Goal: Task Accomplishment & Management: Manage account settings

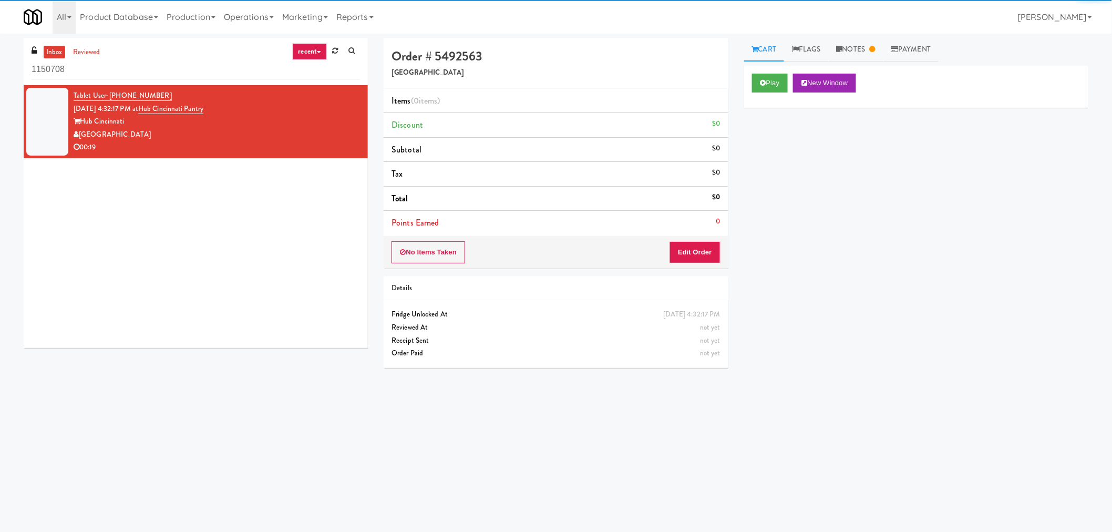
click at [162, 59] on div "1150708" at bounding box center [196, 69] width 329 height 21
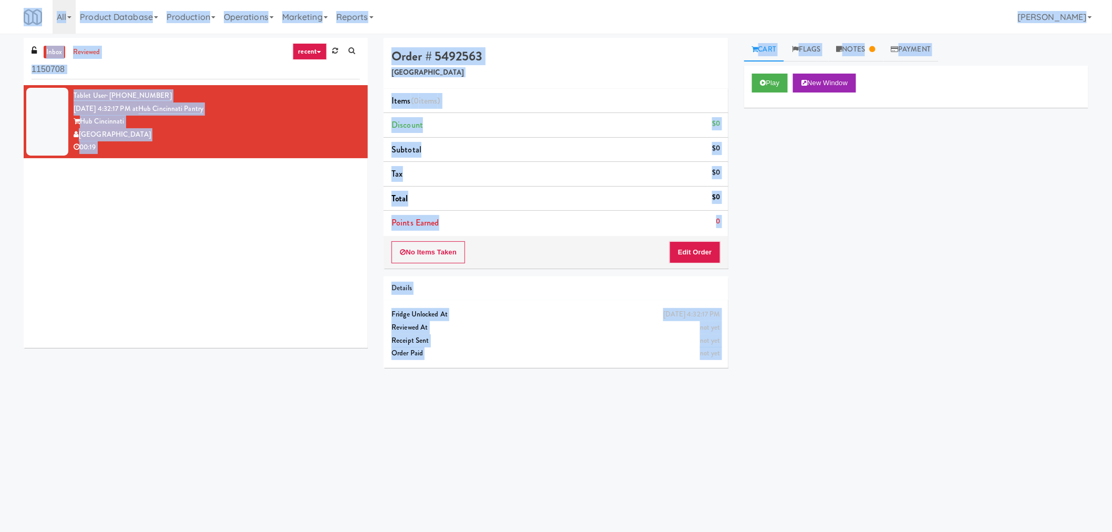
click at [54, 334] on div "Tablet User · (513) 581-3373 [DATE] 4:32:17 PM at Hub Cincinnati Pantry Hub [GE…" at bounding box center [196, 216] width 344 height 263
click at [127, 278] on div "Tablet User · (513) 581-3373 [DATE] 4:32:17 PM at Hub Cincinnati Pantry Hub [GE…" at bounding box center [196, 216] width 344 height 263
click at [197, 122] on div "Hub Cincinnati" at bounding box center [217, 121] width 286 height 13
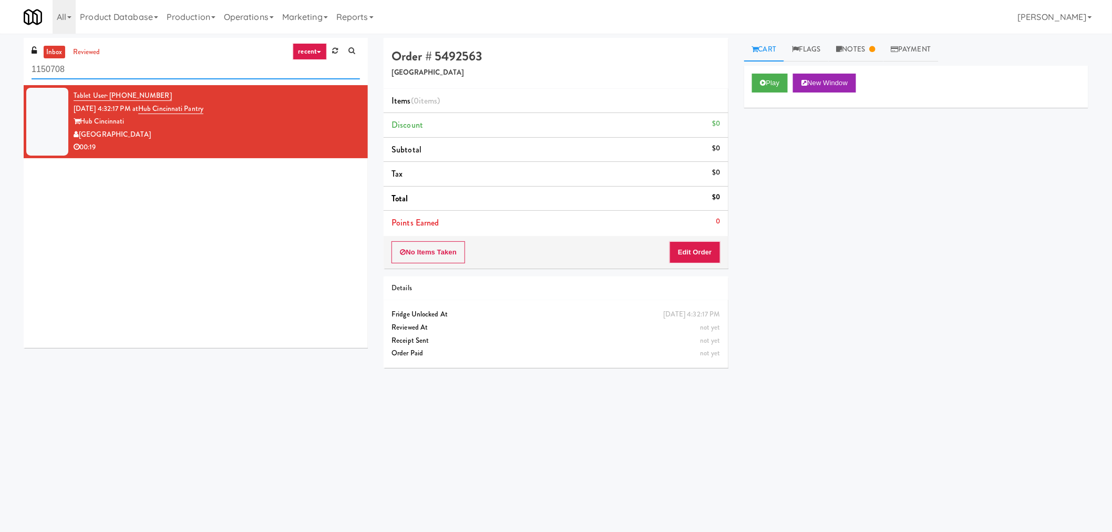
click at [131, 66] on input "1150708" at bounding box center [196, 69] width 329 height 19
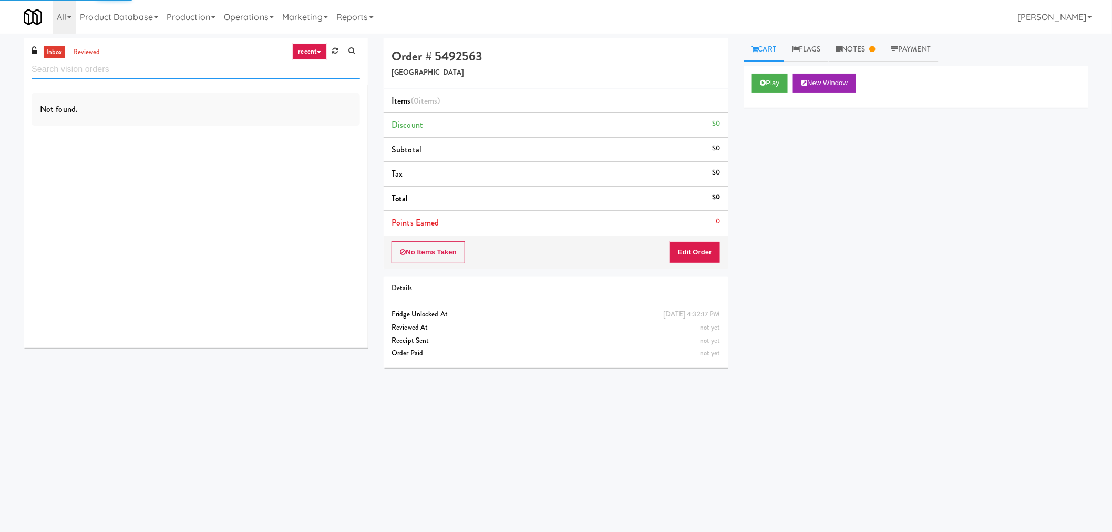
paste input "Inwood Combo"
type input "Inwood Combo"
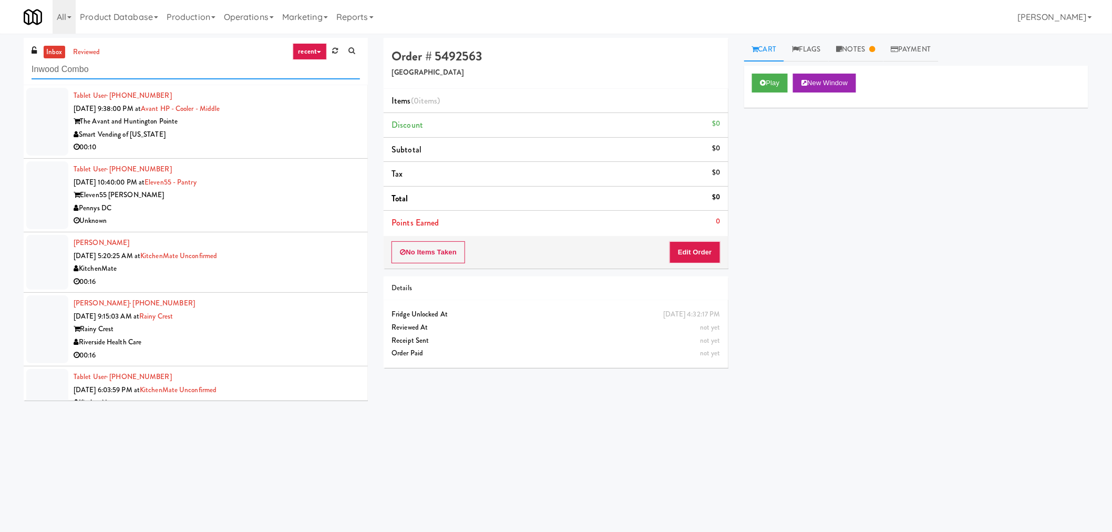
click at [254, 71] on input "Inwood Combo" at bounding box center [196, 69] width 329 height 19
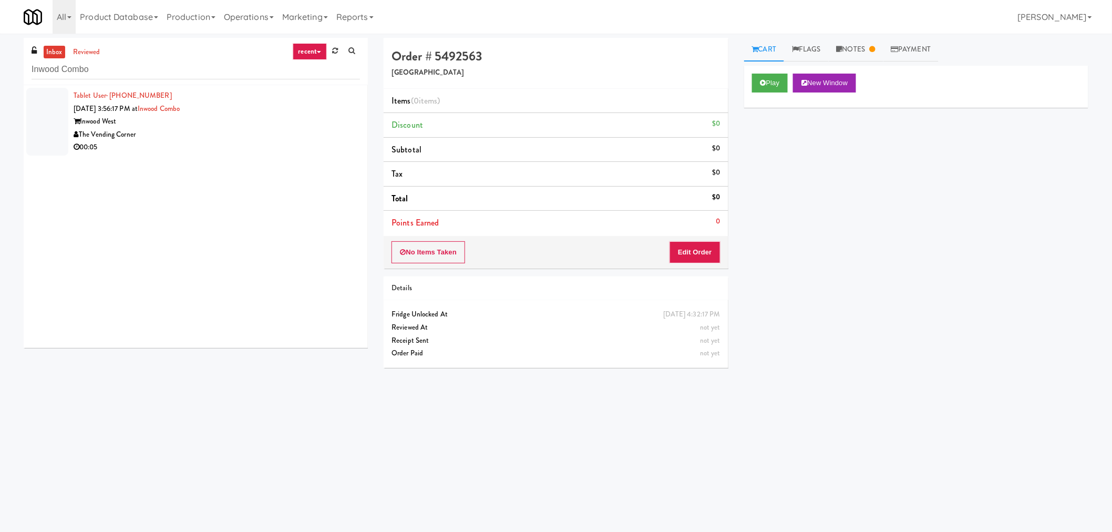
click at [280, 129] on div "The Vending Corner" at bounding box center [217, 134] width 286 height 13
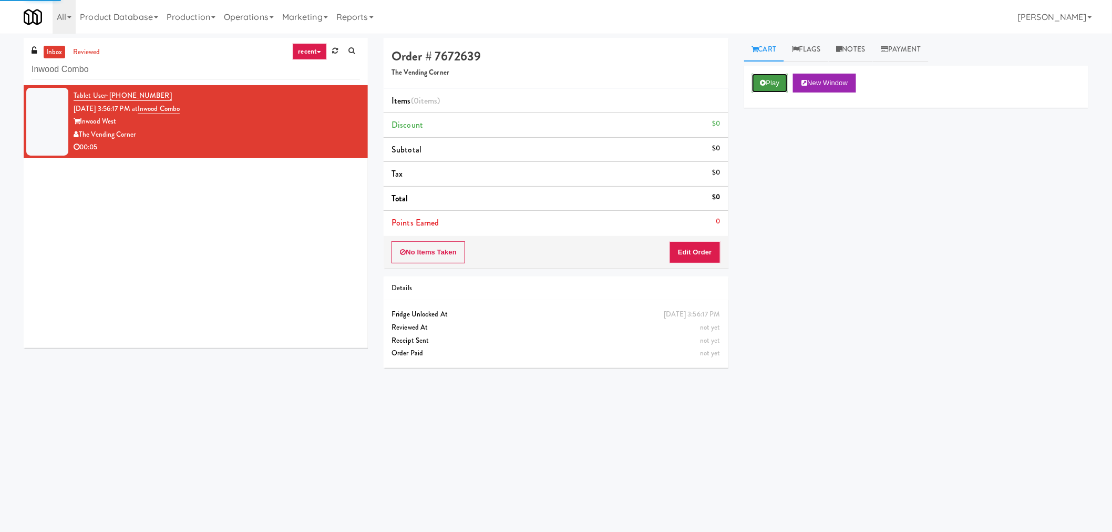
click at [771, 80] on button "Play" at bounding box center [770, 83] width 36 height 19
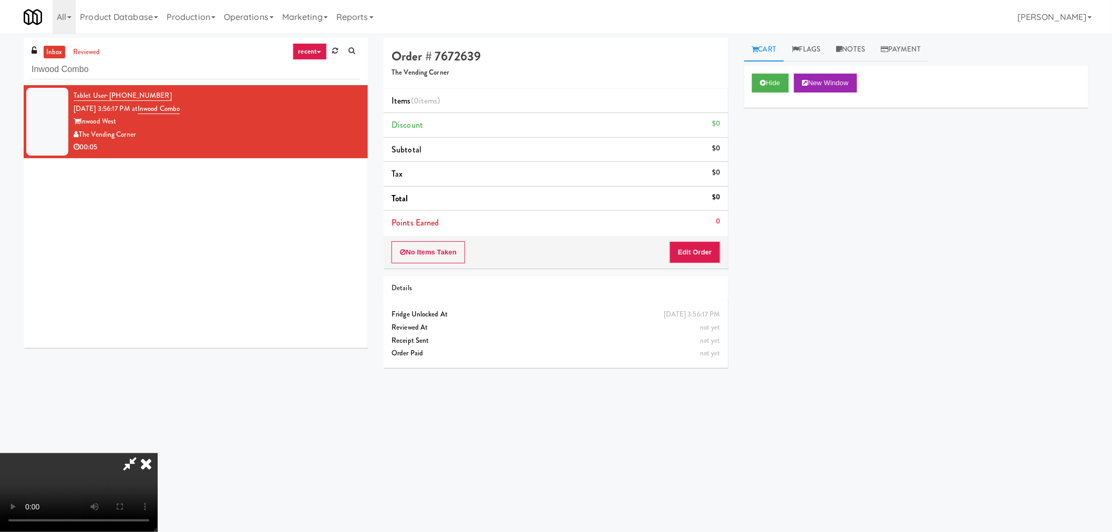
click at [124, 467] on icon at bounding box center [130, 463] width 24 height 21
click at [158, 454] on video at bounding box center [79, 492] width 158 height 79
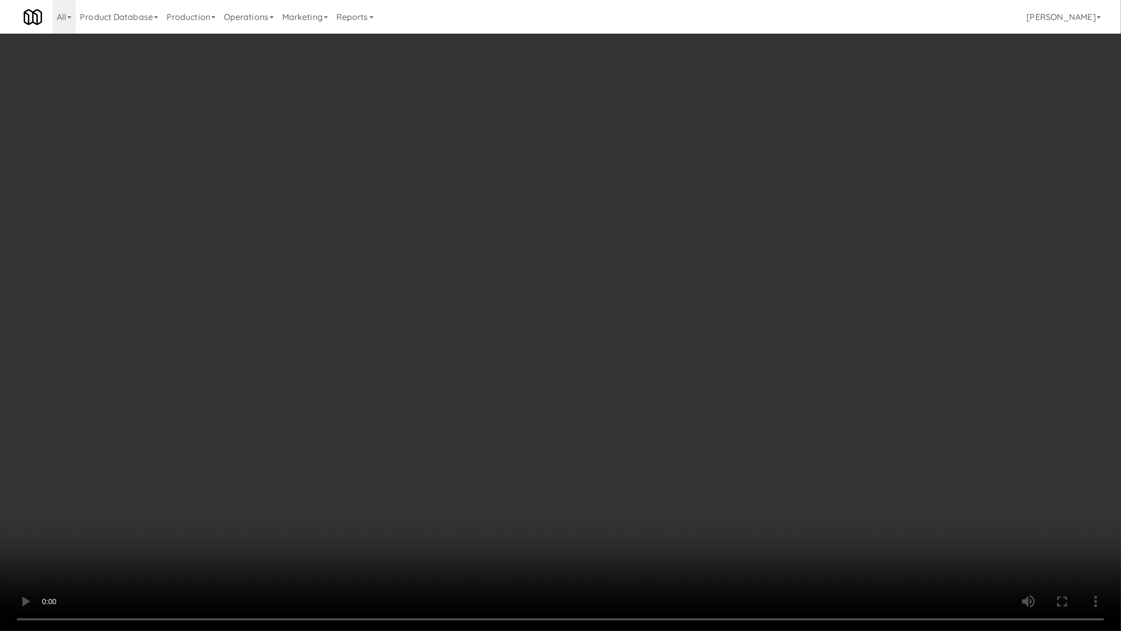
click at [480, 453] on video at bounding box center [560, 315] width 1121 height 631
click at [564, 401] on video at bounding box center [560, 315] width 1121 height 631
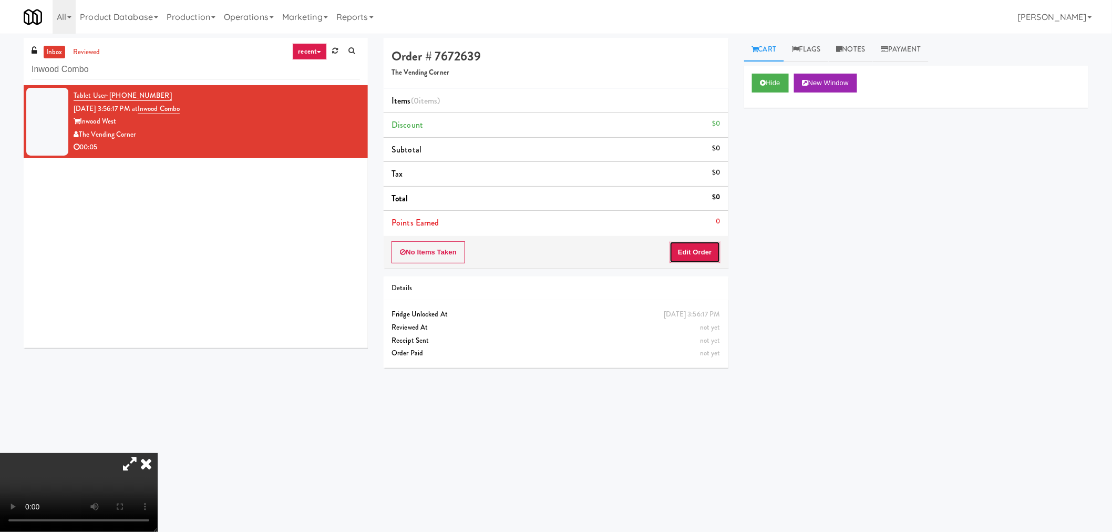
click at [712, 246] on button "Edit Order" at bounding box center [695, 252] width 51 height 22
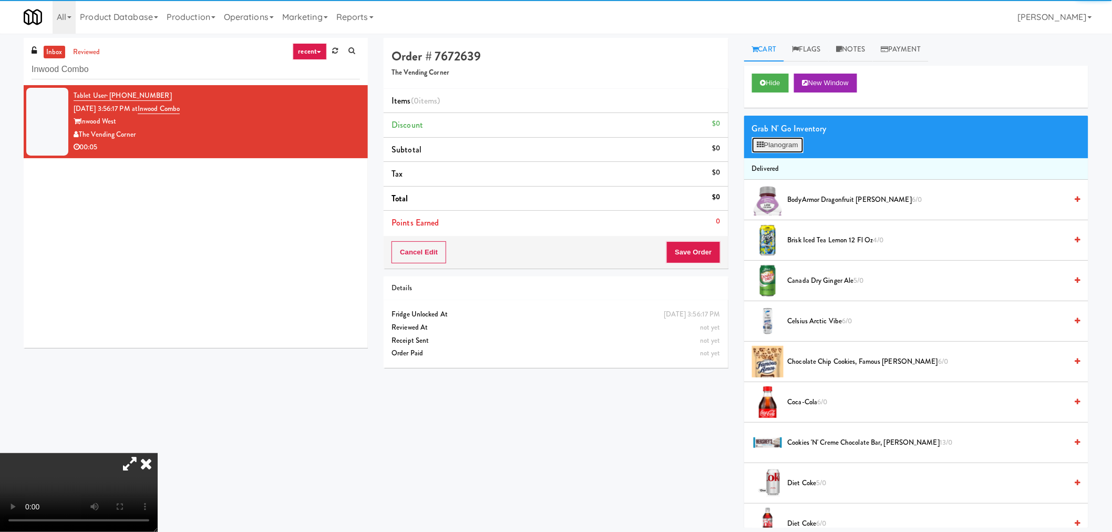
click at [784, 146] on button "Planogram" at bounding box center [778, 145] width 52 height 16
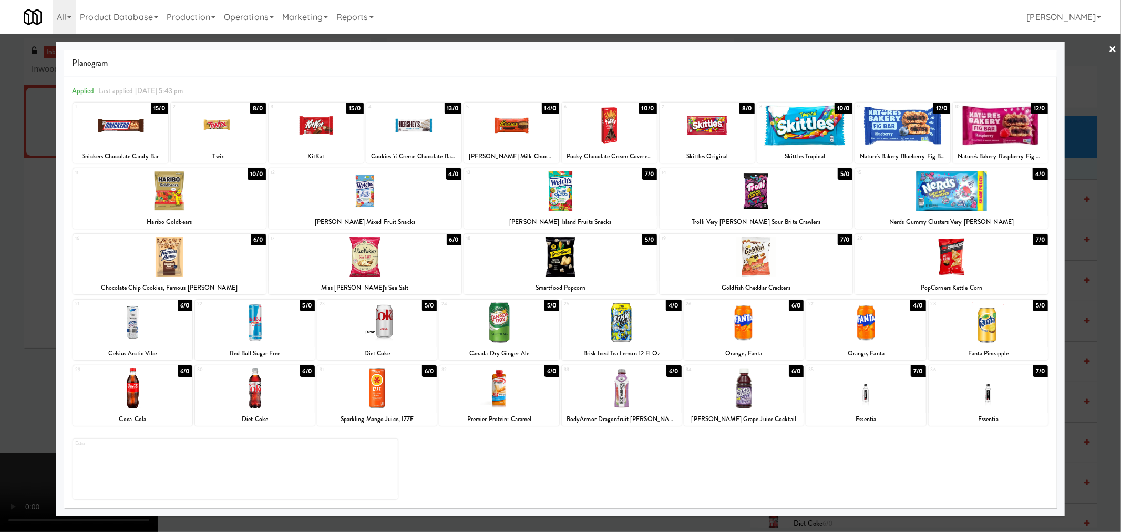
click at [810, 142] on div at bounding box center [804, 125] width 95 height 40
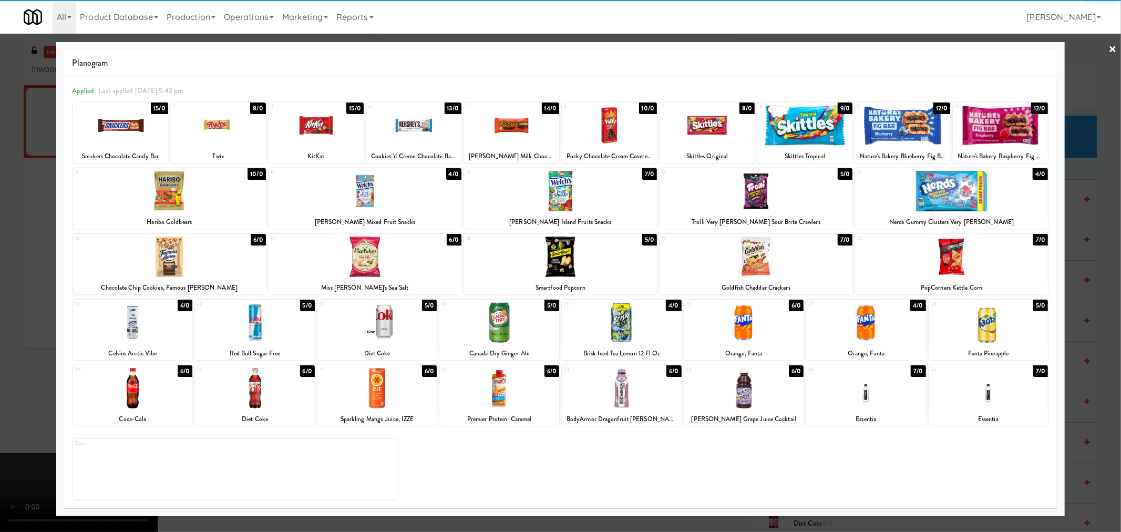
click at [1082, 283] on div at bounding box center [560, 266] width 1121 height 532
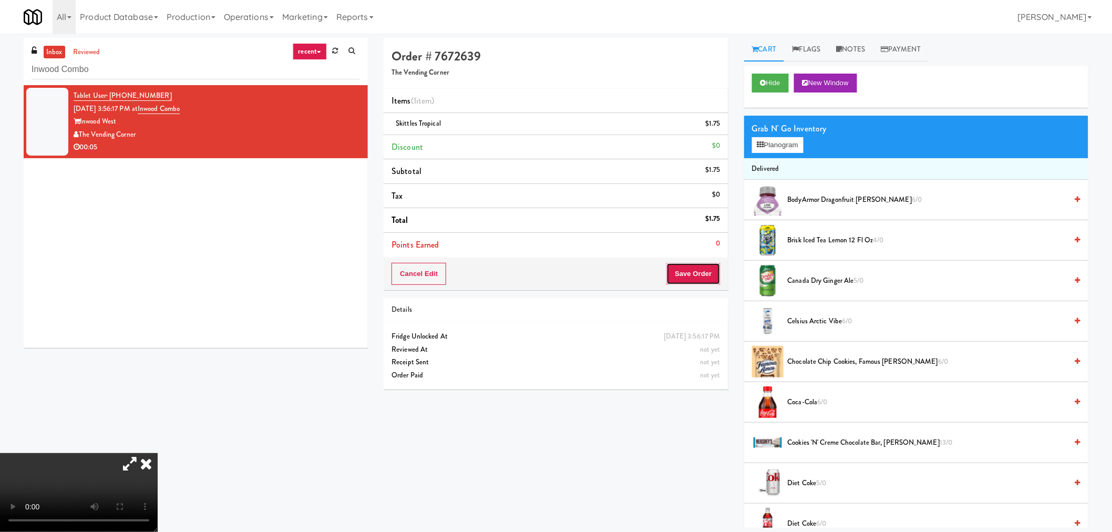
click at [708, 268] on button "Save Order" at bounding box center [694, 274] width 54 height 22
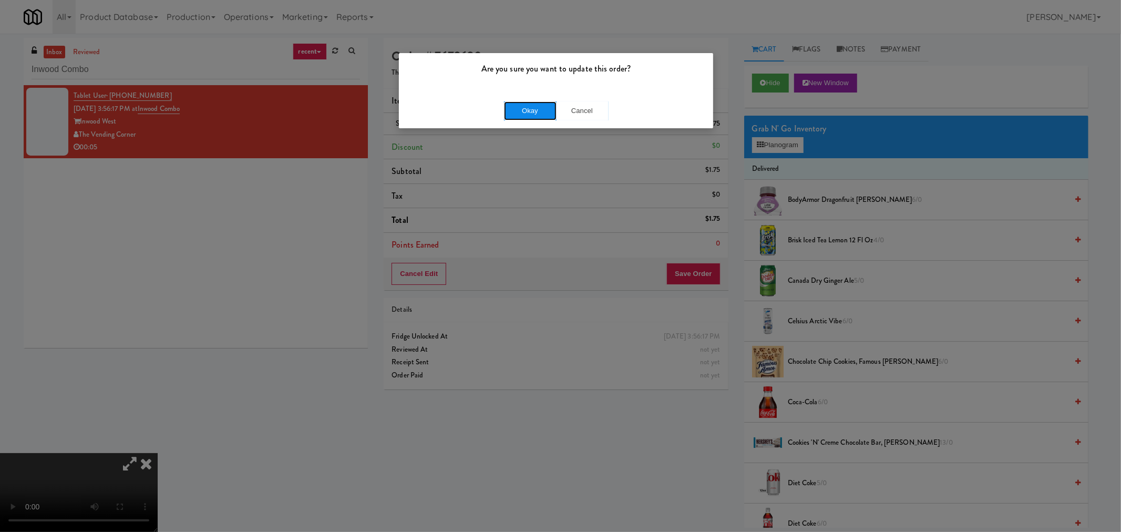
click at [508, 116] on button "Okay" at bounding box center [530, 110] width 53 height 19
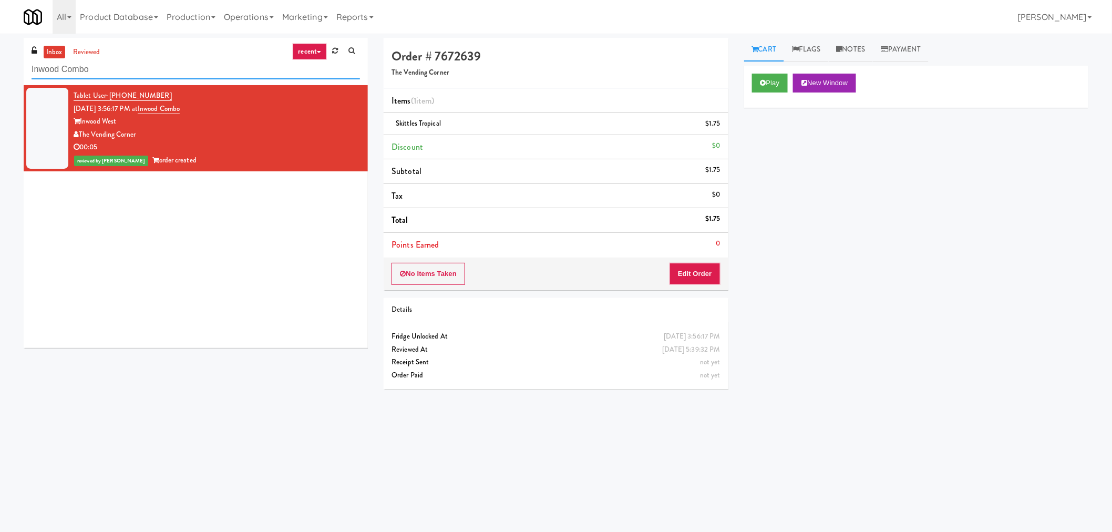
click at [110, 67] on input "Inwood Combo" at bounding box center [196, 69] width 329 height 19
paste input "OHS - Fridge - B"
type input "OHS - Fridge - B"
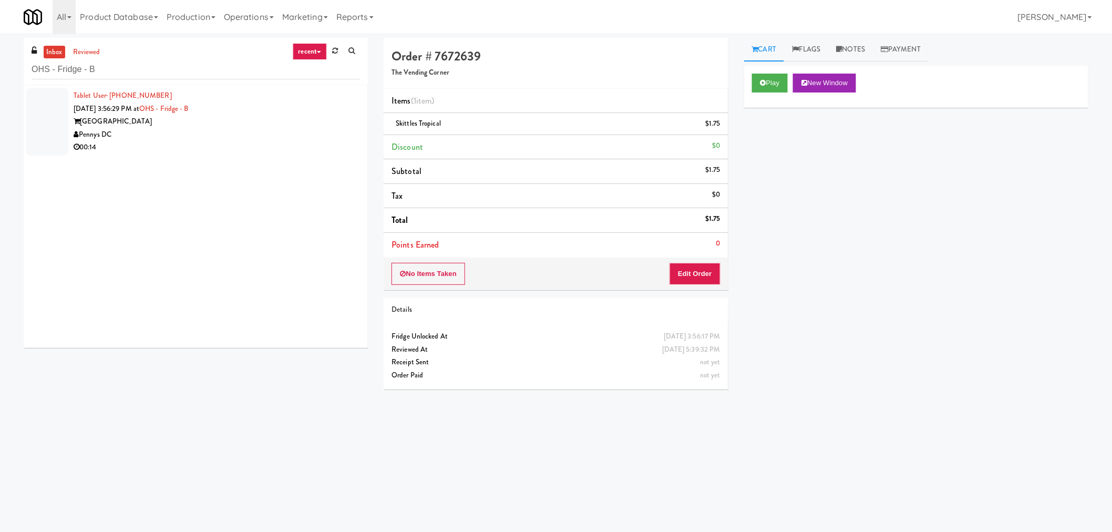
click at [235, 158] on div "Tablet User · (781) 248-3510 [DATE] 3:56:29 PM at [GEOGRAPHIC_DATA] DC 00:14" at bounding box center [196, 216] width 344 height 263
click at [261, 119] on div "[GEOGRAPHIC_DATA]" at bounding box center [217, 121] width 286 height 13
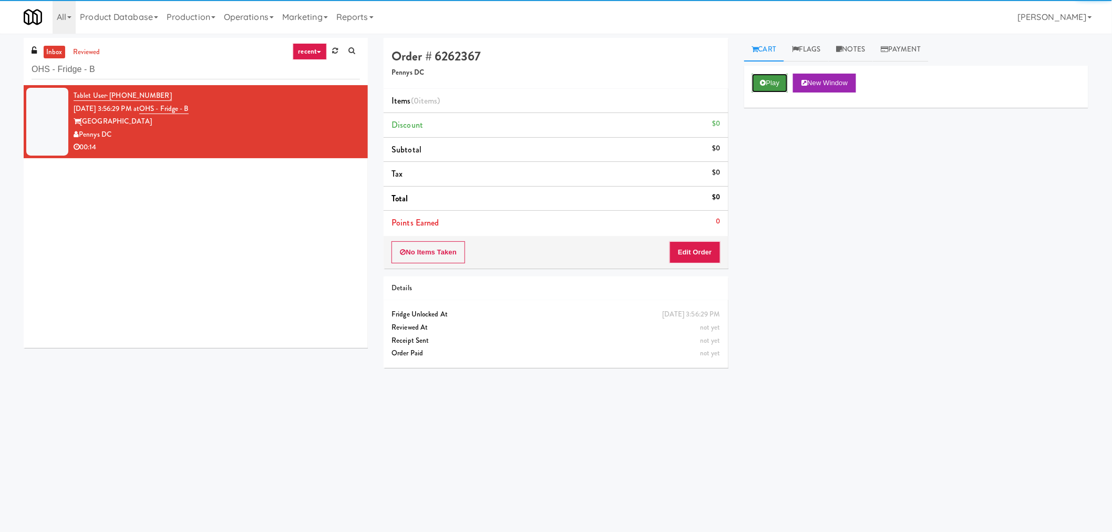
click at [766, 87] on button "Play" at bounding box center [770, 83] width 36 height 19
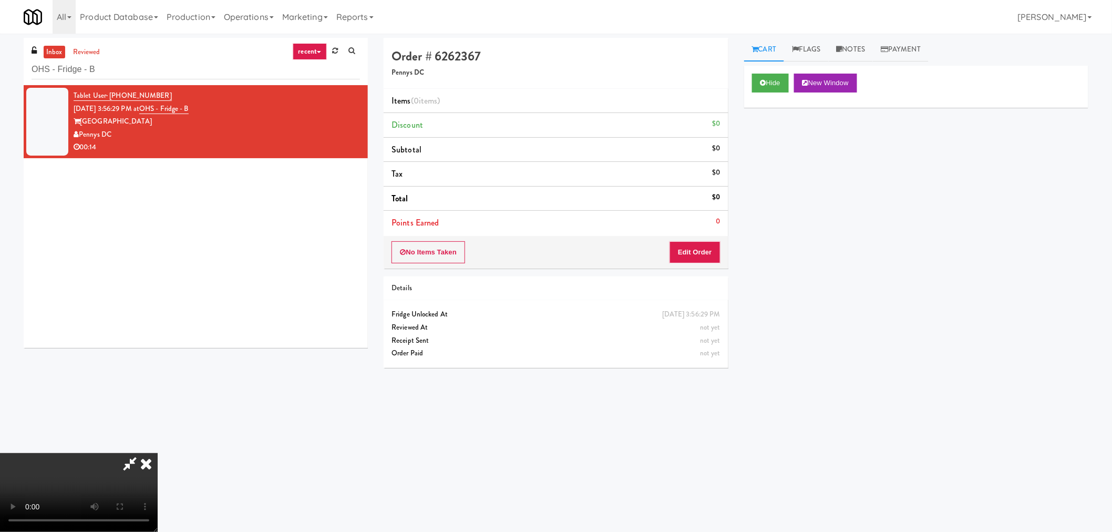
click at [123, 465] on icon at bounding box center [130, 463] width 24 height 21
click at [158, 453] on video at bounding box center [79, 492] width 158 height 79
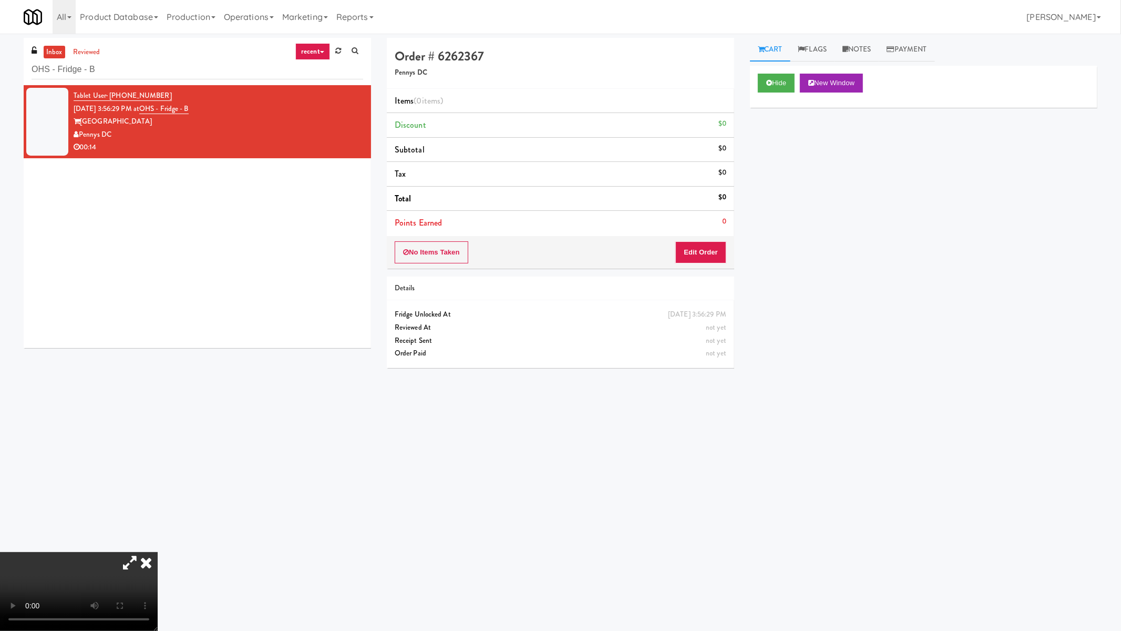
click at [158, 531] on video at bounding box center [79, 591] width 158 height 79
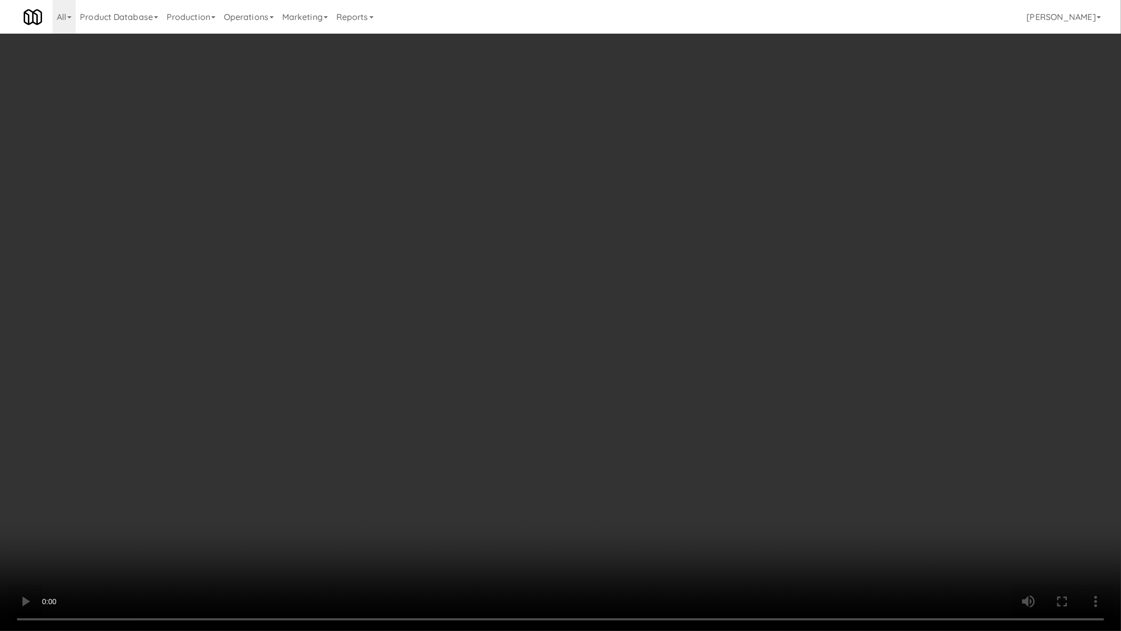
click at [529, 430] on video at bounding box center [560, 315] width 1121 height 631
click at [444, 300] on video at bounding box center [560, 315] width 1121 height 631
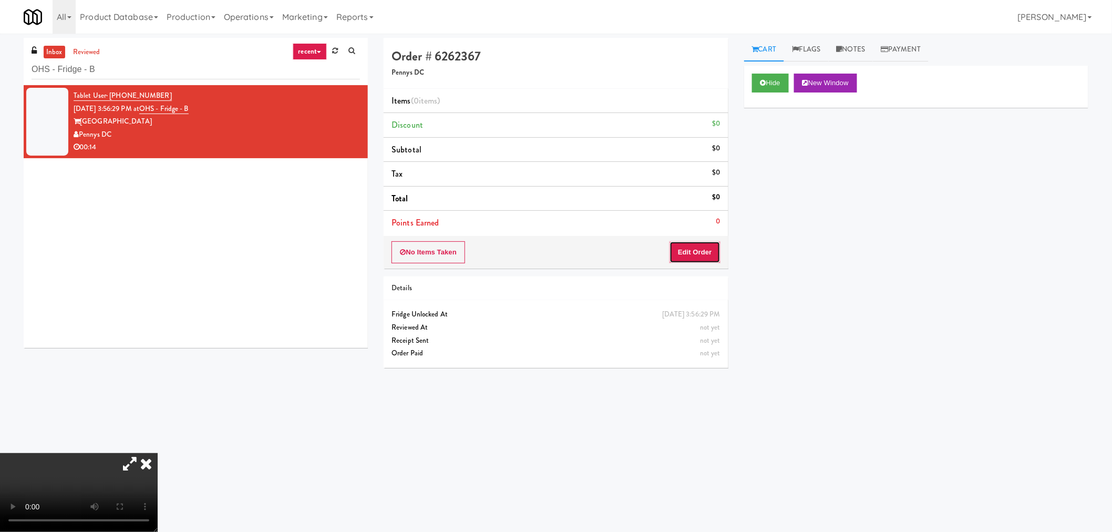
drag, startPoint x: 693, startPoint y: 254, endPoint x: 734, endPoint y: 219, distance: 53.7
click at [692, 254] on button "Edit Order" at bounding box center [695, 252] width 51 height 22
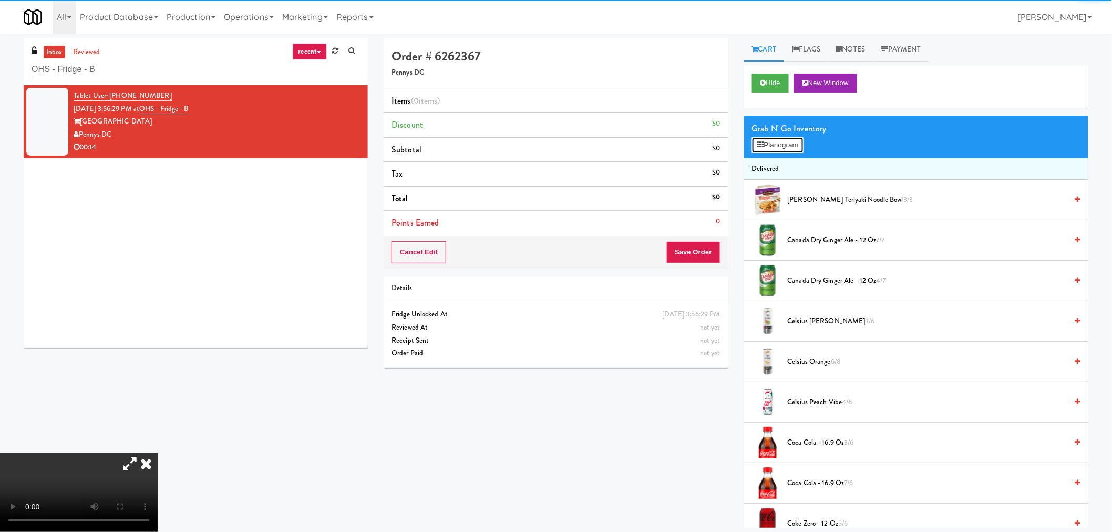
click at [804, 142] on button "Planogram" at bounding box center [778, 145] width 52 height 16
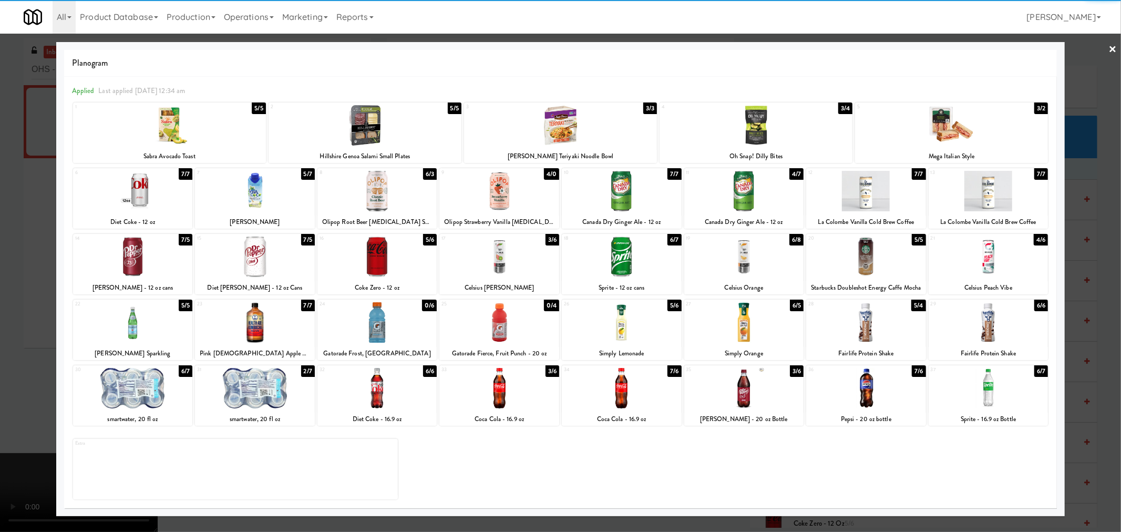
click at [511, 268] on div at bounding box center [499, 257] width 120 height 40
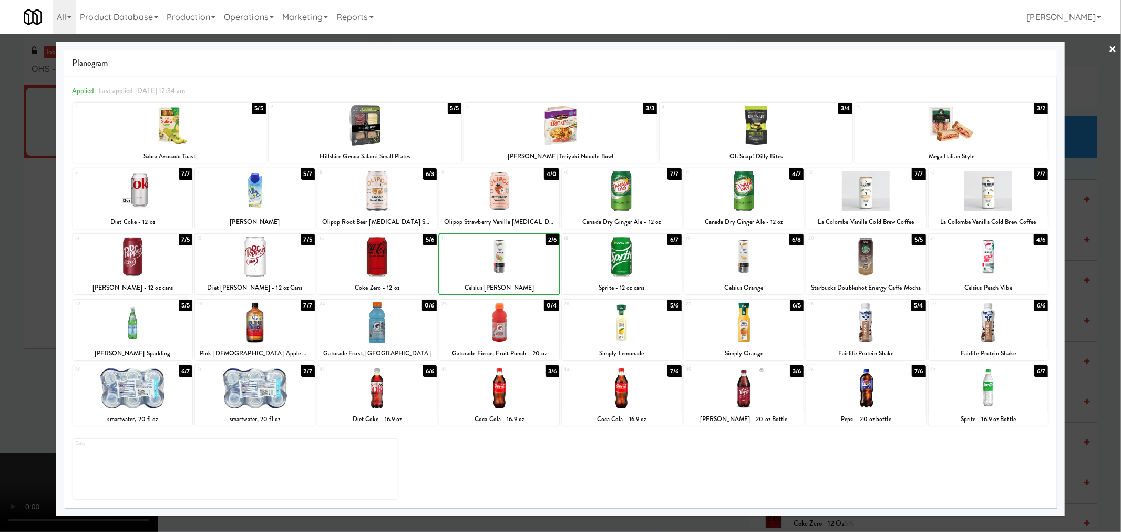
drag, startPoint x: 514, startPoint y: 267, endPoint x: 524, endPoint y: 271, distance: 10.6
click at [514, 266] on div at bounding box center [499, 257] width 120 height 40
click at [35, 301] on div at bounding box center [560, 266] width 1121 height 532
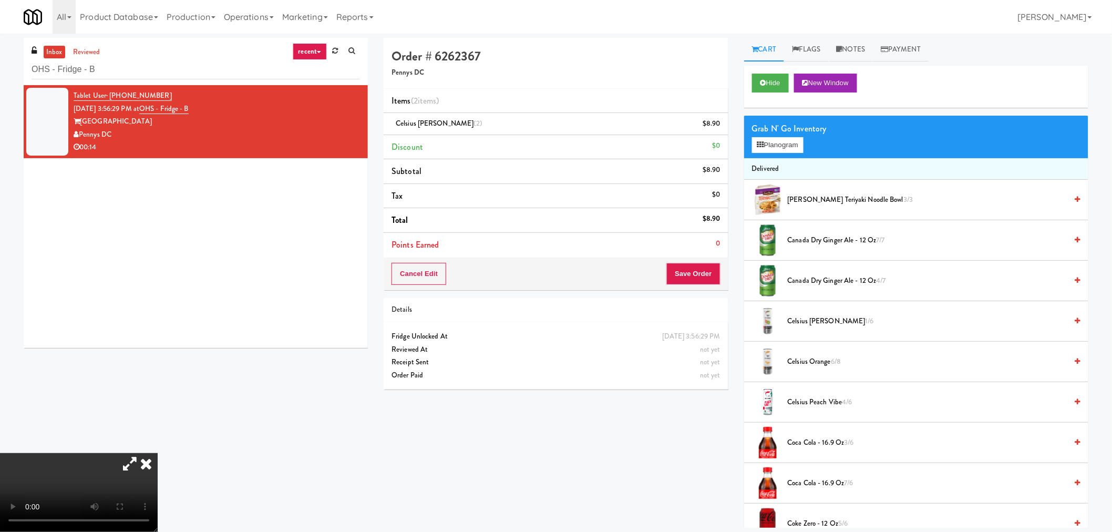
click at [128, 453] on video at bounding box center [79, 492] width 158 height 79
click at [679, 275] on button "Save Order" at bounding box center [694, 274] width 54 height 22
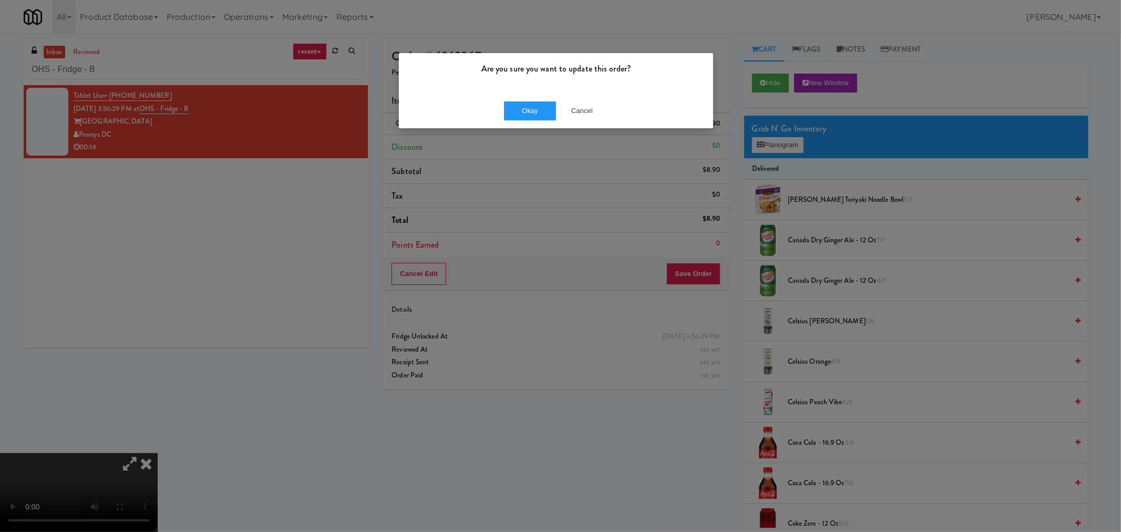
click at [527, 121] on div "Okay Cancel" at bounding box center [556, 110] width 314 height 35
click at [527, 115] on button "Okay" at bounding box center [530, 110] width 53 height 19
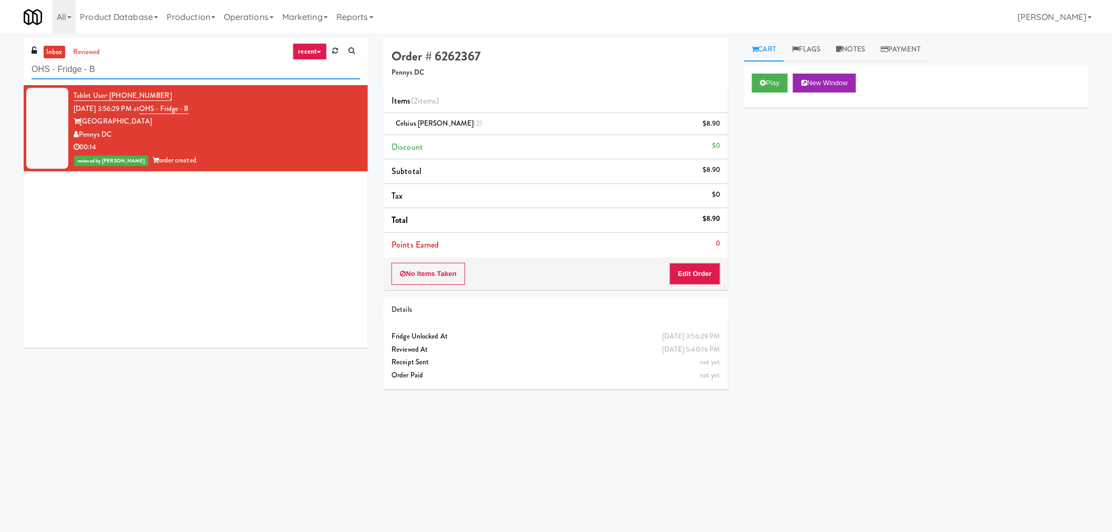
click at [129, 71] on input "OHS - Fridge - B" at bounding box center [196, 69] width 329 height 19
paste input "HaNoBe - w/ Gym"
type input "HaNoBe - w/ Gym"
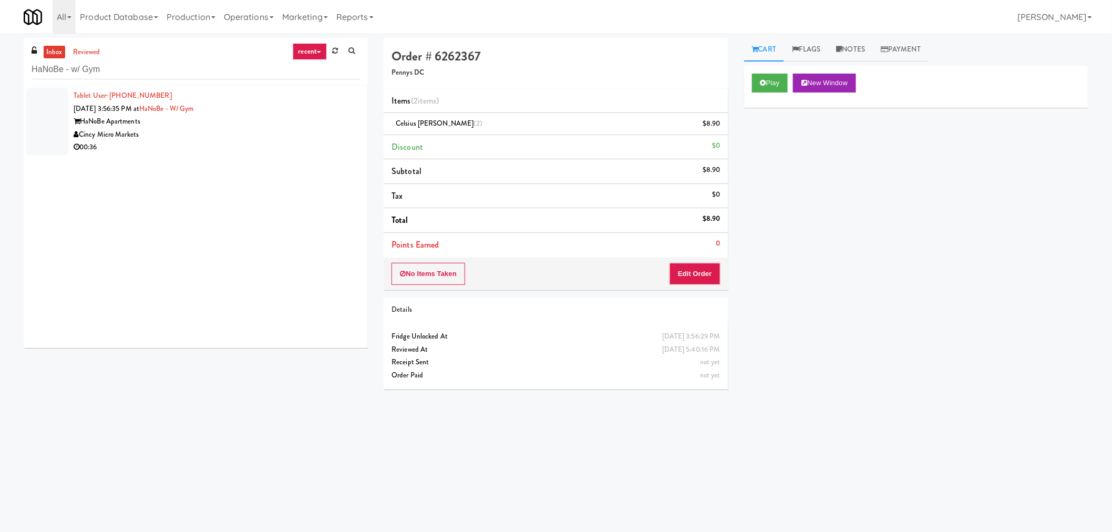
click at [275, 138] on div "Cincy Micro Markets" at bounding box center [217, 134] width 286 height 13
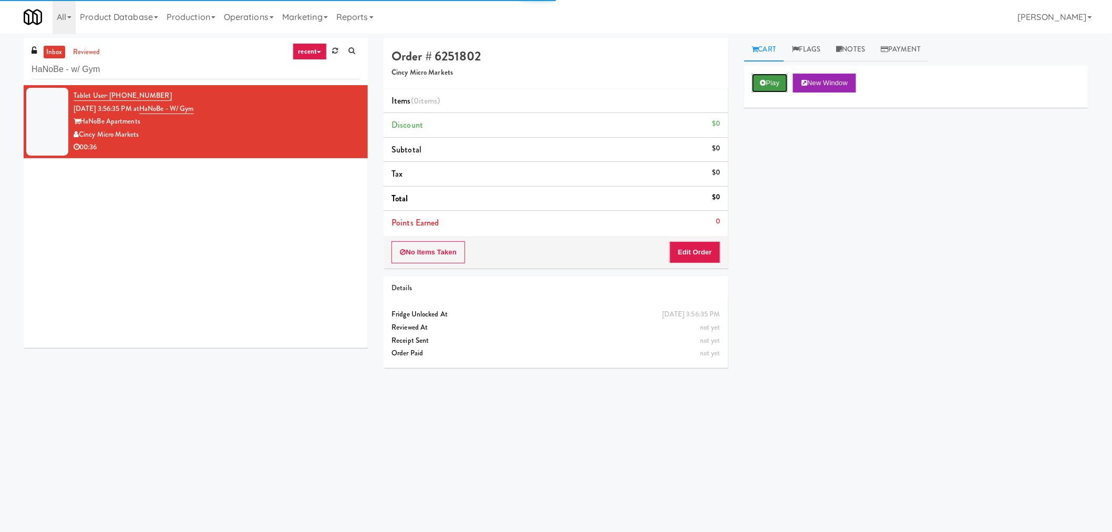
click at [771, 83] on button "Play" at bounding box center [770, 83] width 36 height 19
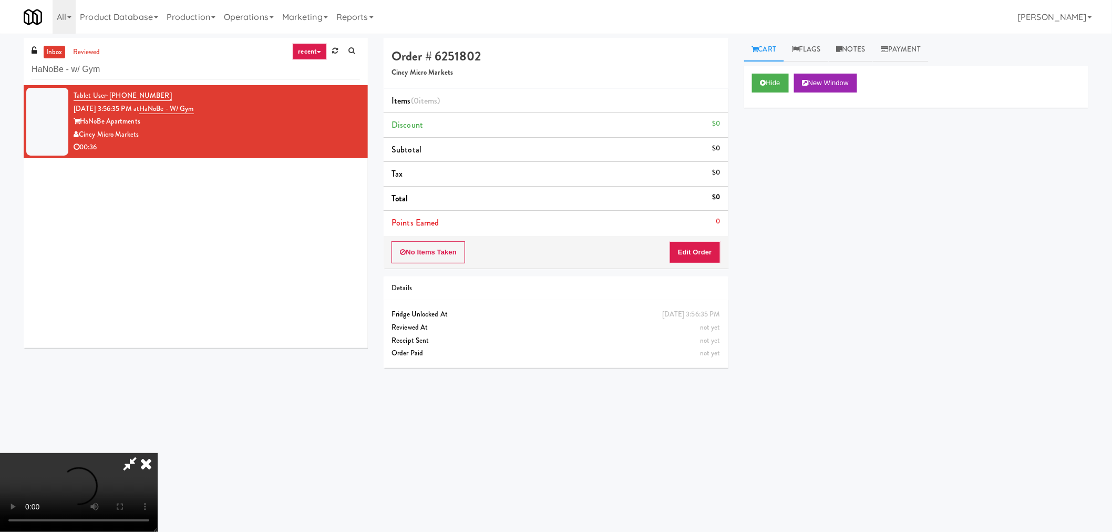
click at [127, 463] on icon at bounding box center [130, 463] width 24 height 21
click at [158, 453] on video at bounding box center [79, 492] width 158 height 79
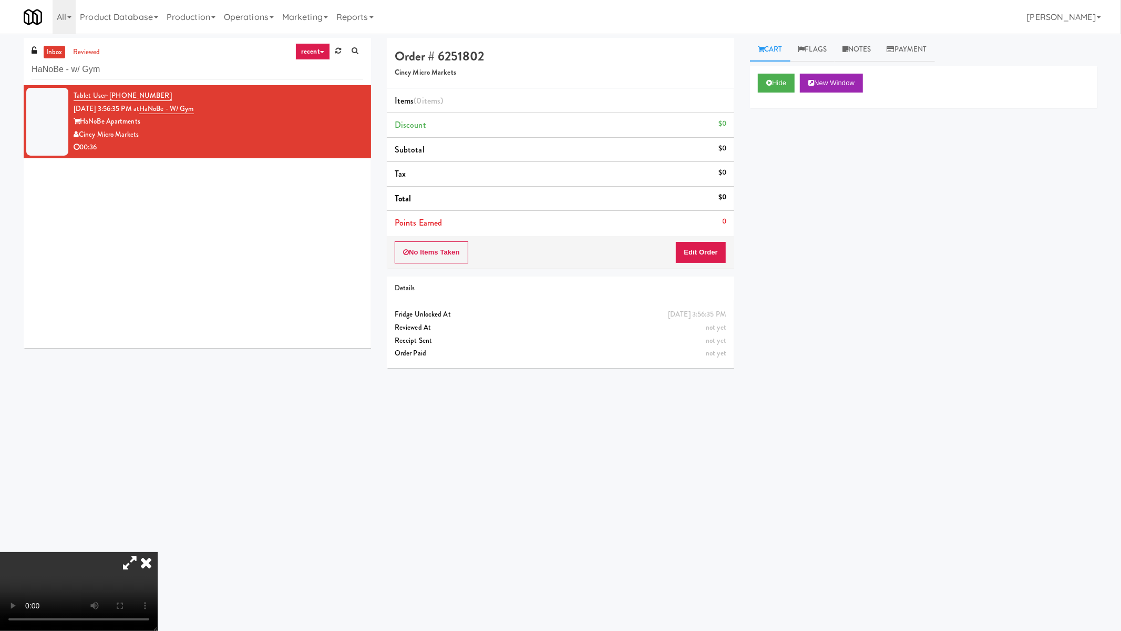
drag, startPoint x: 605, startPoint y: 344, endPoint x: 589, endPoint y: 347, distance: 16.1
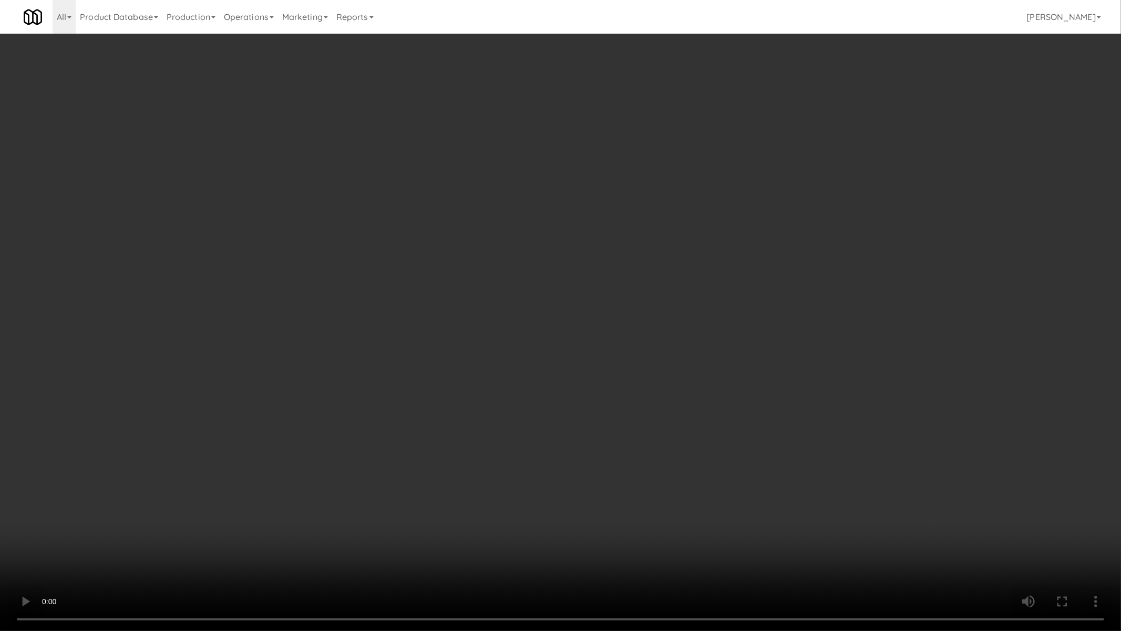
click at [603, 342] on video at bounding box center [560, 315] width 1121 height 631
click at [547, 303] on video at bounding box center [560, 315] width 1121 height 631
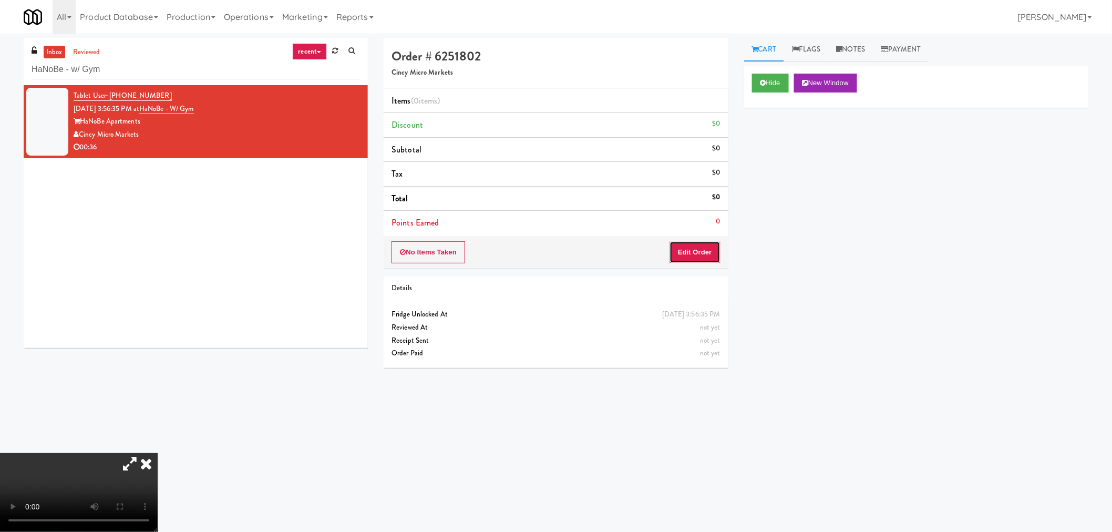
click at [688, 250] on button "Edit Order" at bounding box center [695, 252] width 51 height 22
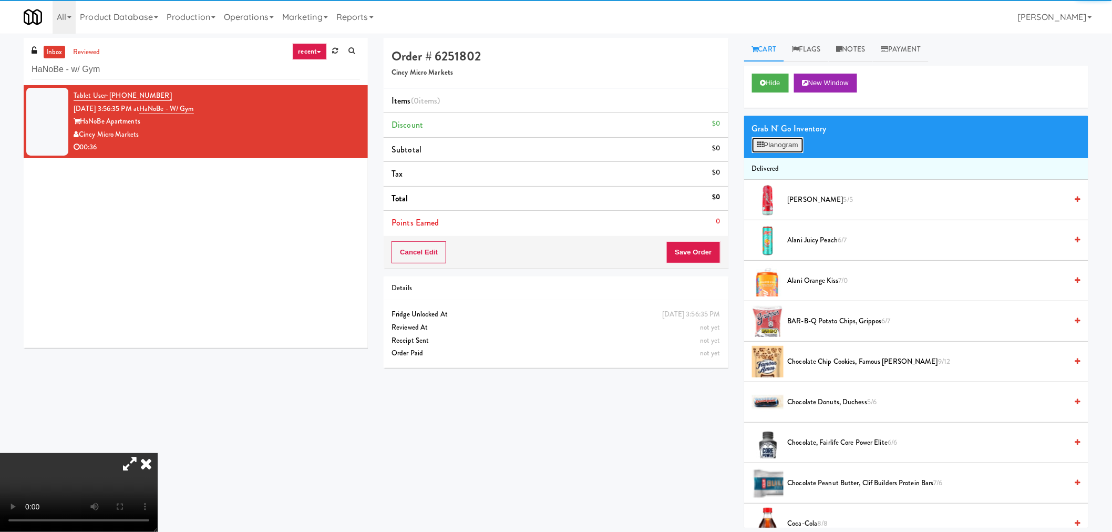
click at [771, 145] on button "Planogram" at bounding box center [778, 145] width 52 height 16
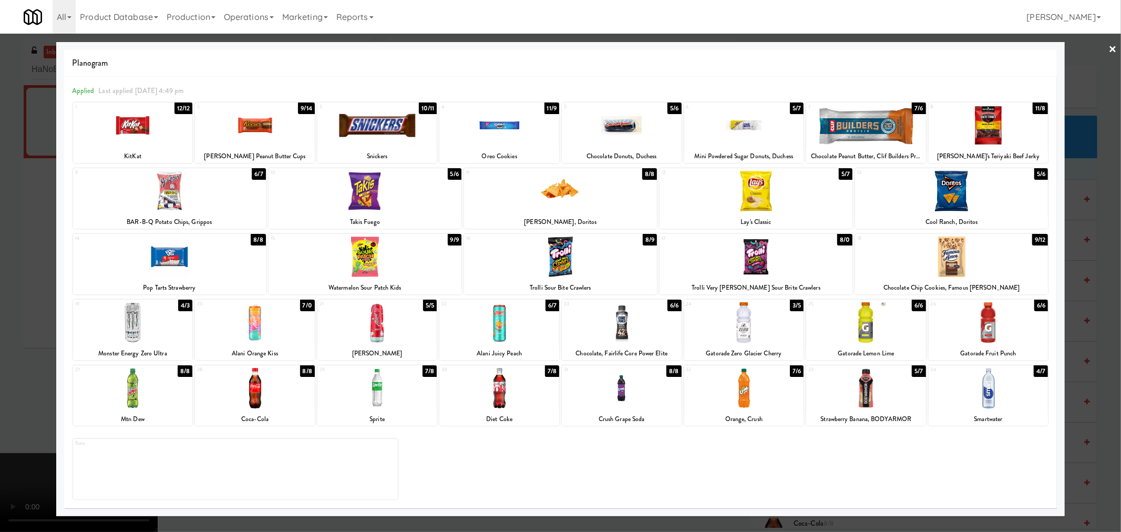
click at [164, 209] on div at bounding box center [169, 191] width 193 height 40
click at [265, 128] on div at bounding box center [255, 125] width 120 height 40
click at [372, 139] on div at bounding box center [378, 125] width 120 height 40
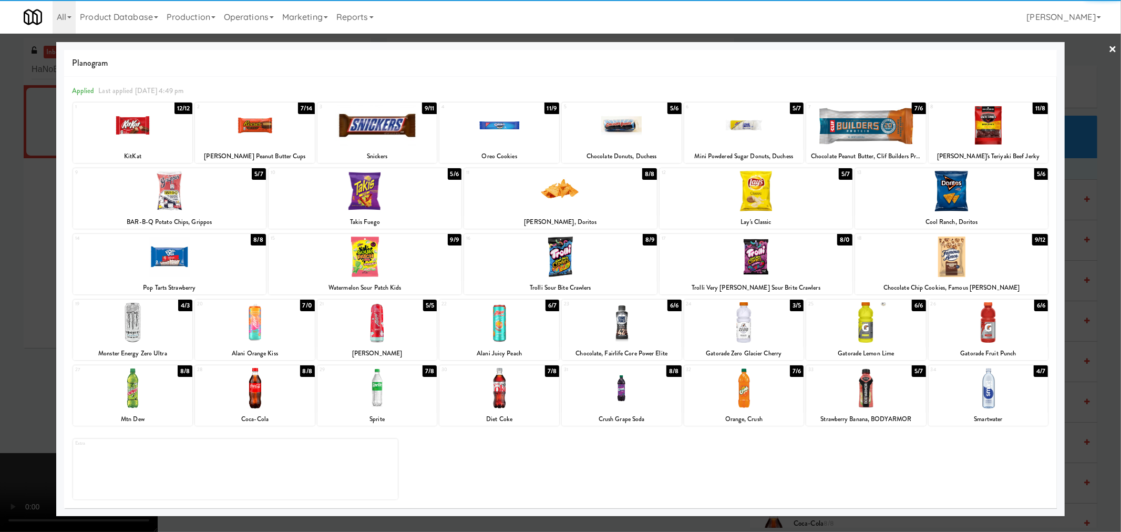
click at [7, 345] on div at bounding box center [560, 266] width 1121 height 532
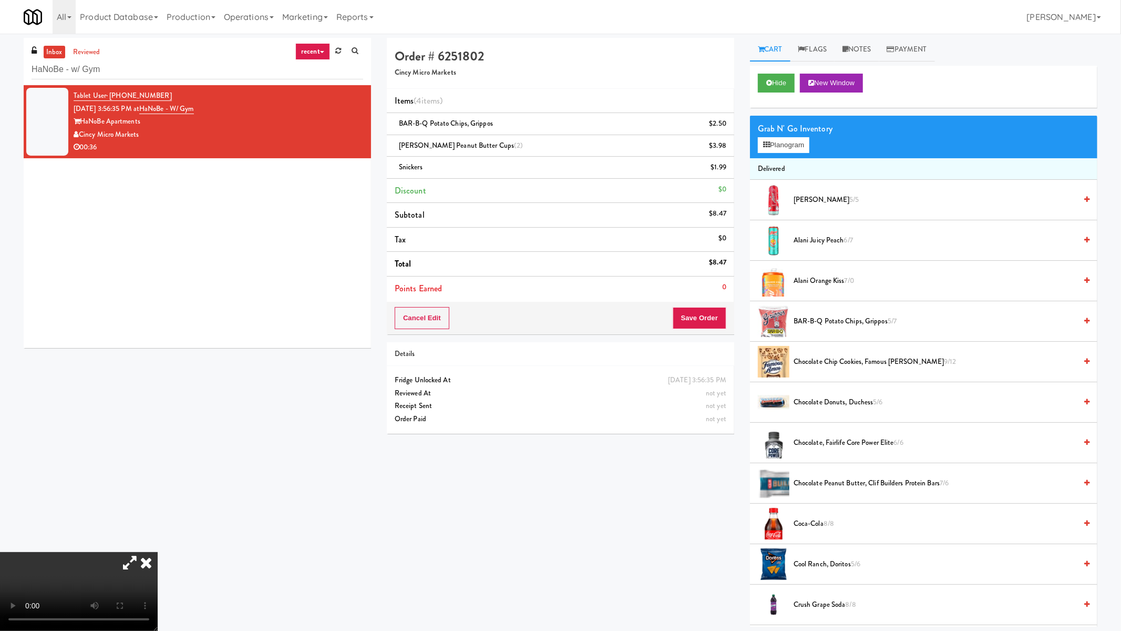
click at [158, 531] on video at bounding box center [79, 591] width 158 height 79
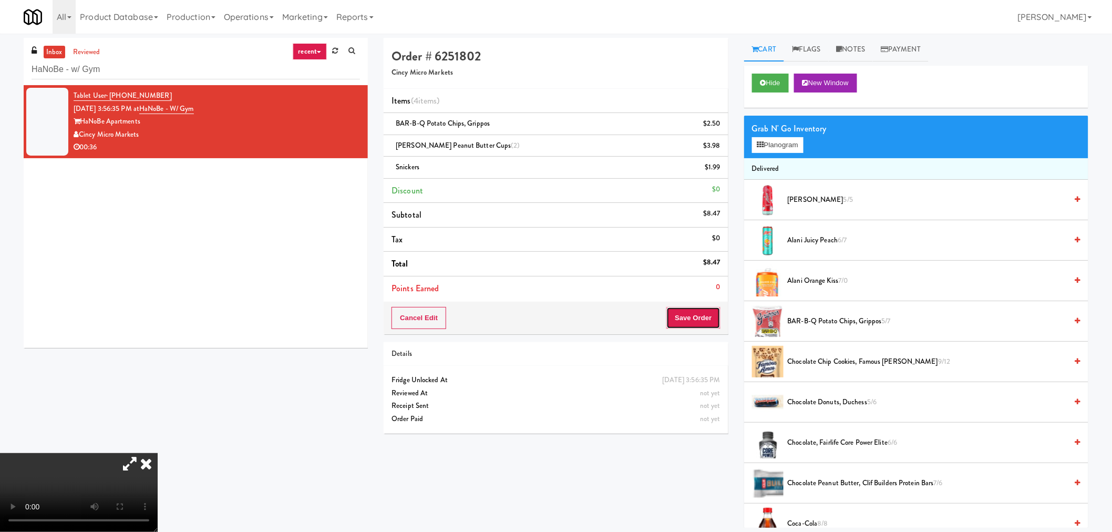
drag, startPoint x: 697, startPoint y: 327, endPoint x: 703, endPoint y: 333, distance: 8.2
click at [697, 327] on button "Save Order" at bounding box center [694, 318] width 54 height 22
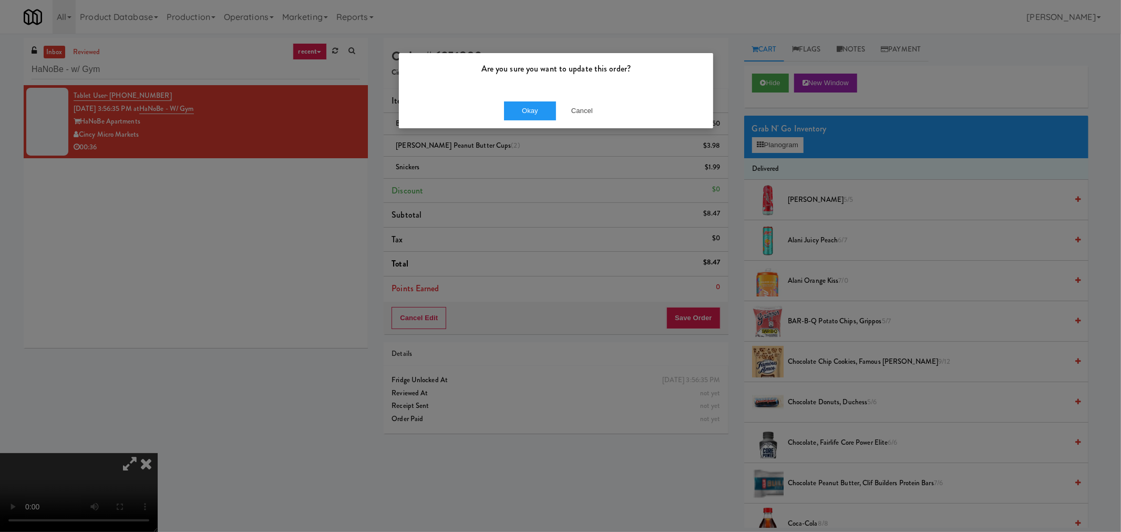
click at [534, 100] on div "Okay Cancel" at bounding box center [556, 110] width 314 height 35
click at [537, 103] on button "Okay" at bounding box center [530, 110] width 53 height 19
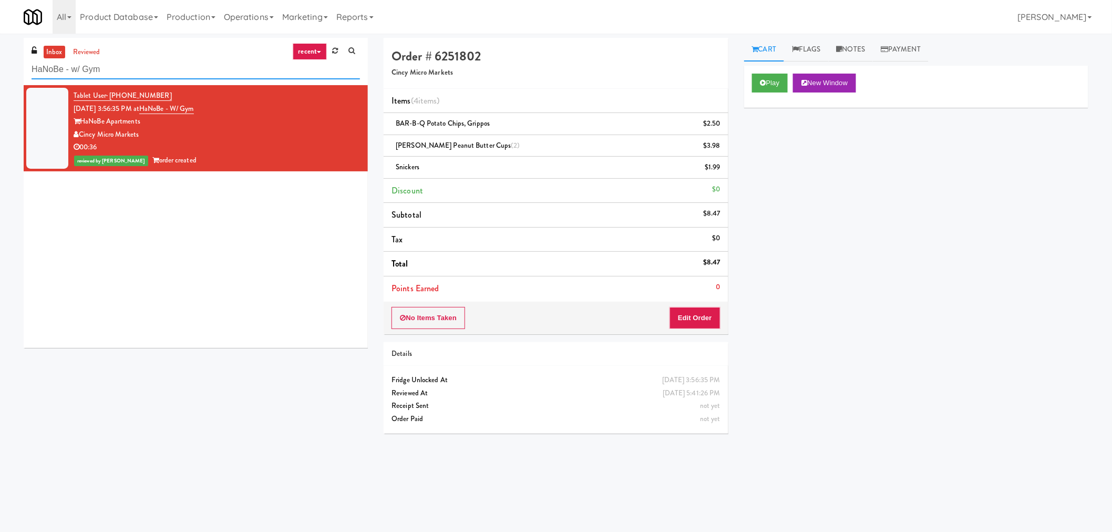
click at [118, 70] on input "HaNoBe - w/ Gym" at bounding box center [196, 69] width 329 height 19
paste input "[PERSON_NAME] - Cooler - Right"
type input "[PERSON_NAME] - Cooler - Right"
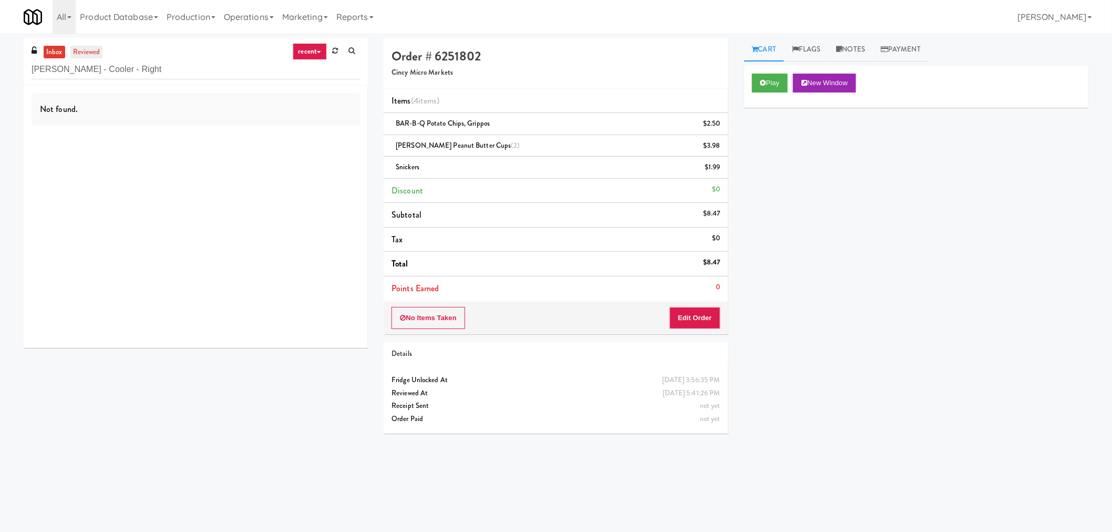
click at [91, 53] on link "reviewed" at bounding box center [86, 52] width 33 height 13
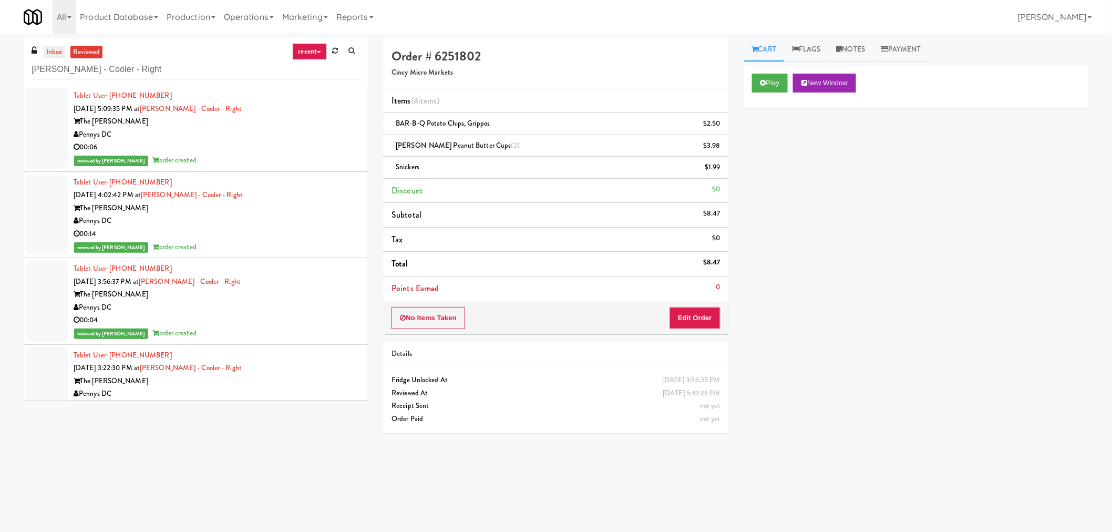
click at [54, 48] on link "inbox" at bounding box center [55, 52] width 22 height 13
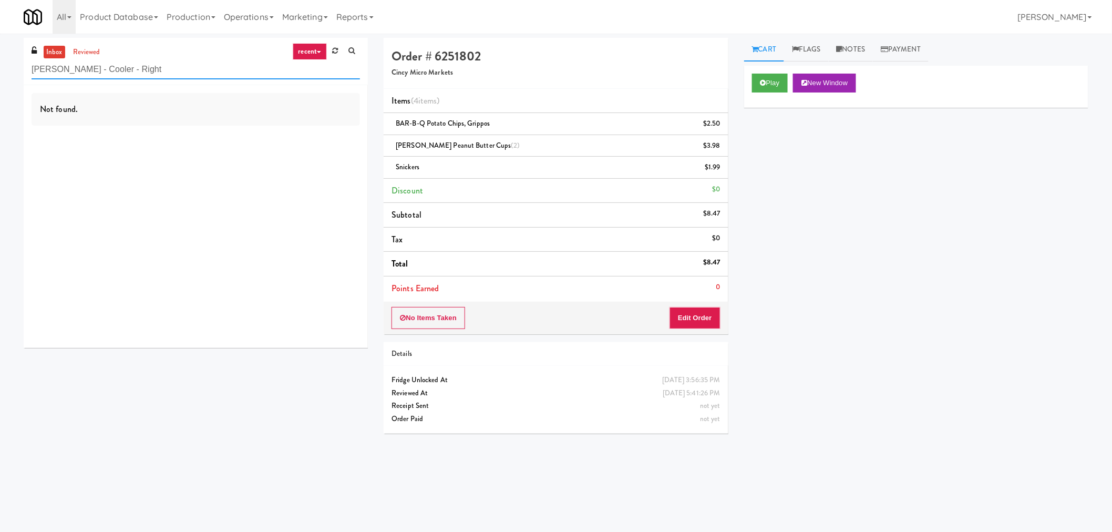
click at [150, 61] on input "[PERSON_NAME] - Cooler - Right" at bounding box center [196, 69] width 329 height 19
paste input "AbbVie - Lunchroom"
type input "AbbVie - Lunchroom"
click at [269, 137] on div "00:04" at bounding box center [217, 134] width 286 height 13
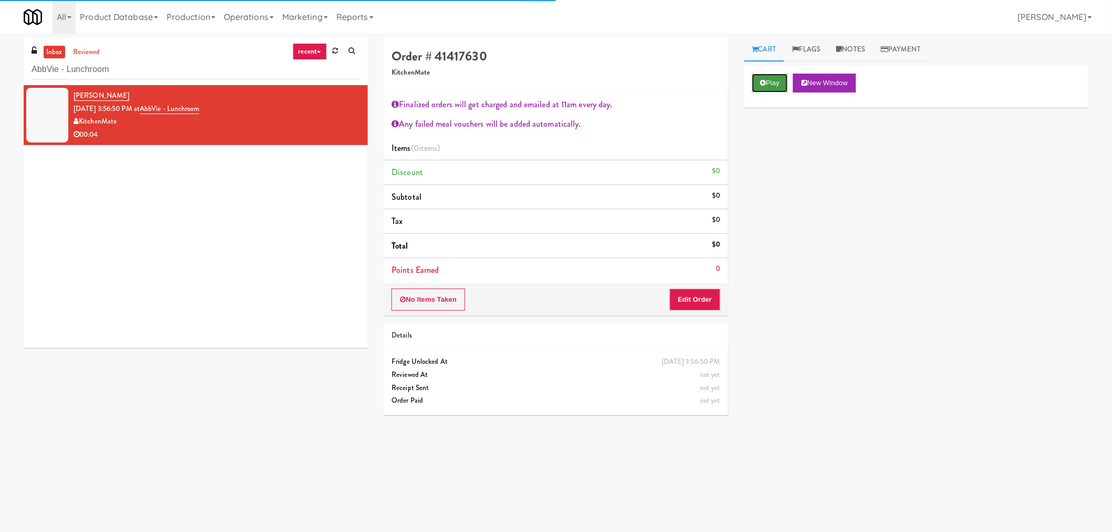
click at [774, 74] on button "Play" at bounding box center [770, 83] width 36 height 19
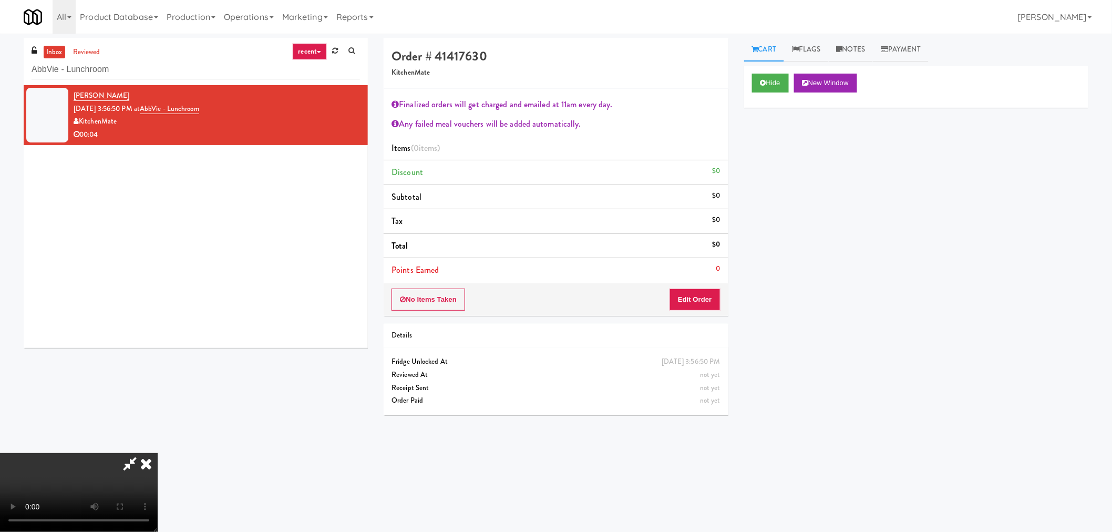
click at [130, 460] on icon at bounding box center [130, 463] width 24 height 21
click at [158, 453] on video at bounding box center [79, 492] width 158 height 79
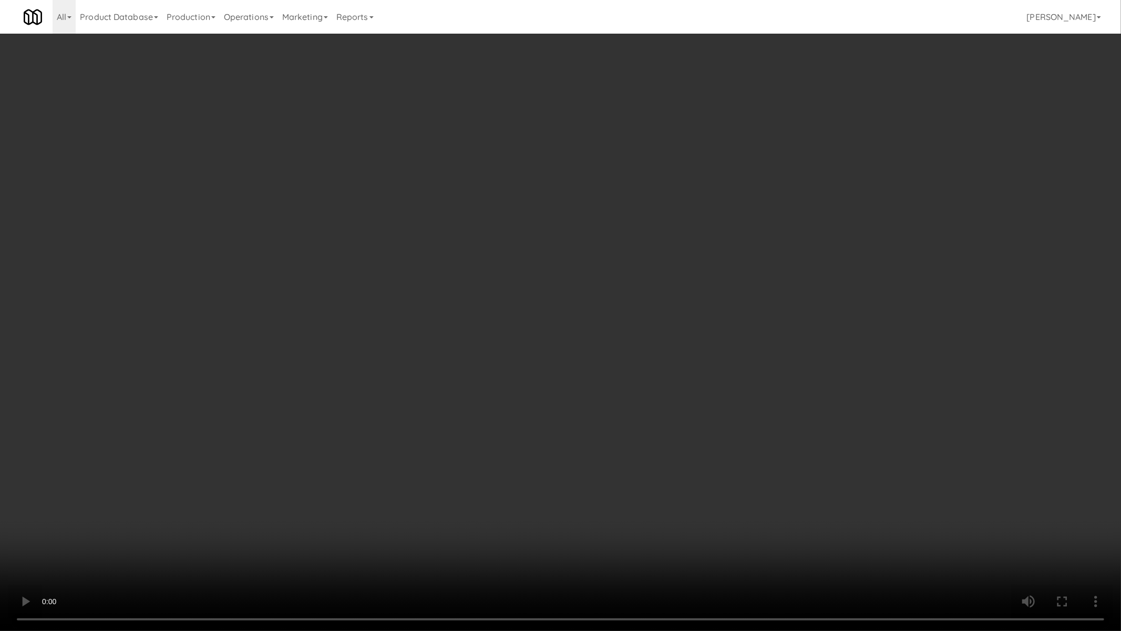
click at [521, 449] on video at bounding box center [560, 315] width 1121 height 631
click at [548, 356] on video at bounding box center [560, 315] width 1121 height 631
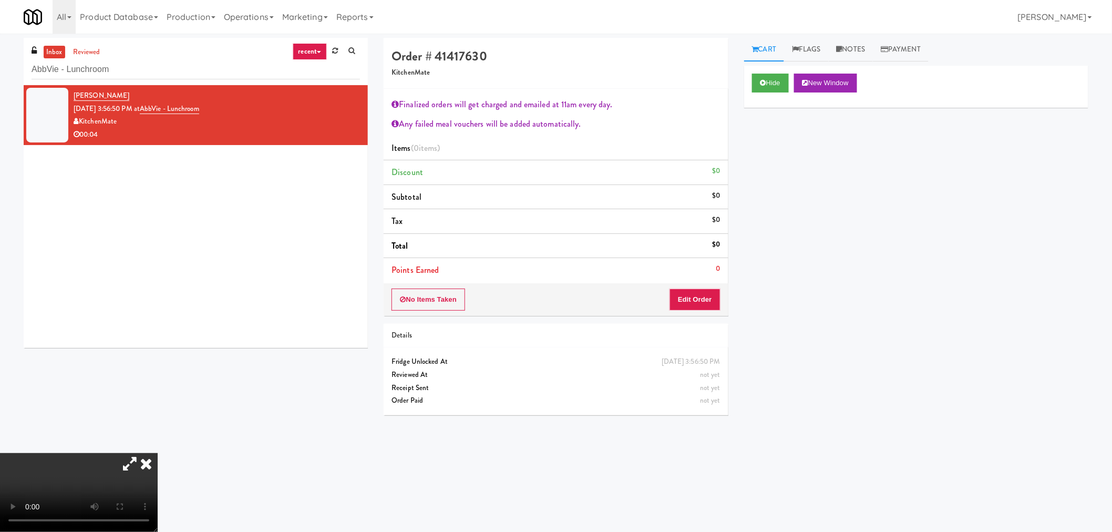
click at [158, 453] on icon at bounding box center [146, 463] width 23 height 21
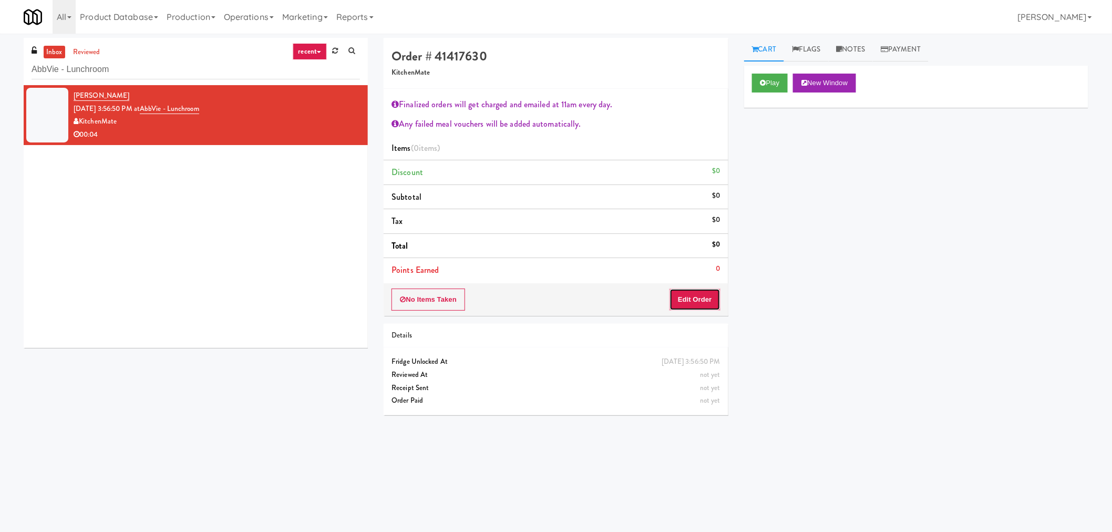
click at [698, 299] on button "Edit Order" at bounding box center [695, 300] width 51 height 22
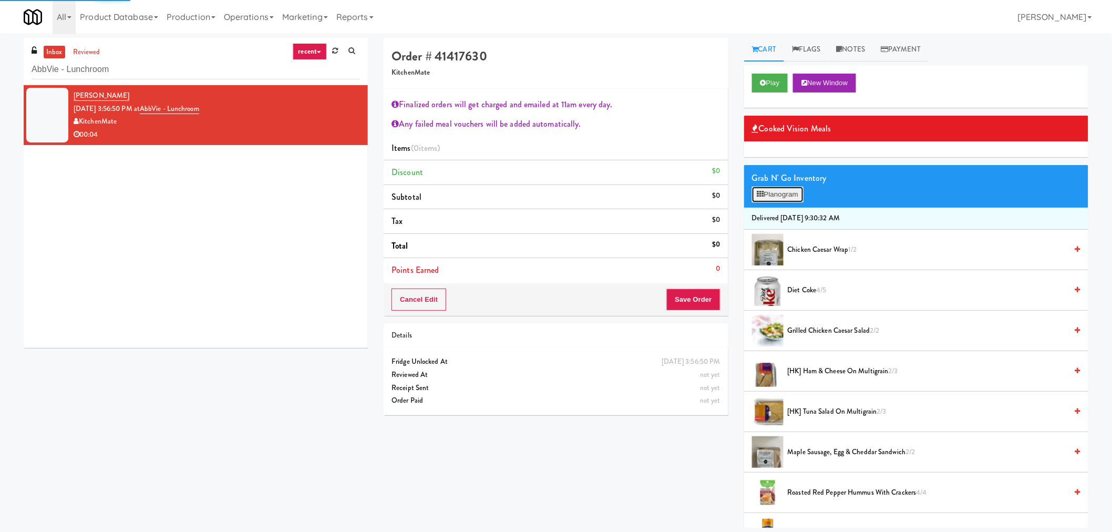
click at [790, 198] on button "Planogram" at bounding box center [778, 195] width 52 height 16
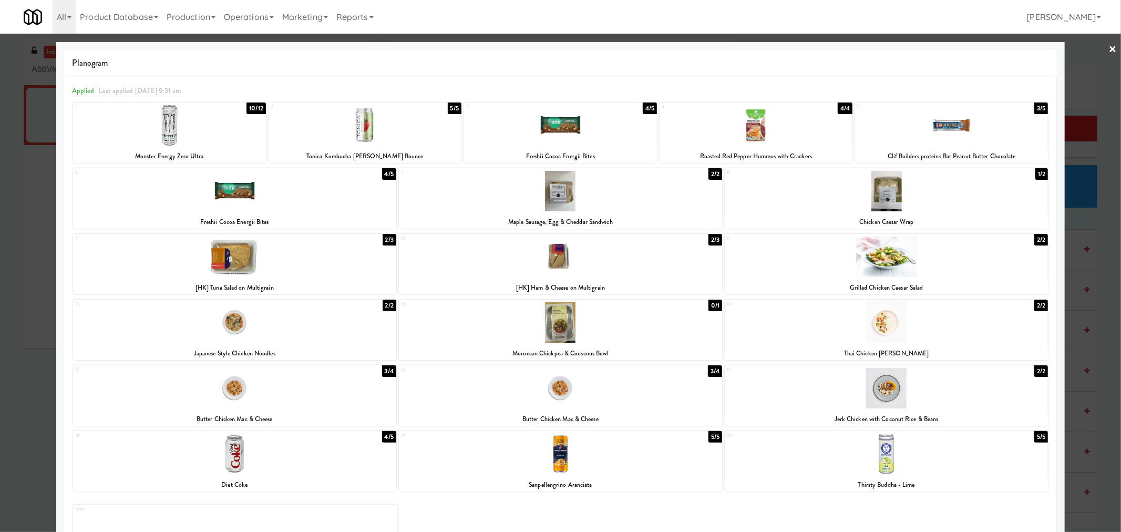
click at [236, 197] on div at bounding box center [234, 191] width 323 height 40
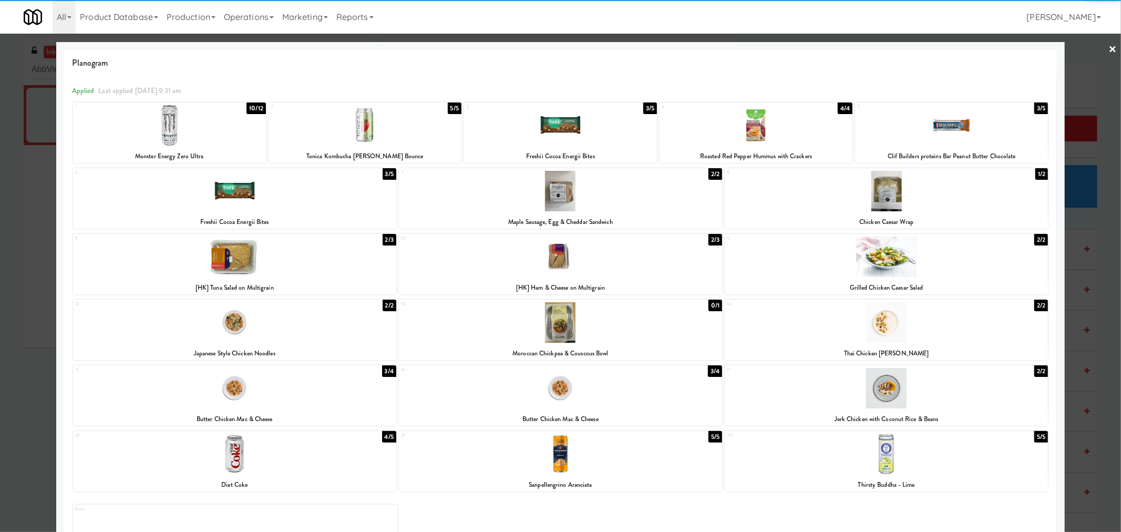
click at [23, 313] on div at bounding box center [560, 266] width 1121 height 532
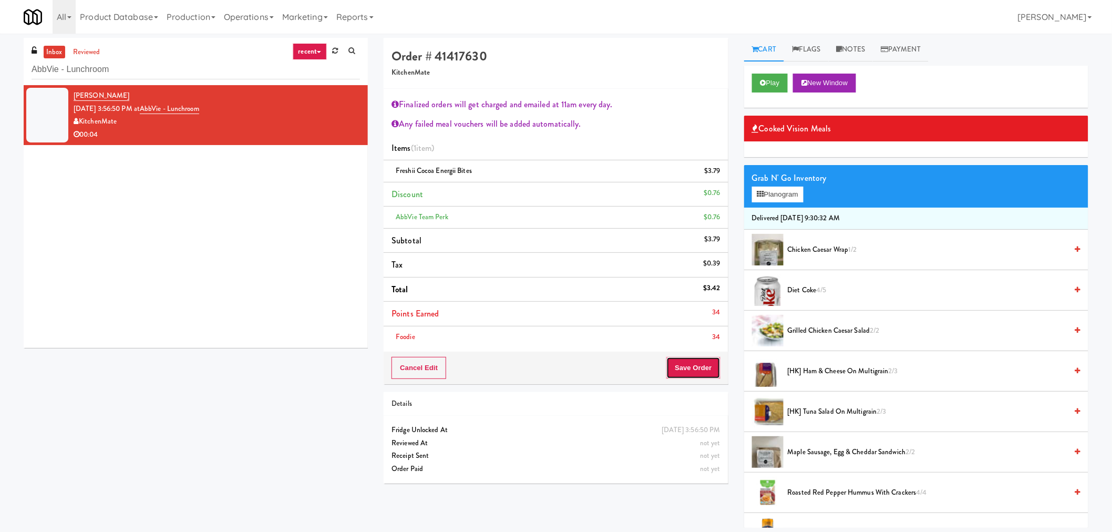
click at [696, 363] on button "Save Order" at bounding box center [694, 368] width 54 height 22
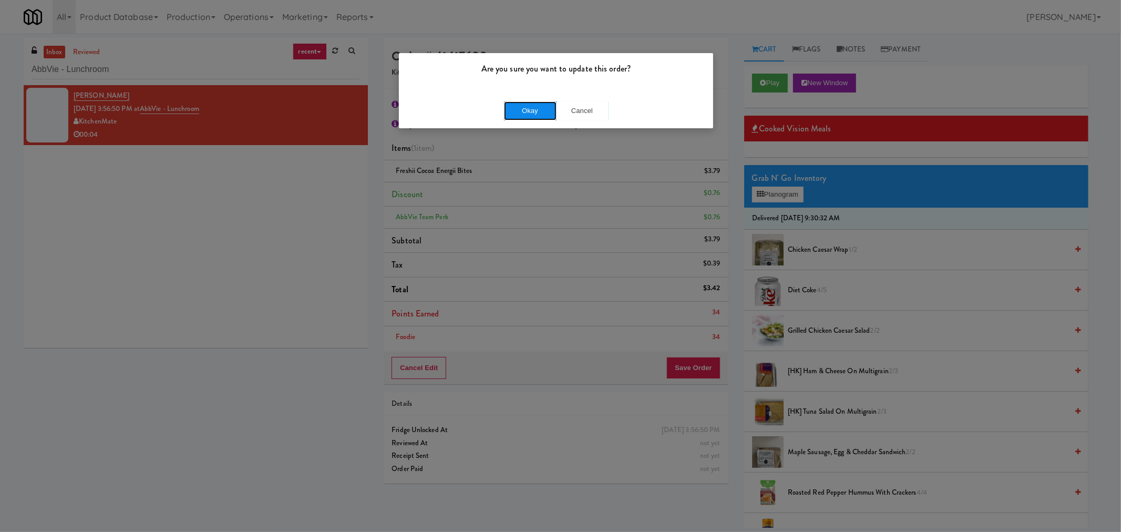
click at [538, 103] on button "Okay" at bounding box center [530, 110] width 53 height 19
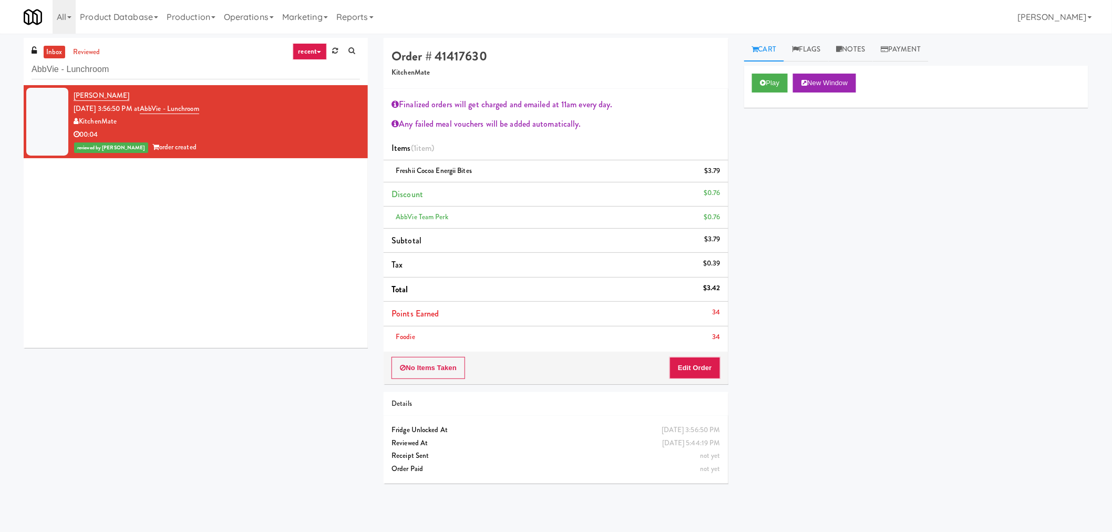
click at [277, 221] on div "[PERSON_NAME] [DATE] 3:56:50 PM at AbbVie - Lunchroom KitchenMate 00:04 reviewe…" at bounding box center [196, 216] width 344 height 263
click at [123, 68] on input "AbbVie - Lunchroom" at bounding box center [196, 69] width 329 height 19
paste input "1114 W [PERSON_NAME] - Left - Fridge"
type input "1114 W [PERSON_NAME] - Left - Fridge"
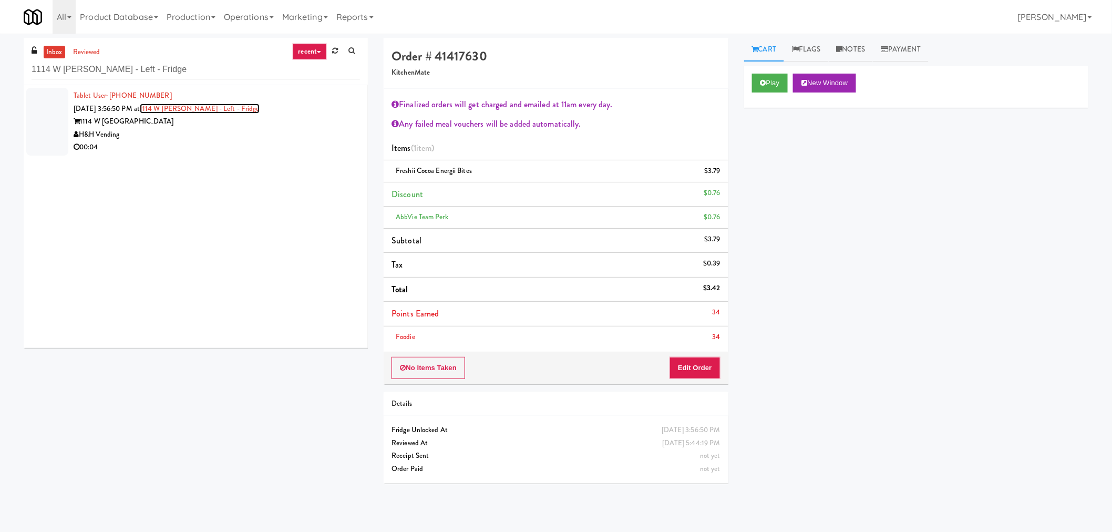
click at [214, 112] on link "1114 W [PERSON_NAME] - Left - Fridge" at bounding box center [200, 109] width 120 height 10
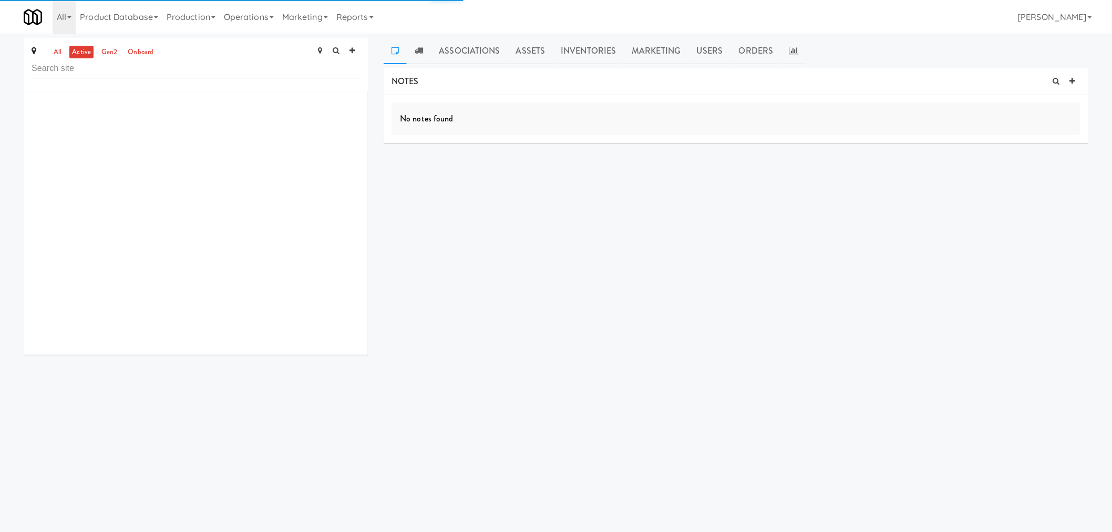
click at [57, 56] on link "all" at bounding box center [57, 52] width 13 height 13
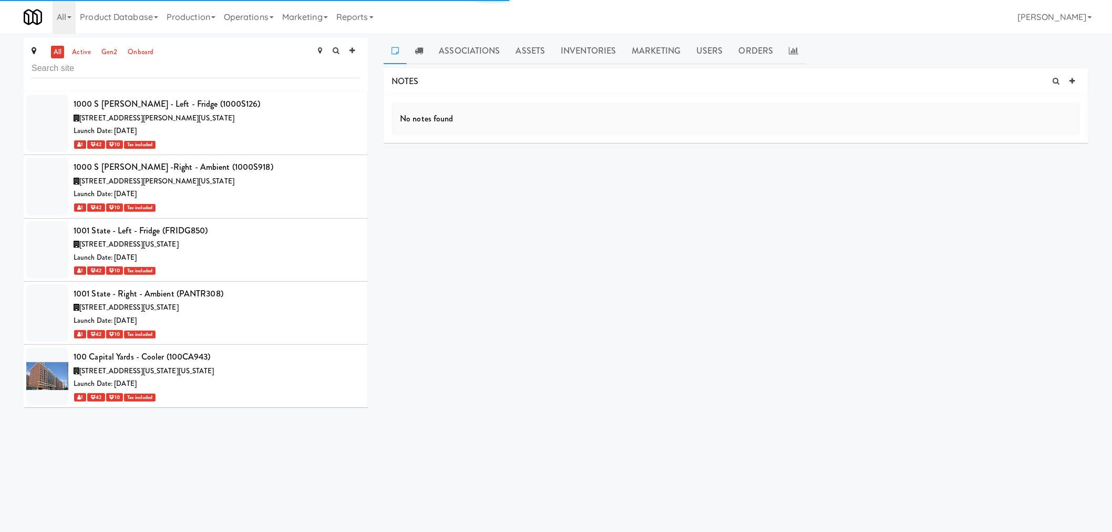
scroll to position [503, 0]
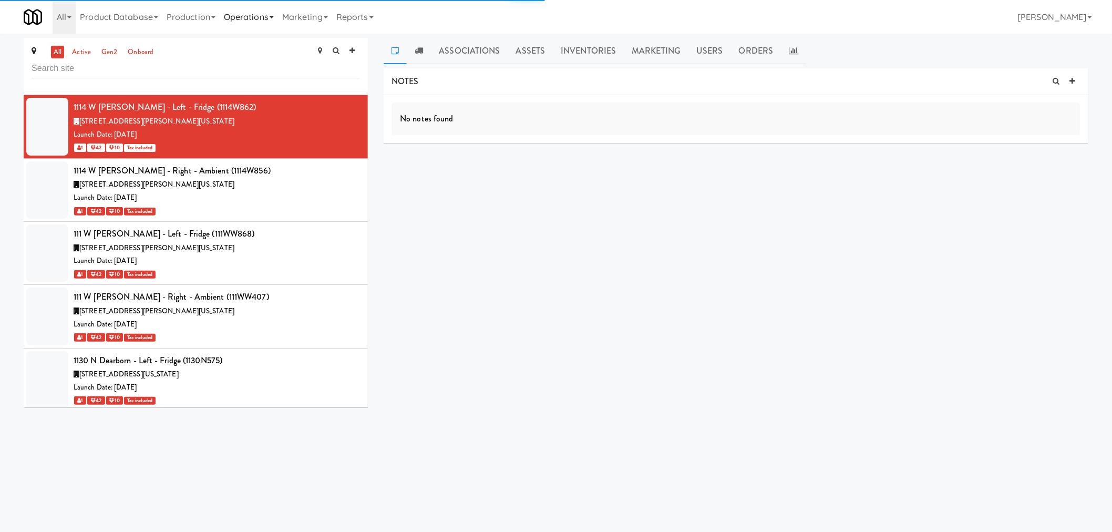
click at [272, 17] on link "Operations" at bounding box center [249, 17] width 58 height 34
click at [0, 0] on link "Vision Orders" at bounding box center [0, 0] width 0 height 0
click at [260, 116] on div "[STREET_ADDRESS][PERSON_NAME][US_STATE]" at bounding box center [217, 121] width 286 height 13
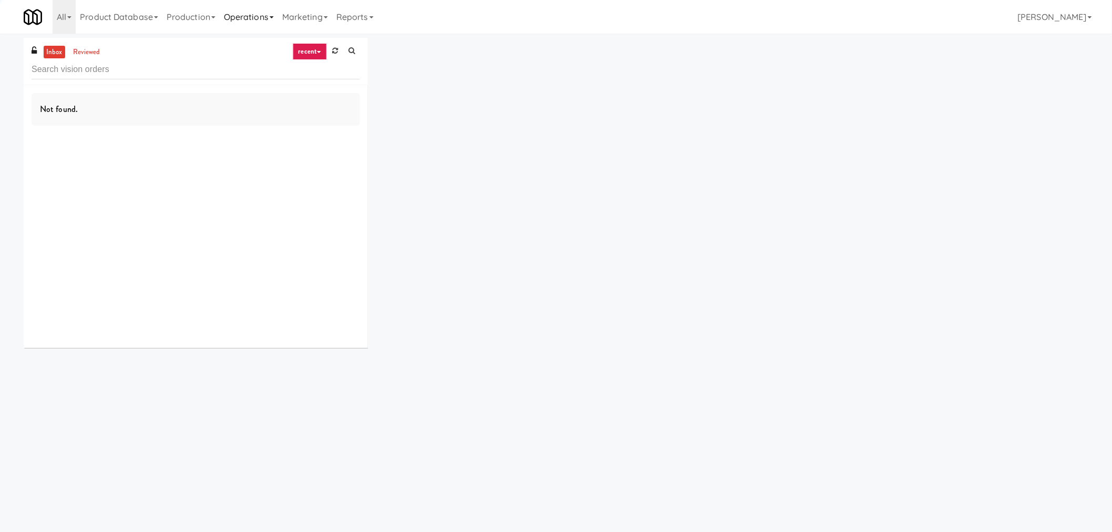
click at [266, 23] on link "Operations" at bounding box center [249, 17] width 58 height 34
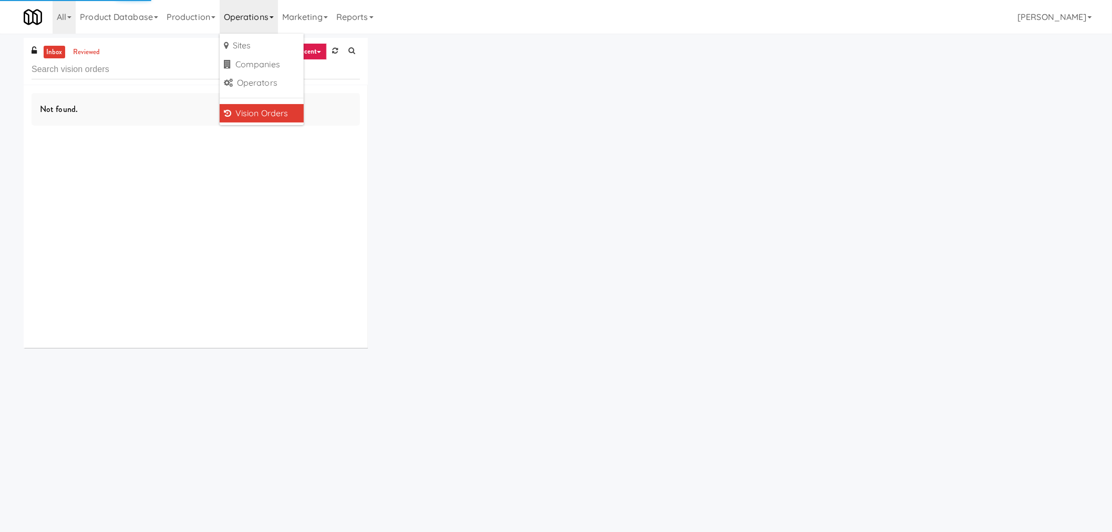
click at [261, 108] on link "Vision Orders" at bounding box center [262, 113] width 84 height 19
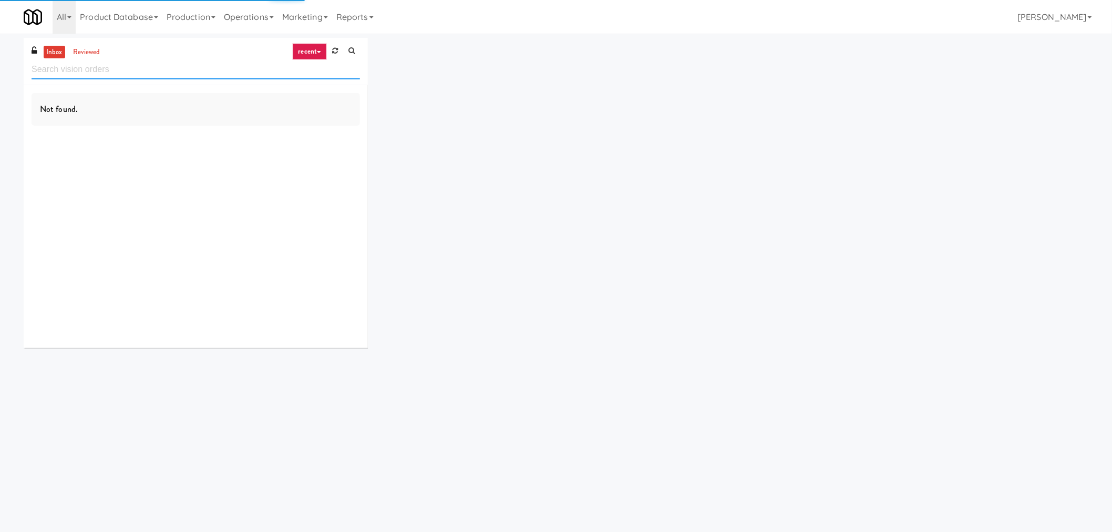
click at [138, 66] on input "text" at bounding box center [196, 69] width 329 height 19
paste input "1114 W [PERSON_NAME] - Left - Fridge"
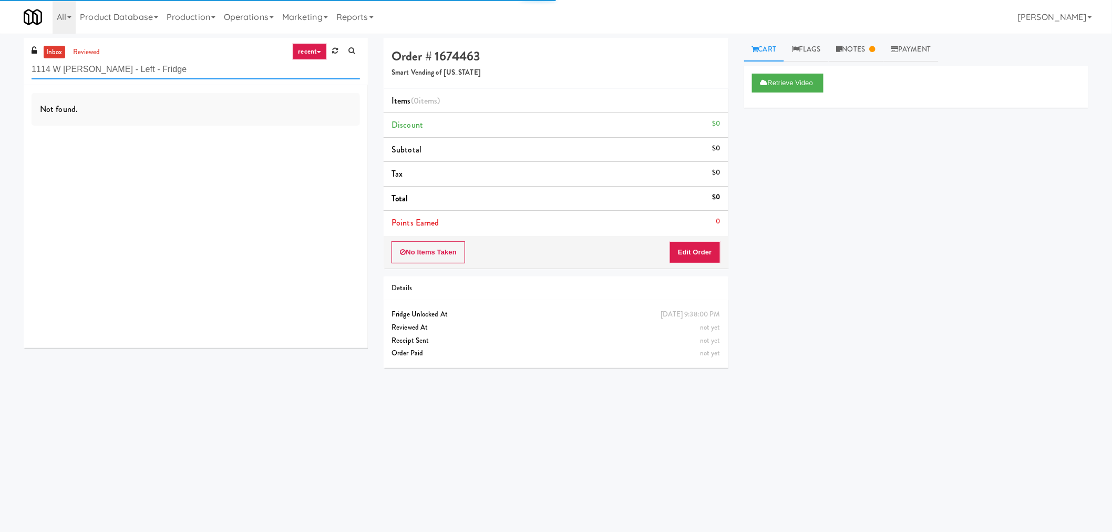
type input "1114 W [PERSON_NAME] - Left - Fridge"
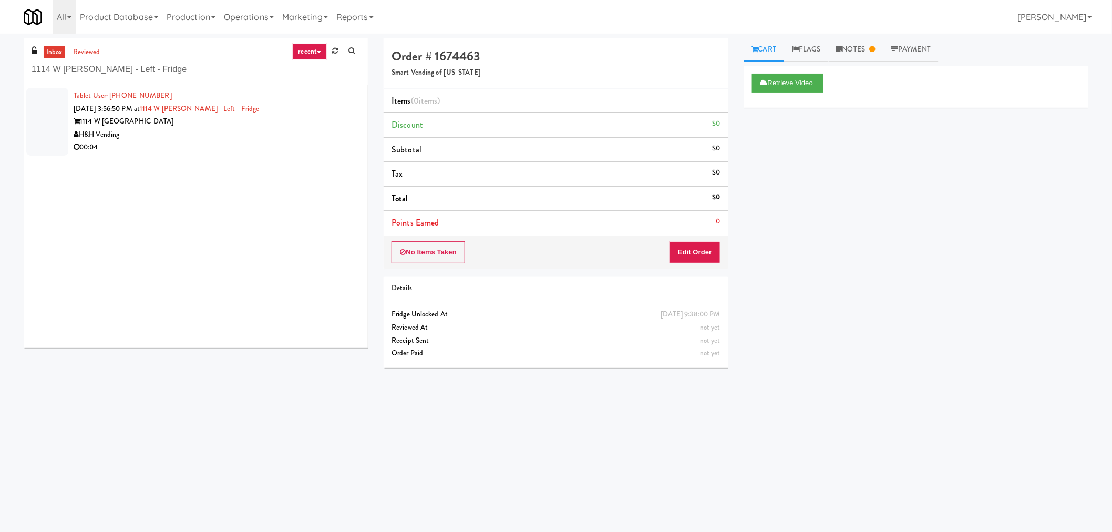
click at [232, 140] on div "H&H Vending" at bounding box center [217, 134] width 286 height 13
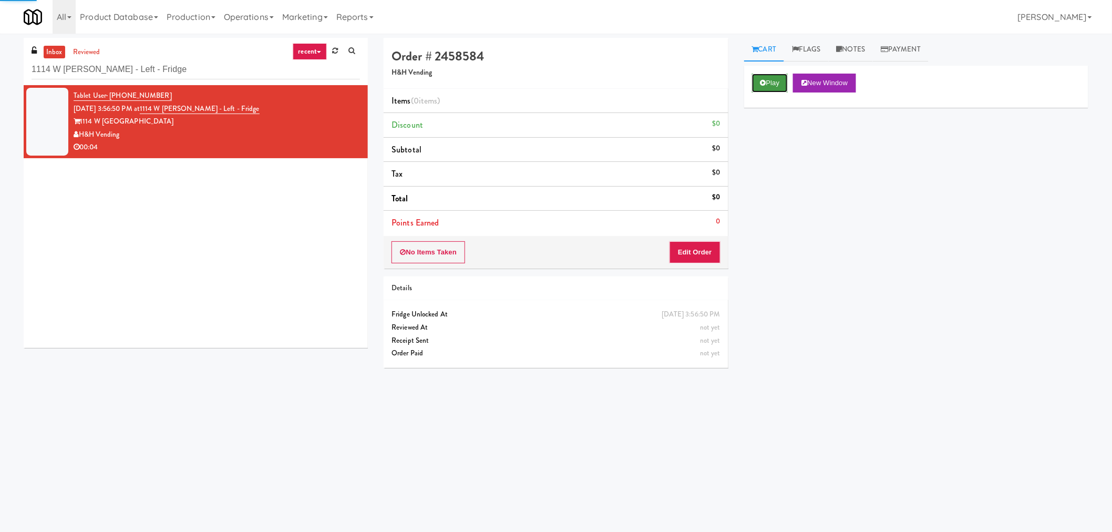
click at [773, 88] on button "Play" at bounding box center [770, 83] width 36 height 19
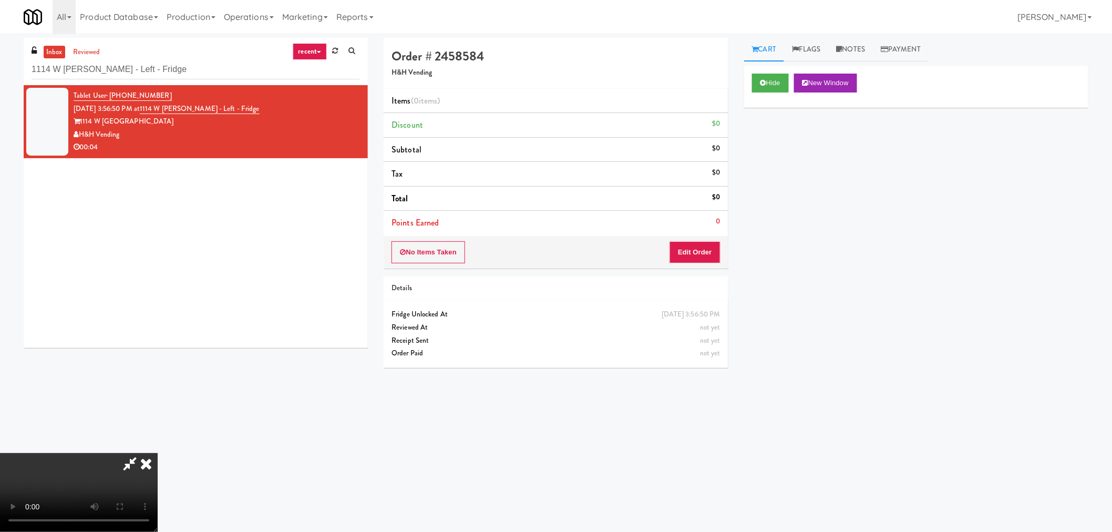
click at [130, 463] on icon at bounding box center [130, 463] width 24 height 21
click at [158, 465] on video at bounding box center [79, 492] width 158 height 79
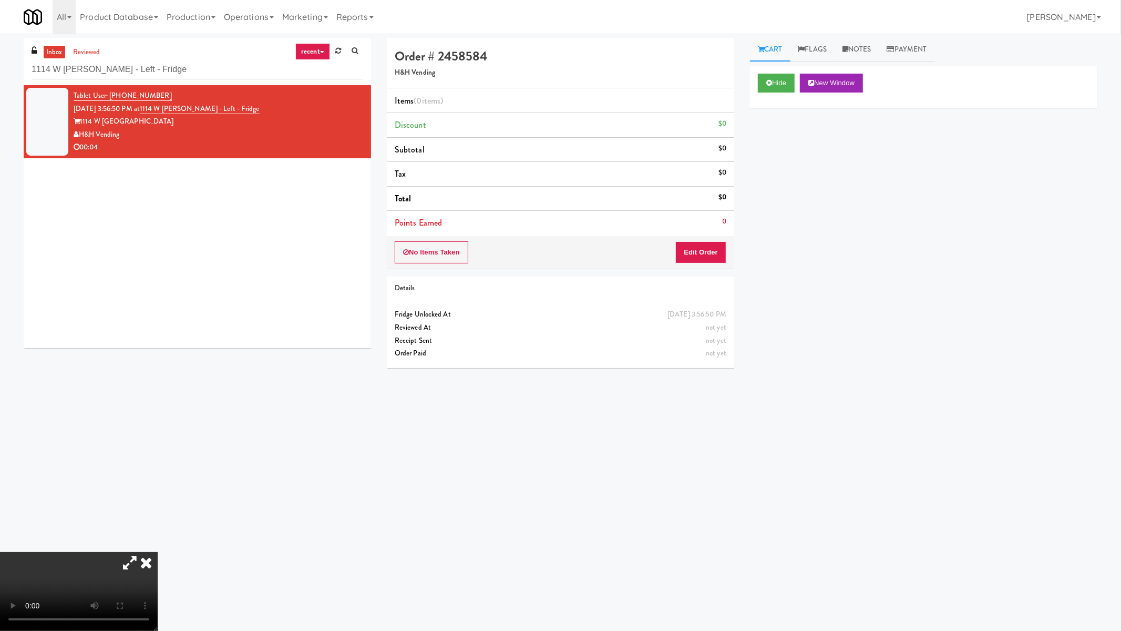
click at [158, 531] on video at bounding box center [79, 591] width 158 height 79
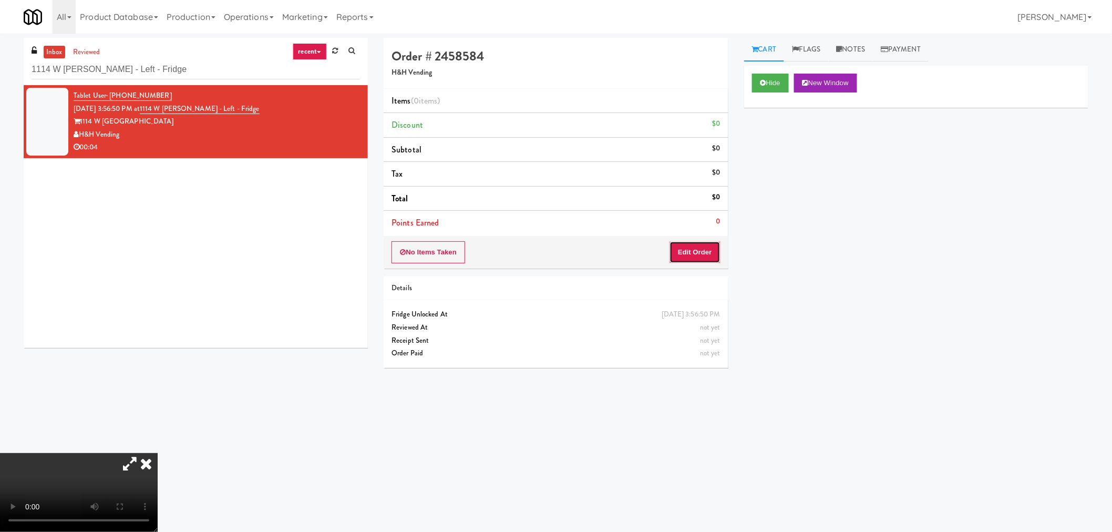
click at [697, 253] on button "Edit Order" at bounding box center [695, 252] width 51 height 22
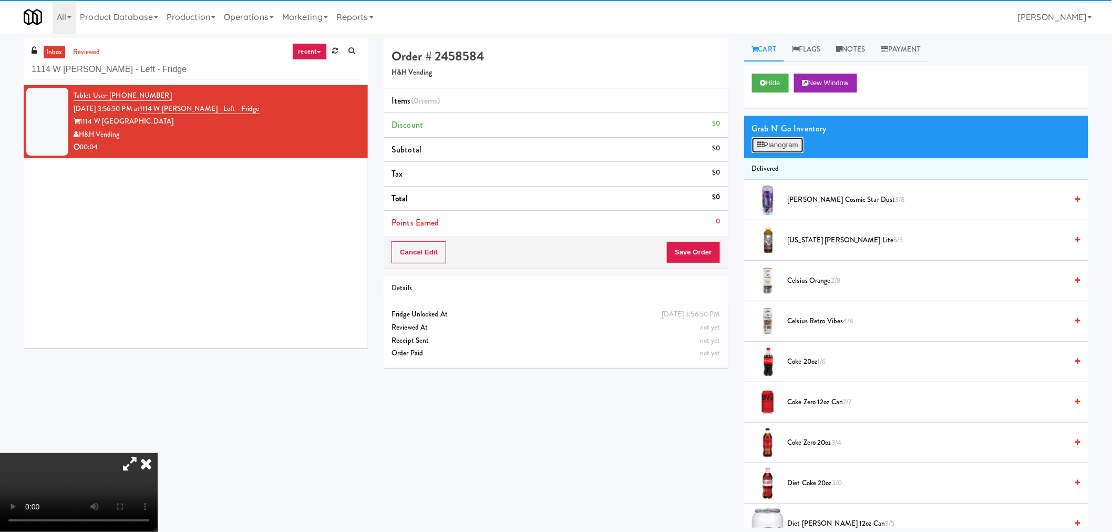
click at [789, 143] on button "Planogram" at bounding box center [778, 145] width 52 height 16
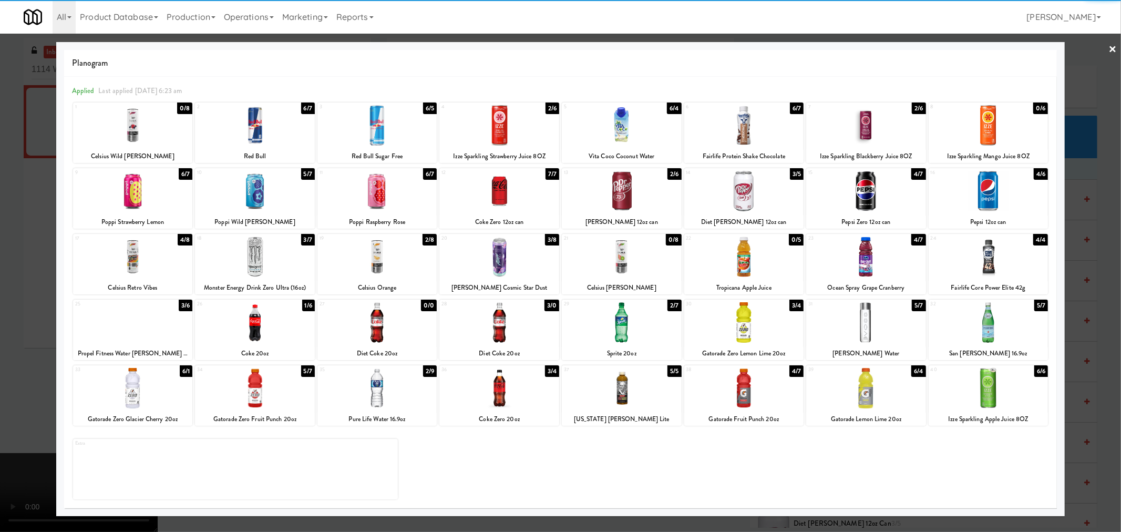
click at [387, 127] on div at bounding box center [378, 125] width 120 height 40
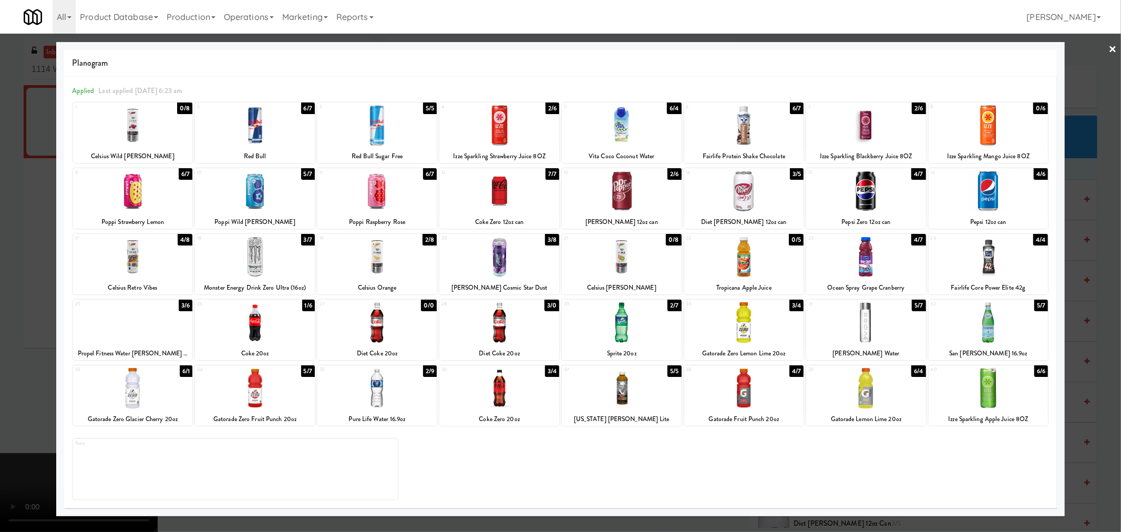
click at [41, 413] on div at bounding box center [560, 266] width 1121 height 532
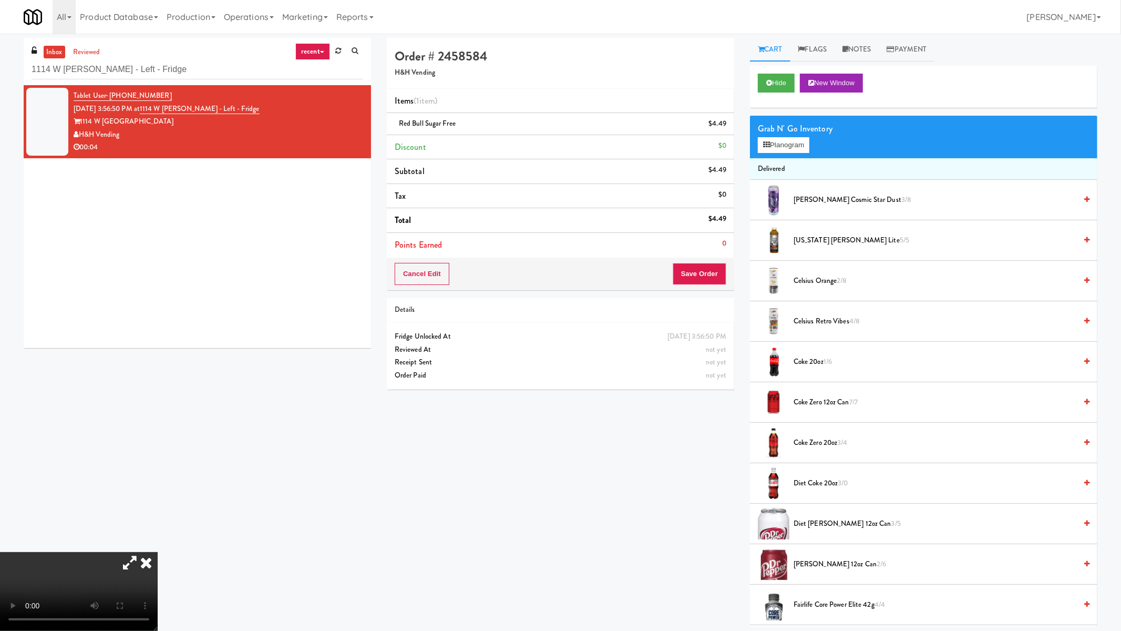
click at [158, 531] on video at bounding box center [79, 591] width 158 height 79
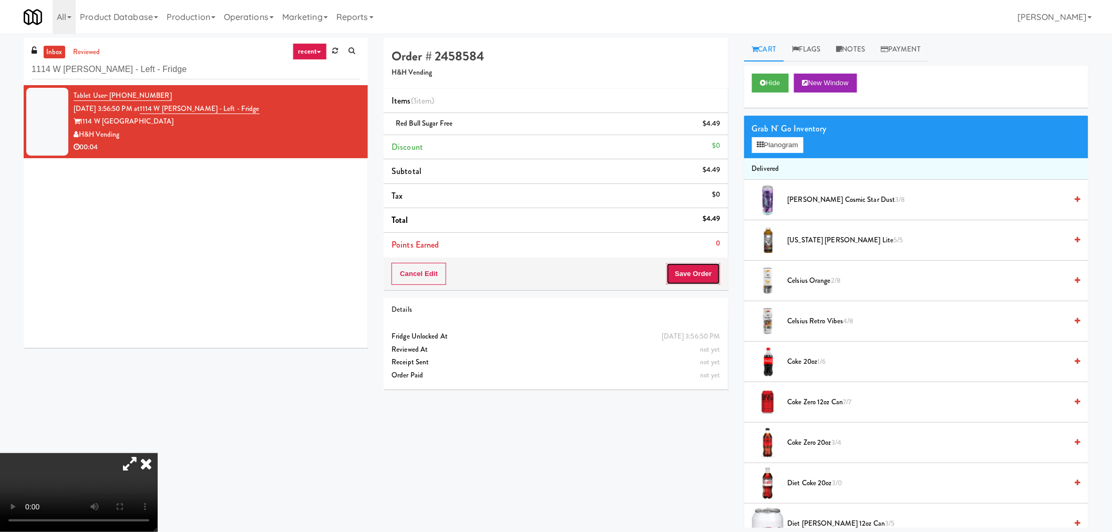
click at [684, 275] on button "Save Order" at bounding box center [694, 274] width 54 height 22
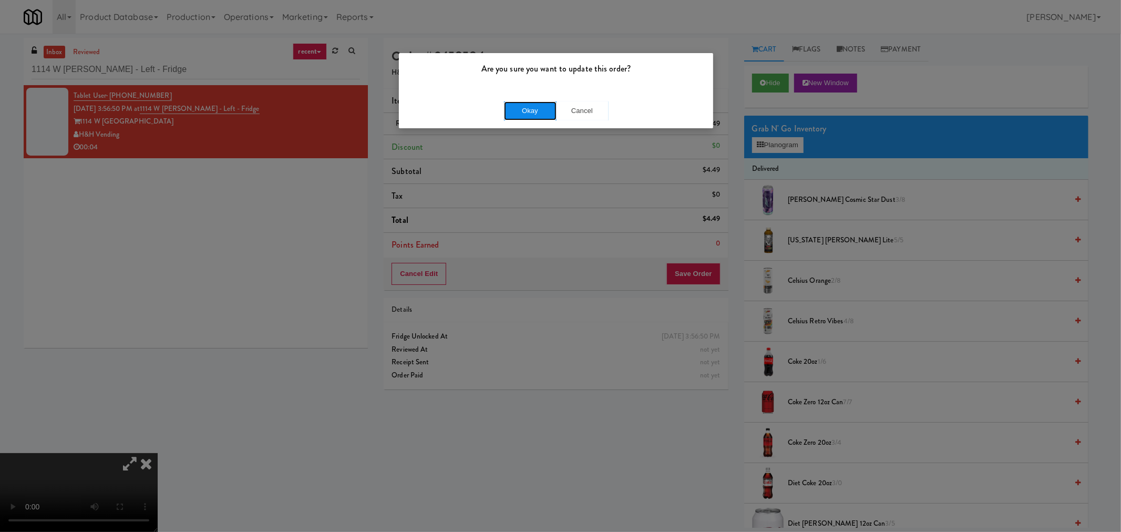
click at [530, 112] on button "Okay" at bounding box center [530, 110] width 53 height 19
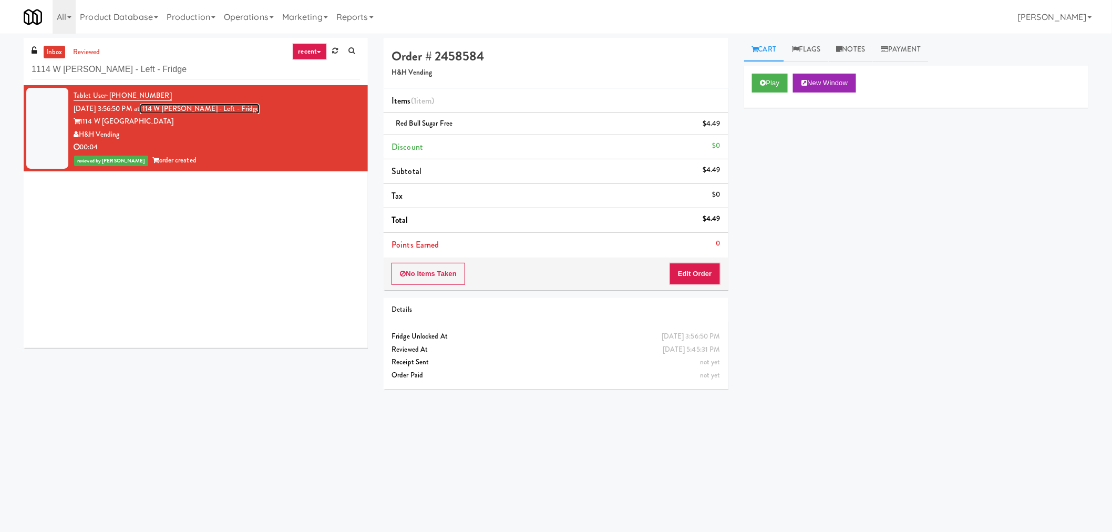
click at [205, 108] on link "1114 W [PERSON_NAME] - Left - Fridge" at bounding box center [200, 109] width 120 height 11
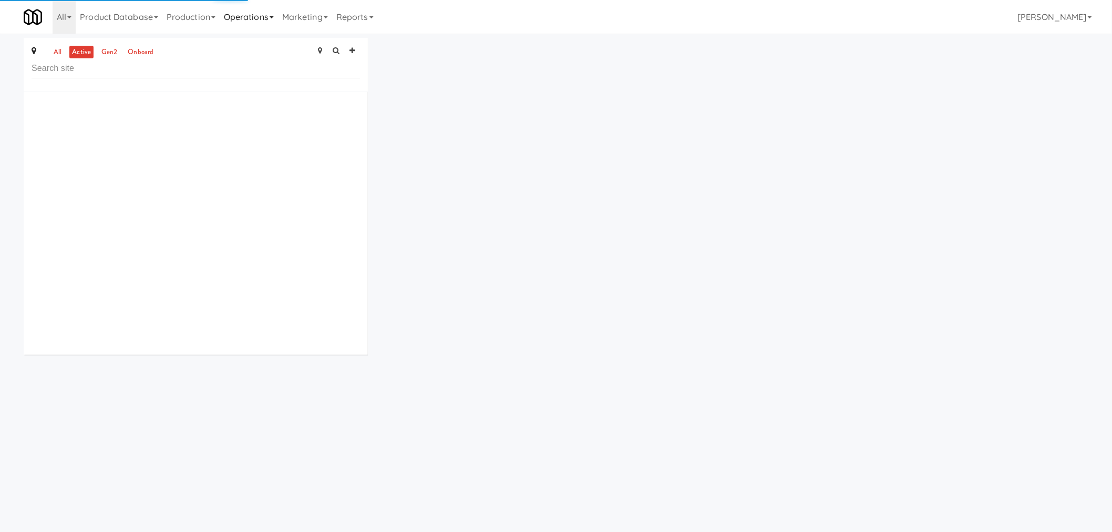
click at [274, 17] on icon at bounding box center [272, 17] width 4 height 2
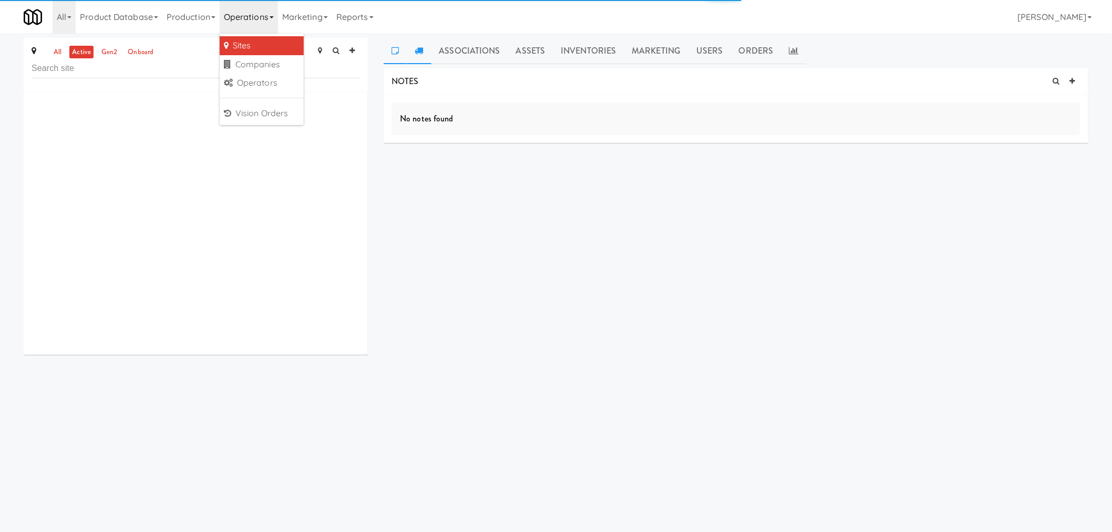
click at [421, 50] on icon at bounding box center [419, 50] width 8 height 8
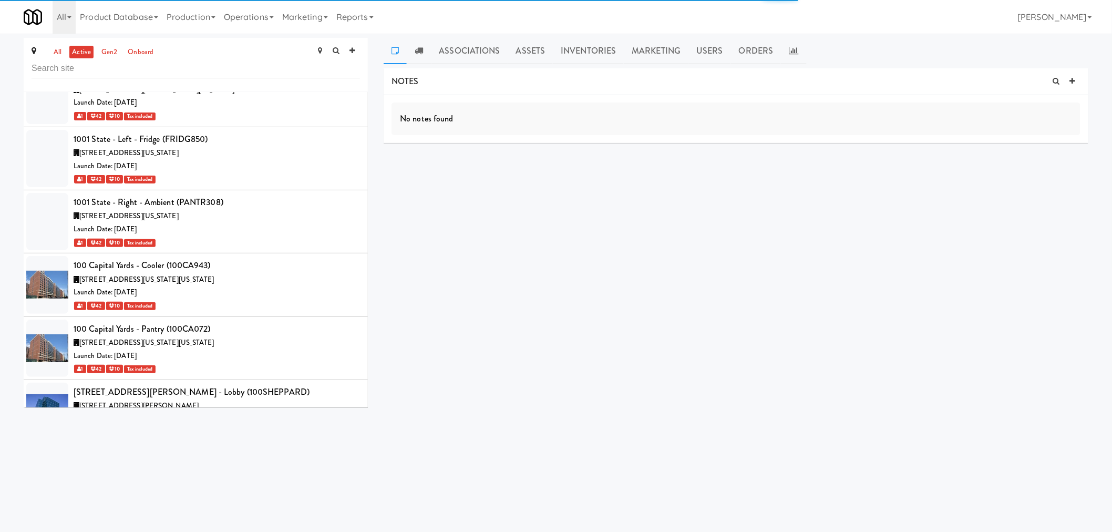
scroll to position [35, 0]
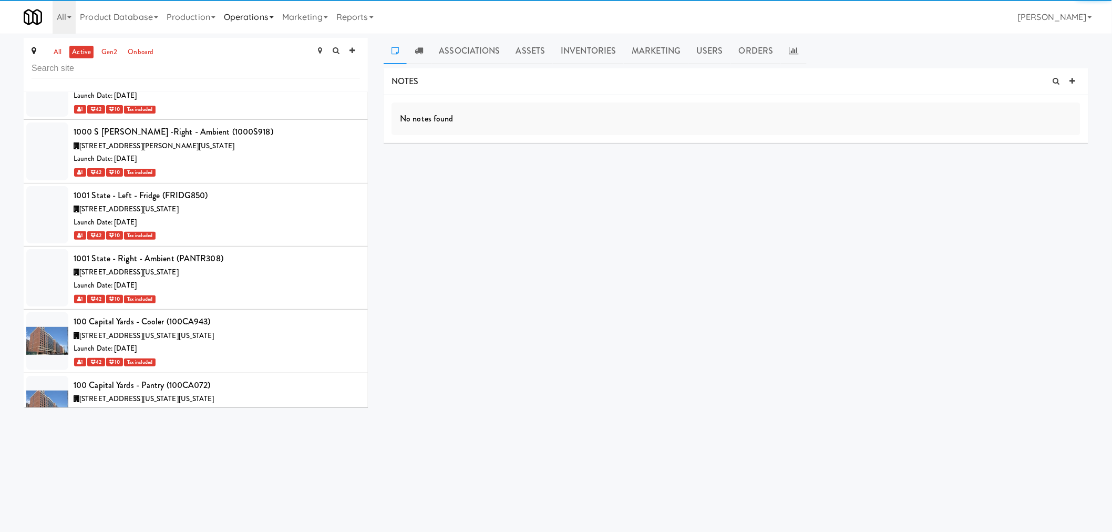
click at [265, 17] on link "Operations" at bounding box center [249, 17] width 58 height 34
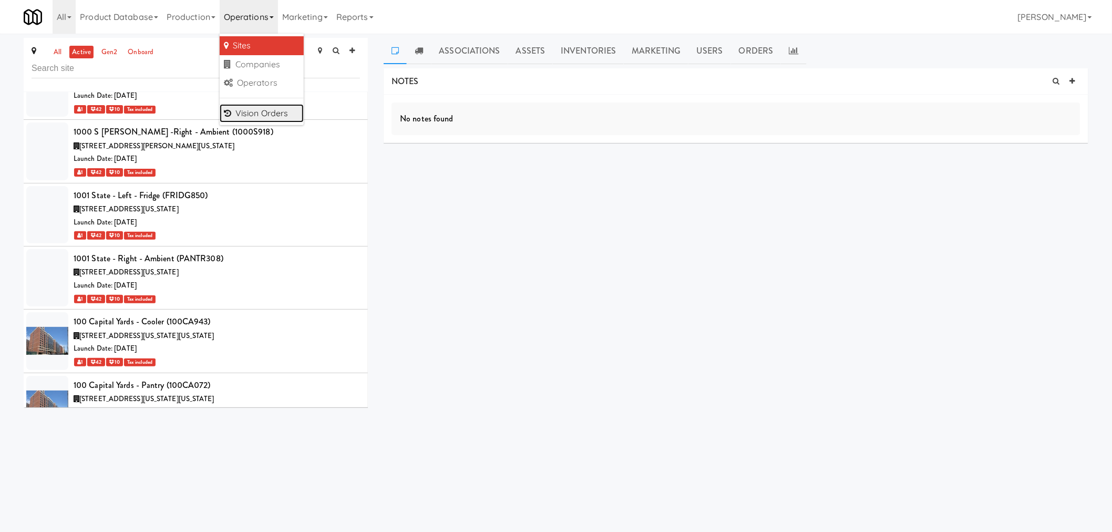
click at [243, 108] on link "Vision Orders" at bounding box center [262, 113] width 84 height 19
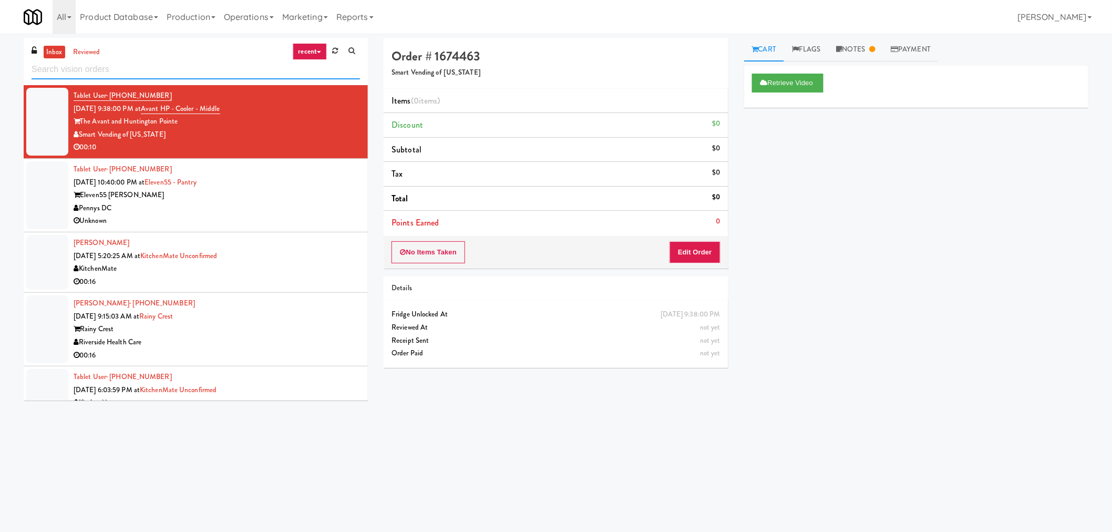
click at [116, 67] on input "text" at bounding box center [196, 69] width 329 height 19
paste input "Rising Sun - Drinks"
type input "Rising Sun - Drinks"
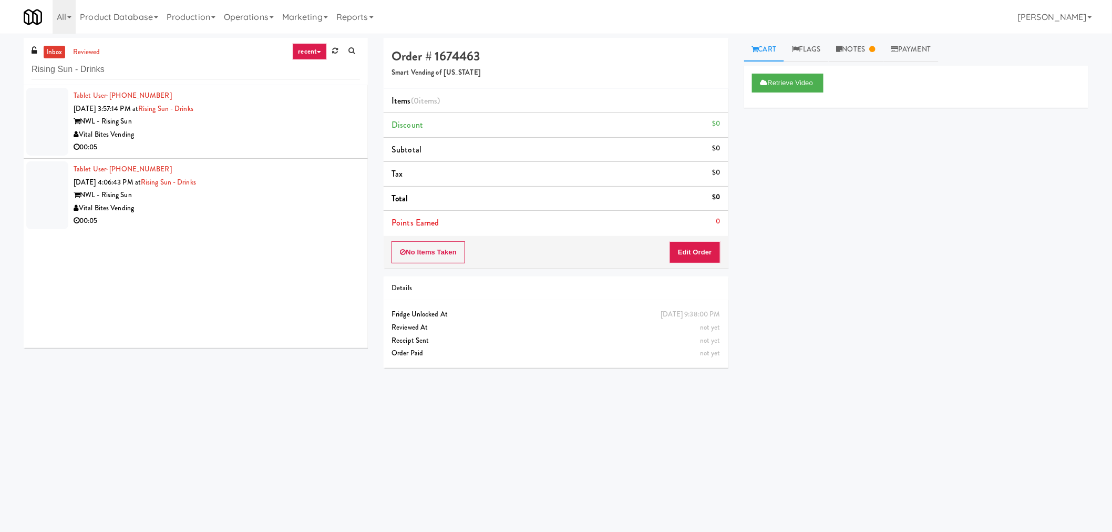
click at [242, 146] on div "00:05" at bounding box center [217, 147] width 286 height 13
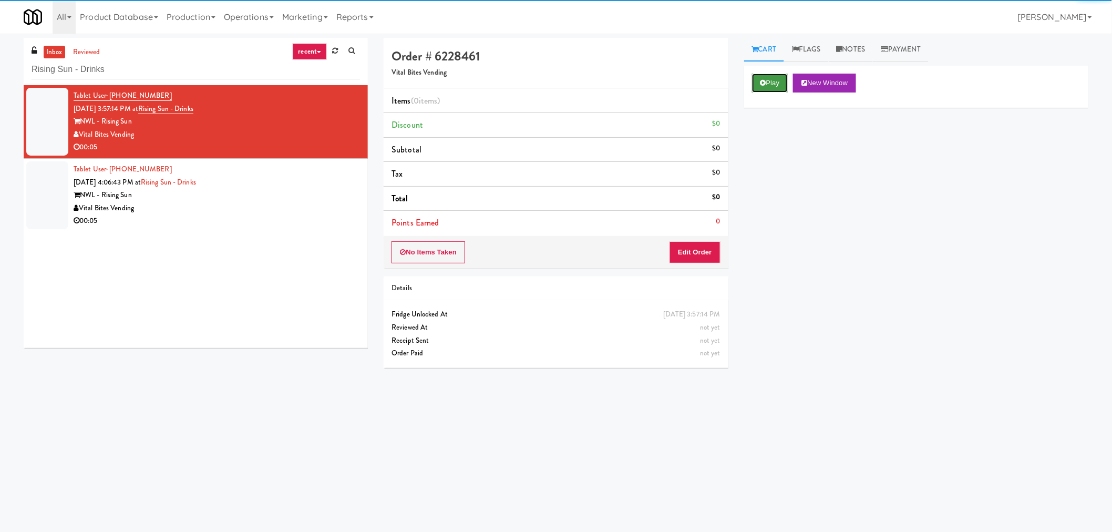
click at [759, 81] on button "Play" at bounding box center [770, 83] width 36 height 19
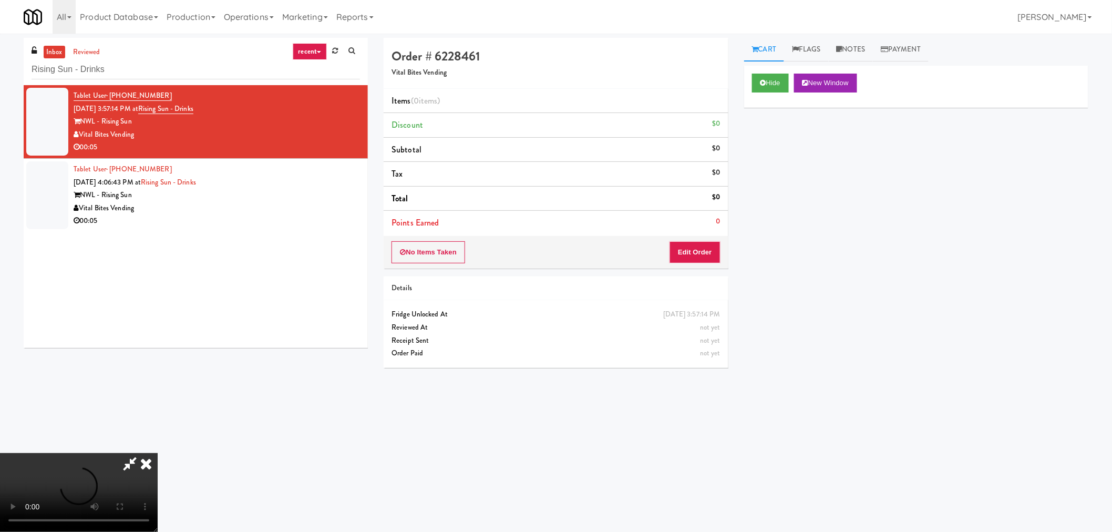
click at [130, 458] on icon at bounding box center [130, 463] width 24 height 21
click at [158, 453] on video at bounding box center [79, 492] width 158 height 79
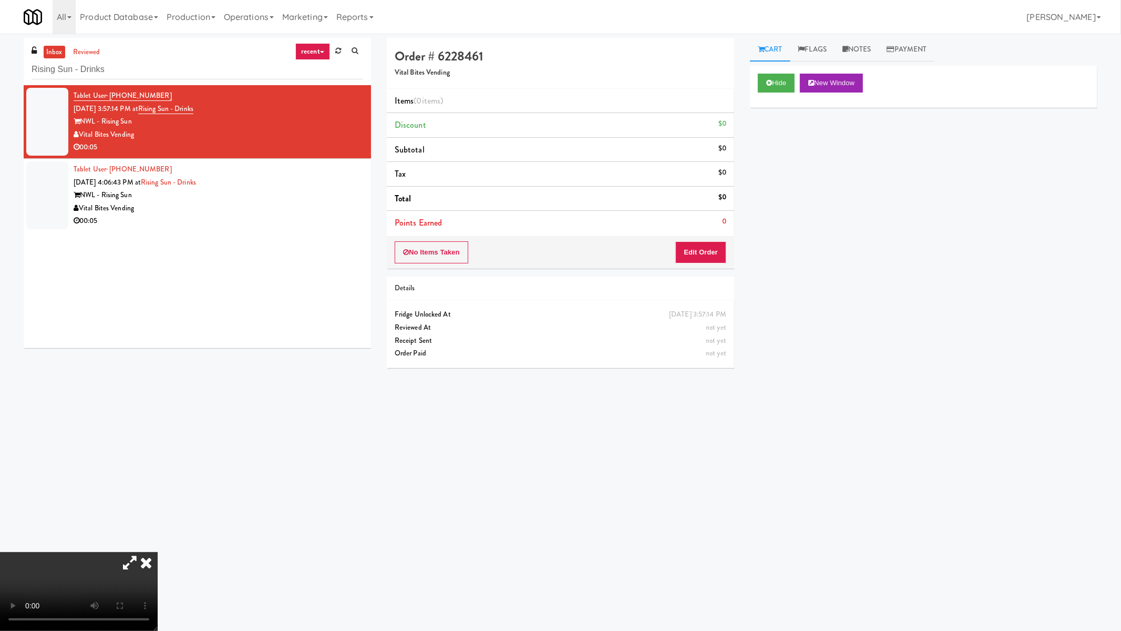
click at [158, 531] on video at bounding box center [79, 591] width 158 height 79
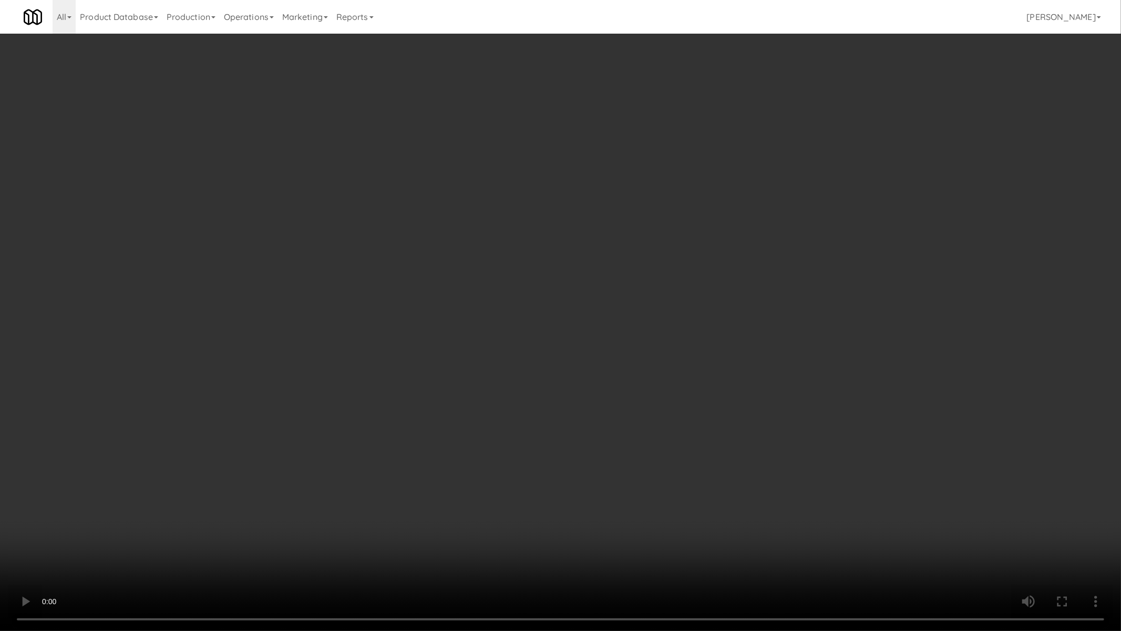
click at [502, 462] on video at bounding box center [560, 315] width 1121 height 631
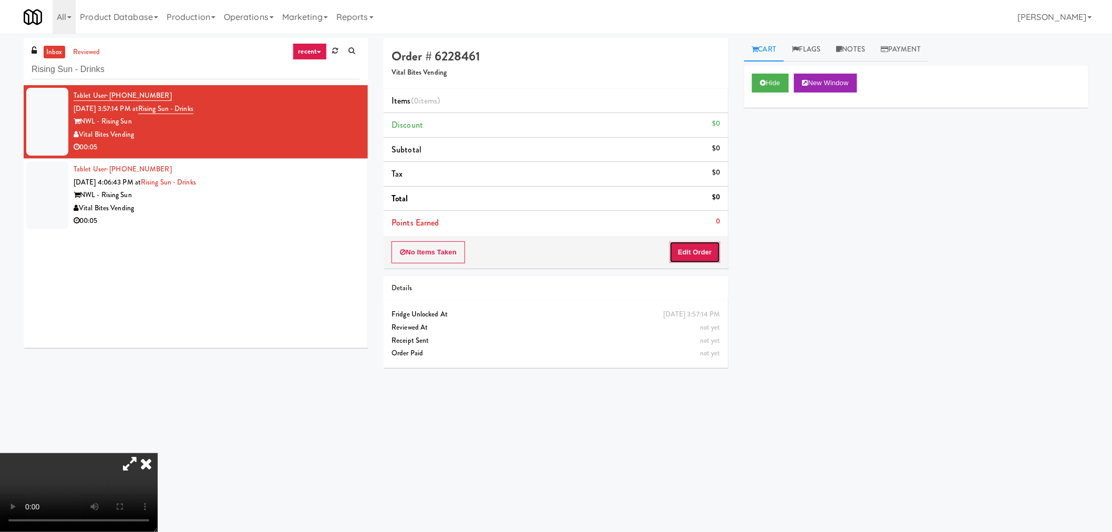
click at [701, 258] on button "Edit Order" at bounding box center [695, 252] width 51 height 22
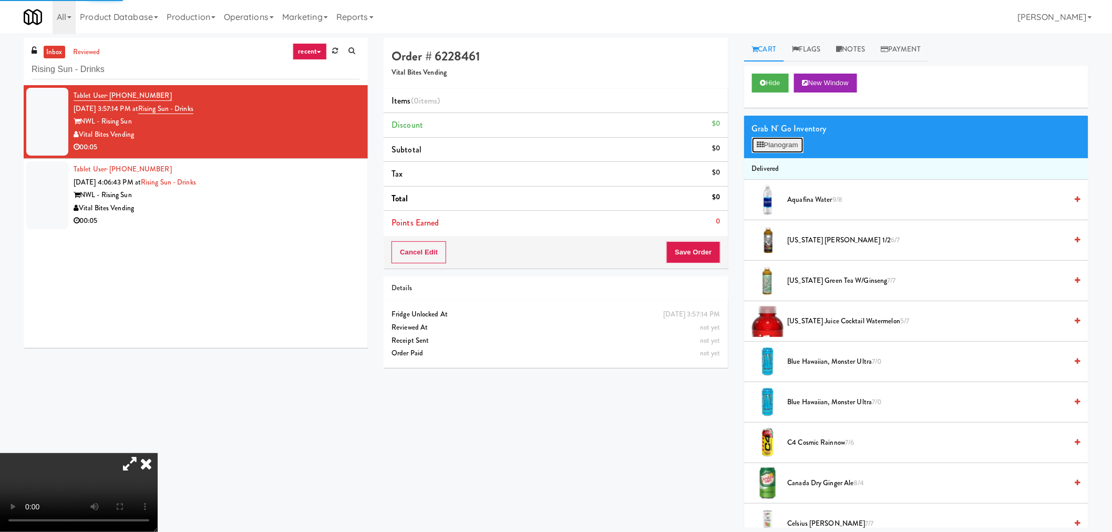
click at [774, 149] on button "Planogram" at bounding box center [778, 145] width 52 height 16
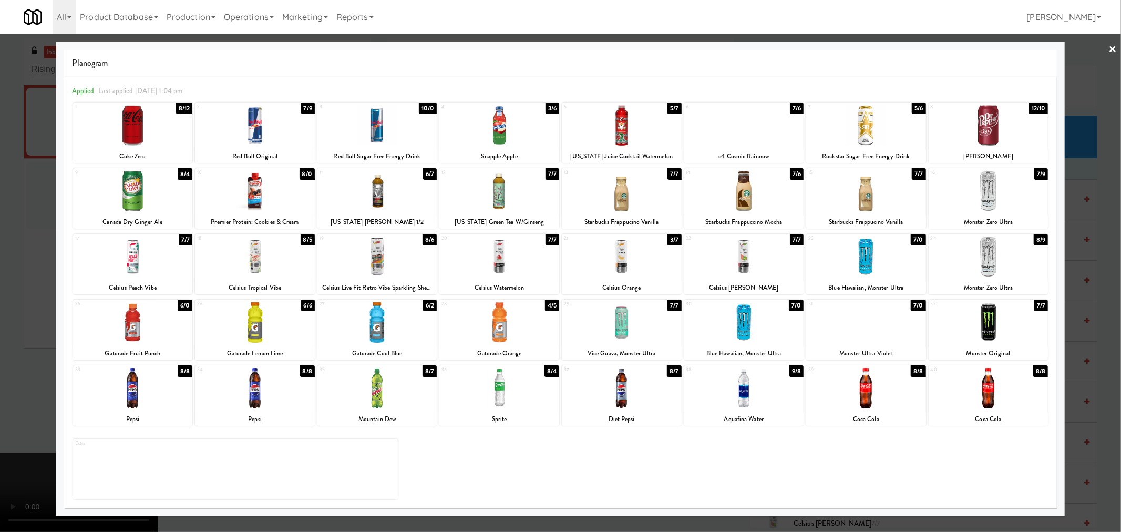
click at [534, 201] on div at bounding box center [499, 191] width 120 height 40
click at [1099, 264] on div at bounding box center [560, 266] width 1121 height 532
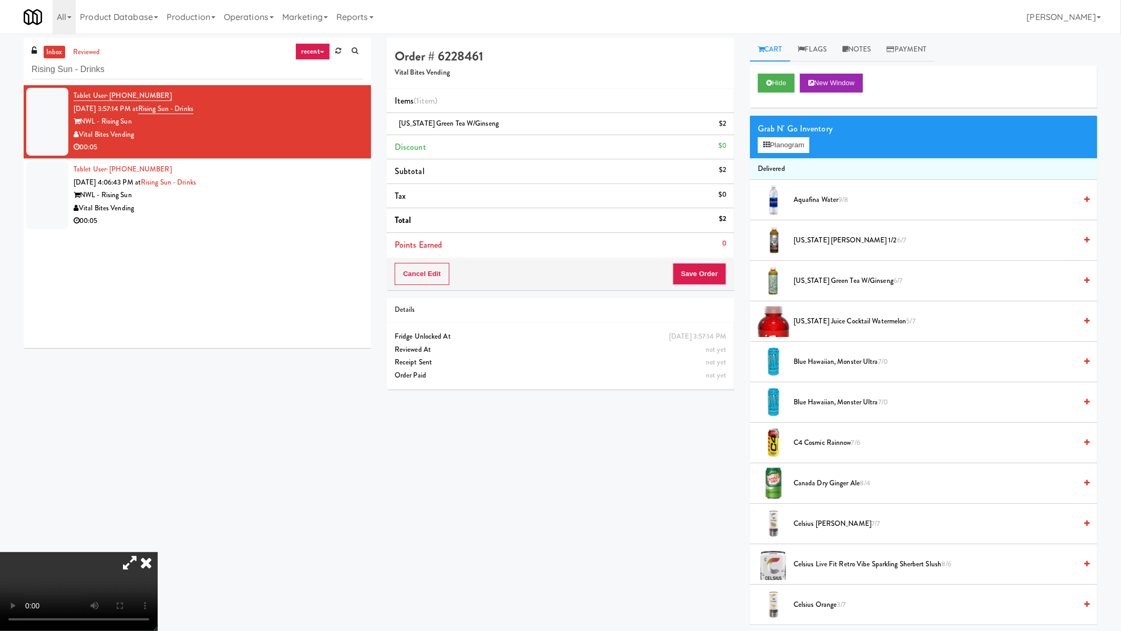
click at [158, 531] on video at bounding box center [79, 591] width 158 height 79
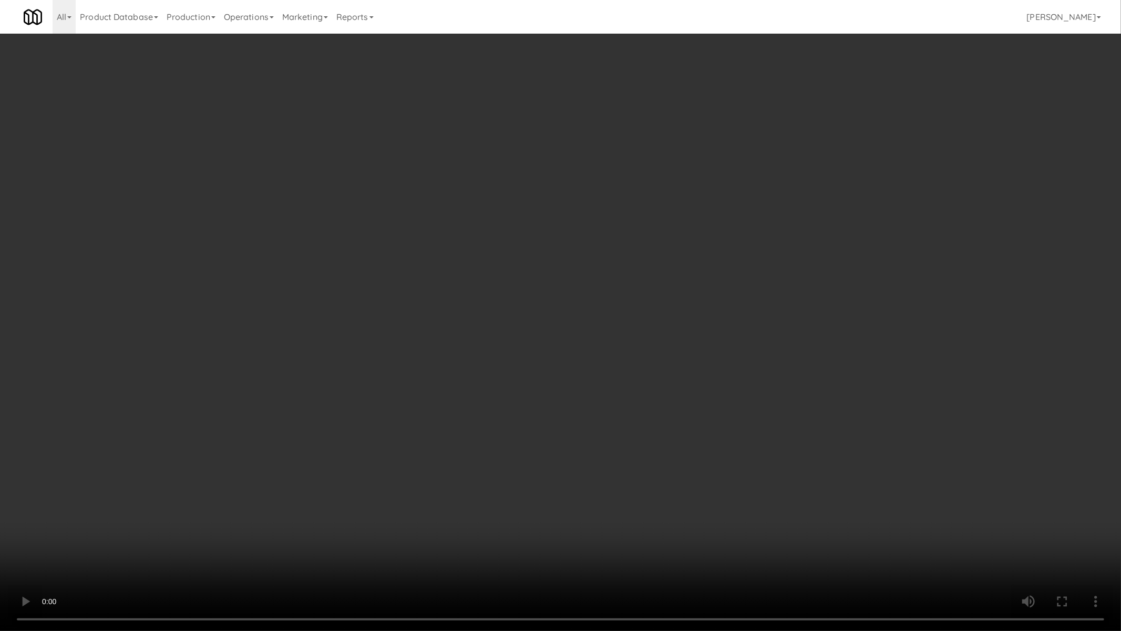
click at [321, 365] on video at bounding box center [560, 315] width 1121 height 631
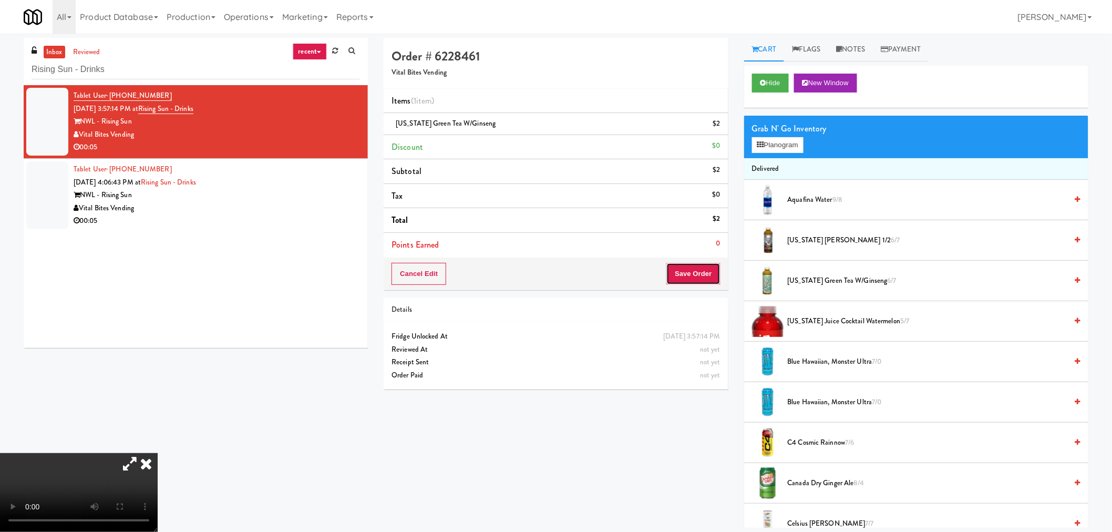
click at [689, 271] on button "Save Order" at bounding box center [694, 274] width 54 height 22
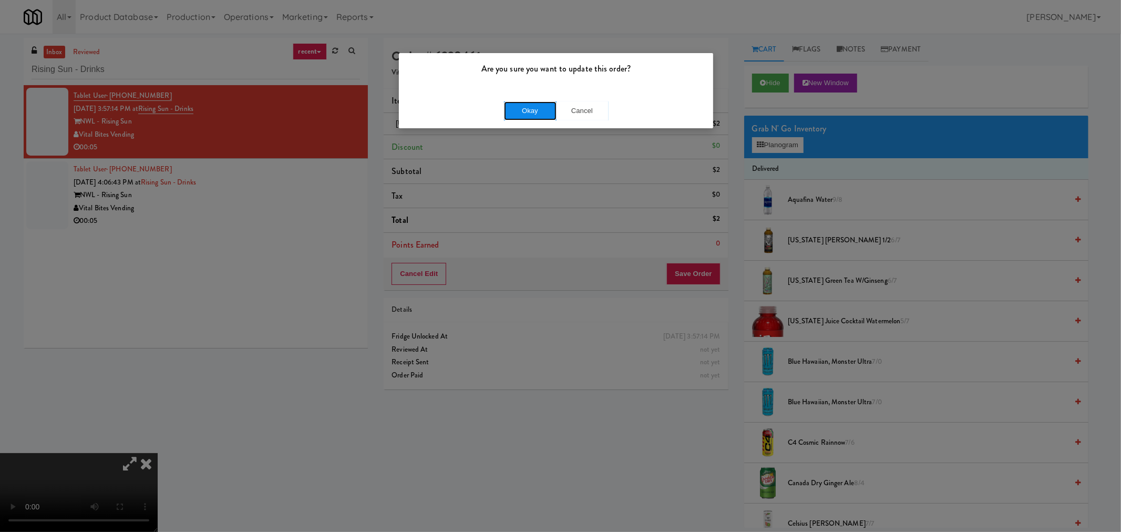
click at [544, 107] on button "Okay" at bounding box center [530, 110] width 53 height 19
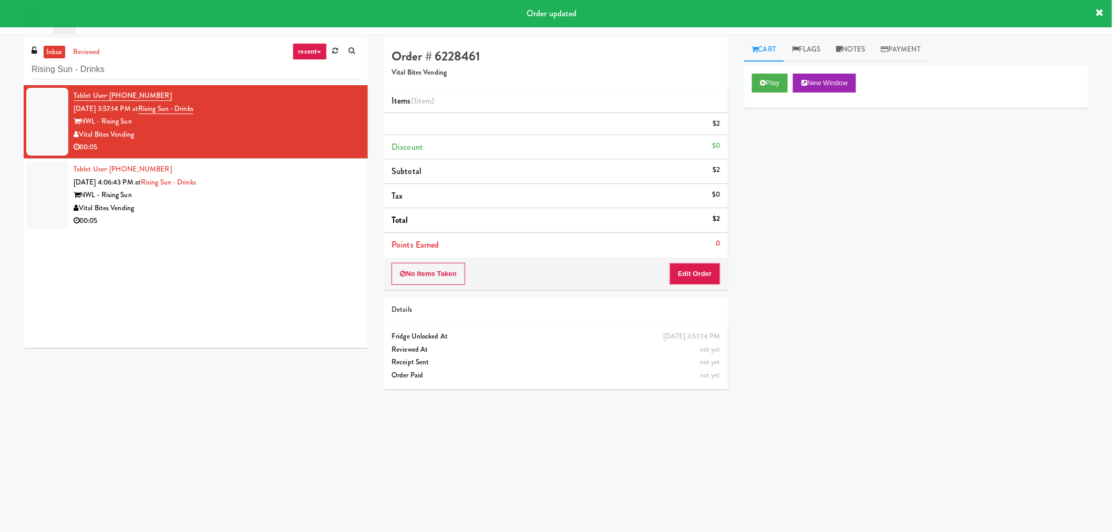
drag, startPoint x: 260, startPoint y: 204, endPoint x: 293, endPoint y: 204, distance: 32.6
click at [263, 204] on div "Vital Bites Vending" at bounding box center [217, 208] width 286 height 13
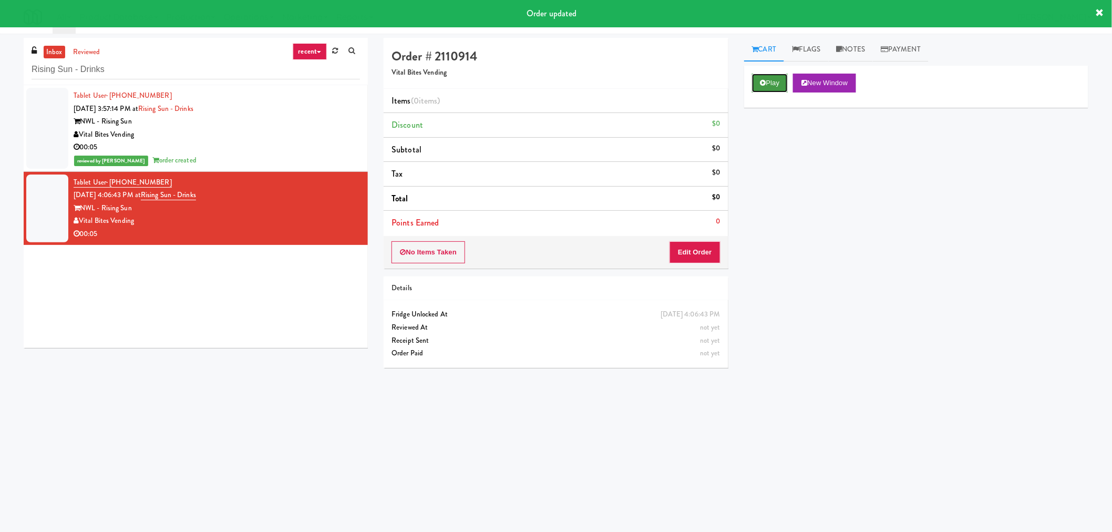
click at [763, 80] on icon at bounding box center [764, 82] width 6 height 7
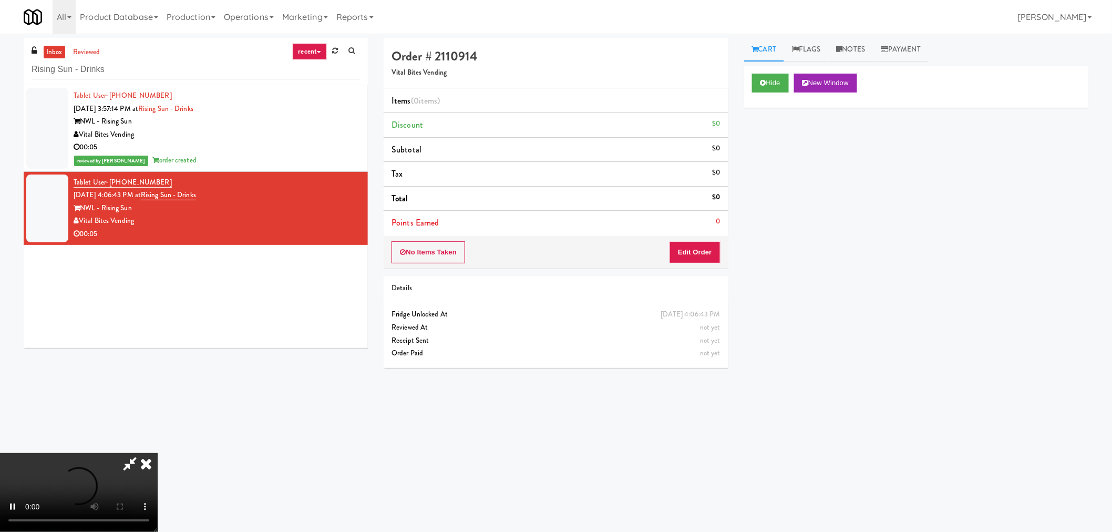
click at [126, 461] on icon at bounding box center [130, 463] width 24 height 21
click at [158, 454] on video at bounding box center [79, 492] width 158 height 79
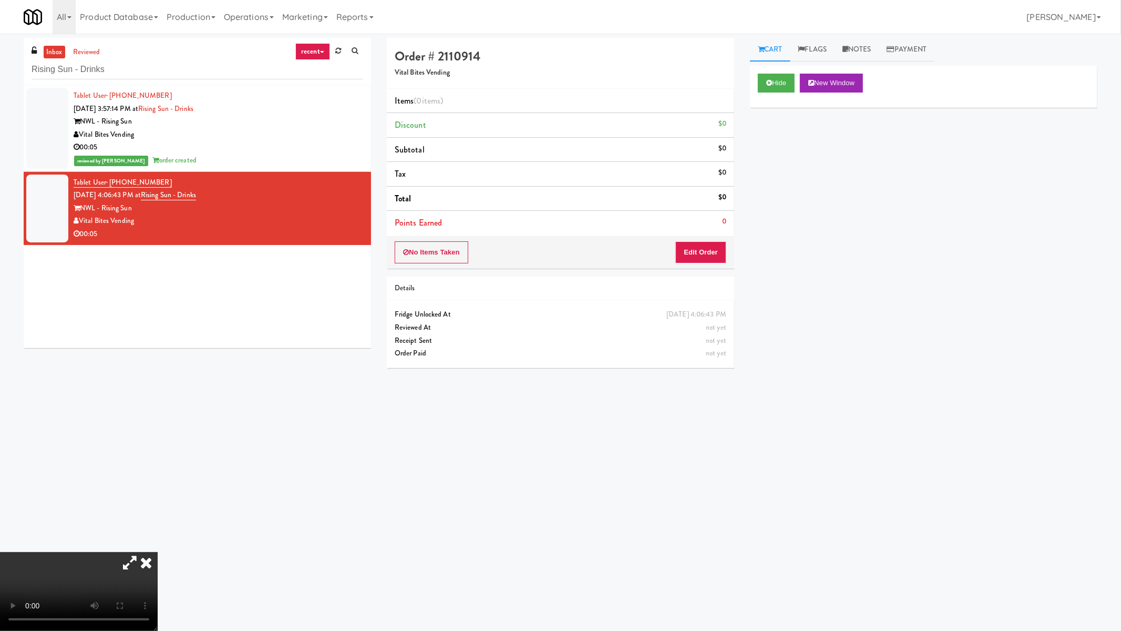
click at [158, 531] on video at bounding box center [79, 591] width 158 height 79
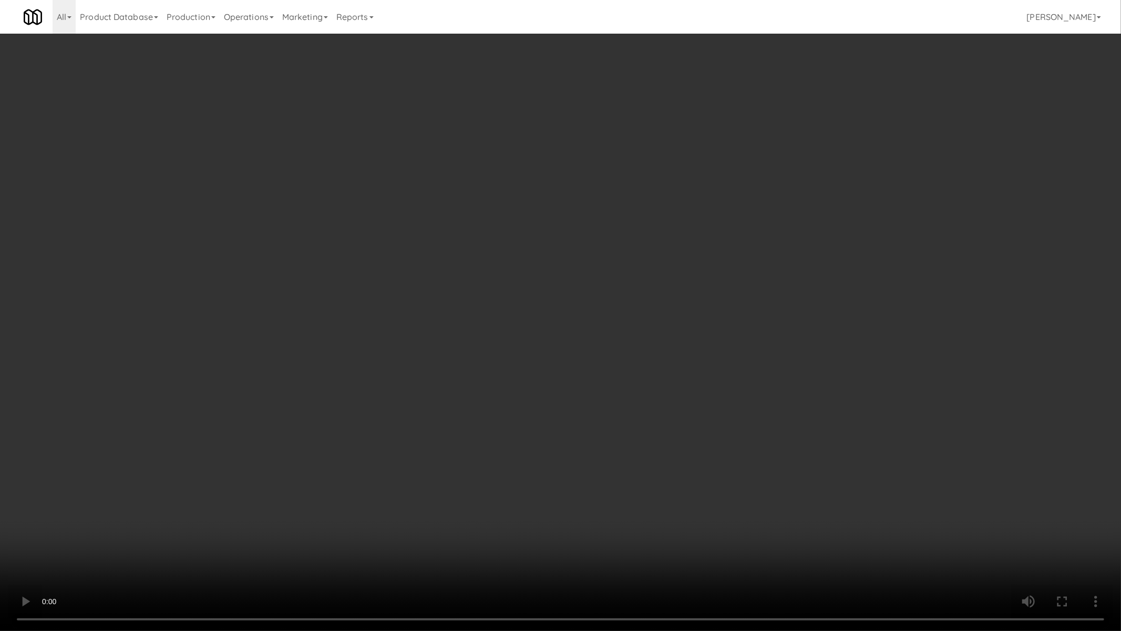
click at [475, 454] on video at bounding box center [560, 315] width 1121 height 631
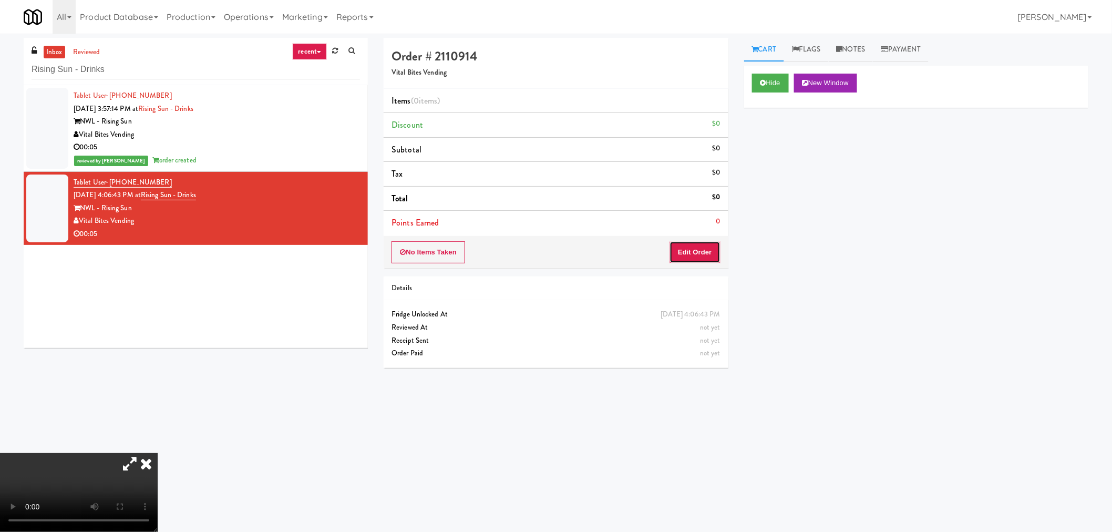
click at [697, 250] on button "Edit Order" at bounding box center [695, 252] width 51 height 22
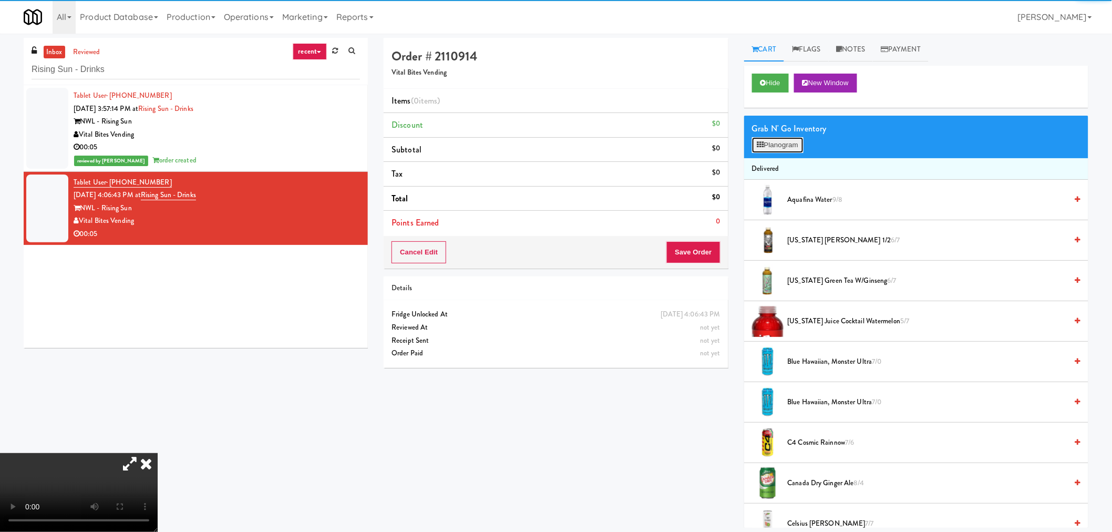
click at [785, 146] on button "Planogram" at bounding box center [778, 145] width 52 height 16
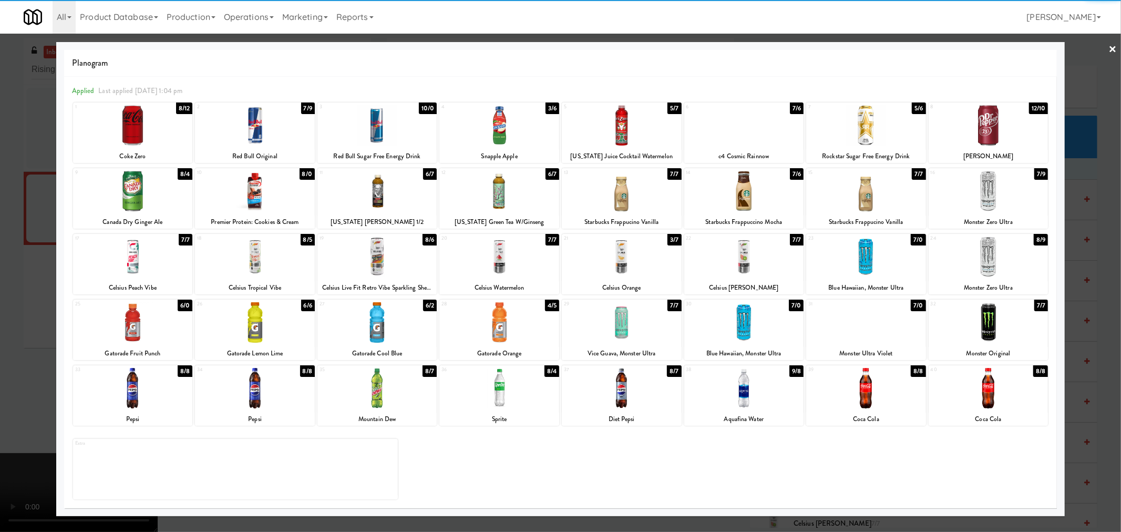
drag, startPoint x: 259, startPoint y: 398, endPoint x: 376, endPoint y: 434, distance: 122.4
click at [259, 398] on div at bounding box center [255, 388] width 120 height 40
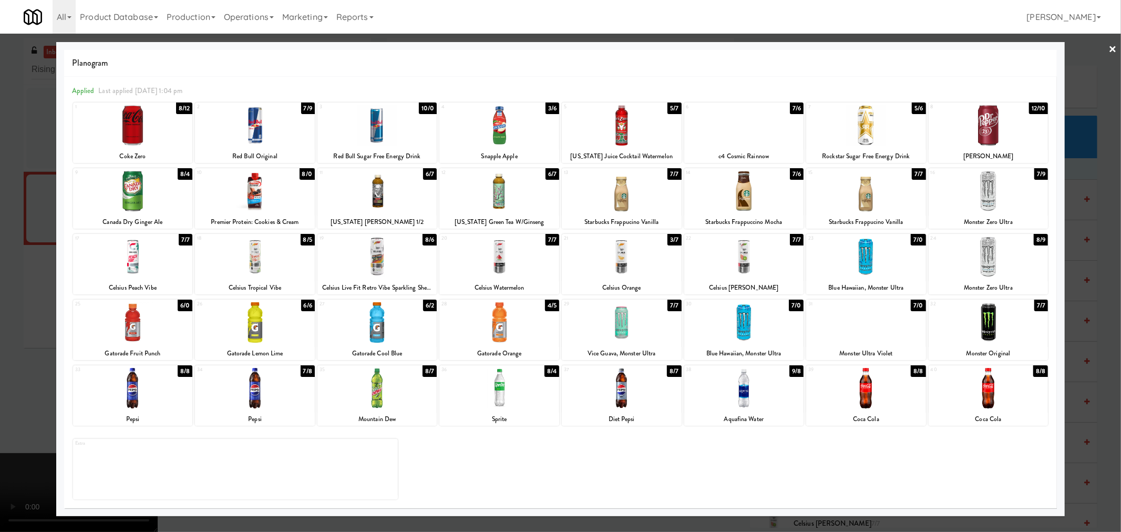
click at [1101, 339] on div at bounding box center [560, 266] width 1121 height 532
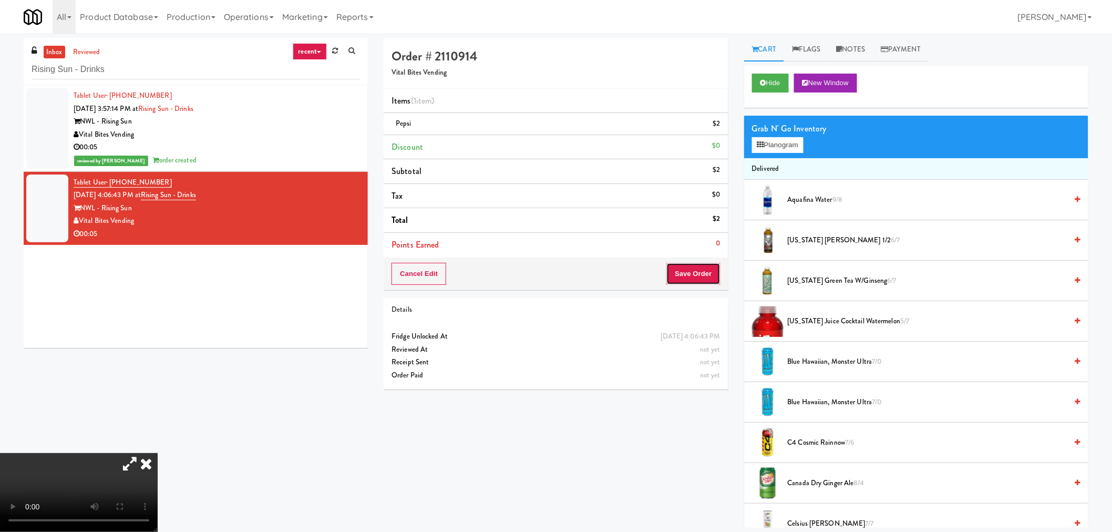
click at [690, 275] on button "Save Order" at bounding box center [694, 274] width 54 height 22
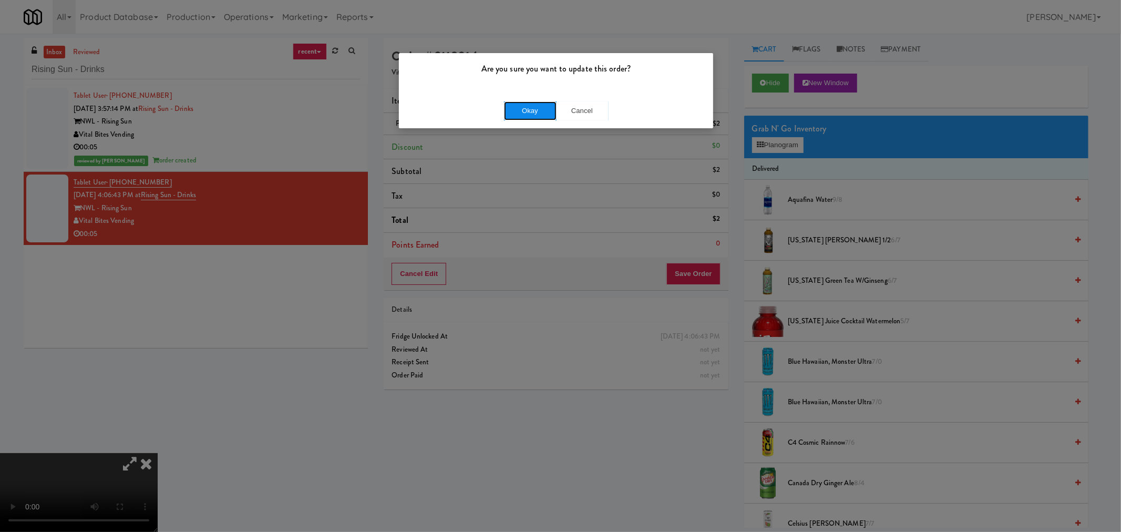
click at [528, 119] on button "Okay" at bounding box center [530, 110] width 53 height 19
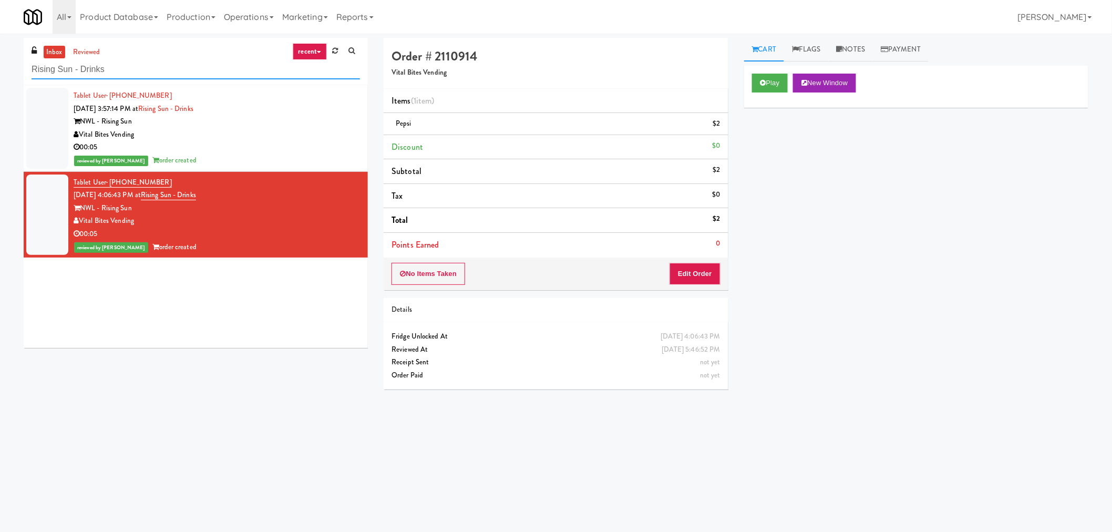
click at [132, 70] on input "Rising Sun - Drinks" at bounding box center [196, 69] width 329 height 19
paste input "Axis Cooler - Right"
type input "Axis Cooler - Right"
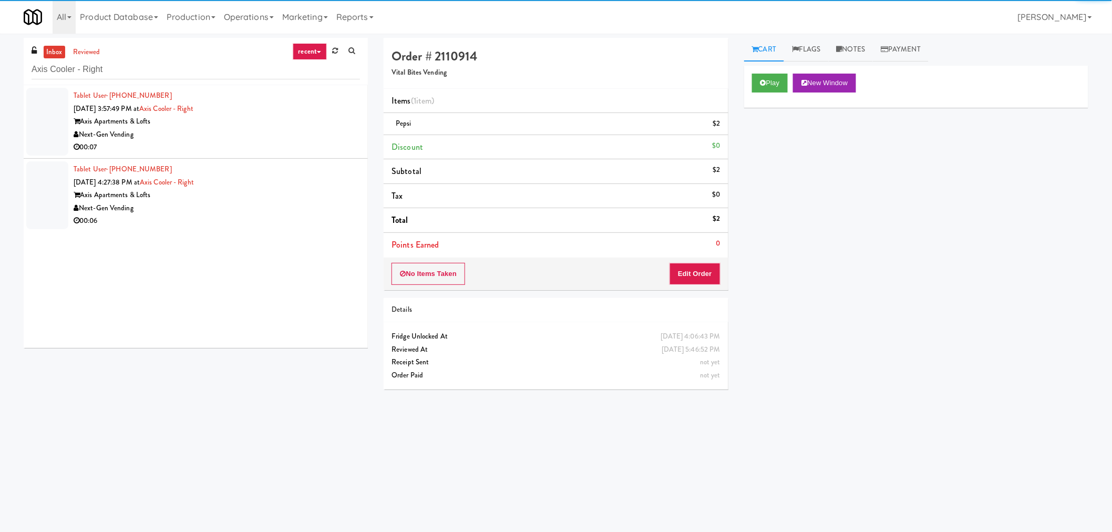
click at [270, 138] on div "Next-Gen Vending" at bounding box center [217, 134] width 286 height 13
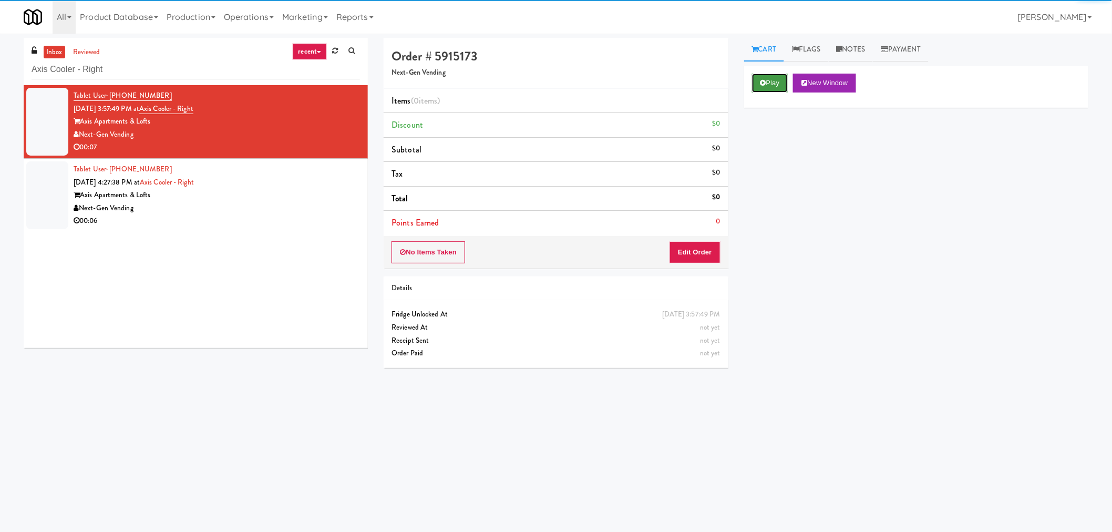
click at [781, 80] on button "Play" at bounding box center [770, 83] width 36 height 19
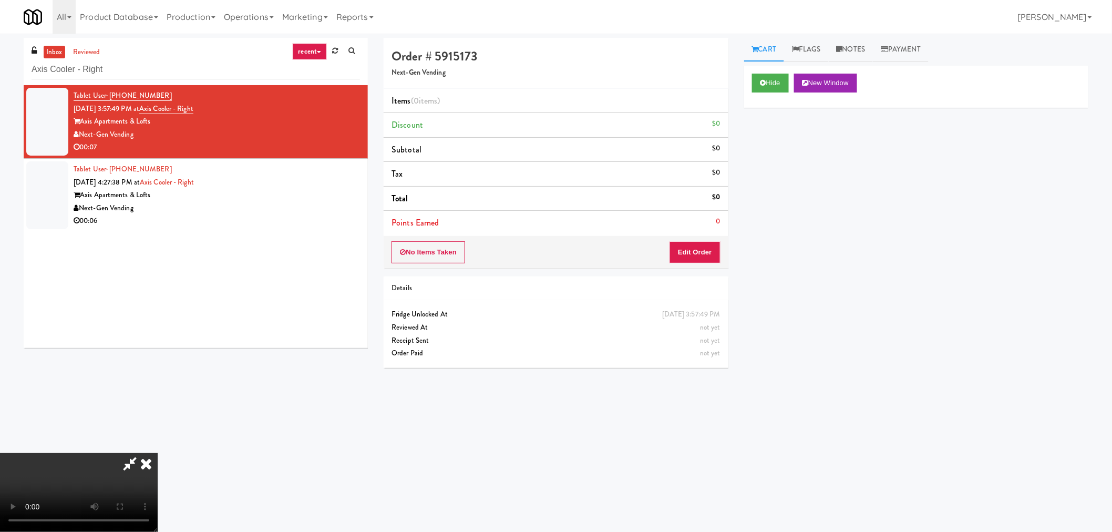
click at [122, 466] on icon at bounding box center [130, 463] width 24 height 21
click at [158, 475] on video at bounding box center [79, 492] width 158 height 79
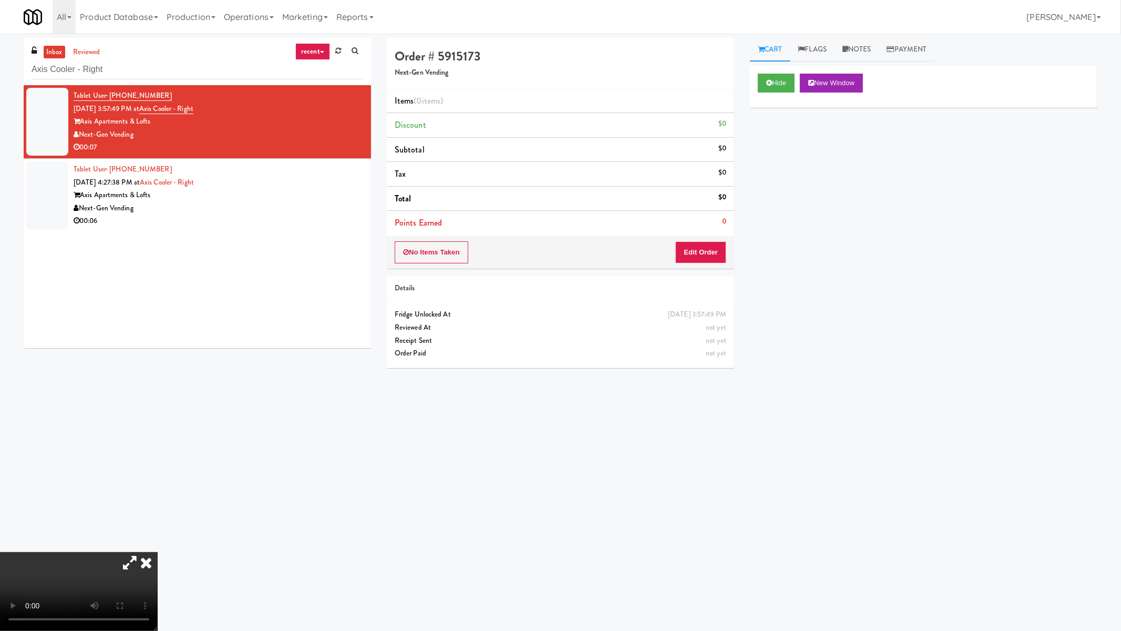
click at [158, 531] on video at bounding box center [79, 591] width 158 height 79
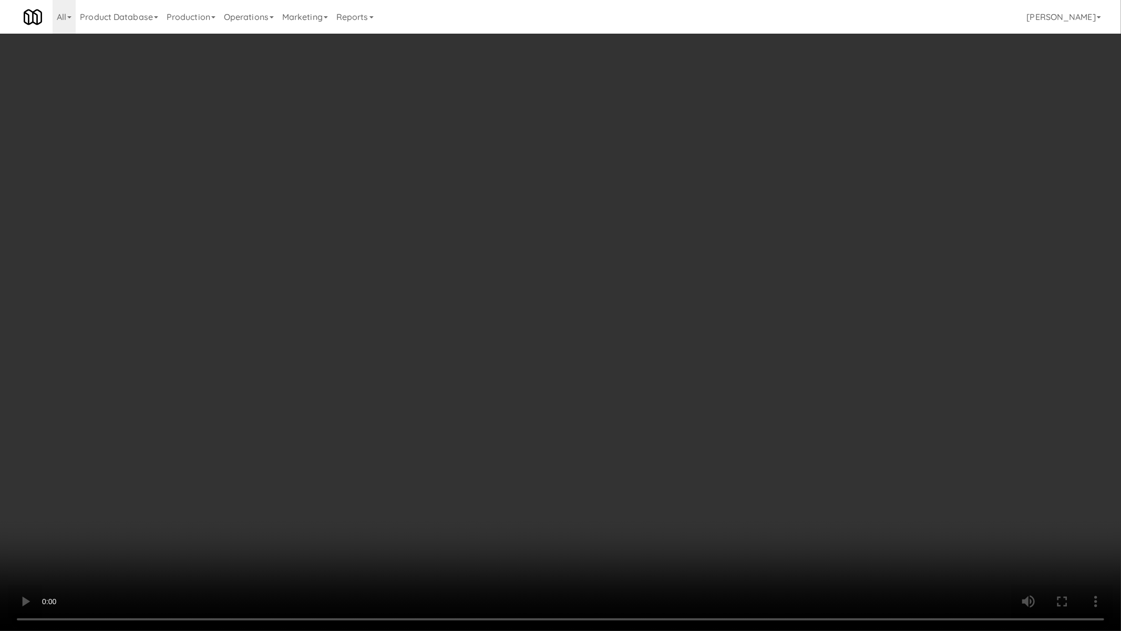
click at [566, 324] on video at bounding box center [560, 315] width 1121 height 631
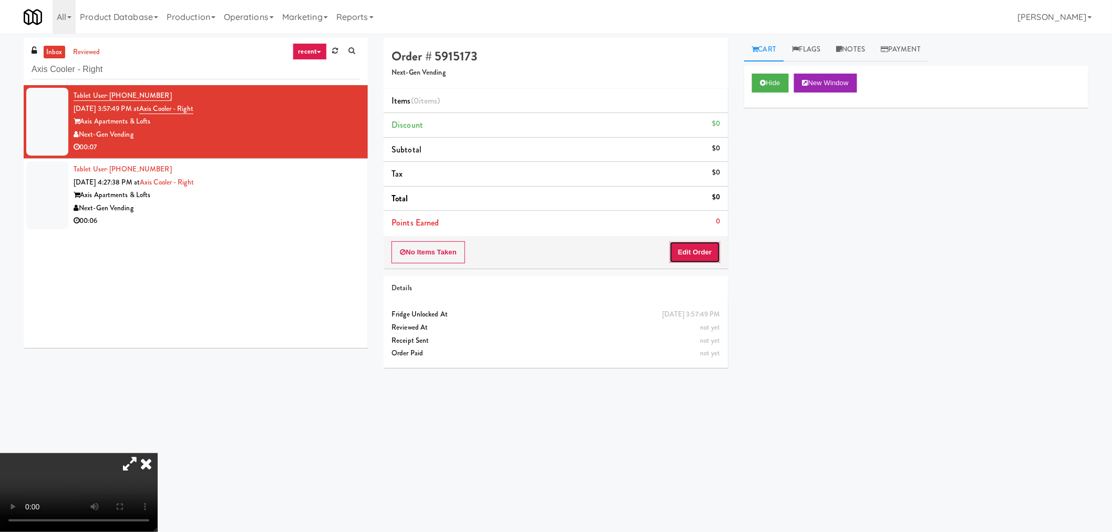
click at [705, 256] on button "Edit Order" at bounding box center [695, 252] width 51 height 22
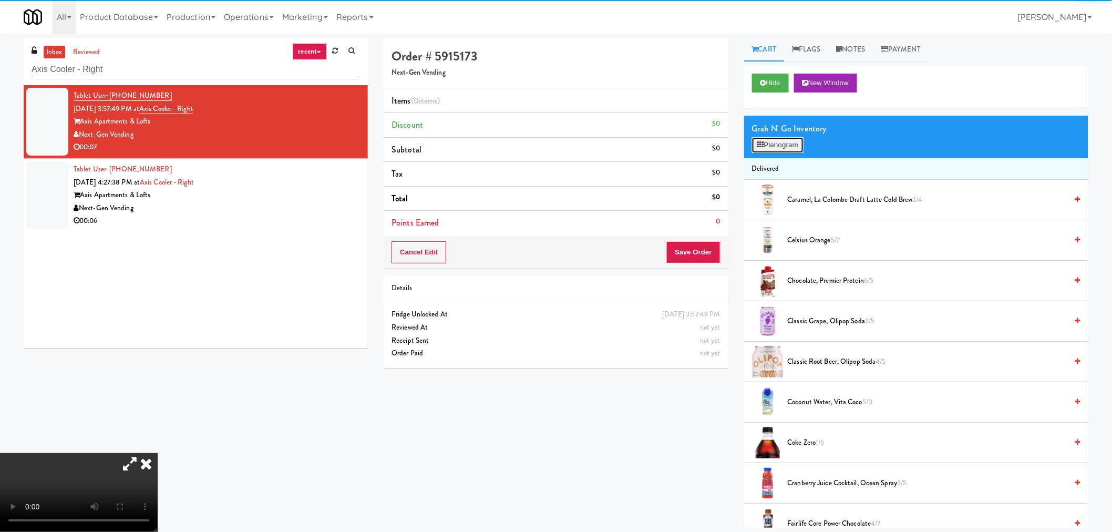
click at [776, 148] on button "Planogram" at bounding box center [778, 145] width 52 height 16
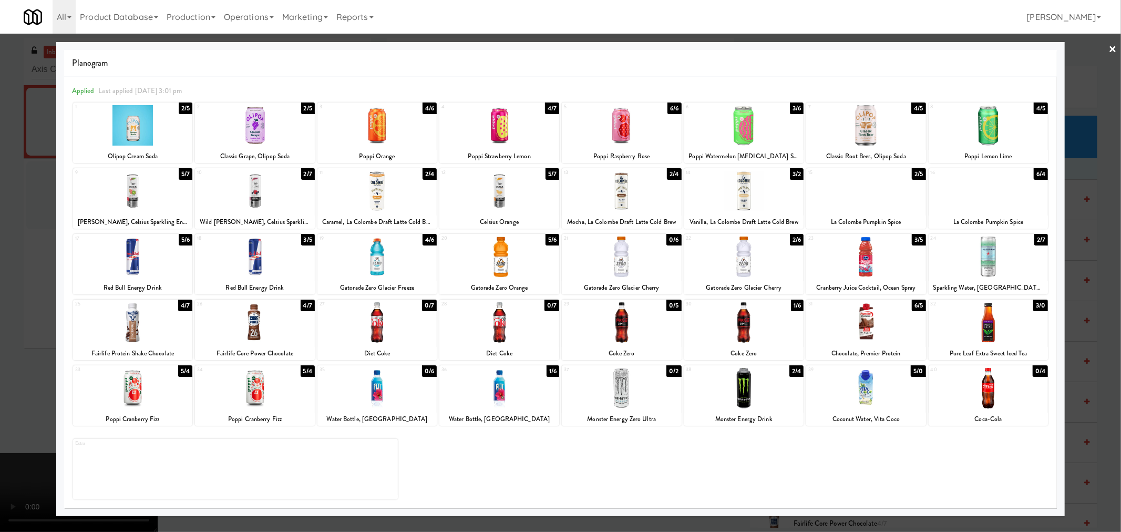
click at [262, 187] on div at bounding box center [255, 191] width 120 height 40
click at [1120, 294] on div at bounding box center [560, 266] width 1121 height 532
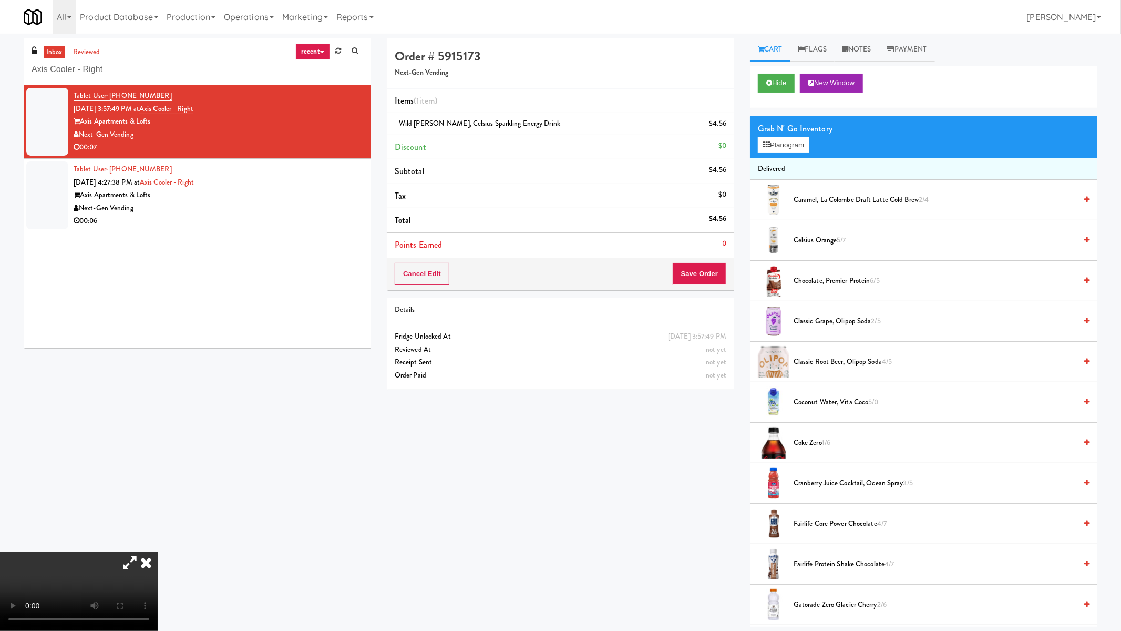
click at [158, 531] on video at bounding box center [79, 591] width 158 height 79
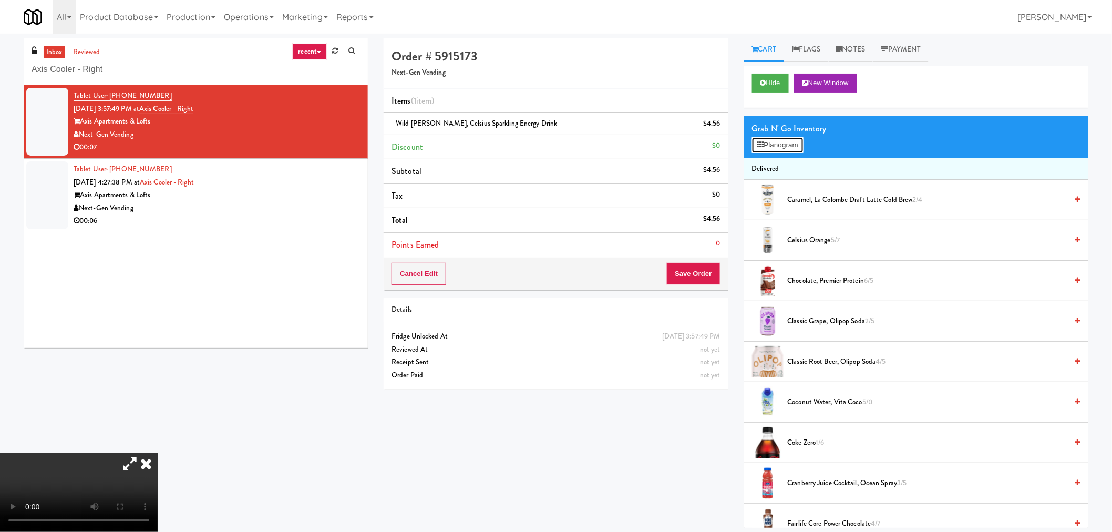
drag, startPoint x: 791, startPoint y: 142, endPoint x: 767, endPoint y: 147, distance: 24.2
click at [791, 142] on button "Planogram" at bounding box center [778, 145] width 52 height 16
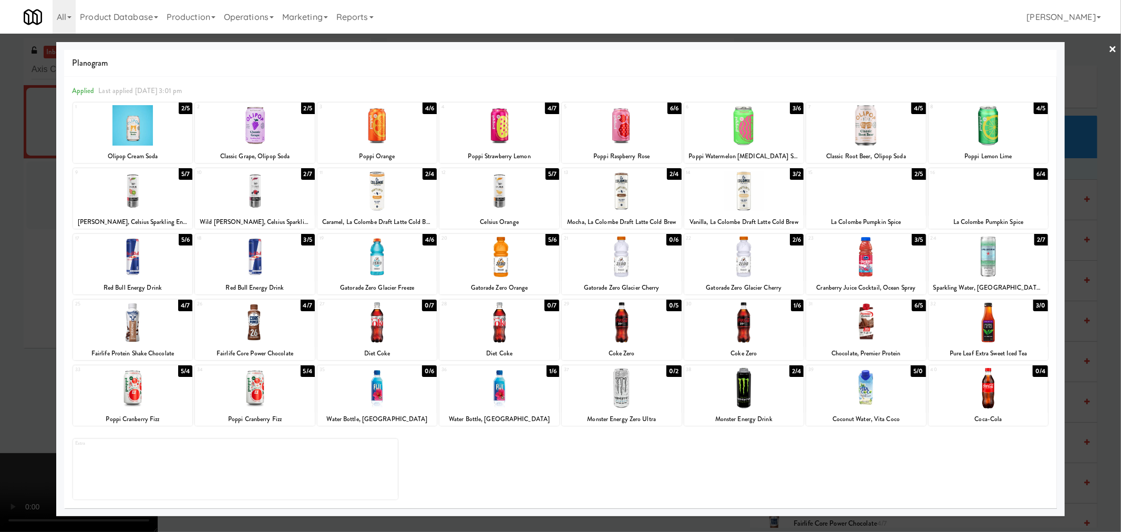
click at [618, 203] on div at bounding box center [622, 191] width 120 height 40
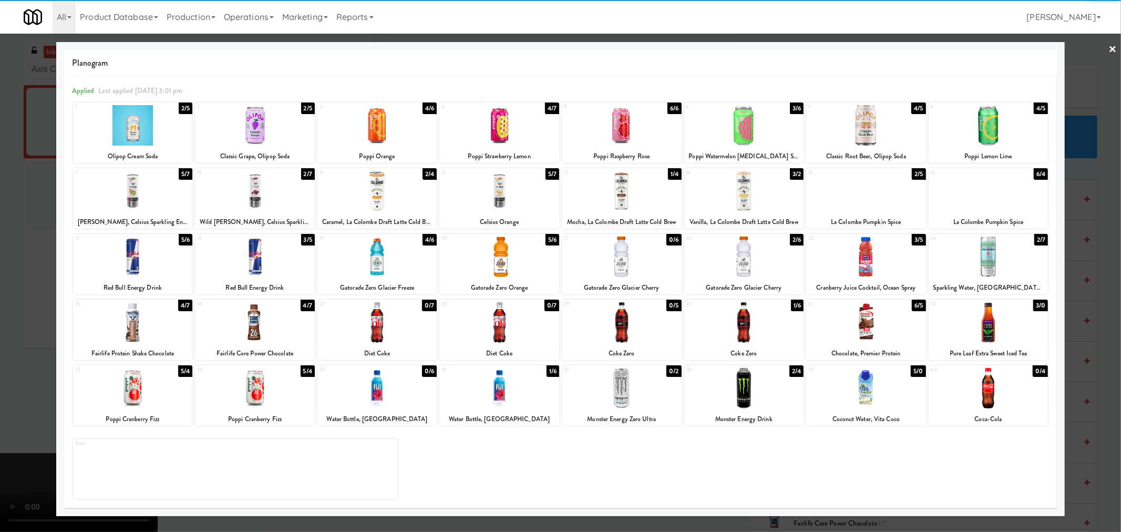
drag, startPoint x: 1115, startPoint y: 307, endPoint x: 1107, endPoint y: 296, distance: 13.8
click at [1115, 306] on div at bounding box center [560, 266] width 1121 height 532
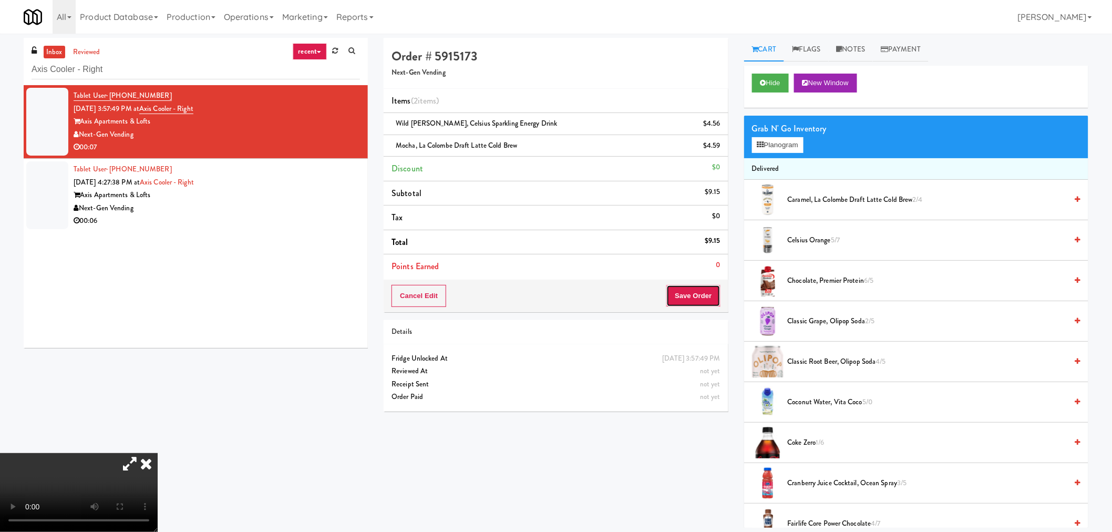
click at [693, 295] on button "Save Order" at bounding box center [694, 296] width 54 height 22
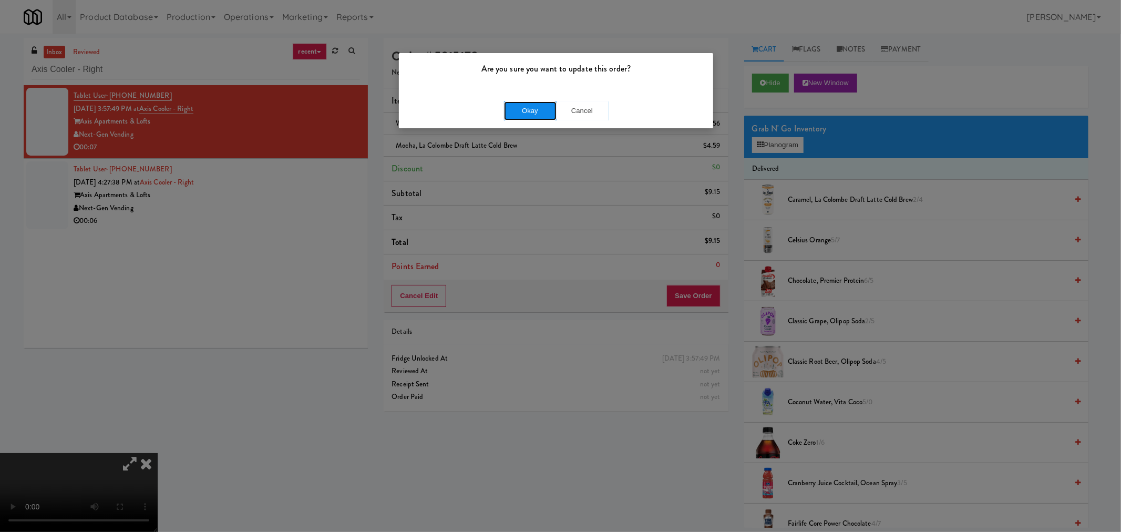
click at [531, 111] on button "Okay" at bounding box center [530, 110] width 53 height 19
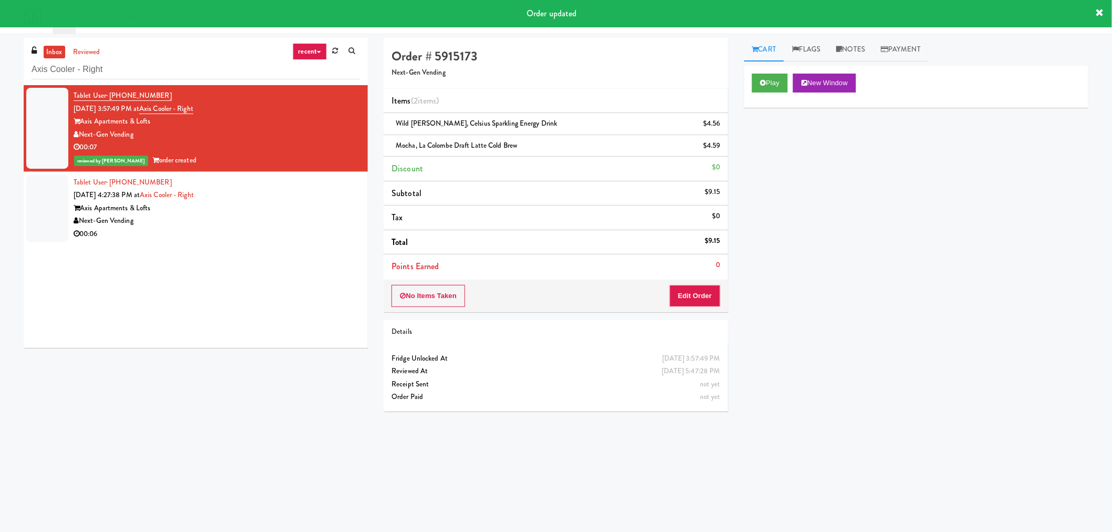
click at [267, 229] on div "00:06" at bounding box center [217, 234] width 286 height 13
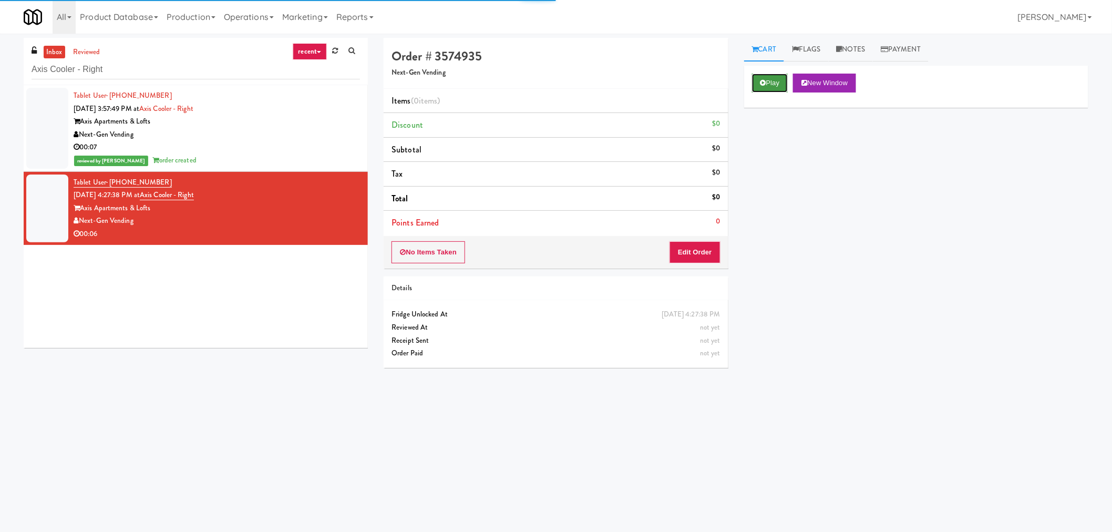
click at [774, 77] on button "Play" at bounding box center [770, 83] width 36 height 19
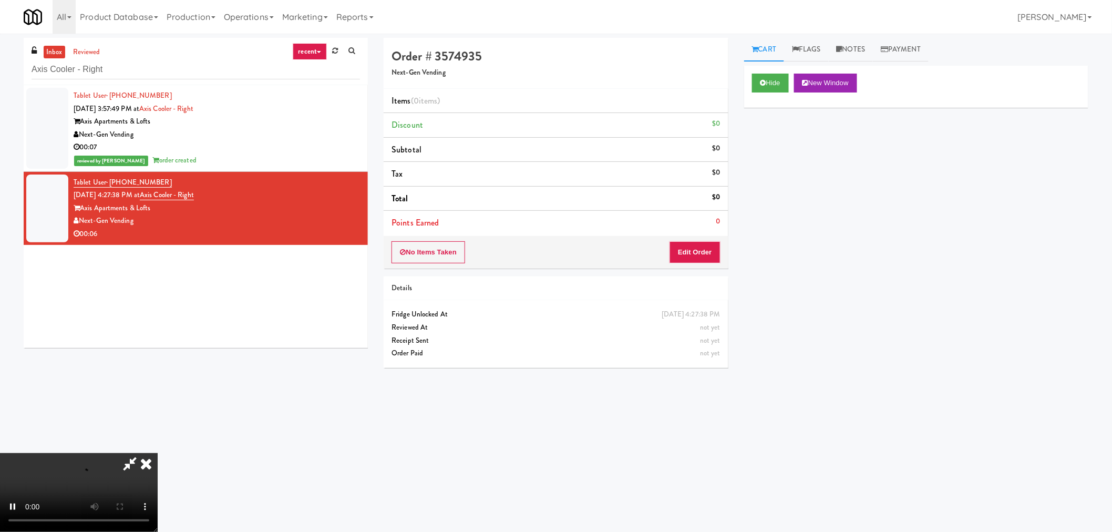
click at [132, 453] on div "inbox reviewed recent all unclear take inventory issue suspicious failed recent…" at bounding box center [556, 249] width 1081 height 422
click at [130, 464] on video at bounding box center [79, 492] width 158 height 79
drag, startPoint x: 626, startPoint y: 49, endPoint x: 612, endPoint y: 83, distance: 36.5
click at [142, 453] on icon at bounding box center [130, 463] width 24 height 21
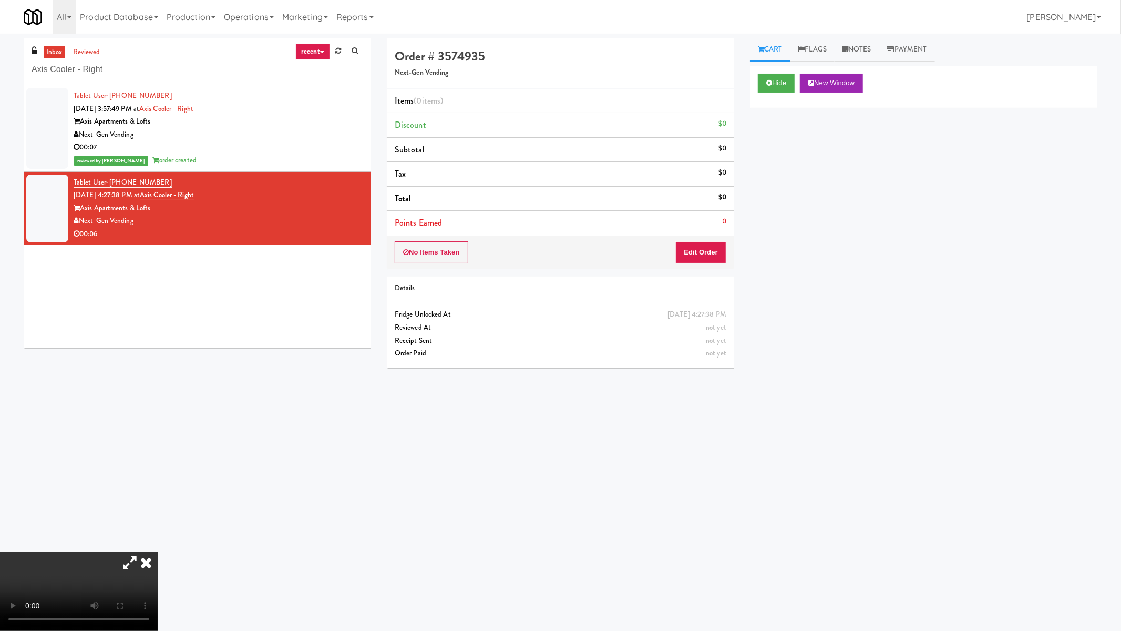
click at [158, 531] on video at bounding box center [79, 591] width 158 height 79
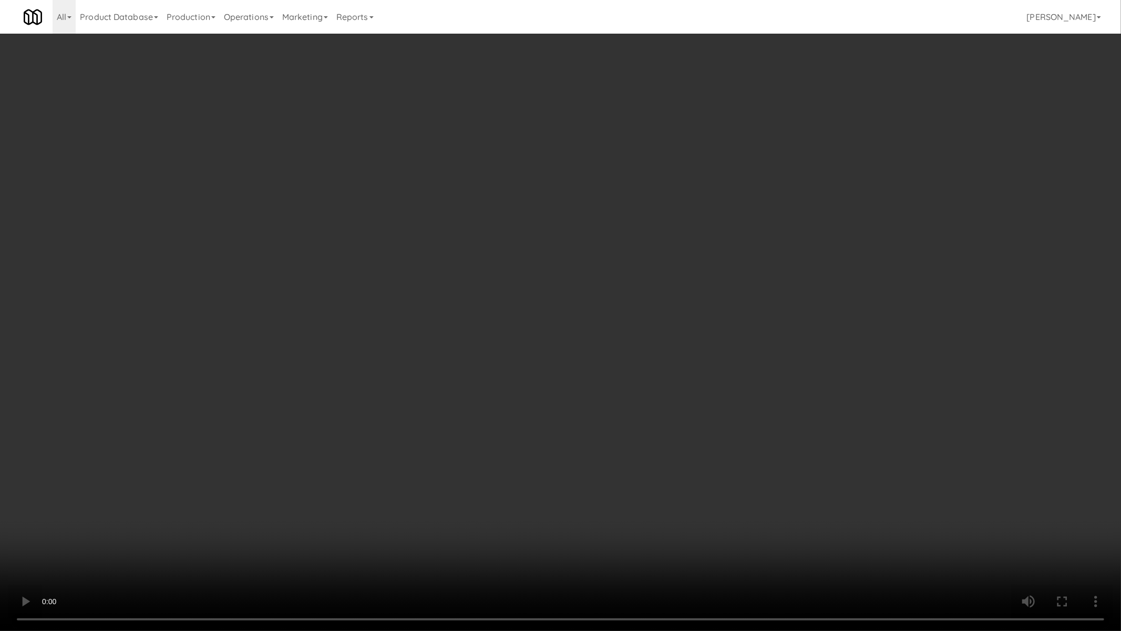
click at [545, 348] on video at bounding box center [560, 315] width 1121 height 631
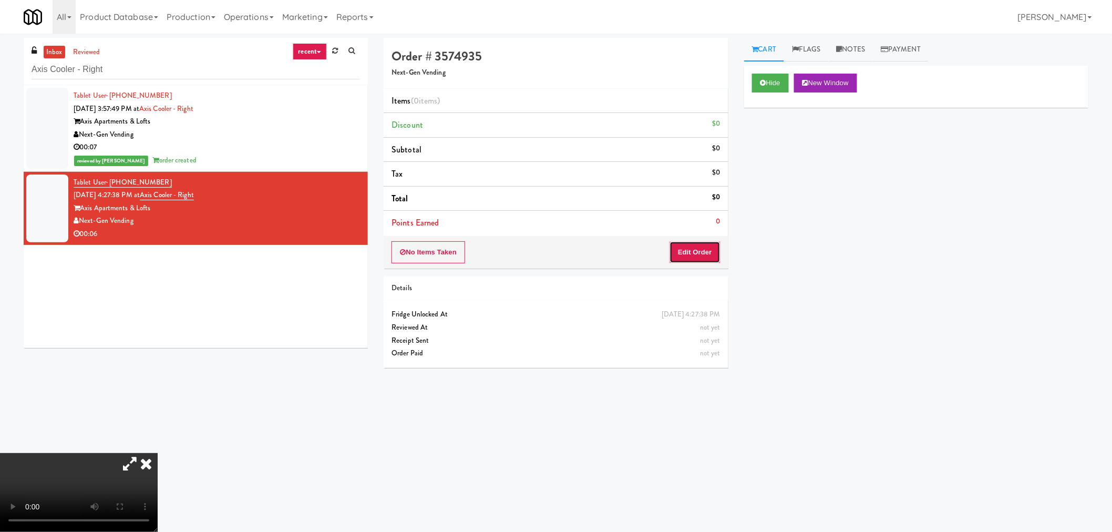
click at [681, 249] on button "Edit Order" at bounding box center [695, 252] width 51 height 22
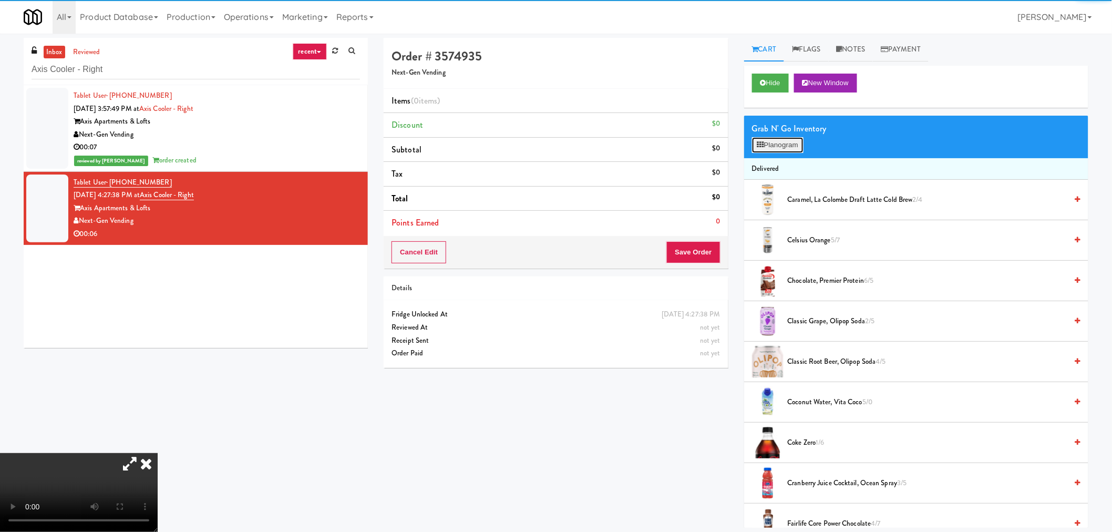
click at [763, 147] on icon at bounding box center [760, 144] width 7 height 7
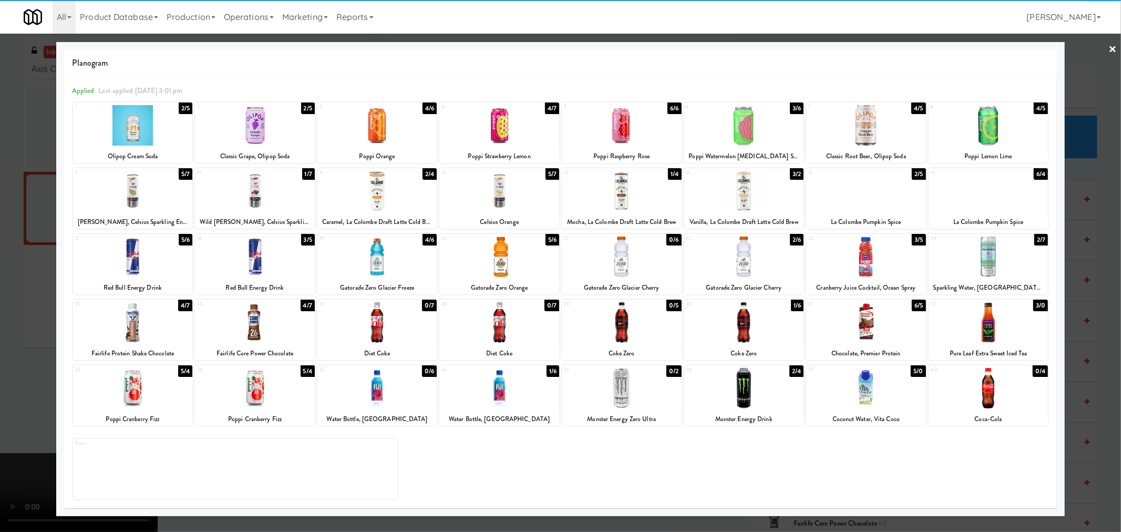
click at [857, 133] on div at bounding box center [866, 125] width 120 height 40
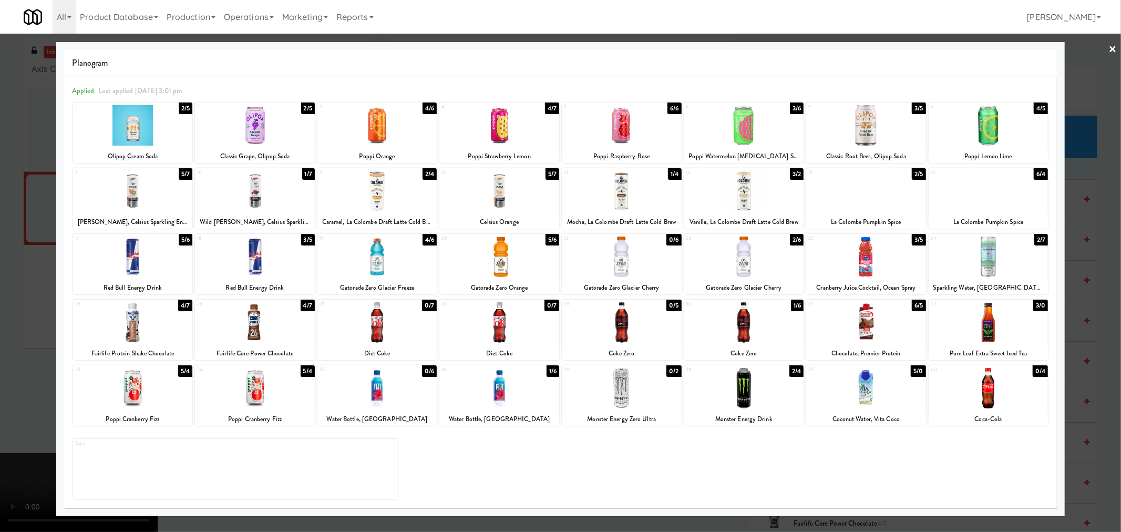
click at [1100, 277] on div at bounding box center [560, 266] width 1121 height 532
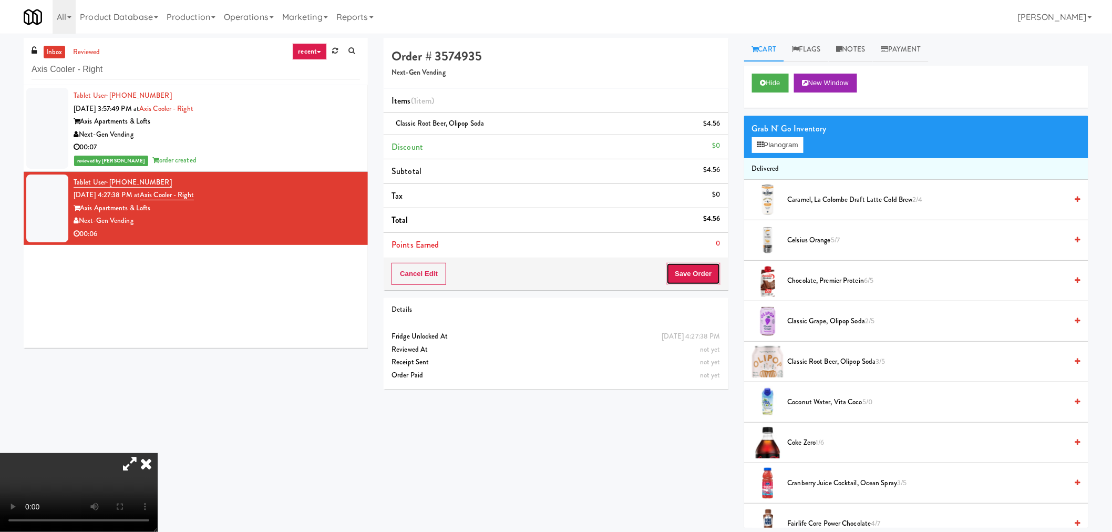
click at [683, 274] on button "Save Order" at bounding box center [694, 274] width 54 height 22
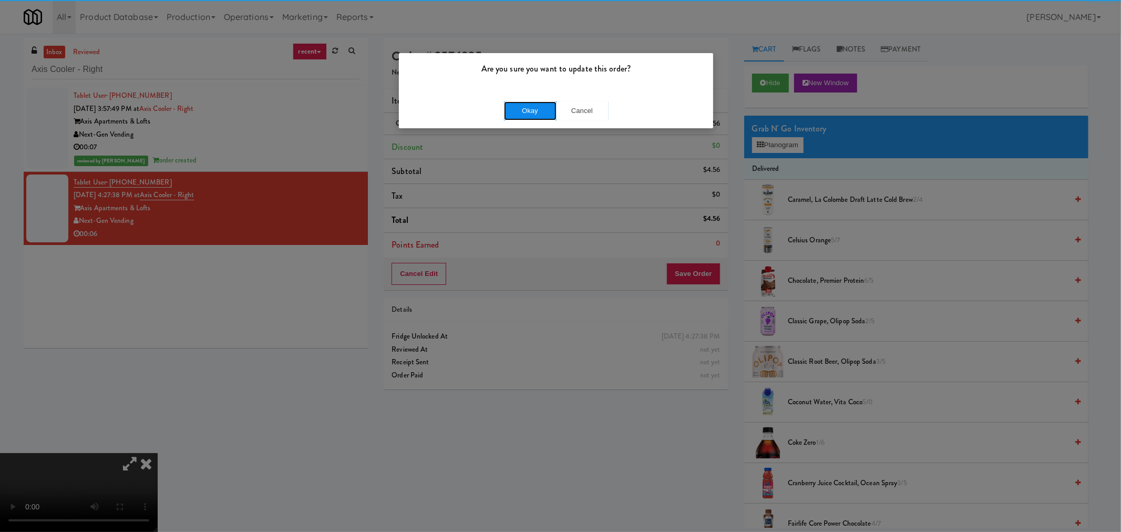
click at [517, 113] on button "Okay" at bounding box center [530, 110] width 53 height 19
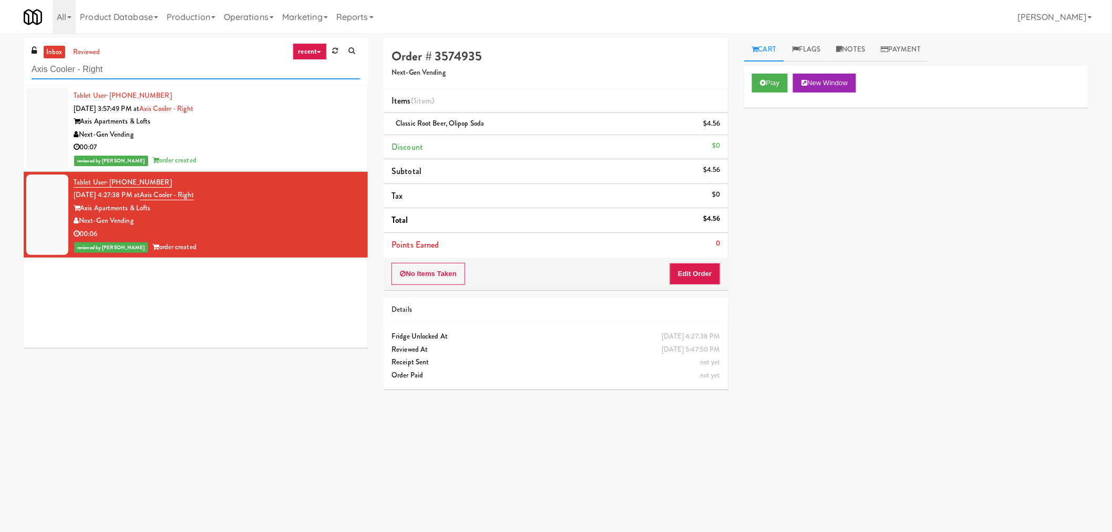
click at [159, 65] on input "Axis Cooler - Right" at bounding box center [196, 69] width 329 height 19
paste input "[PERSON_NAME] Store"
type input "[PERSON_NAME] Store"
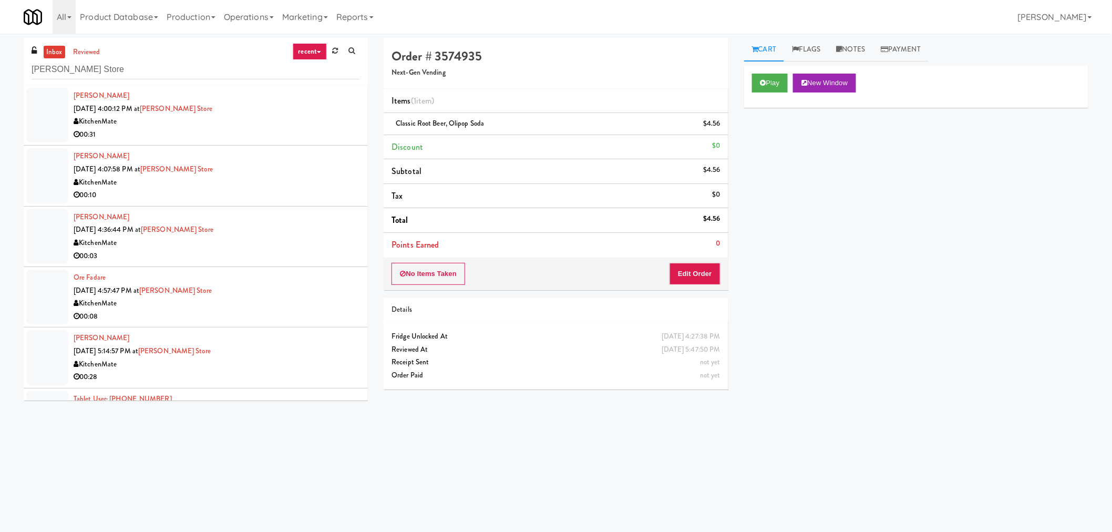
click at [282, 132] on div "00:31" at bounding box center [217, 134] width 286 height 13
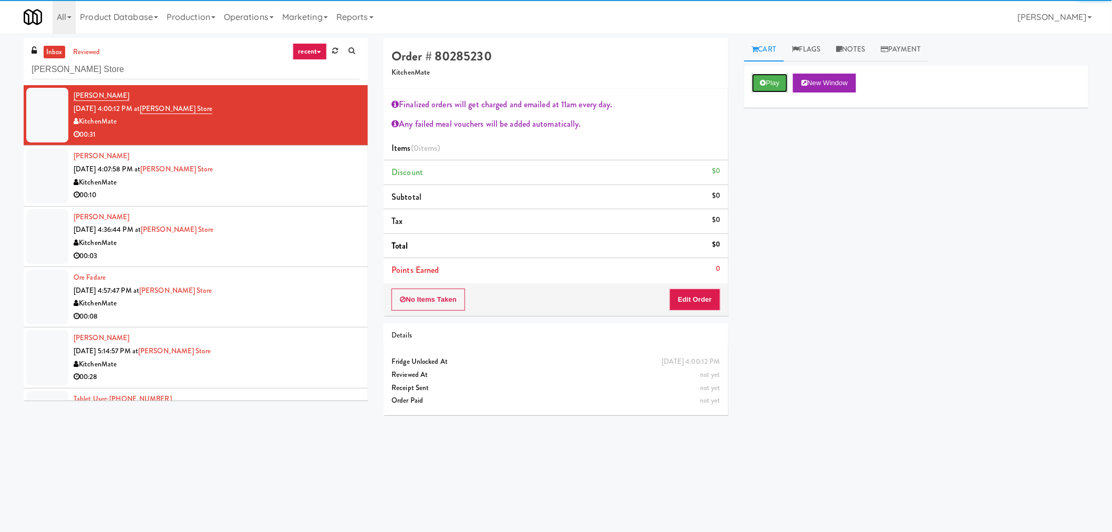
drag, startPoint x: 781, startPoint y: 87, endPoint x: 764, endPoint y: 110, distance: 28.6
click at [781, 87] on button "Play" at bounding box center [770, 83] width 36 height 19
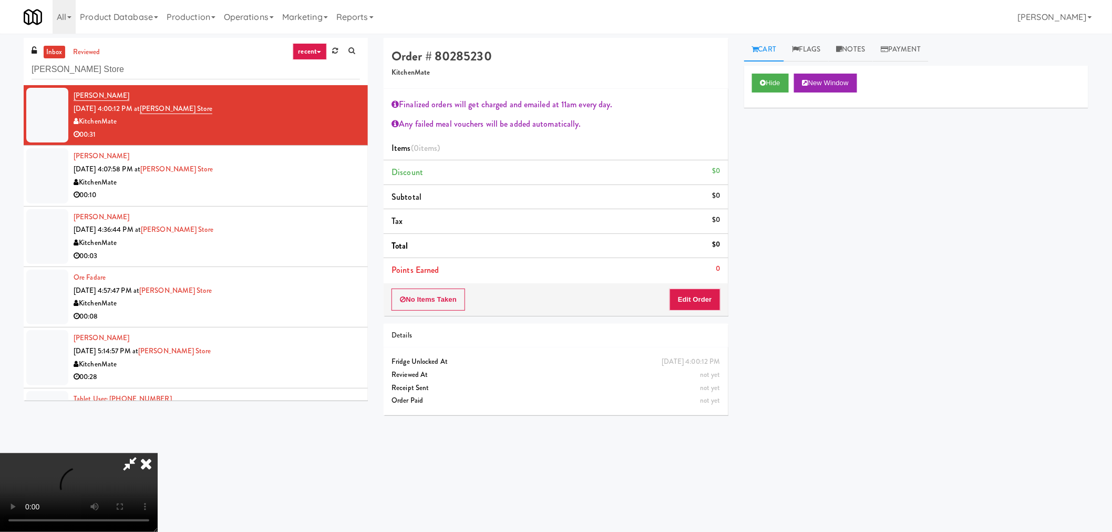
drag, startPoint x: 127, startPoint y: 464, endPoint x: 135, endPoint y: 465, distance: 8.4
click at [127, 464] on icon at bounding box center [130, 463] width 24 height 21
click at [158, 456] on video at bounding box center [79, 492] width 158 height 79
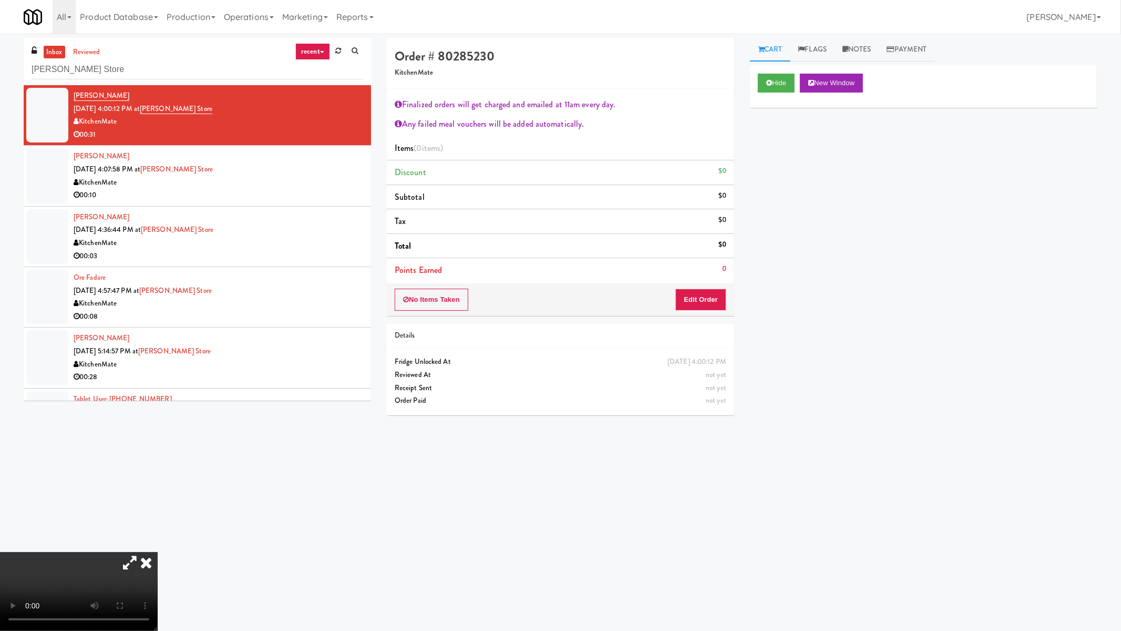
click at [158, 531] on video at bounding box center [79, 591] width 158 height 79
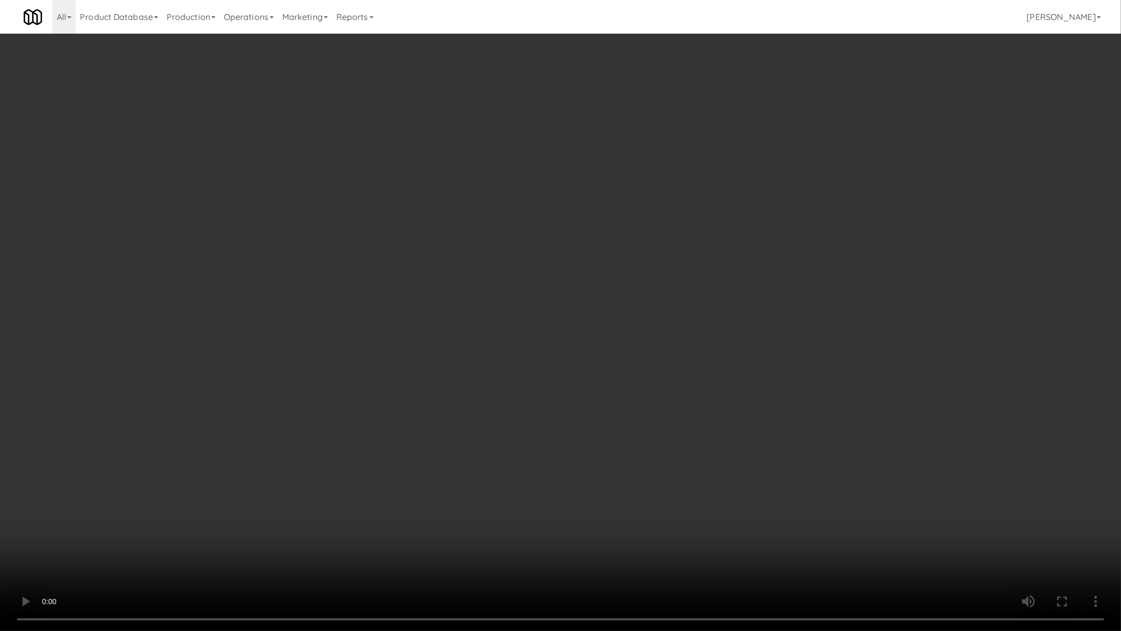
click at [568, 411] on video at bounding box center [560, 315] width 1121 height 631
click at [537, 170] on video at bounding box center [560, 315] width 1121 height 631
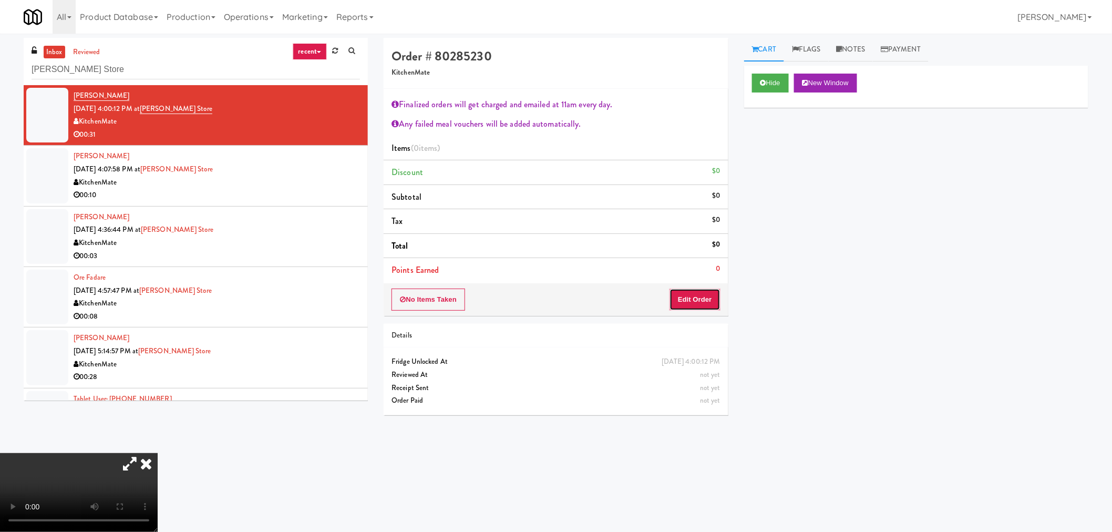
click at [680, 303] on button "Edit Order" at bounding box center [695, 300] width 51 height 22
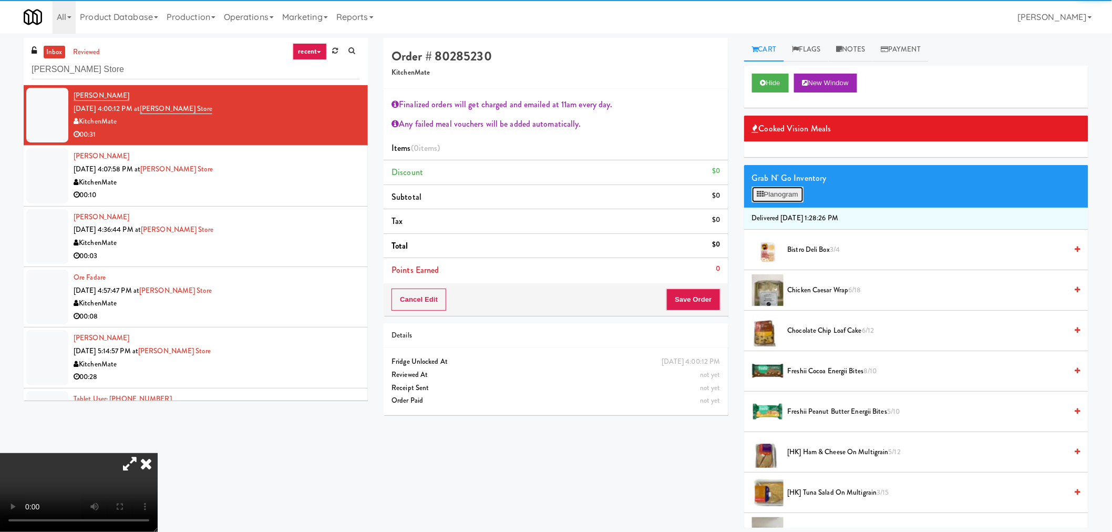
click at [780, 197] on button "Planogram" at bounding box center [778, 195] width 52 height 16
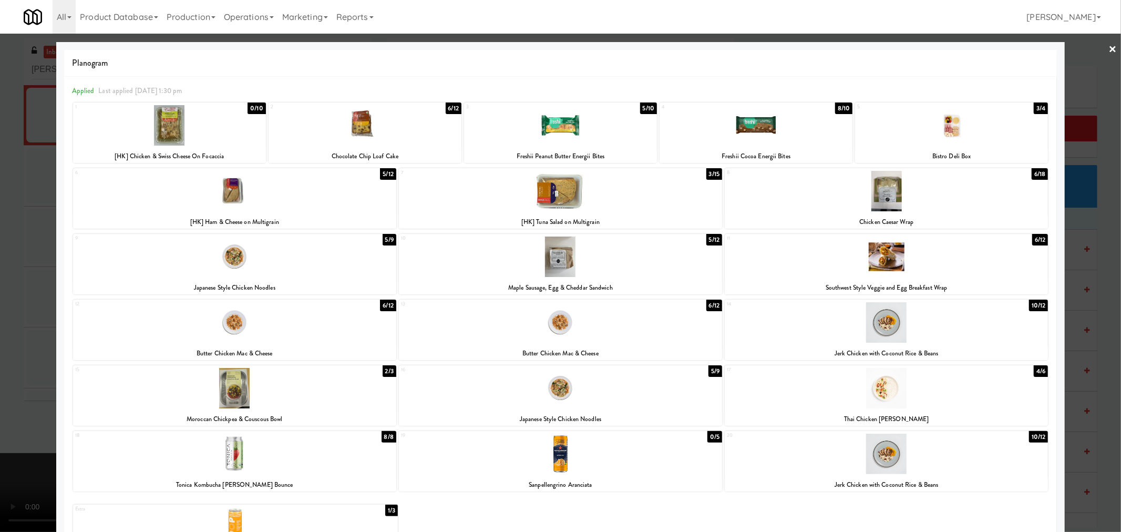
click at [77, 264] on div at bounding box center [234, 257] width 323 height 40
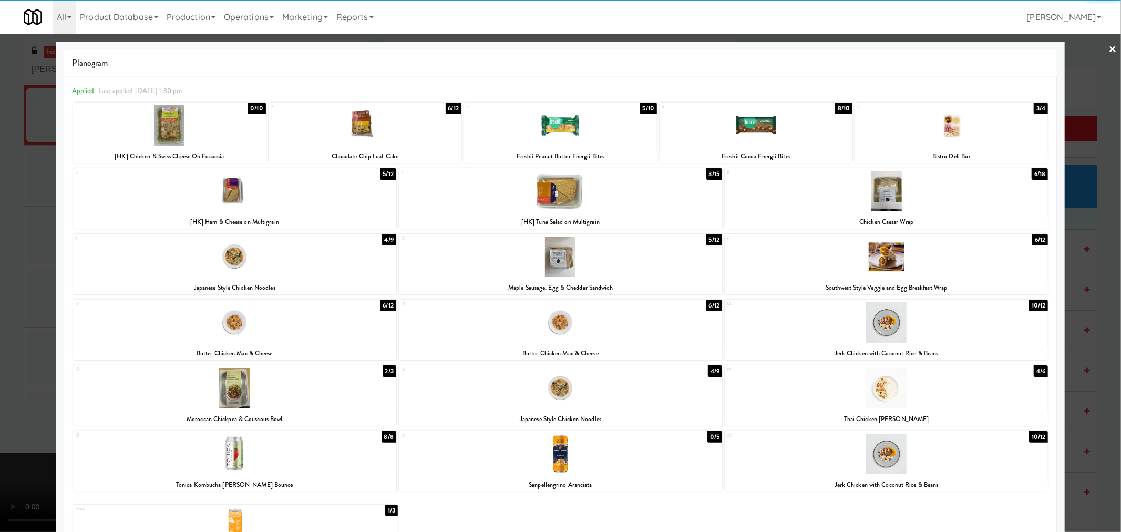
click at [25, 271] on div at bounding box center [560, 266] width 1121 height 532
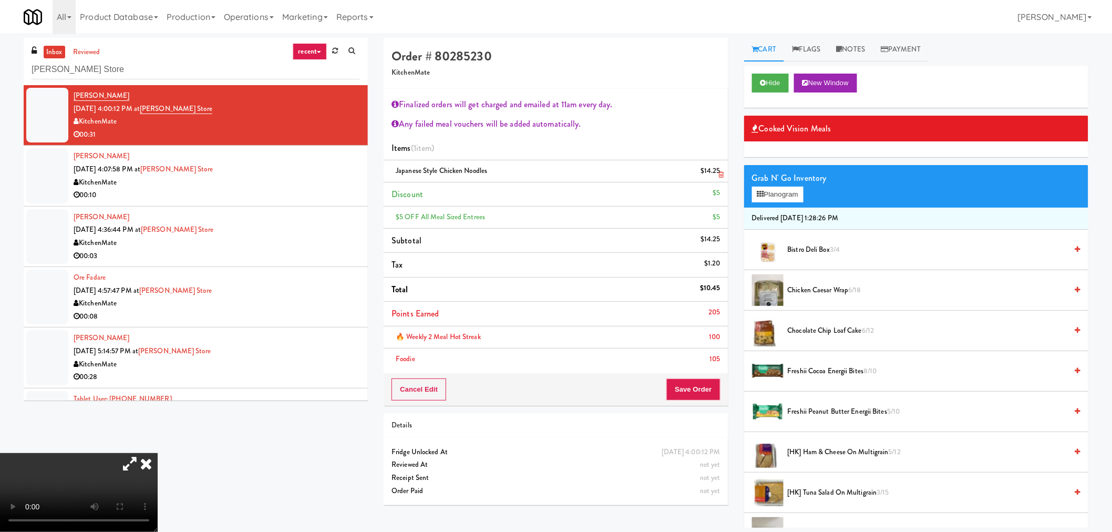
click at [723, 175] on icon at bounding box center [721, 174] width 5 height 7
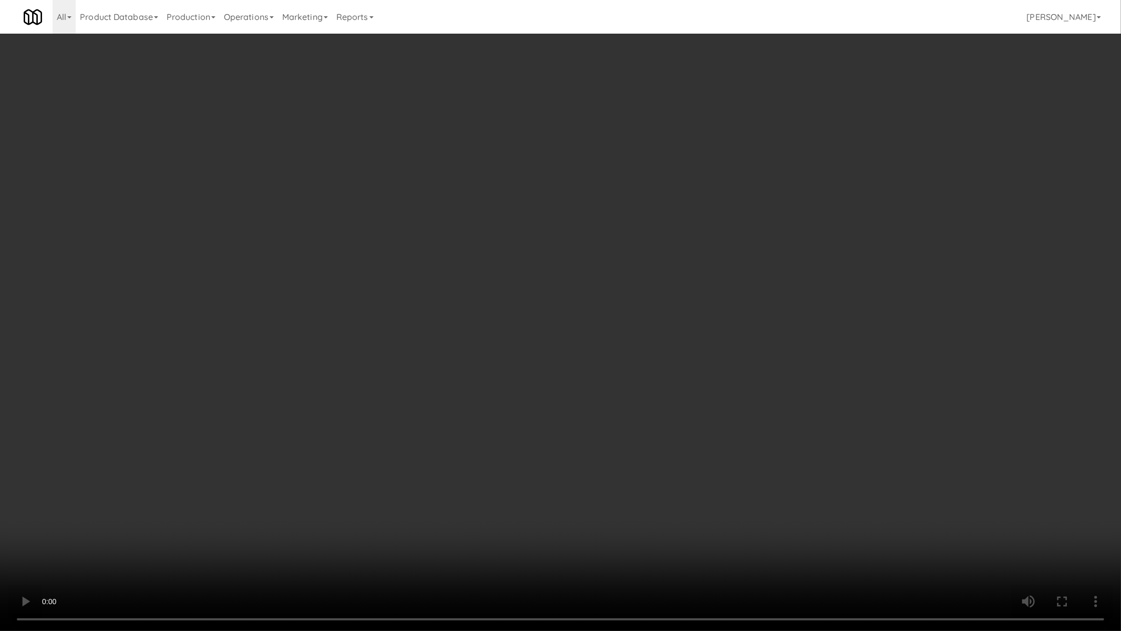
click at [401, 321] on video at bounding box center [560, 315] width 1121 height 631
click at [488, 95] on video at bounding box center [560, 315] width 1121 height 631
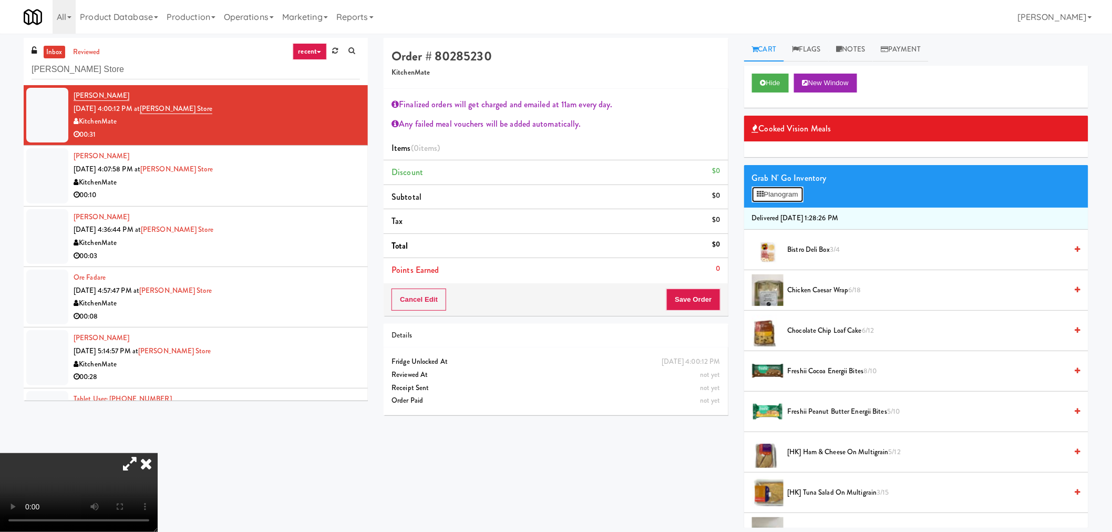
click at [769, 198] on button "Planogram" at bounding box center [778, 195] width 52 height 16
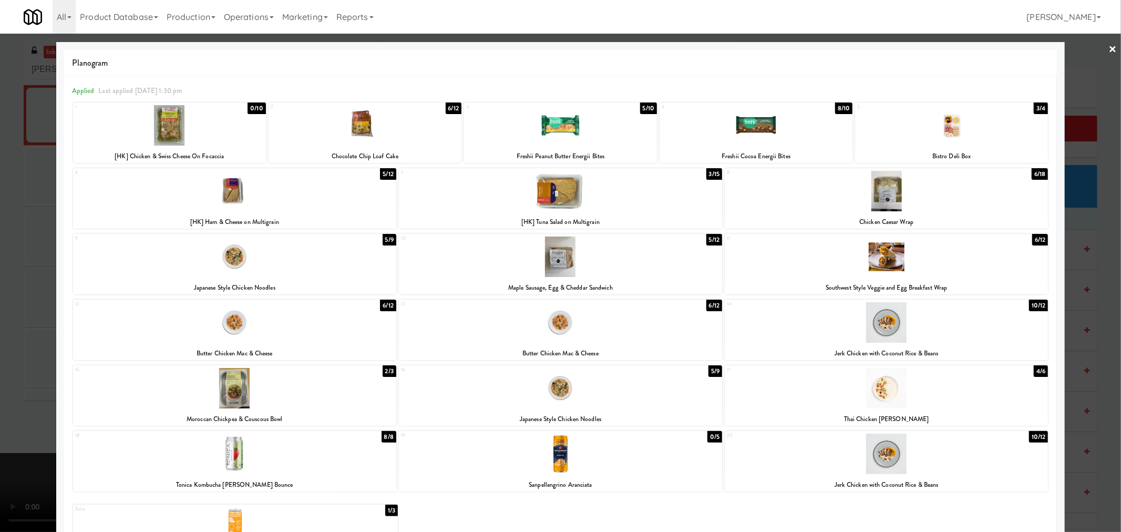
click at [365, 135] on div at bounding box center [365, 125] width 193 height 40
drag, startPoint x: 1096, startPoint y: 275, endPoint x: 1081, endPoint y: 263, distance: 19.5
click at [1094, 275] on div at bounding box center [560, 266] width 1121 height 532
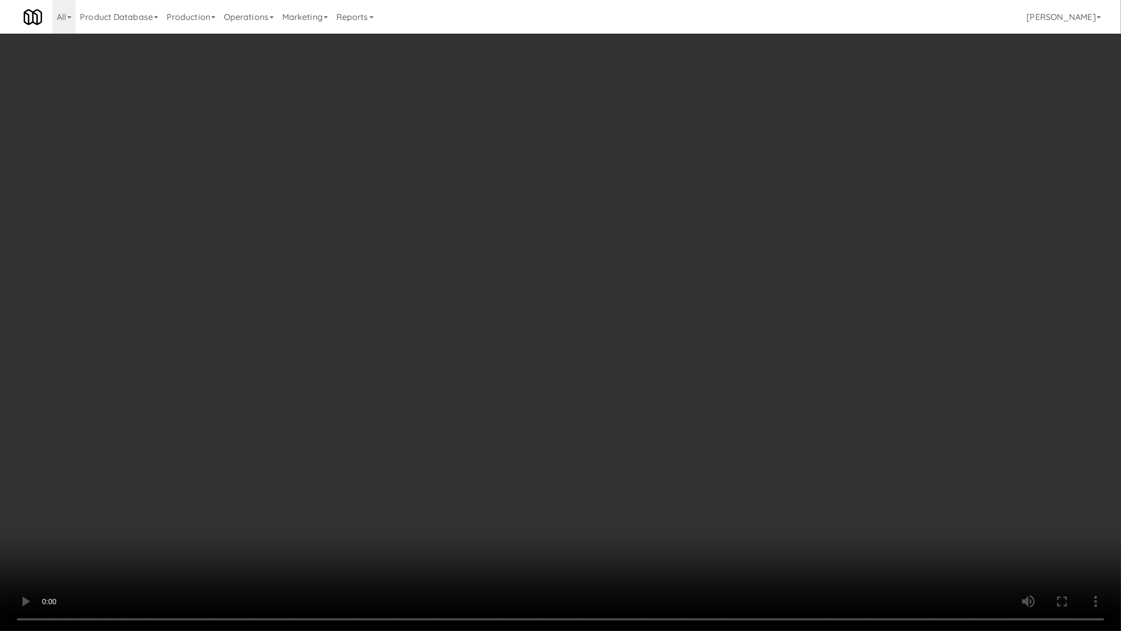
click at [687, 311] on video at bounding box center [560, 315] width 1121 height 631
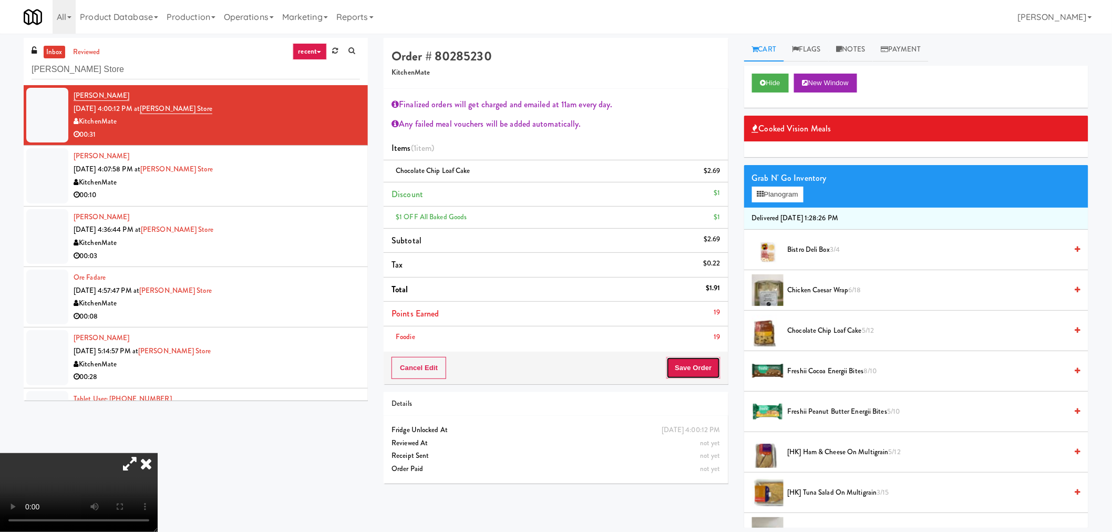
click at [679, 370] on button "Save Order" at bounding box center [694, 368] width 54 height 22
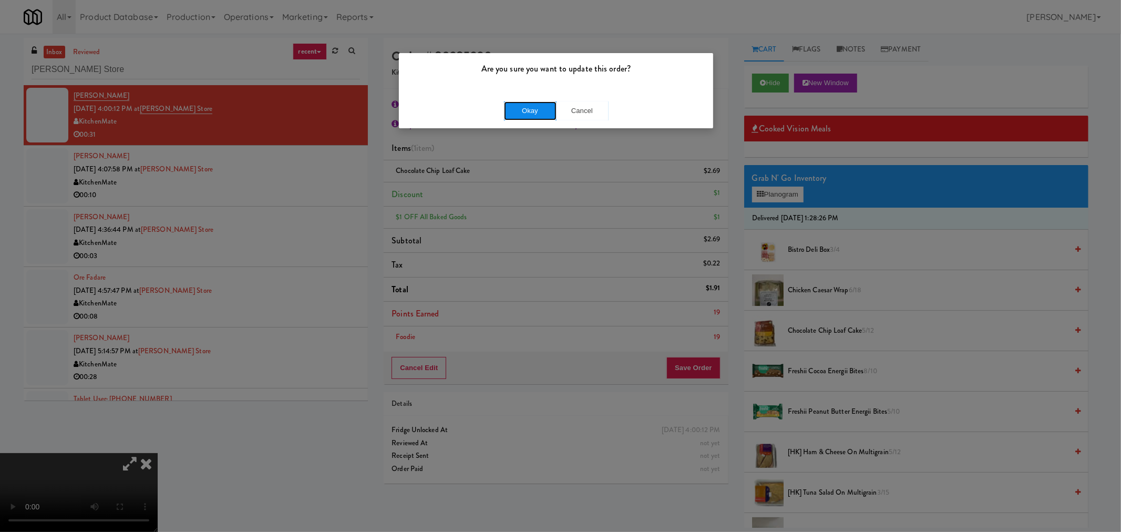
click at [534, 112] on button "Okay" at bounding box center [530, 110] width 53 height 19
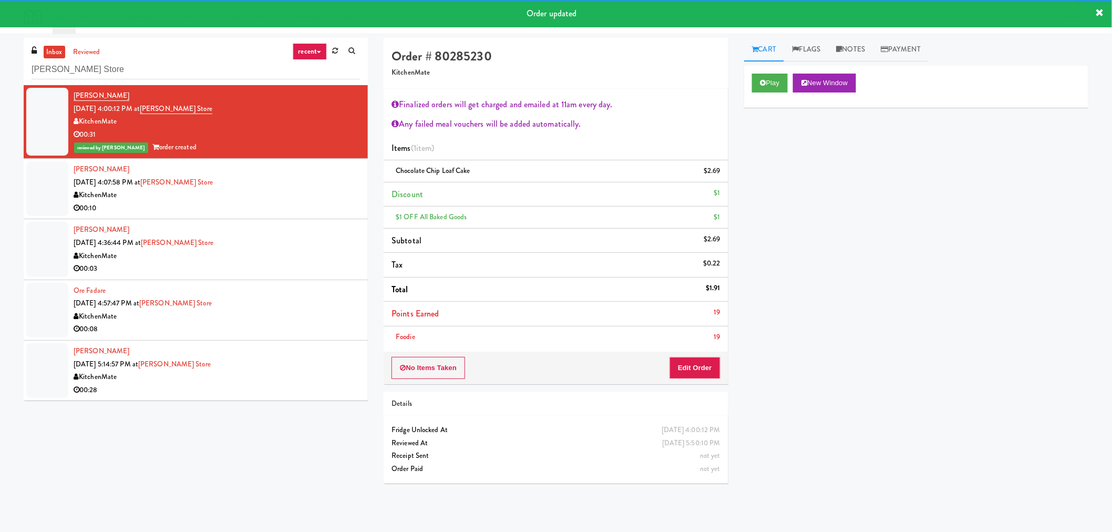
click at [303, 203] on div "00:10" at bounding box center [217, 208] width 286 height 13
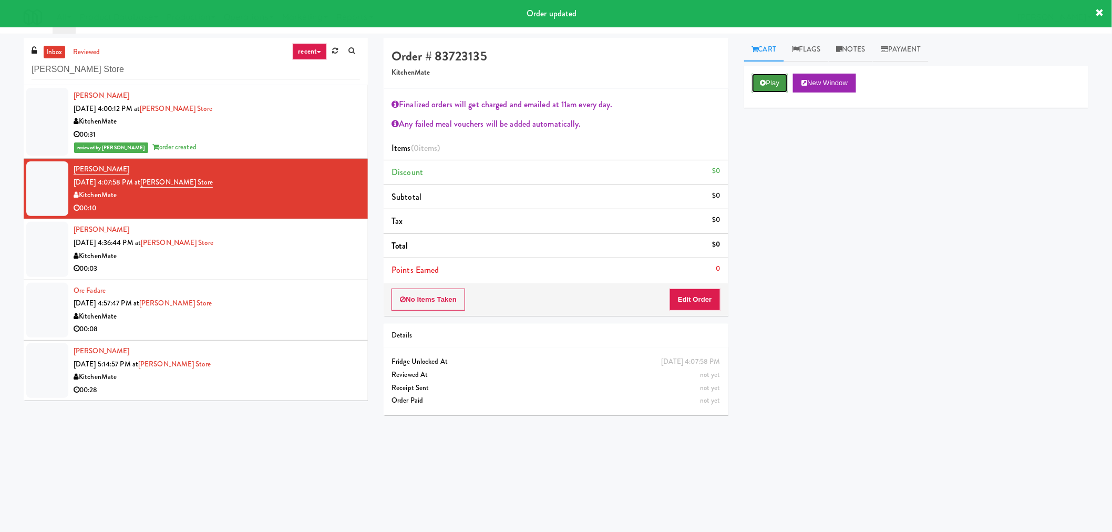
click at [780, 83] on button "Play" at bounding box center [770, 83] width 36 height 19
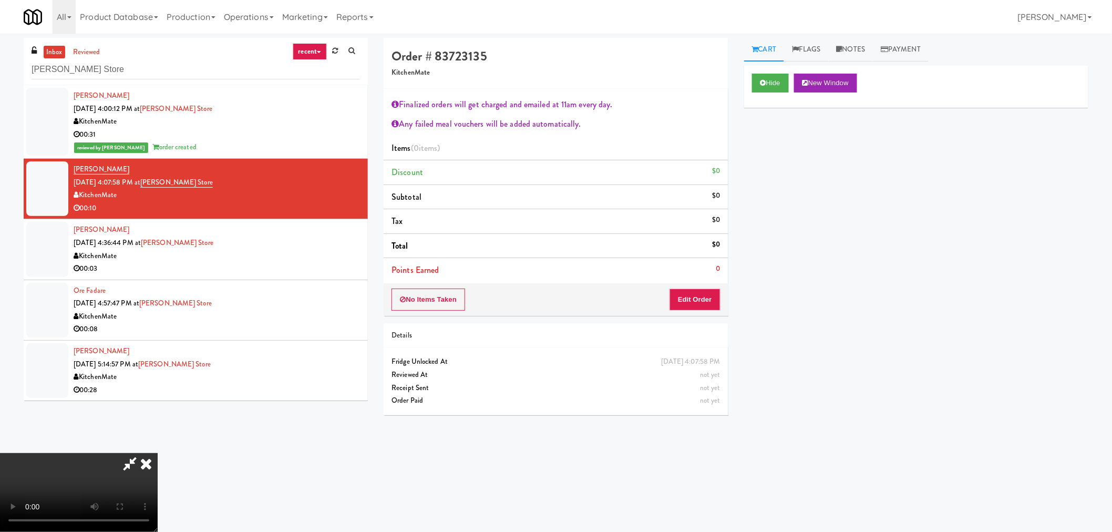
click at [128, 459] on icon at bounding box center [130, 463] width 24 height 21
click at [694, 303] on button "Edit Order" at bounding box center [695, 300] width 51 height 22
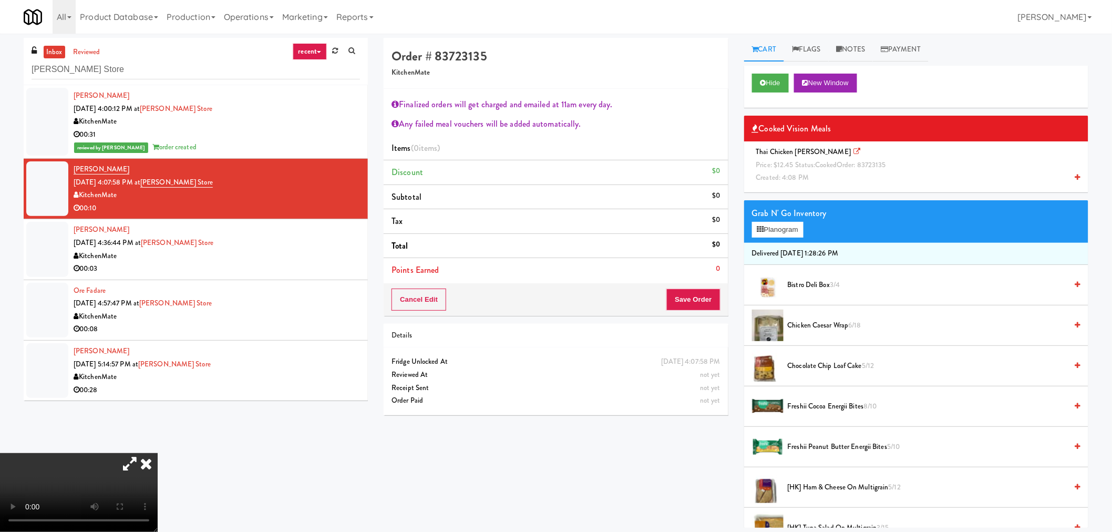
click at [786, 150] on span "Thai Chicken [PERSON_NAME] Price: $12.45 Status: cooked Order: 83723135 Created…" at bounding box center [823, 165] width 142 height 36
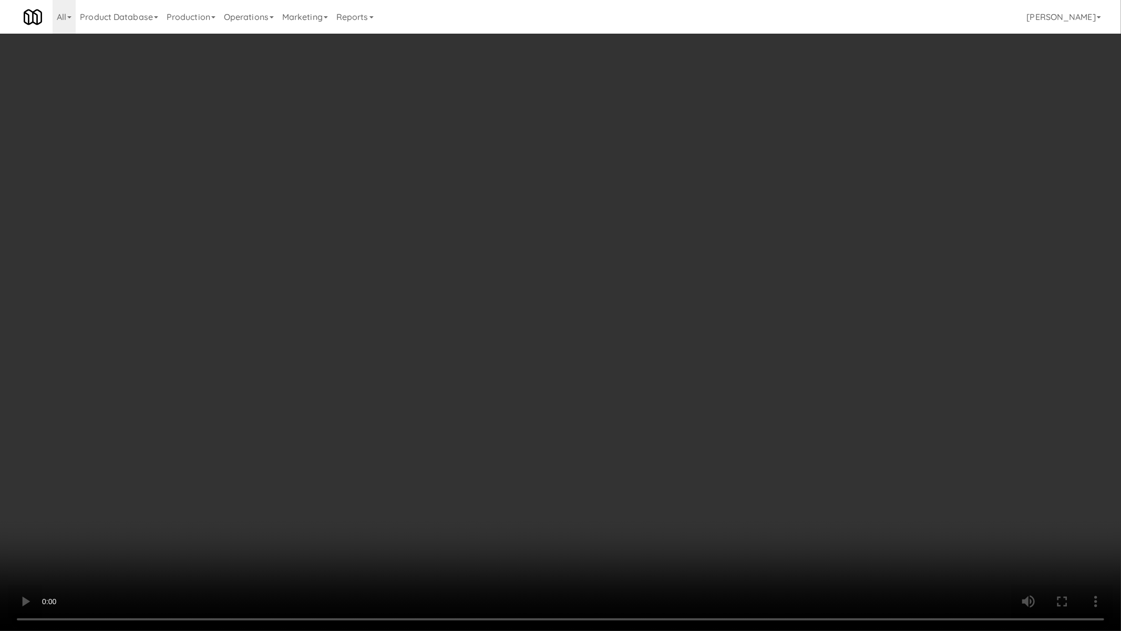
click at [432, 422] on video at bounding box center [560, 315] width 1121 height 631
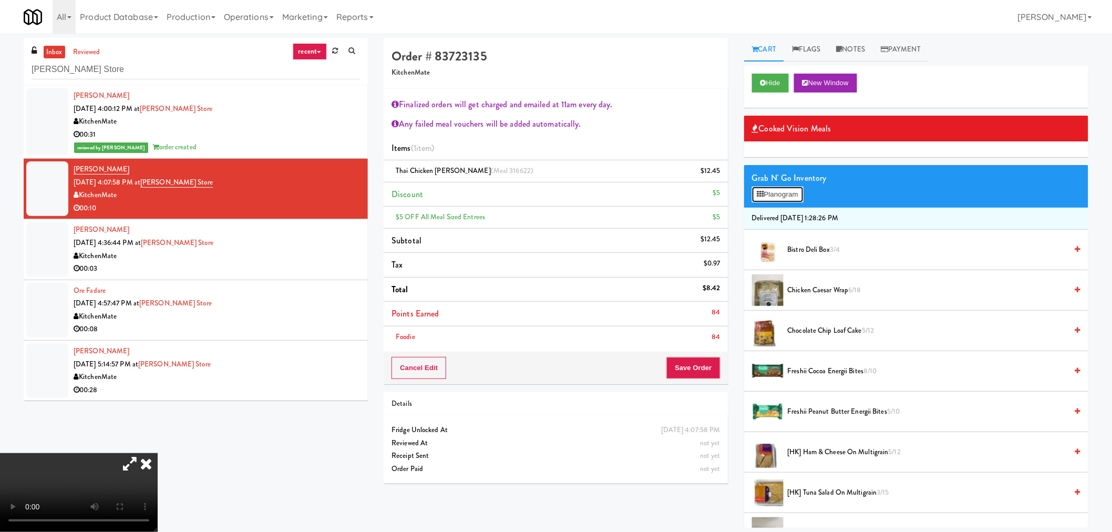
click at [769, 197] on button "Planogram" at bounding box center [778, 195] width 52 height 16
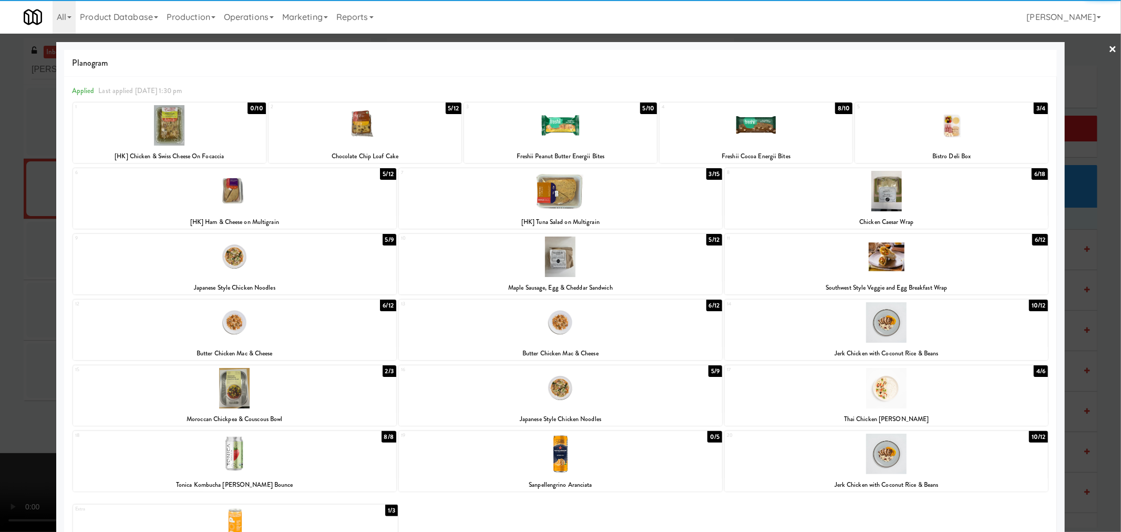
click at [236, 193] on div at bounding box center [234, 191] width 323 height 40
drag, startPoint x: 9, startPoint y: 303, endPoint x: 18, endPoint y: 307, distance: 10.4
click at [8, 303] on div at bounding box center [560, 266] width 1121 height 532
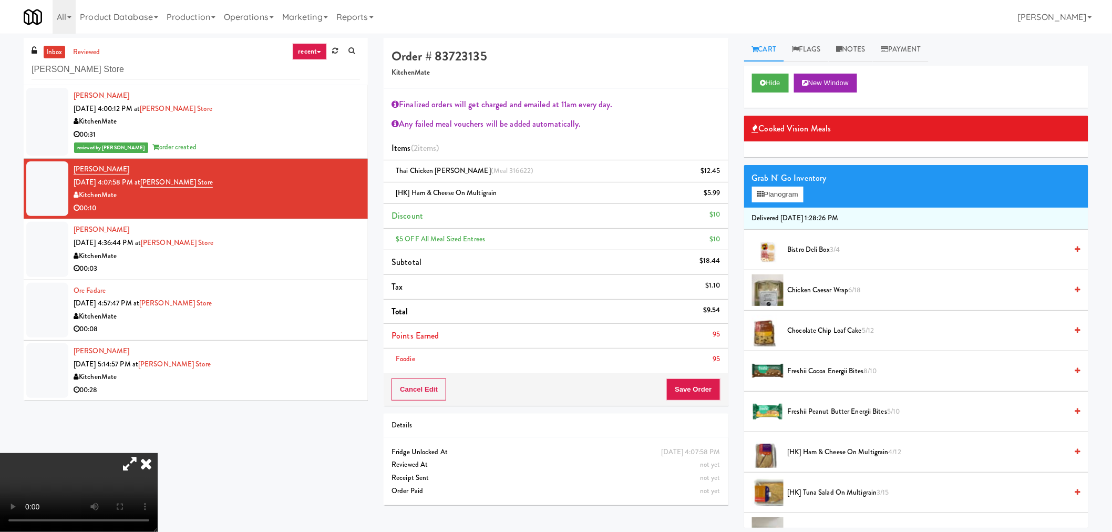
click at [158, 453] on video at bounding box center [79, 492] width 158 height 79
click at [700, 386] on button "Save Order" at bounding box center [694, 389] width 54 height 22
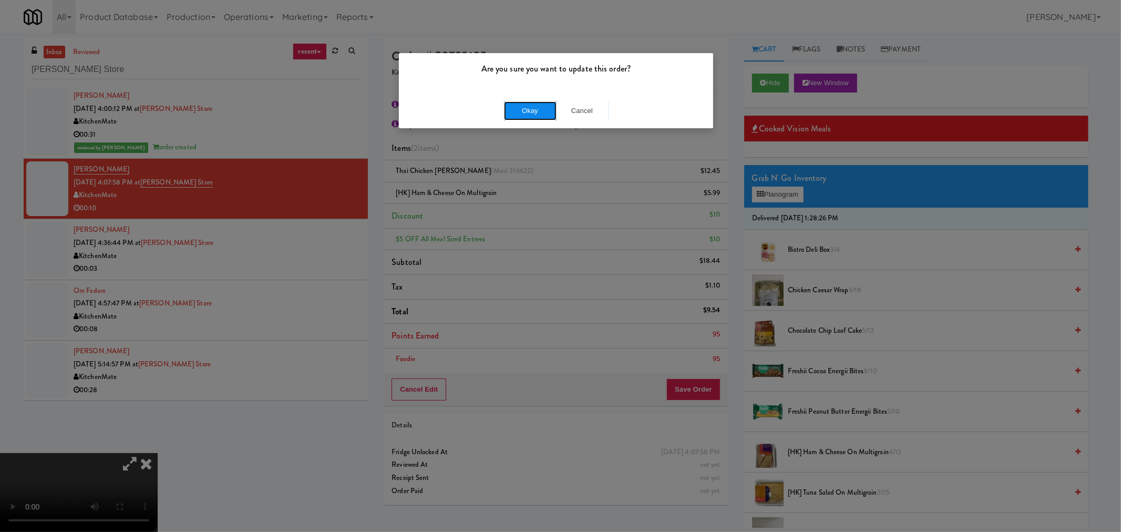
click at [535, 112] on button "Okay" at bounding box center [530, 110] width 53 height 19
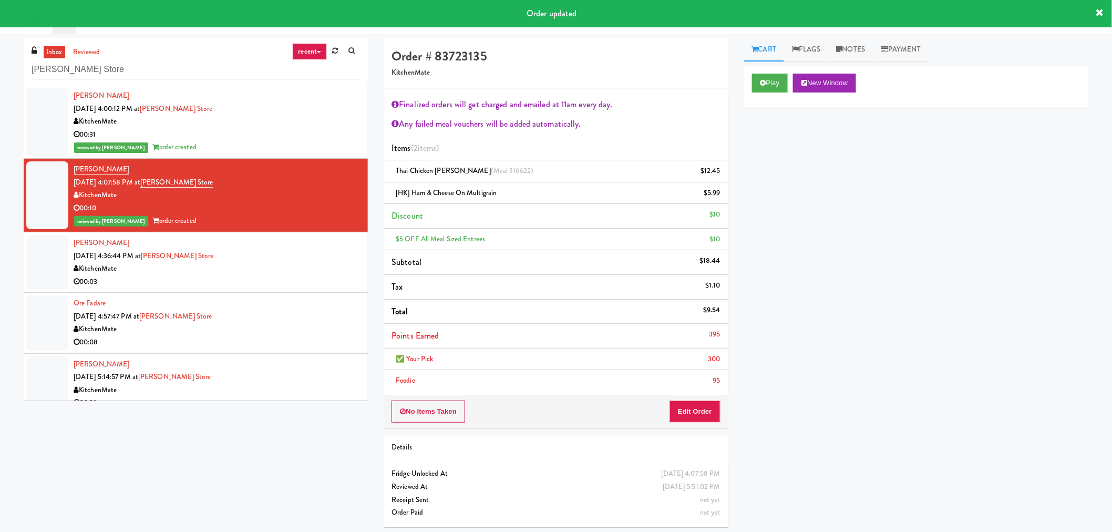
click at [288, 278] on div "00:03" at bounding box center [217, 281] width 286 height 13
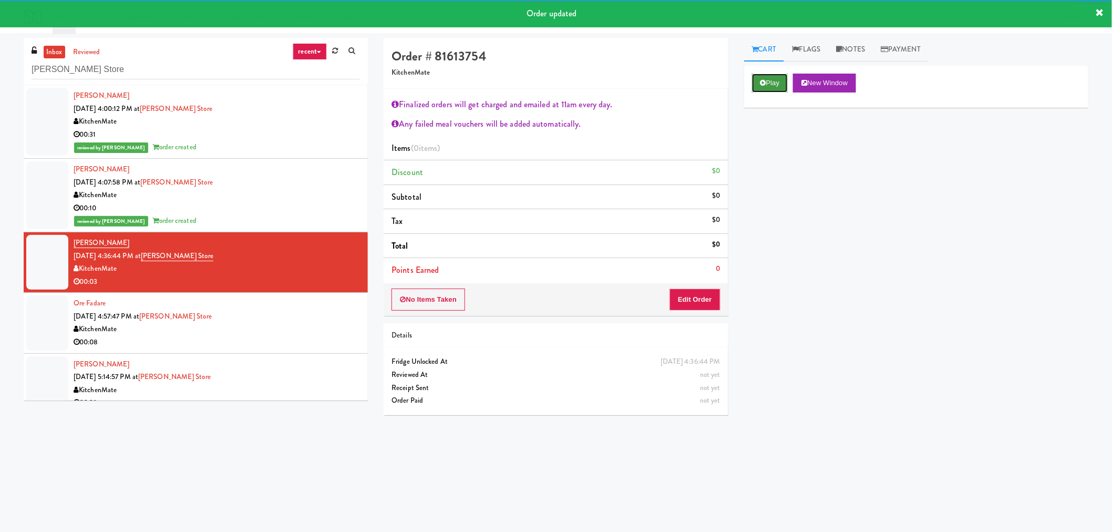
click at [771, 87] on button "Play" at bounding box center [770, 83] width 36 height 19
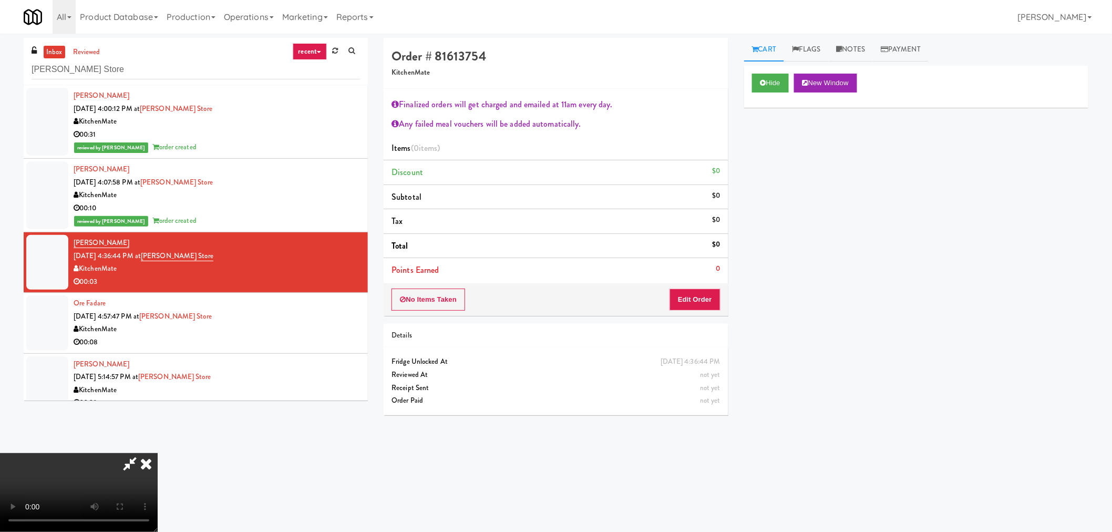
click at [142, 453] on icon at bounding box center [130, 463] width 24 height 21
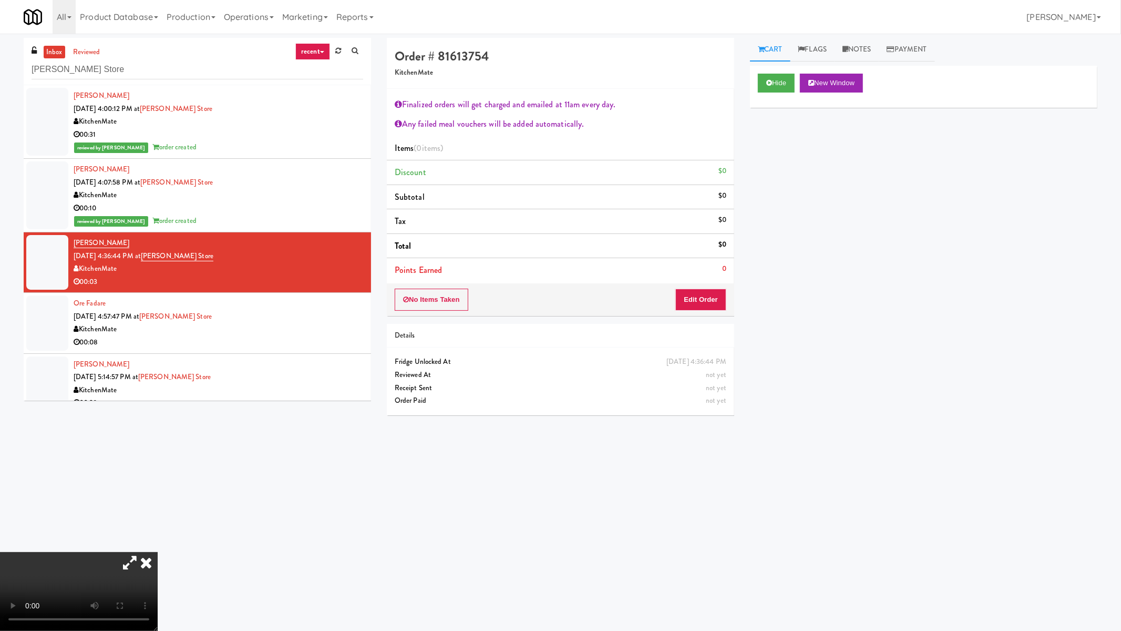
click at [158, 531] on video at bounding box center [79, 591] width 158 height 79
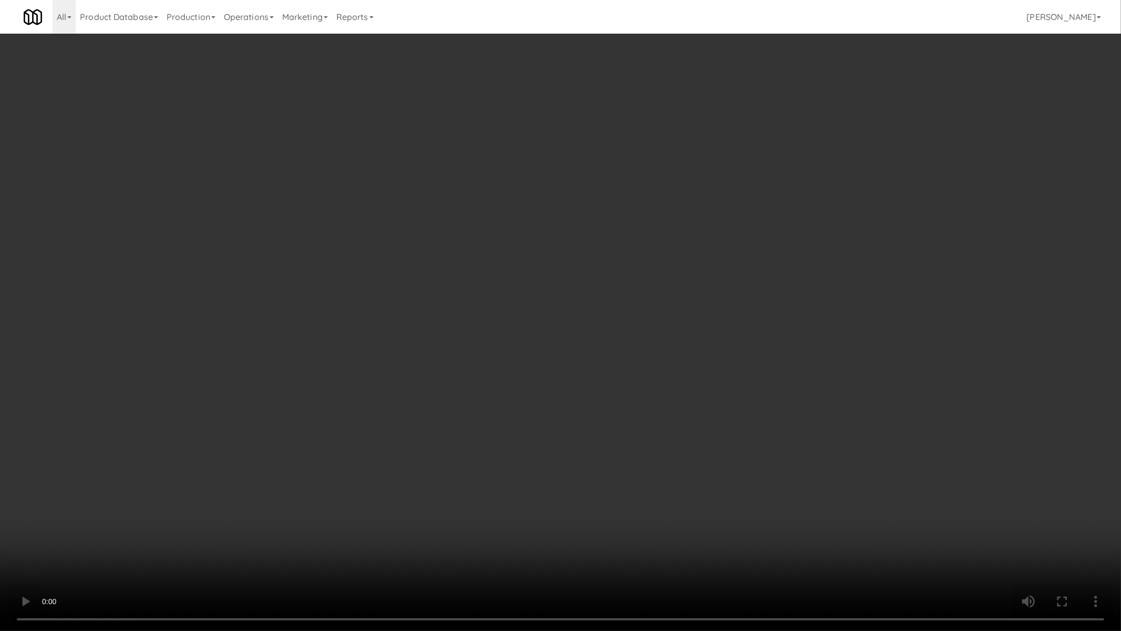
click at [591, 403] on video at bounding box center [560, 315] width 1121 height 631
click at [596, 395] on video at bounding box center [560, 315] width 1121 height 631
click at [587, 350] on video at bounding box center [560, 315] width 1121 height 631
click at [580, 429] on video at bounding box center [560, 315] width 1121 height 631
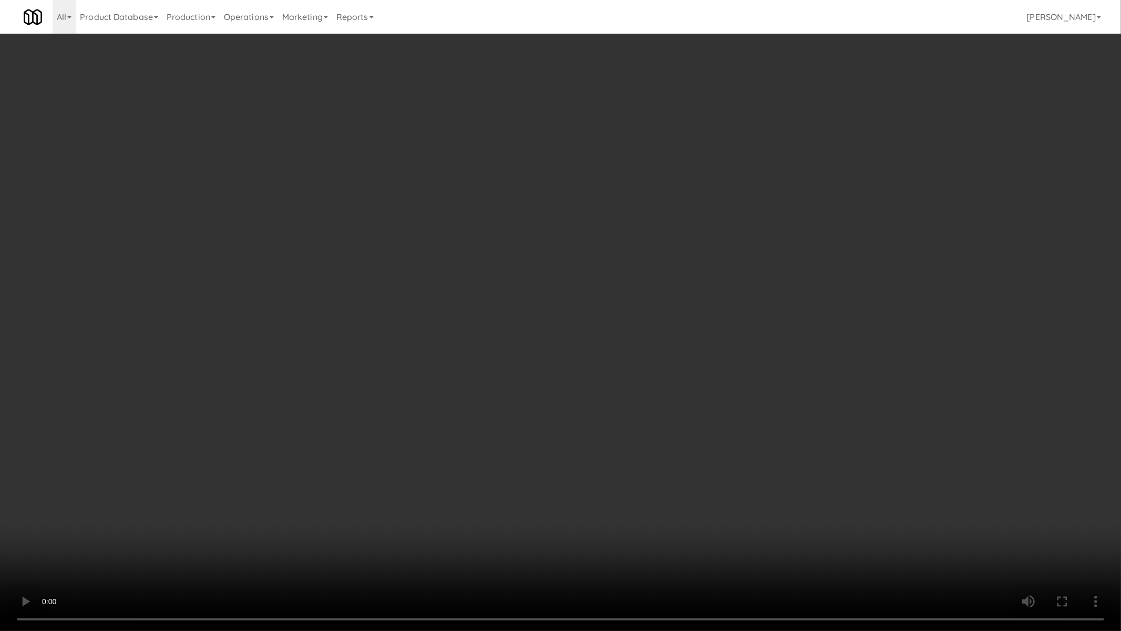
click at [562, 437] on video at bounding box center [560, 315] width 1121 height 631
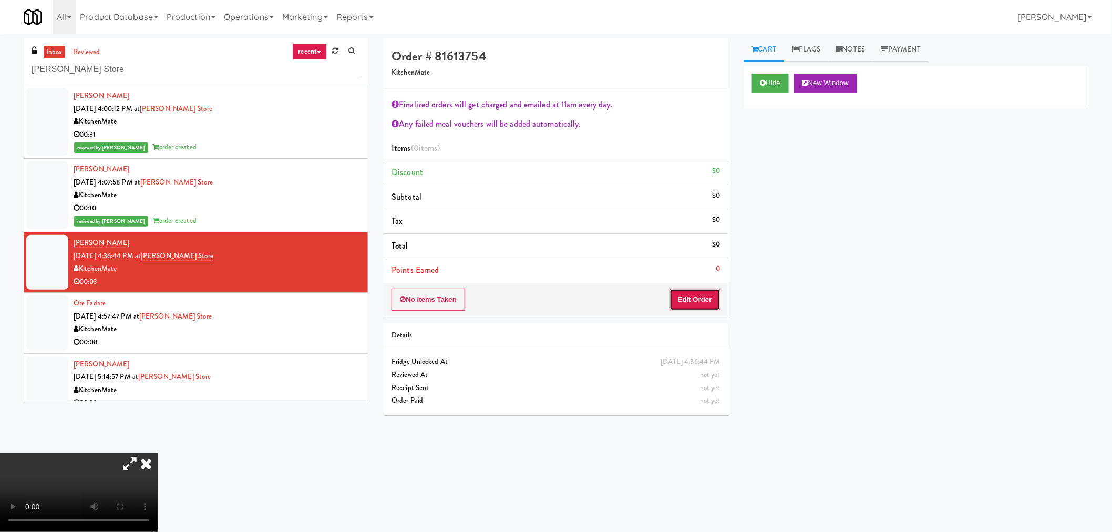
click at [700, 297] on button "Edit Order" at bounding box center [695, 300] width 51 height 22
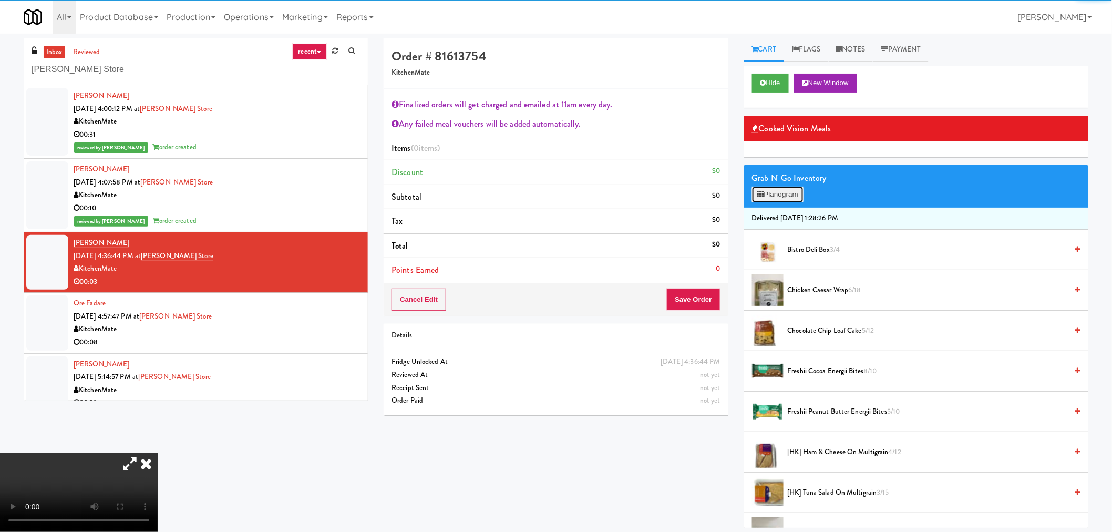
click at [779, 196] on button "Planogram" at bounding box center [778, 195] width 52 height 16
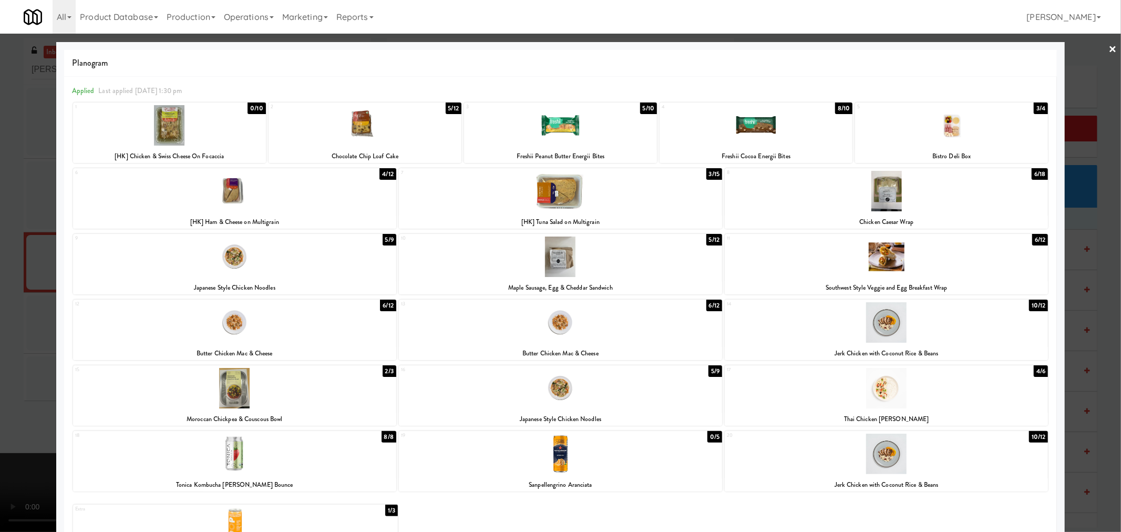
drag, startPoint x: 890, startPoint y: 267, endPoint x: 907, endPoint y: 270, distance: 17.1
click at [890, 267] on div at bounding box center [886, 257] width 323 height 40
click at [1094, 247] on div at bounding box center [560, 266] width 1121 height 532
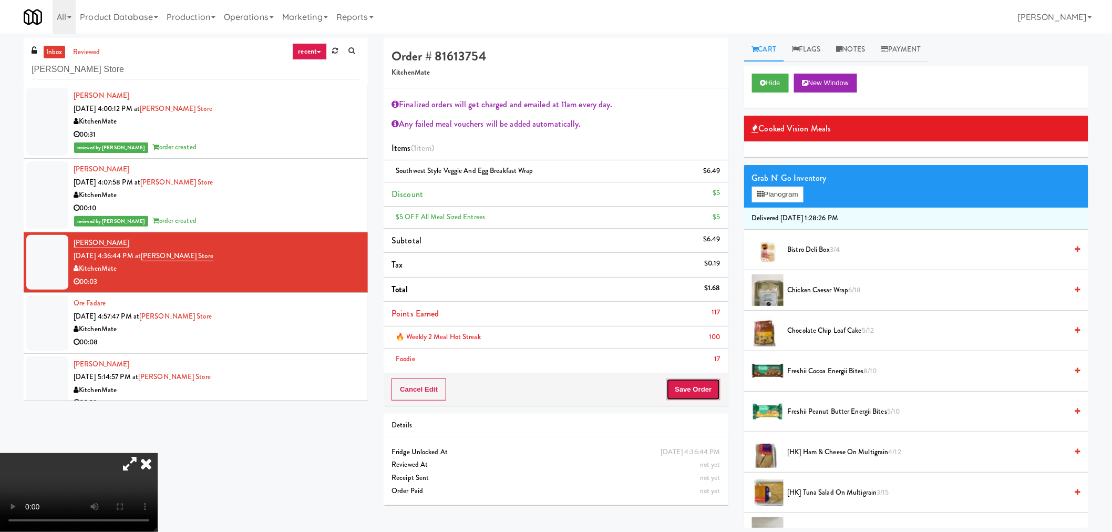
click at [671, 387] on button "Save Order" at bounding box center [694, 389] width 54 height 22
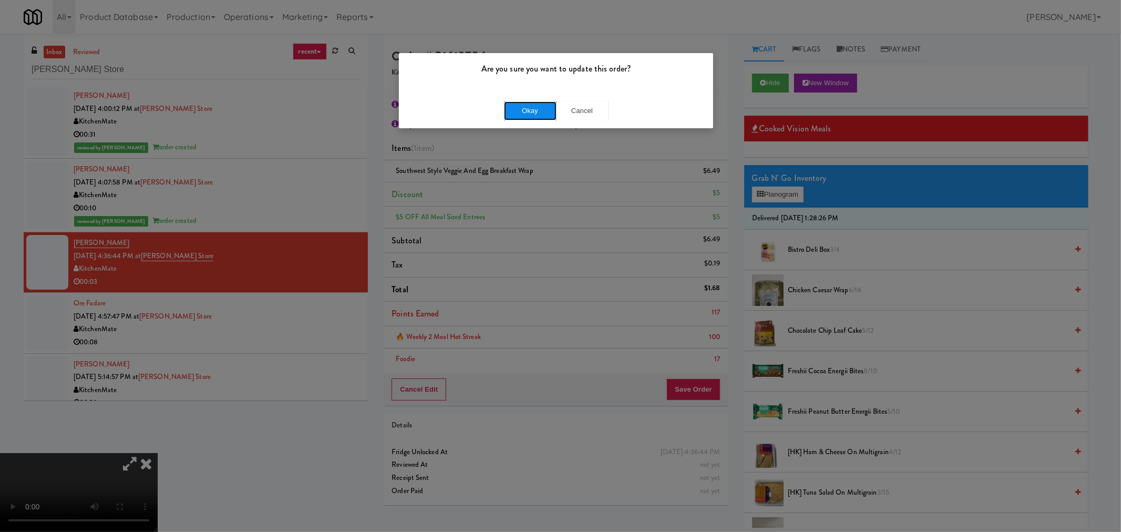
click at [531, 111] on button "Okay" at bounding box center [530, 110] width 53 height 19
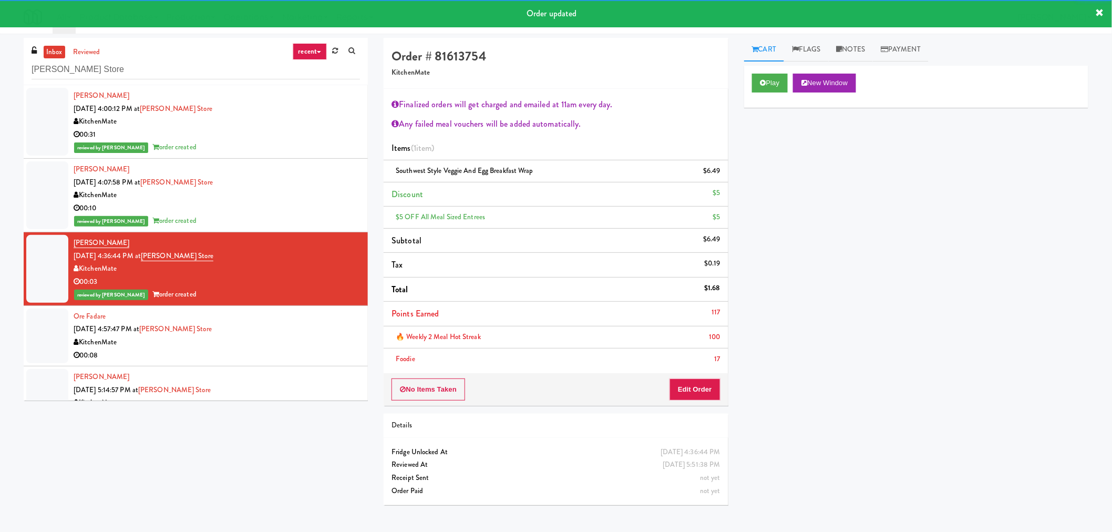
click at [278, 327] on div "Ore Fadare [DATE] 4:57:47 PM at [PERSON_NAME][GEOGRAPHIC_DATA] 00:08" at bounding box center [217, 336] width 286 height 52
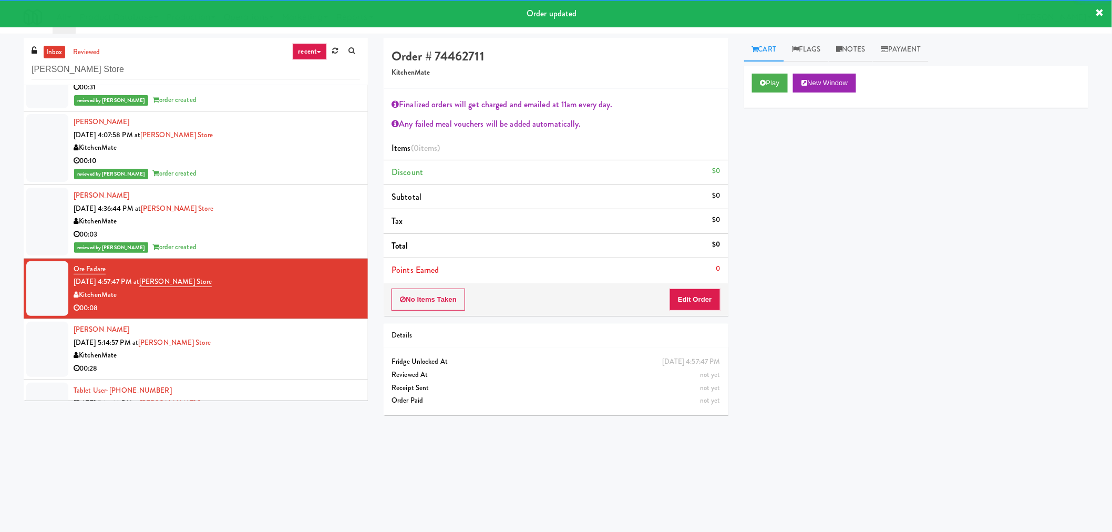
scroll to position [87, 0]
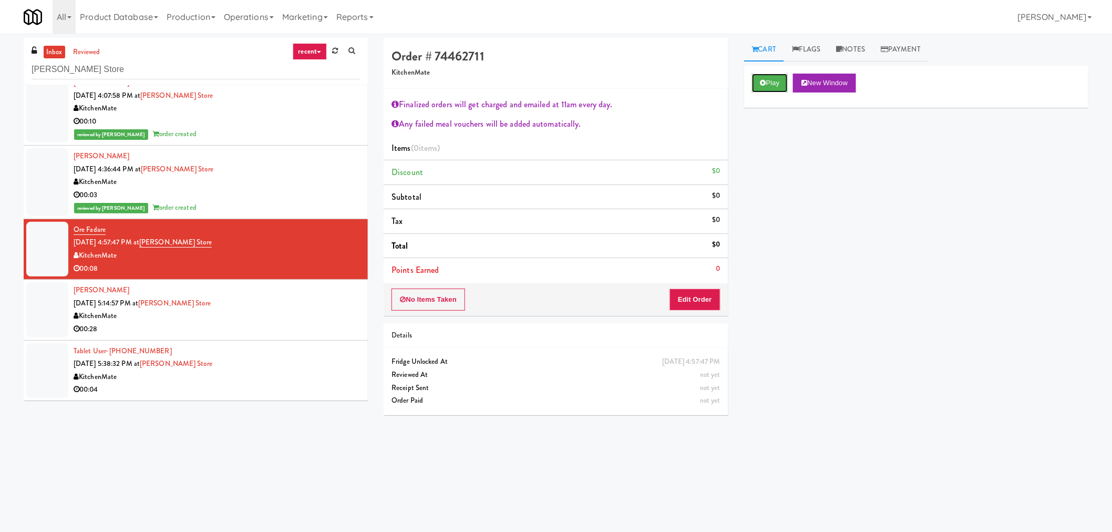
click at [775, 80] on button "Play" at bounding box center [770, 83] width 36 height 19
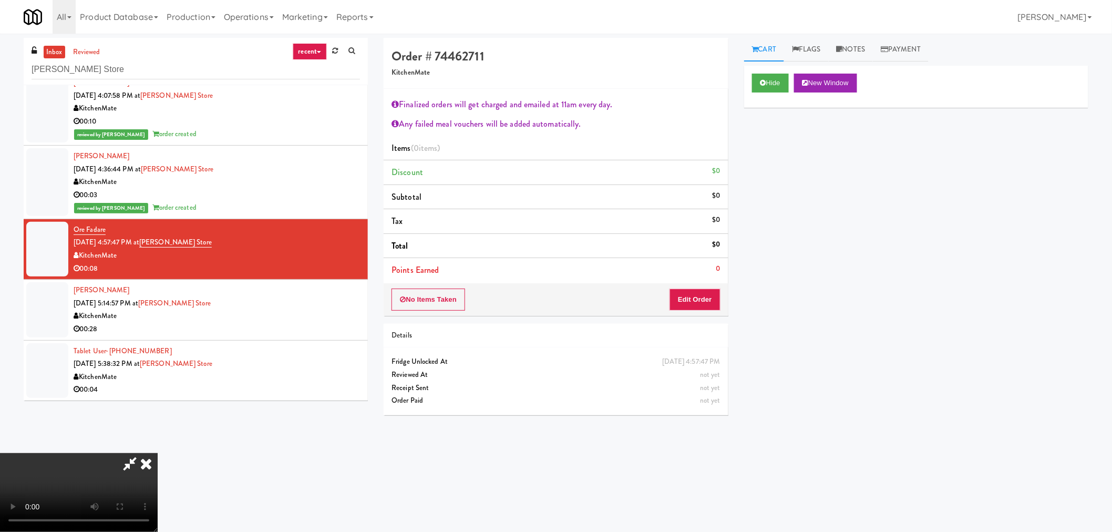
click at [127, 465] on icon at bounding box center [130, 463] width 24 height 21
click at [158, 453] on video at bounding box center [79, 492] width 158 height 79
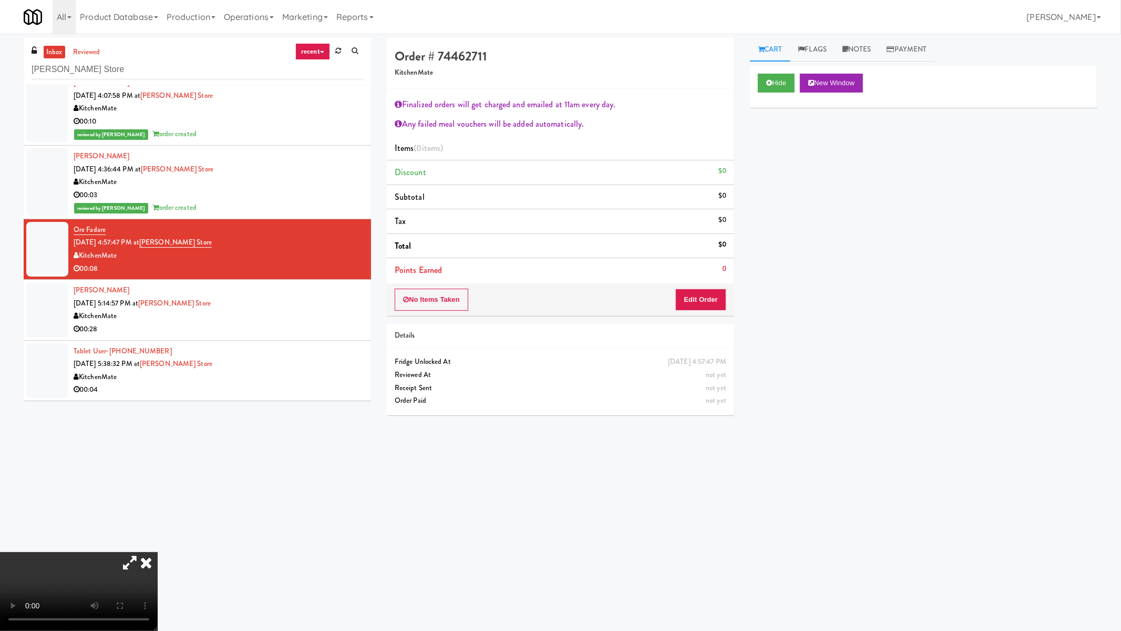
click at [158, 531] on video at bounding box center [79, 591] width 158 height 79
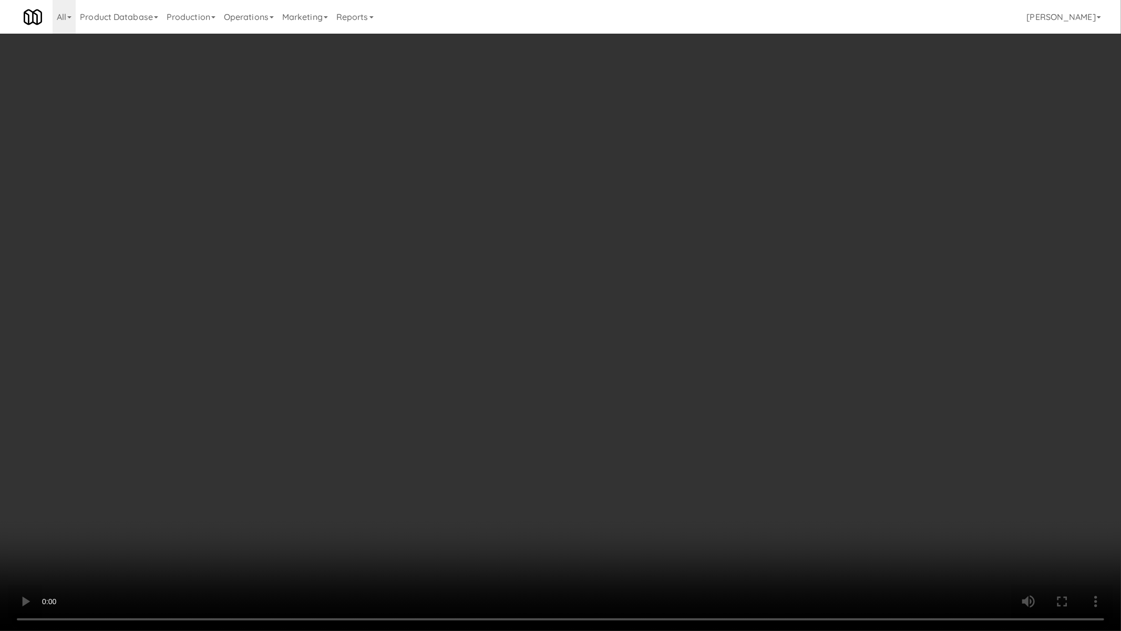
click at [551, 325] on video at bounding box center [560, 315] width 1121 height 631
click at [547, 316] on video at bounding box center [560, 315] width 1121 height 631
click at [545, 316] on video at bounding box center [560, 315] width 1121 height 631
click at [609, 349] on video at bounding box center [560, 315] width 1121 height 631
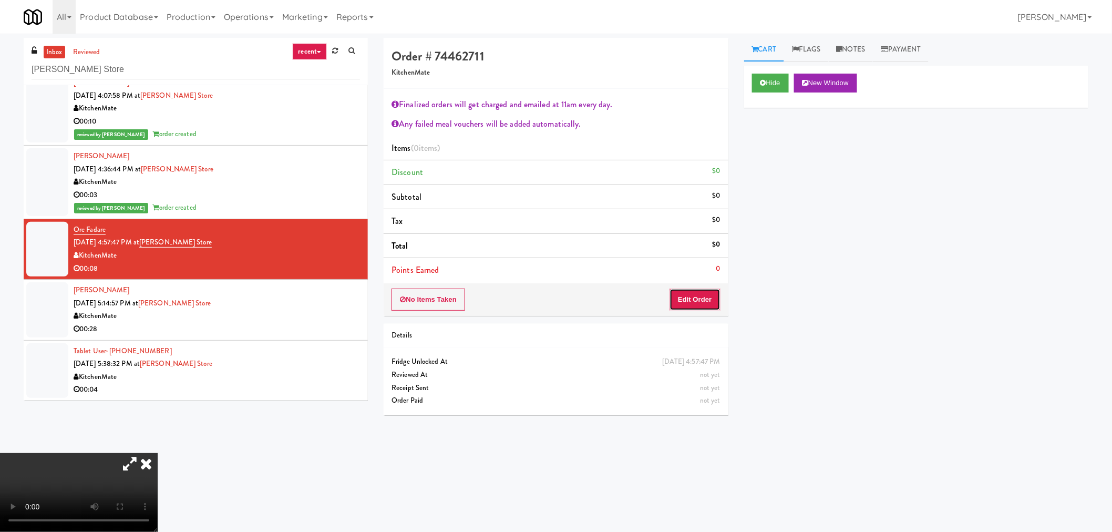
click at [704, 308] on button "Edit Order" at bounding box center [695, 300] width 51 height 22
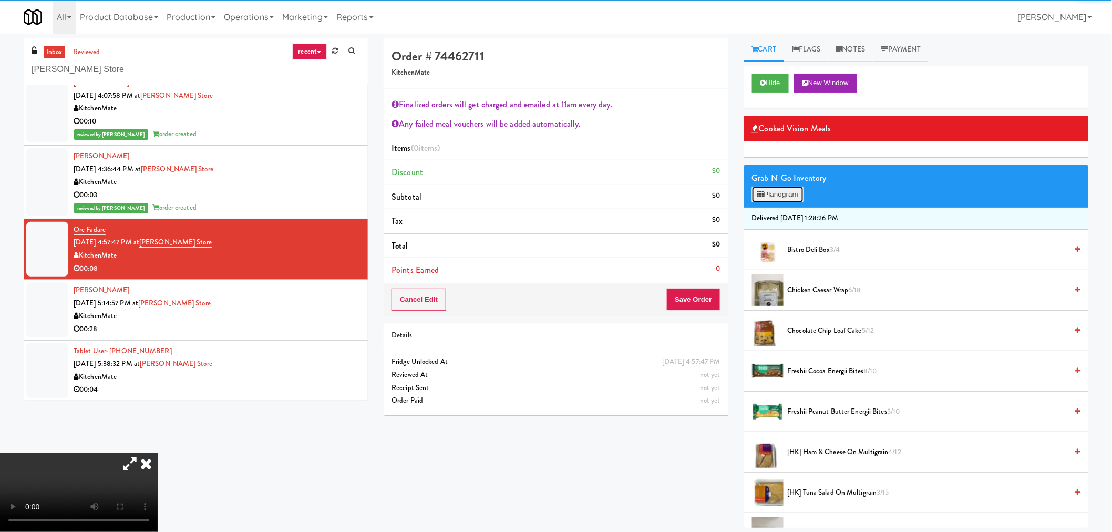
click at [785, 195] on button "Planogram" at bounding box center [778, 195] width 52 height 16
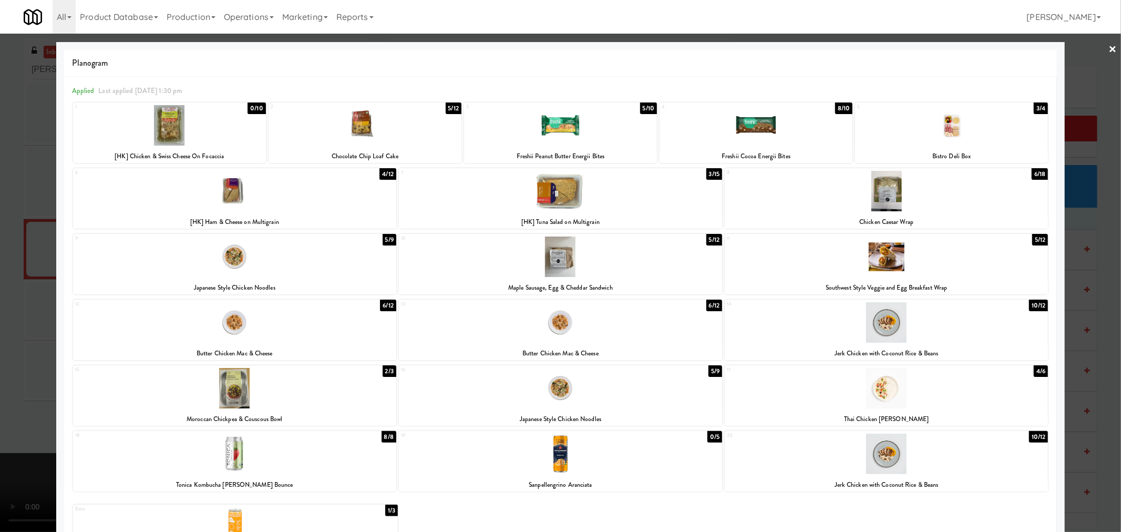
click at [364, 127] on div at bounding box center [365, 125] width 193 height 40
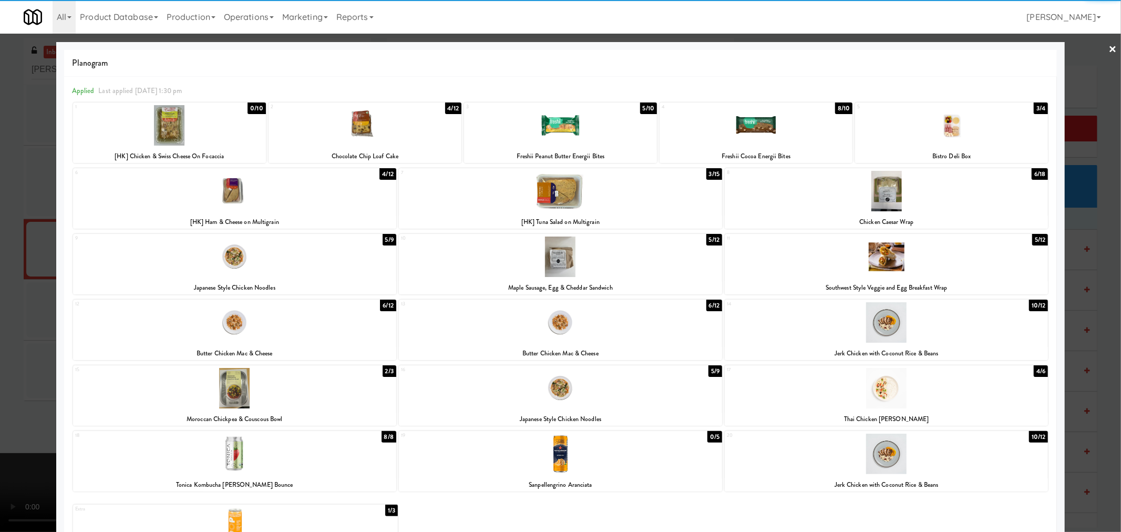
click at [1097, 287] on div at bounding box center [560, 266] width 1121 height 532
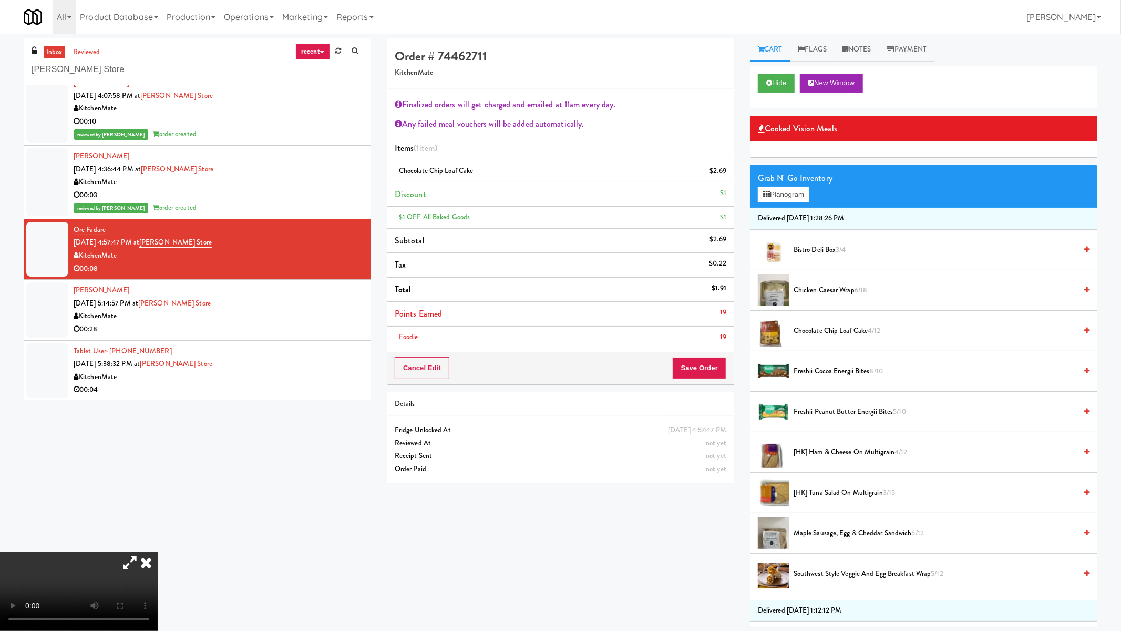
click at [158, 531] on video at bounding box center [79, 591] width 158 height 79
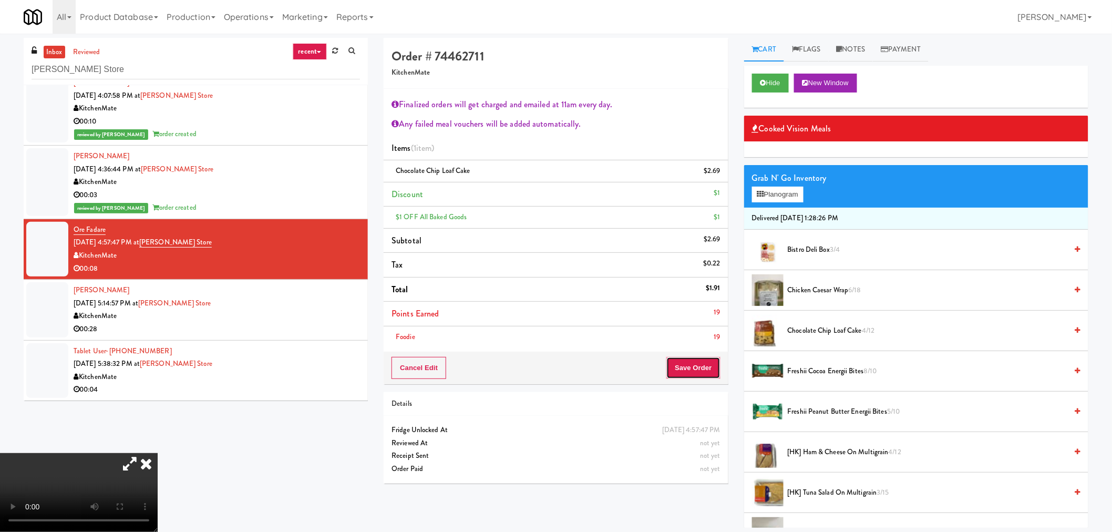
click at [701, 367] on button "Save Order" at bounding box center [694, 368] width 54 height 22
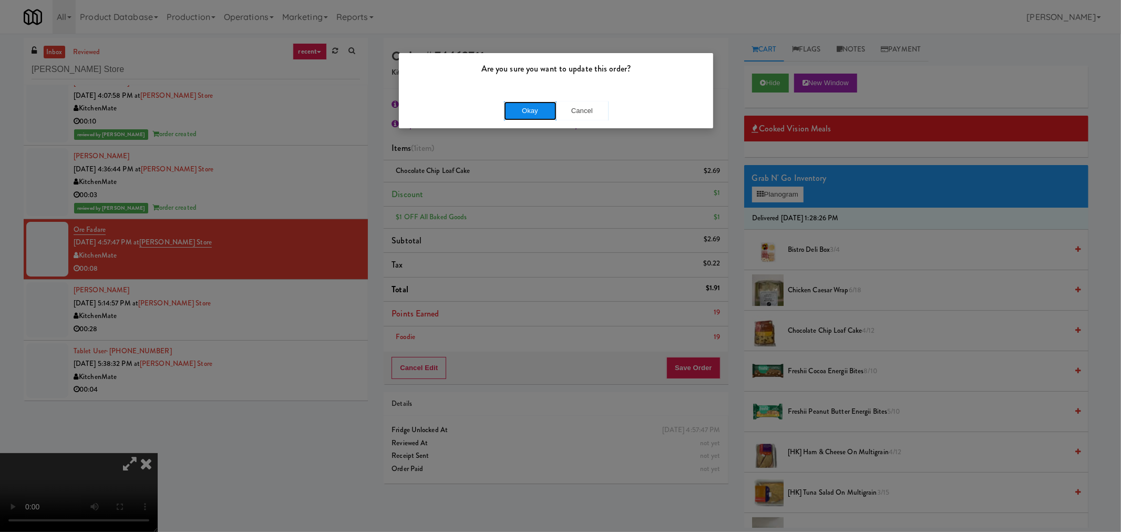
click at [538, 106] on button "Okay" at bounding box center [530, 110] width 53 height 19
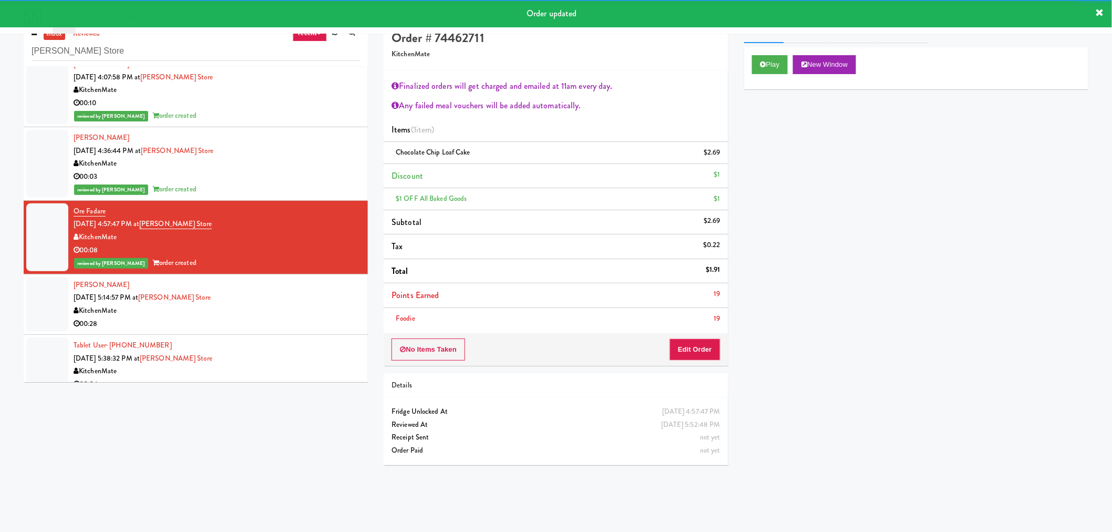
scroll to position [34, 0]
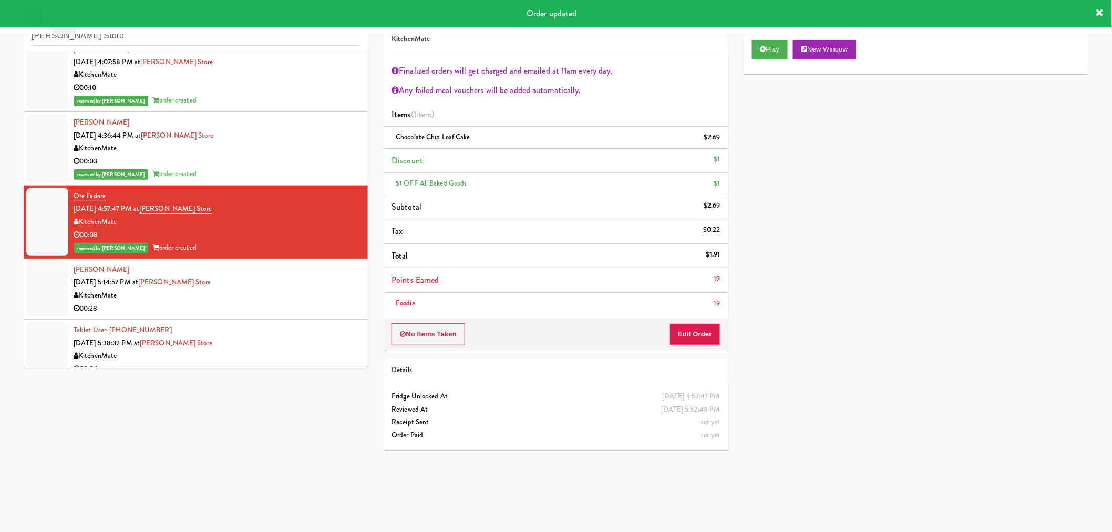
click at [276, 285] on div "[PERSON_NAME] [DATE] 5:14:57 PM at [PERSON_NAME][GEOGRAPHIC_DATA] 00:28" at bounding box center [217, 289] width 286 height 52
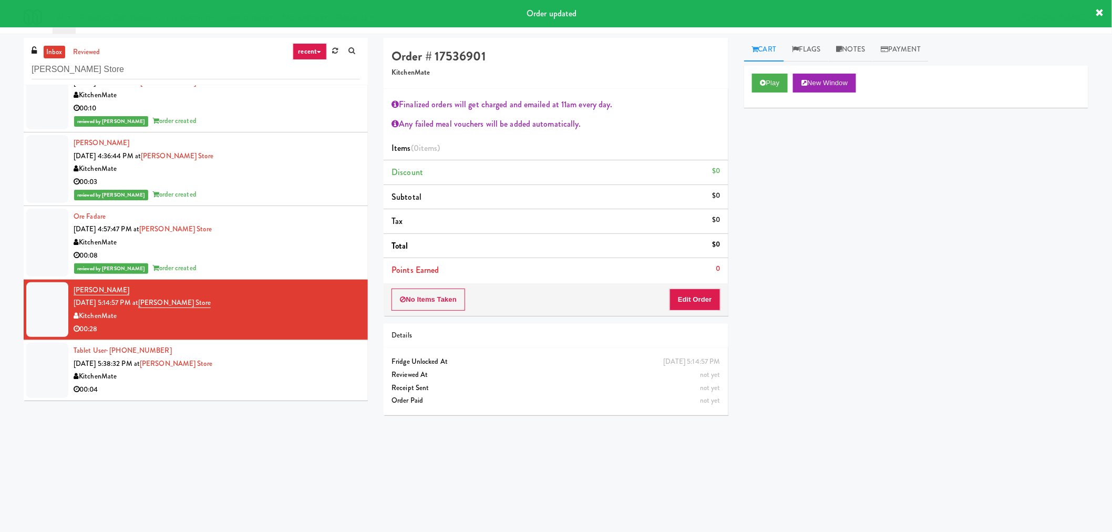
click at [770, 93] on div "Play New Window" at bounding box center [916, 87] width 344 height 42
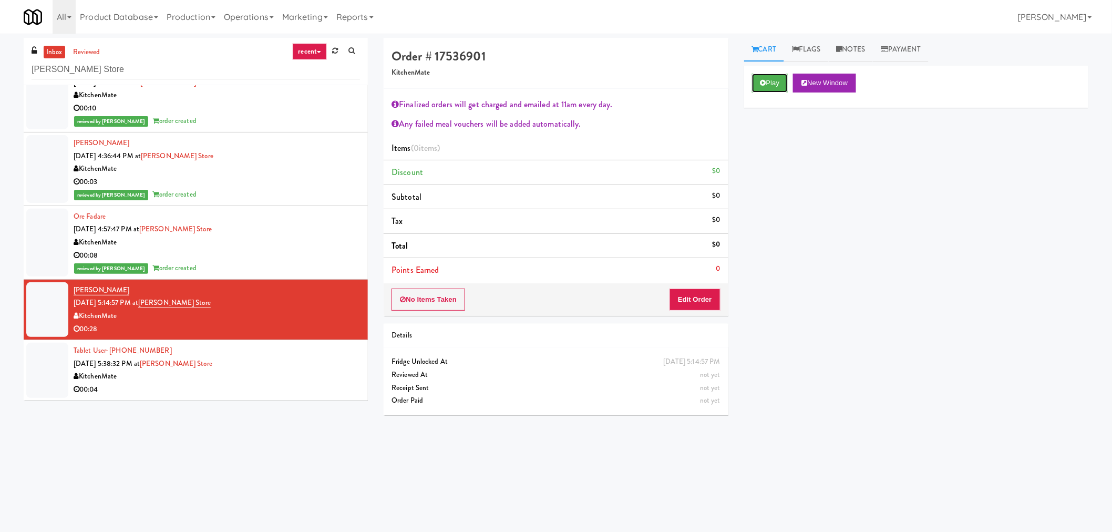
drag, startPoint x: 769, startPoint y: 87, endPoint x: 765, endPoint y: 98, distance: 11.3
click at [769, 87] on button "Play" at bounding box center [770, 83] width 36 height 19
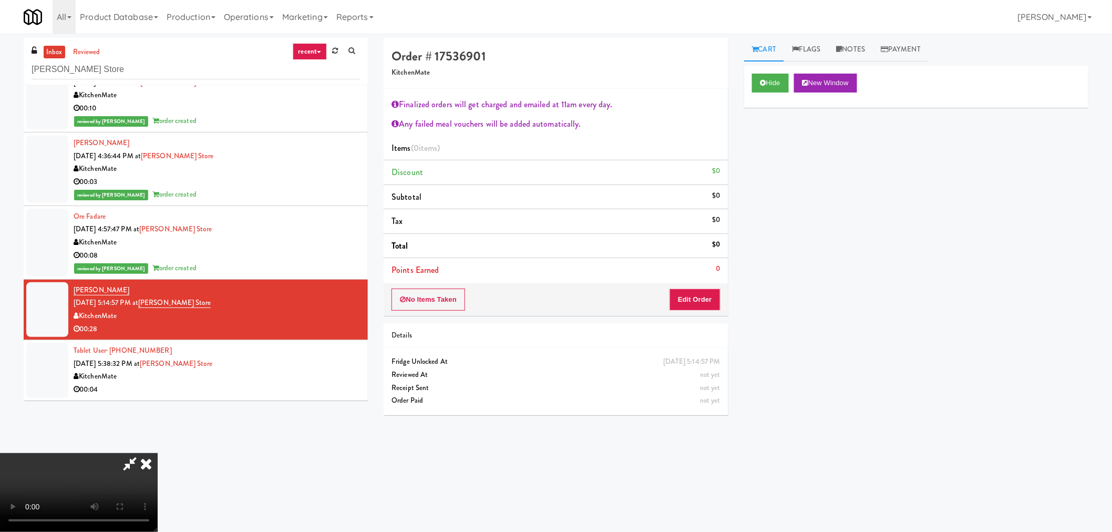
click at [127, 462] on icon at bounding box center [130, 463] width 24 height 21
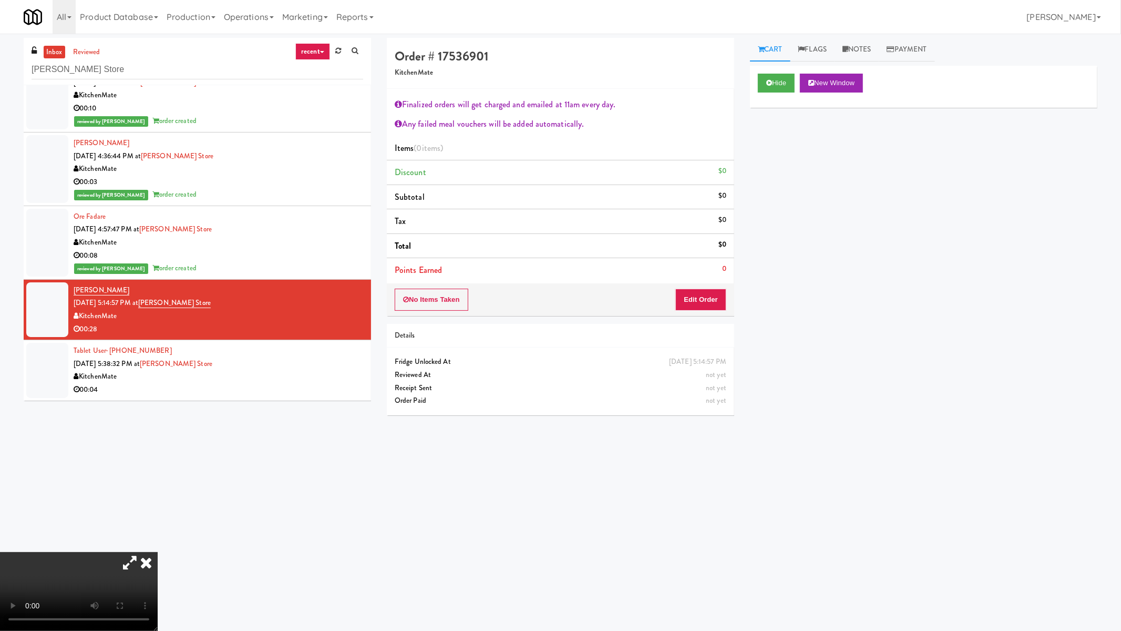
click at [158, 531] on video at bounding box center [79, 591] width 158 height 79
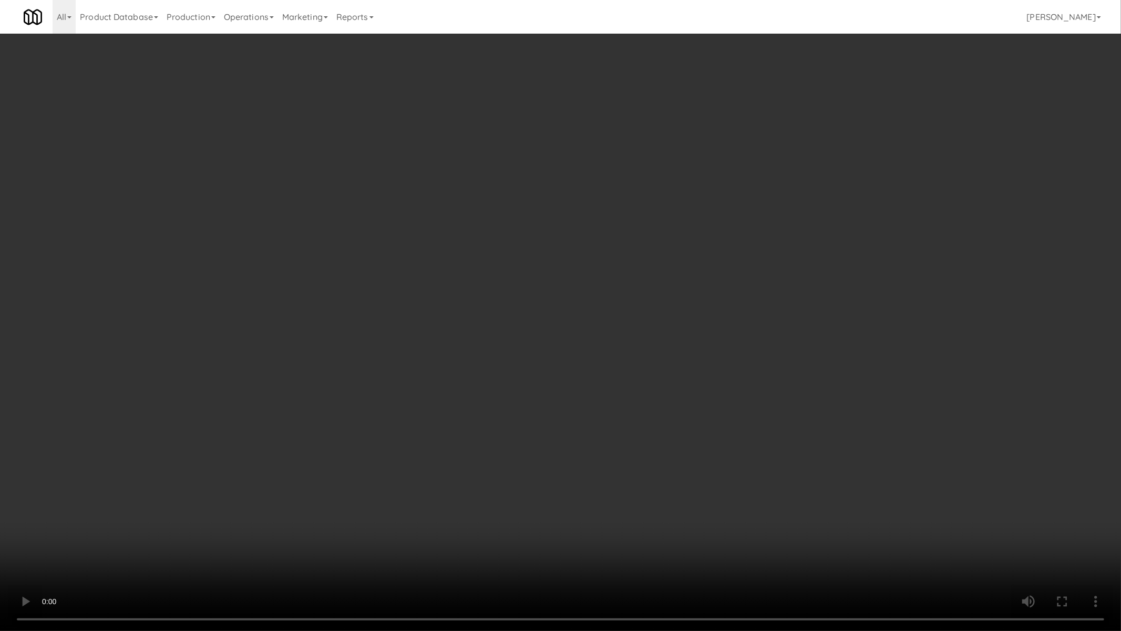
click at [515, 380] on video at bounding box center [560, 315] width 1121 height 631
click at [515, 378] on video at bounding box center [560, 315] width 1121 height 631
click at [656, 385] on video at bounding box center [560, 315] width 1121 height 631
click at [671, 492] on video at bounding box center [560, 315] width 1121 height 631
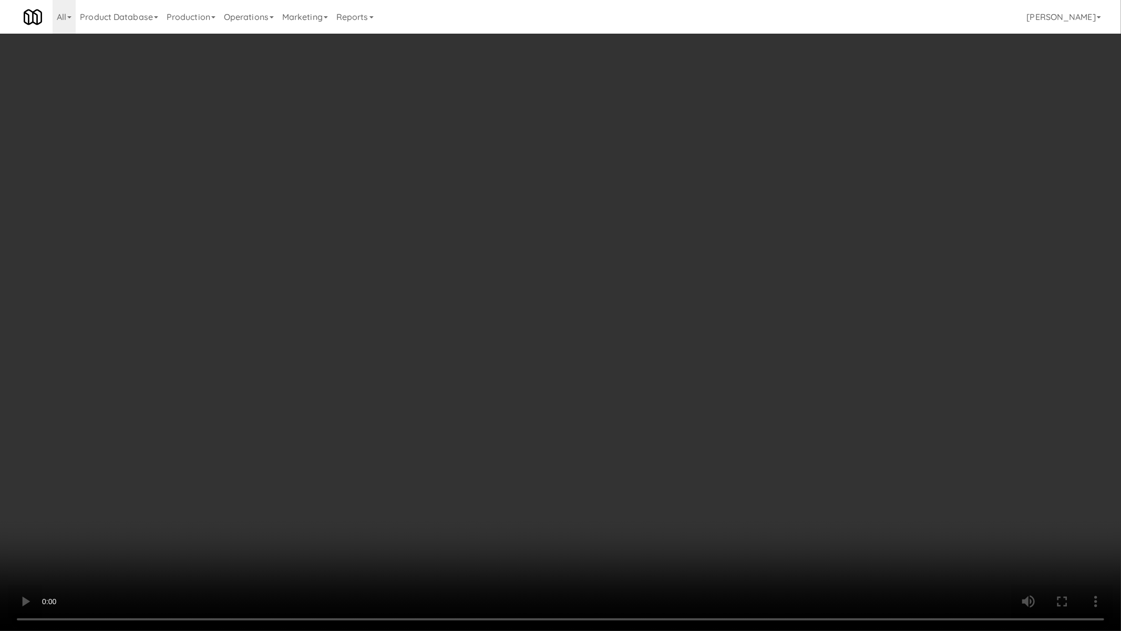
click at [398, 434] on video at bounding box center [560, 315] width 1121 height 631
click at [670, 469] on video at bounding box center [560, 315] width 1121 height 631
click at [671, 470] on video at bounding box center [560, 315] width 1121 height 631
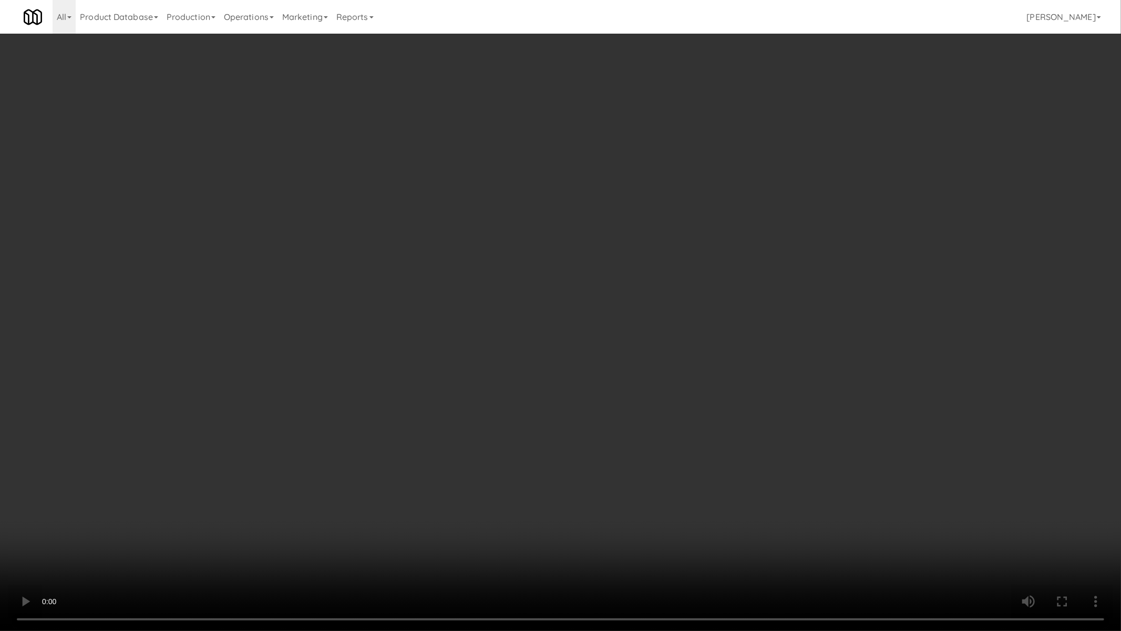
click at [671, 470] on video at bounding box center [560, 315] width 1121 height 631
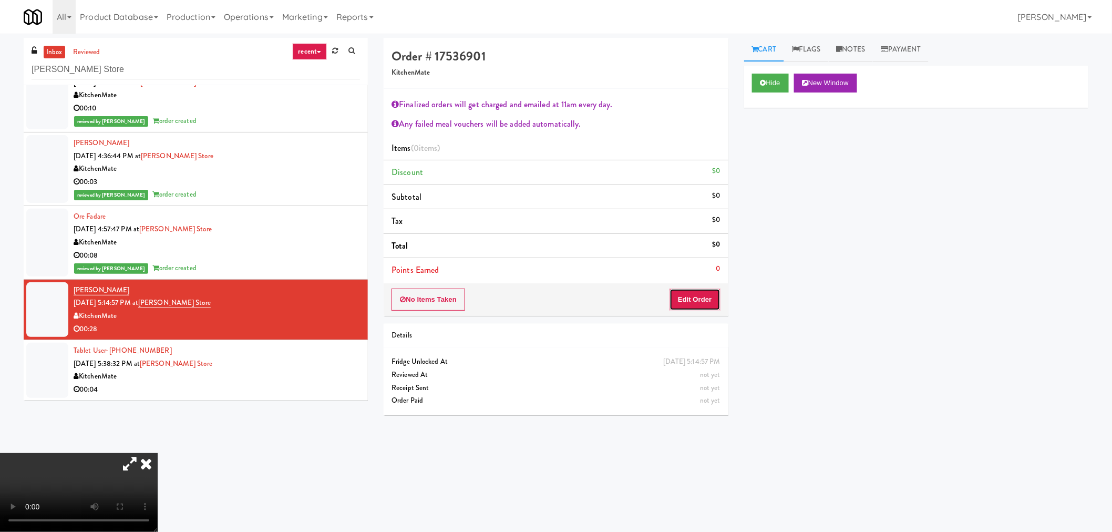
click at [711, 303] on button "Edit Order" at bounding box center [695, 300] width 51 height 22
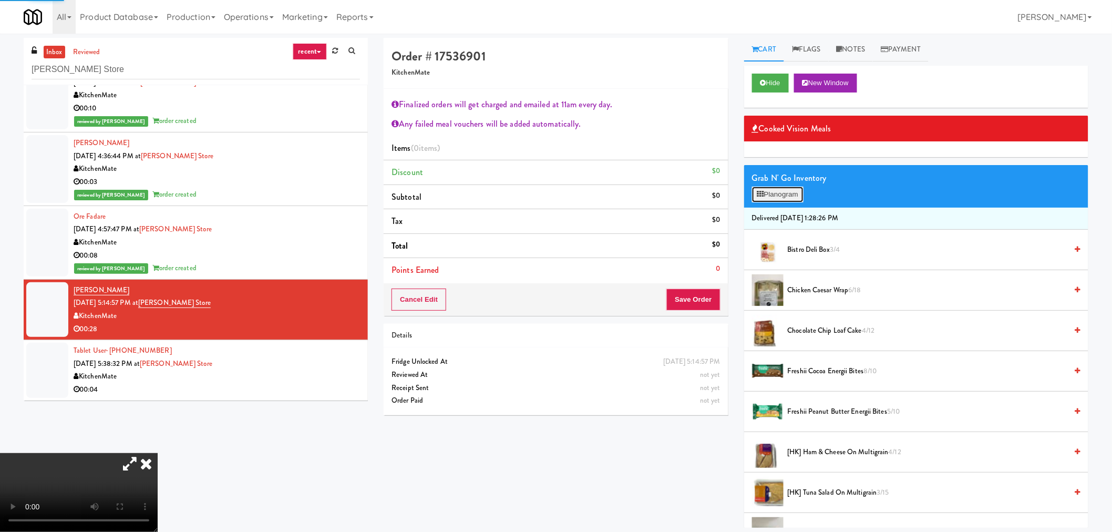
click at [761, 196] on icon at bounding box center [760, 194] width 7 height 7
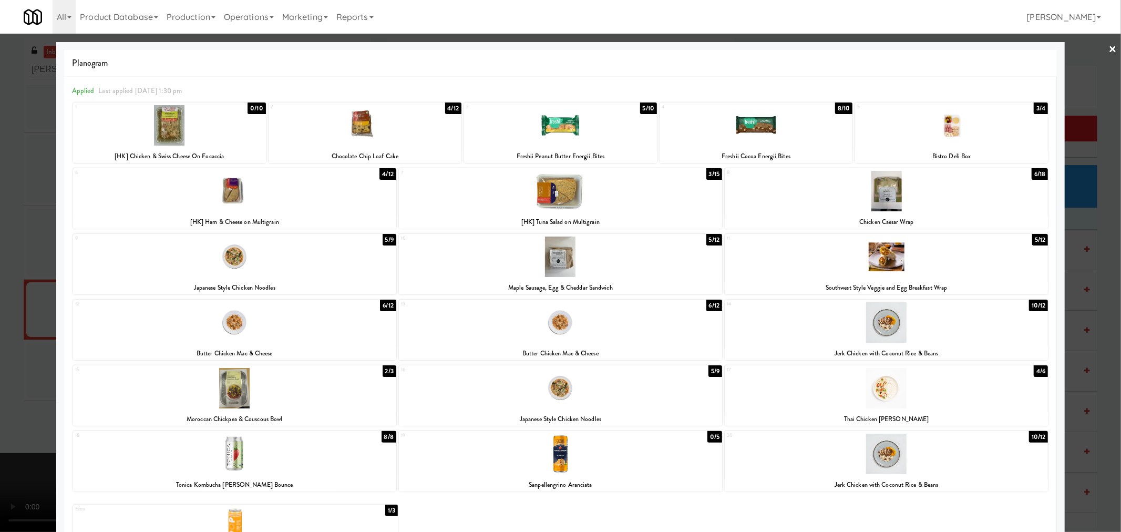
click at [554, 265] on div at bounding box center [560, 257] width 323 height 40
click at [1101, 312] on div at bounding box center [560, 266] width 1121 height 532
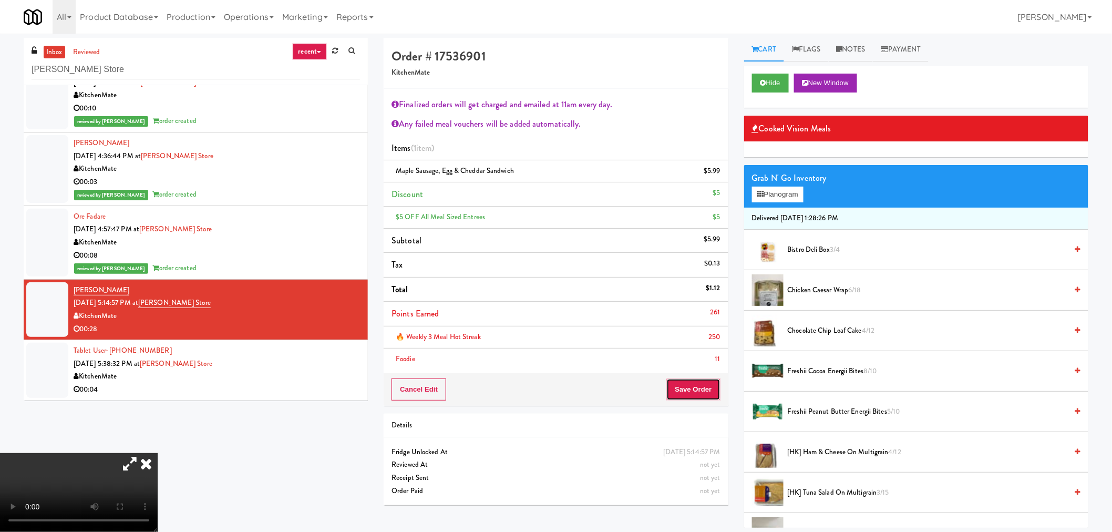
click at [677, 395] on button "Save Order" at bounding box center [694, 389] width 54 height 22
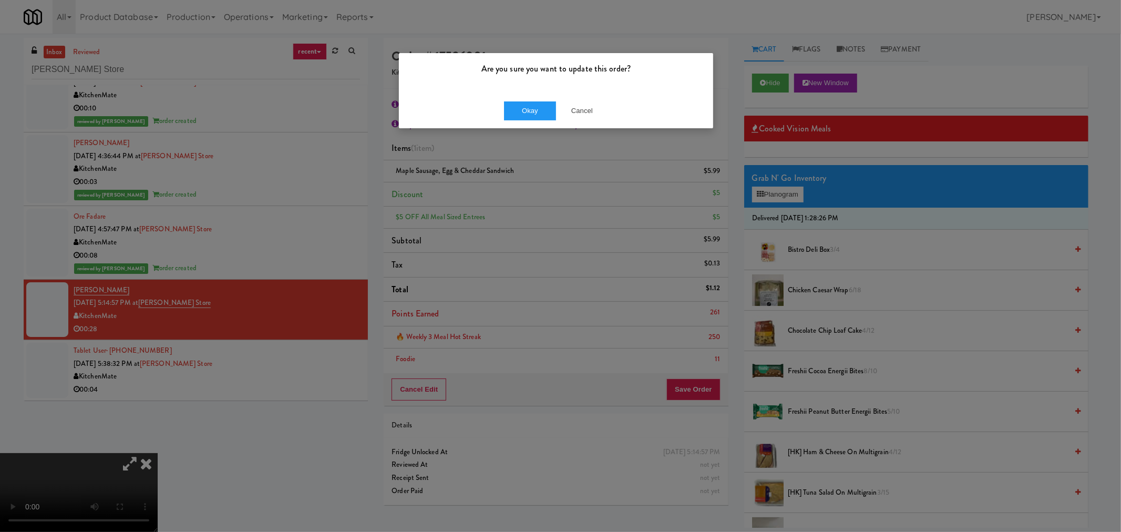
click at [260, 359] on div "Are you sure you want to update this order? Okay Cancel" at bounding box center [560, 266] width 1121 height 532
click at [603, 106] on button "Cancel" at bounding box center [582, 110] width 53 height 19
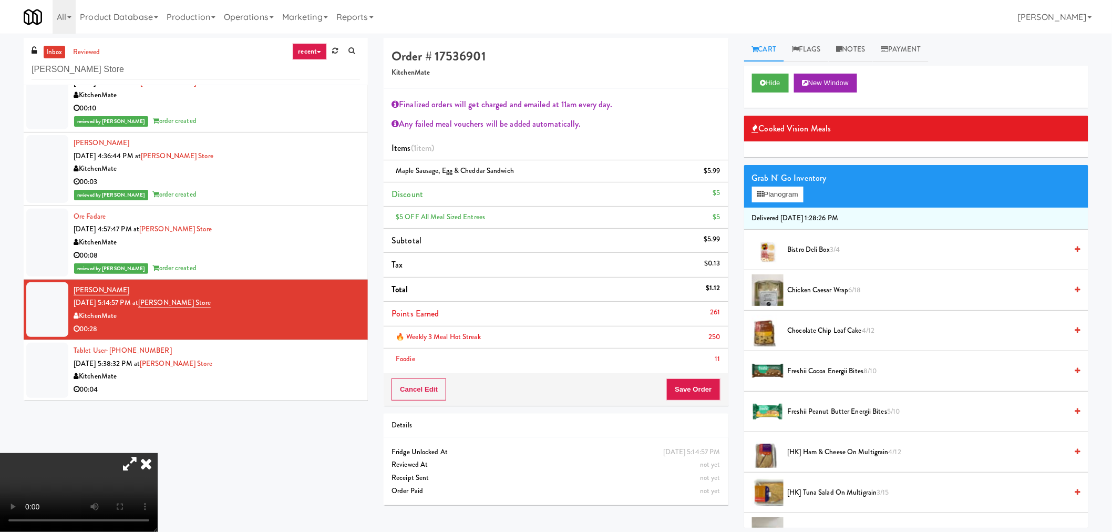
click at [158, 453] on video at bounding box center [79, 492] width 158 height 79
click at [766, 197] on button "Planogram" at bounding box center [778, 195] width 52 height 16
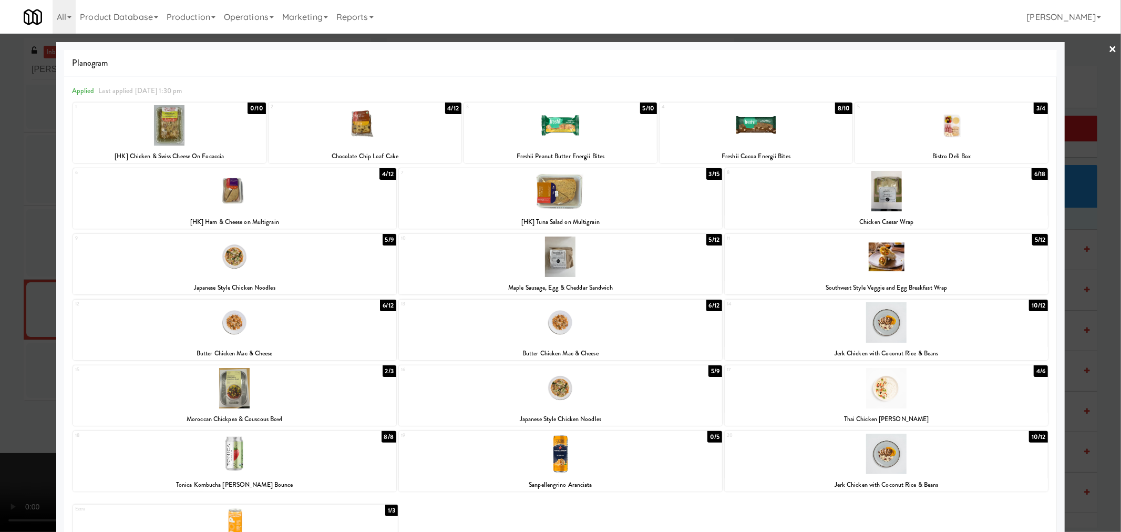
click at [1058, 251] on div at bounding box center [560, 266] width 1121 height 532
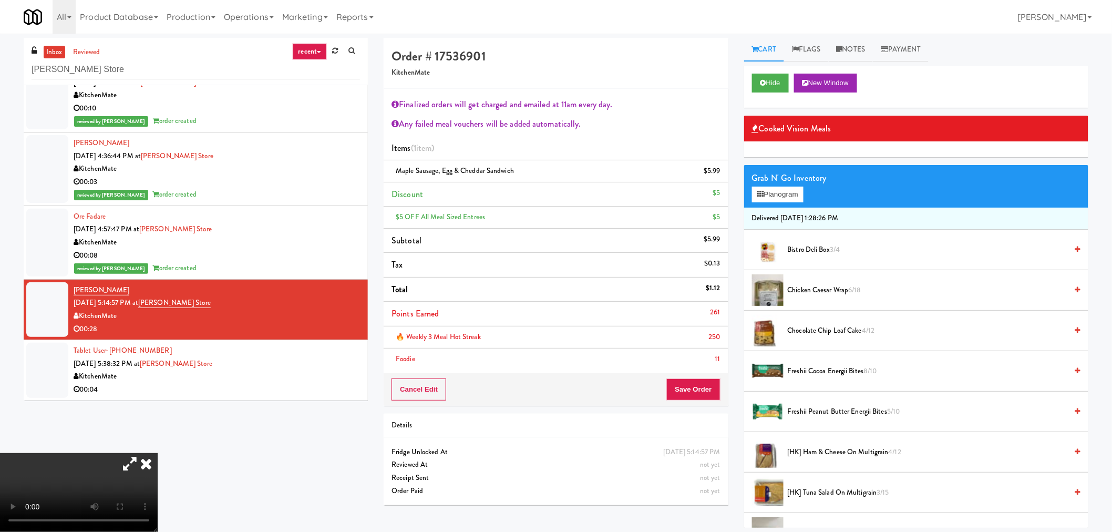
click at [158, 453] on video at bounding box center [79, 492] width 158 height 79
click at [703, 391] on button "Save Order" at bounding box center [694, 389] width 54 height 22
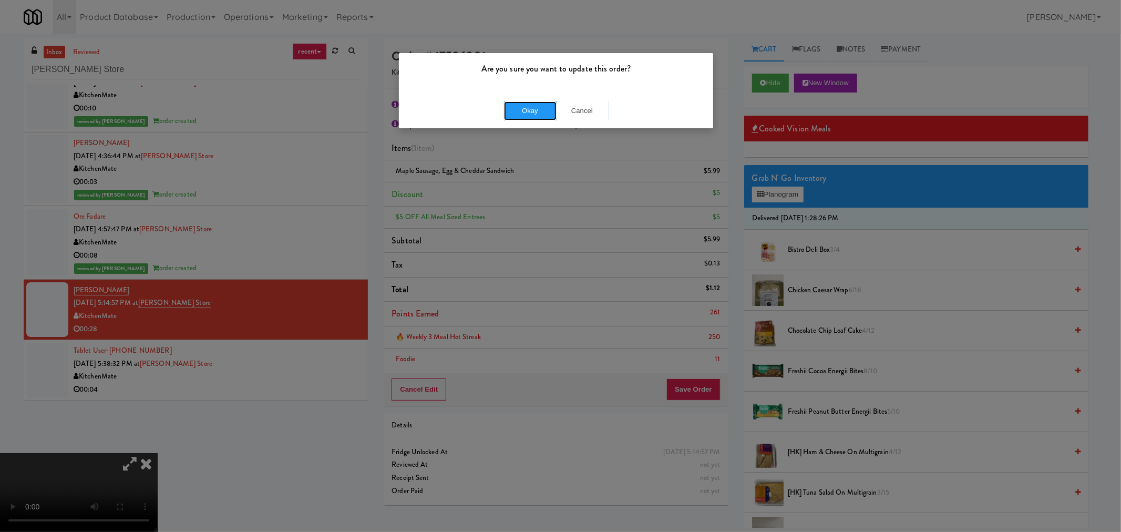
drag, startPoint x: 529, startPoint y: 117, endPoint x: 521, endPoint y: 187, distance: 70.4
click at [529, 116] on button "Okay" at bounding box center [530, 110] width 53 height 19
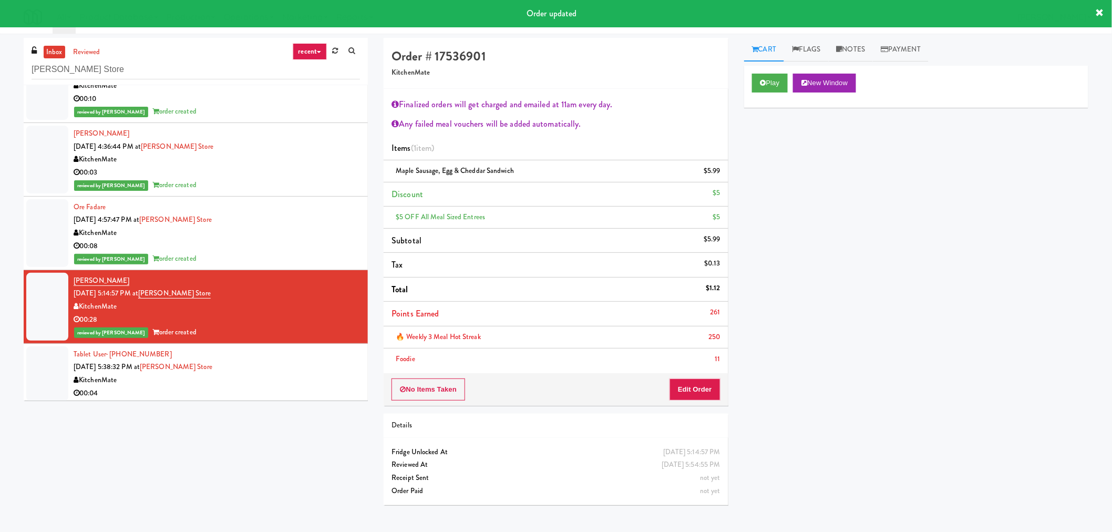
scroll to position [112, 0]
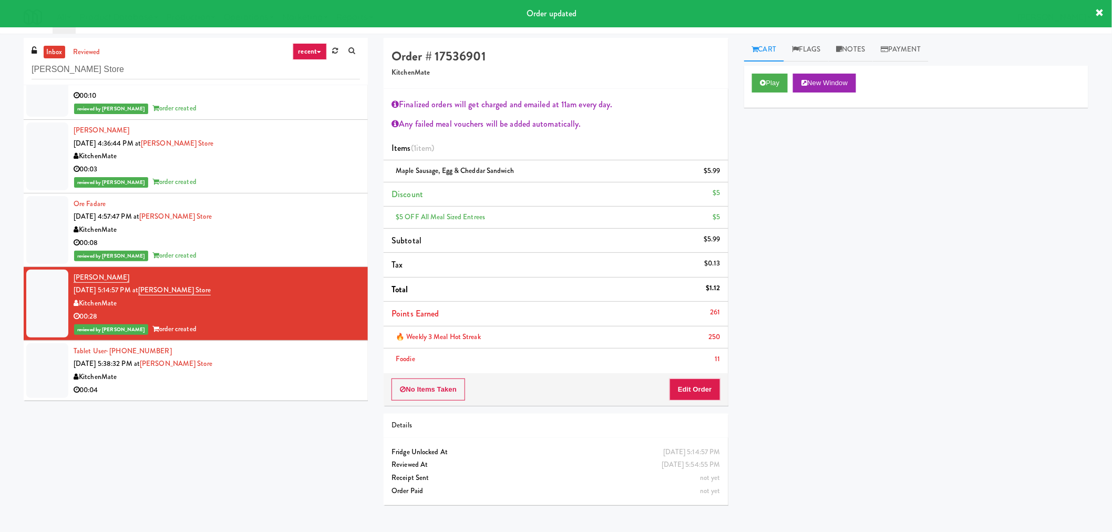
click at [272, 374] on div "KitchenMate" at bounding box center [217, 377] width 286 height 13
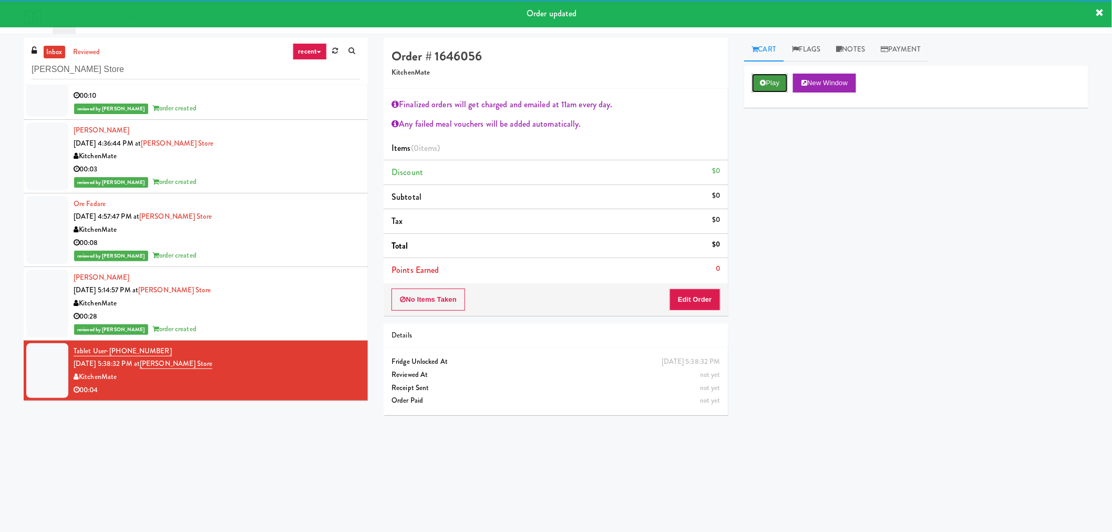
click at [756, 90] on button "Play" at bounding box center [770, 83] width 36 height 19
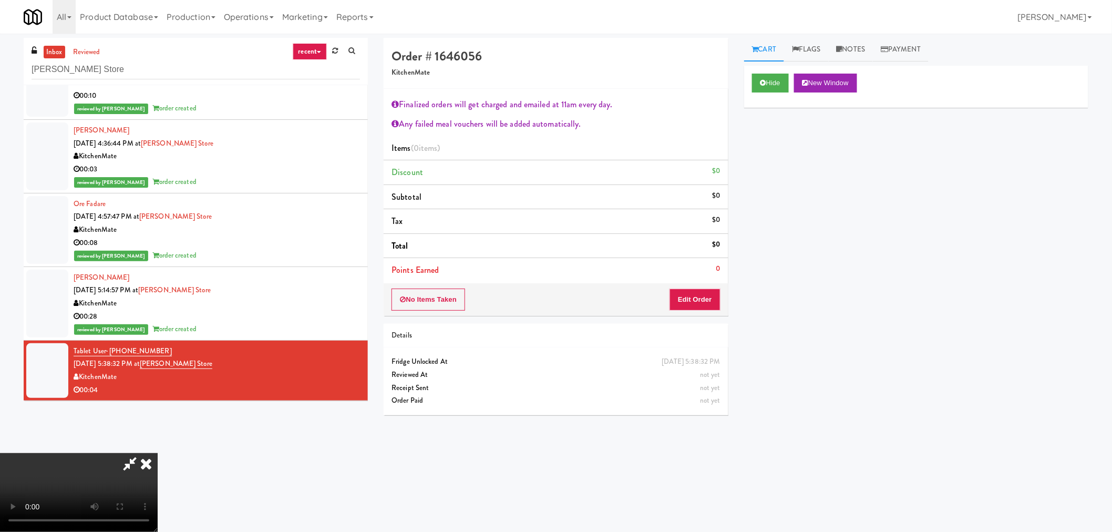
drag, startPoint x: 130, startPoint y: 465, endPoint x: 321, endPoint y: 430, distance: 194.0
click at [130, 465] on icon at bounding box center [130, 463] width 24 height 21
click at [158, 482] on video at bounding box center [79, 492] width 158 height 79
click at [158, 453] on video at bounding box center [79, 492] width 158 height 79
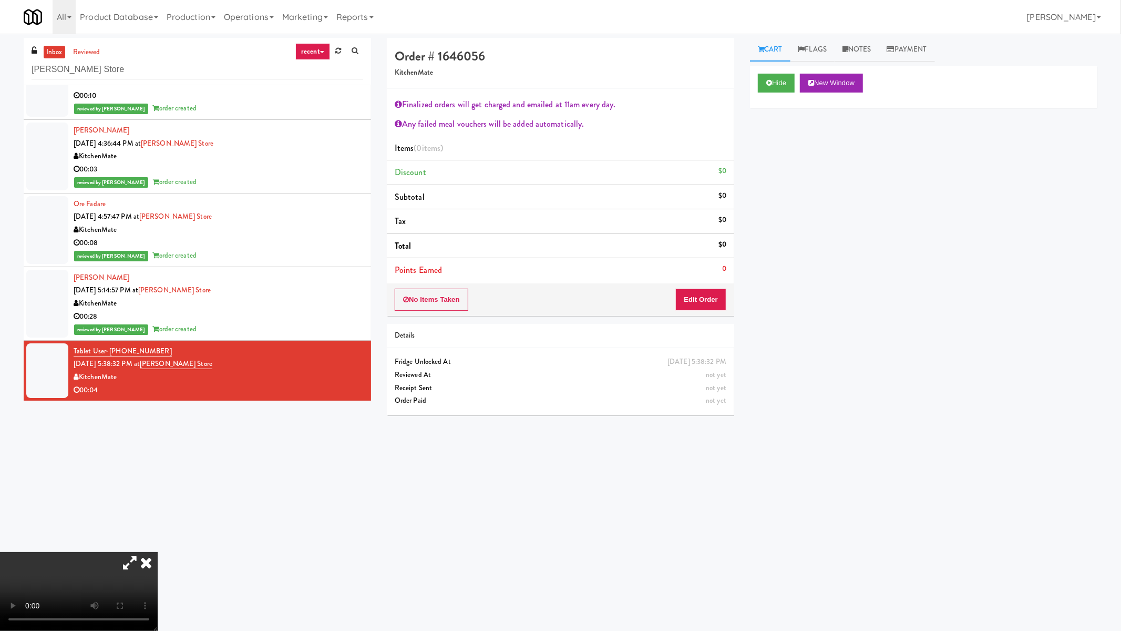
click at [158, 531] on video at bounding box center [79, 591] width 158 height 79
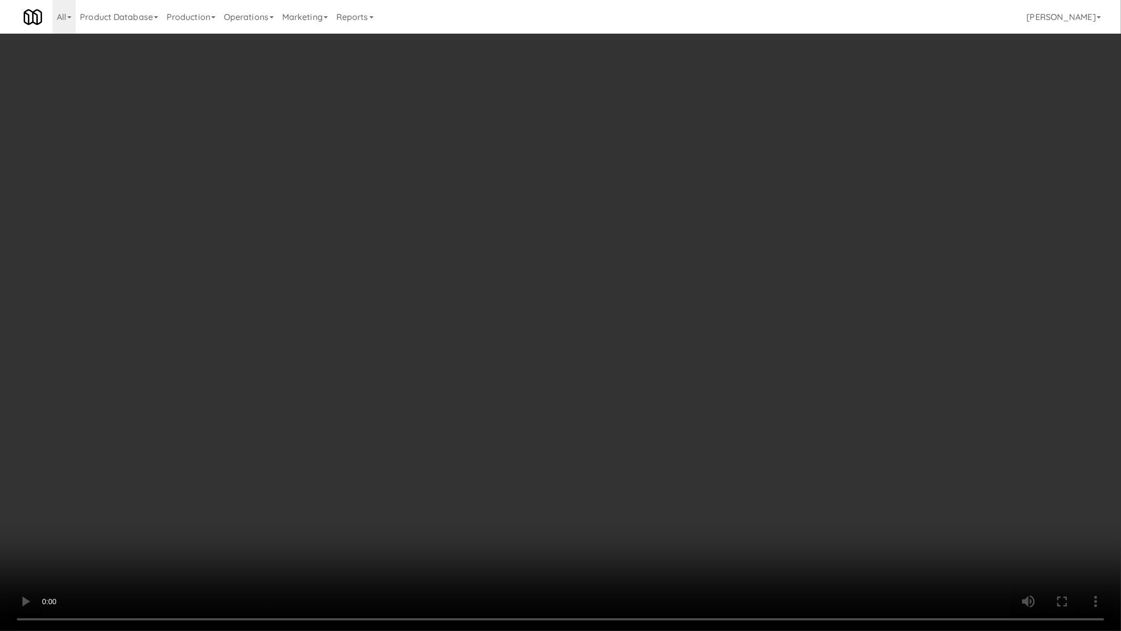
click at [472, 432] on video at bounding box center [560, 315] width 1121 height 631
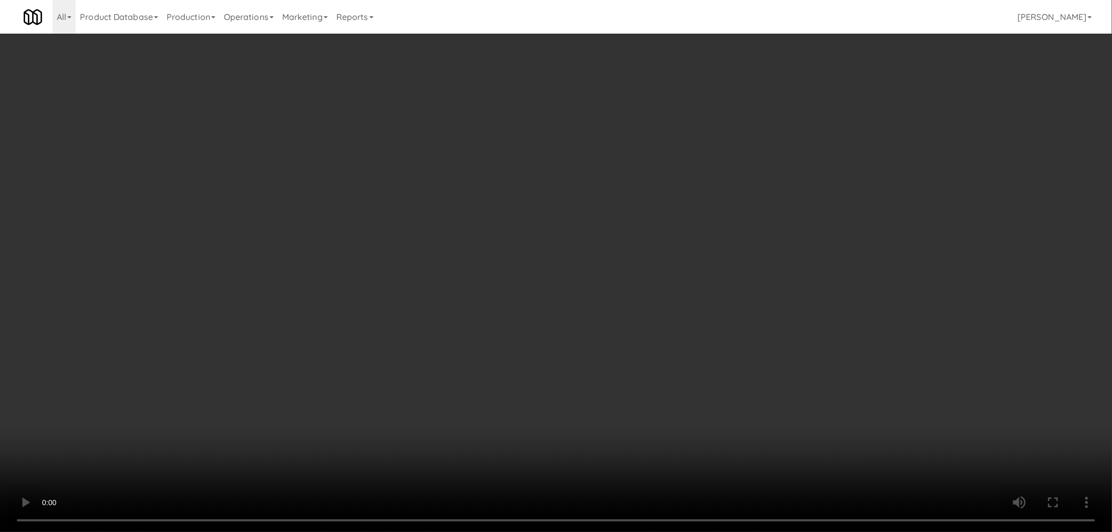
click at [656, 292] on div "No Items Taken Edit Order" at bounding box center [556, 299] width 344 height 33
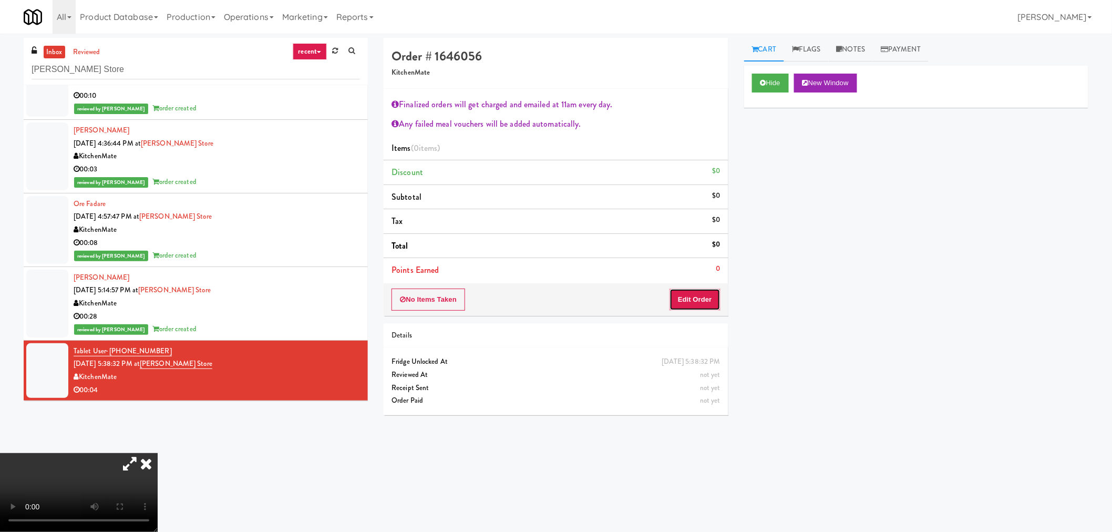
click at [700, 302] on button "Edit Order" at bounding box center [695, 300] width 51 height 22
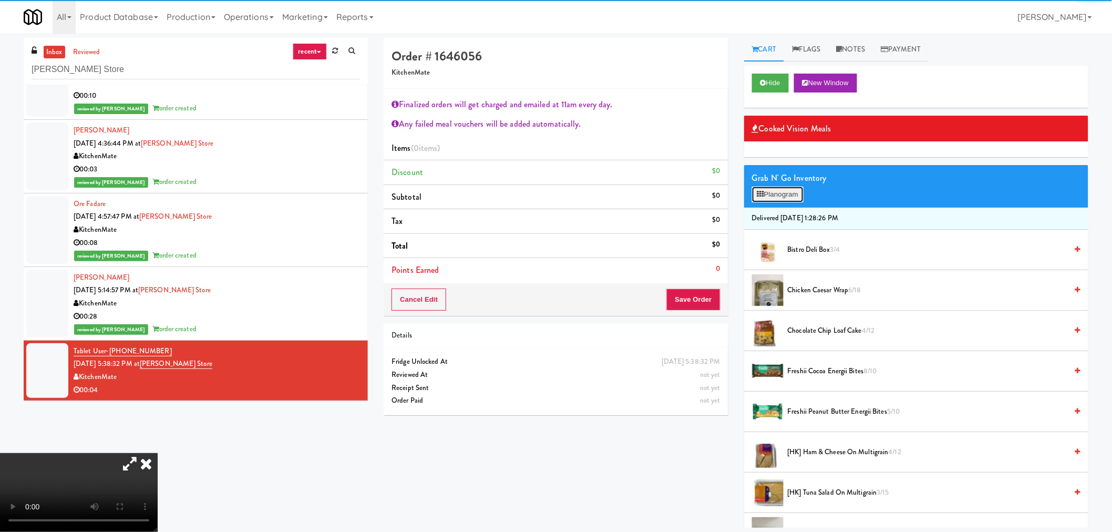
click at [779, 198] on button "Planogram" at bounding box center [778, 195] width 52 height 16
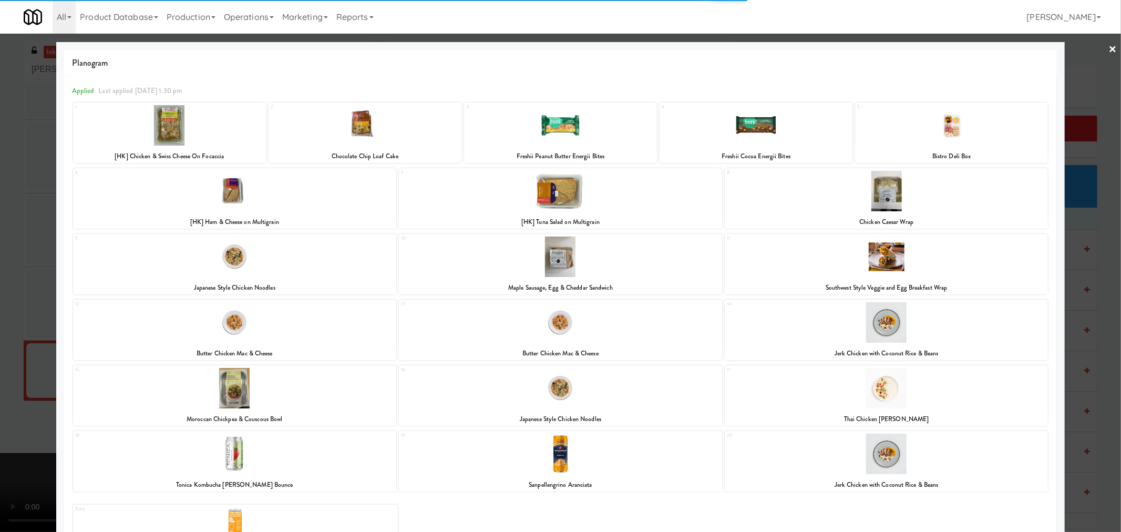
click at [545, 272] on div at bounding box center [560, 257] width 323 height 40
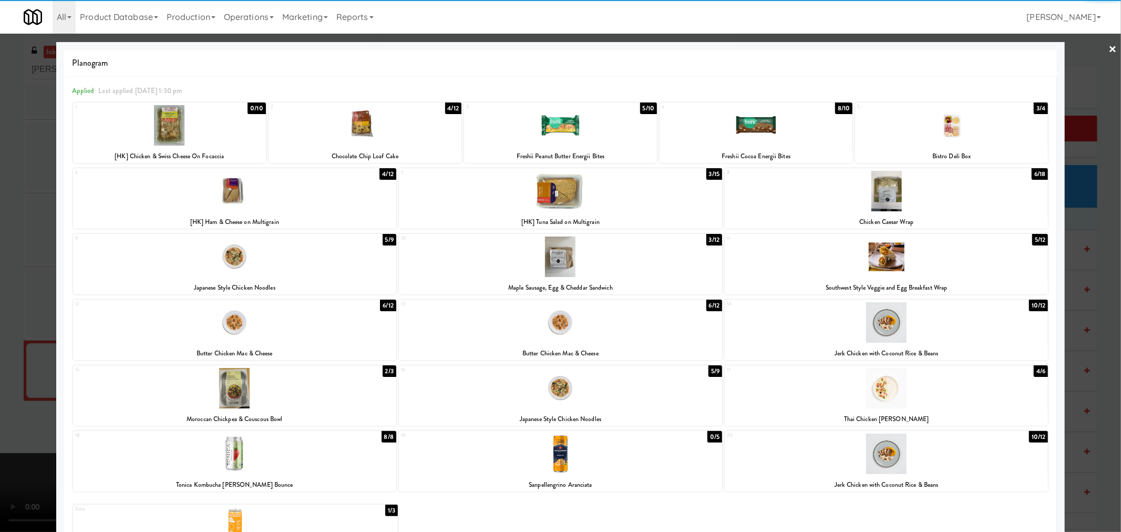
click at [1104, 349] on div at bounding box center [560, 266] width 1121 height 532
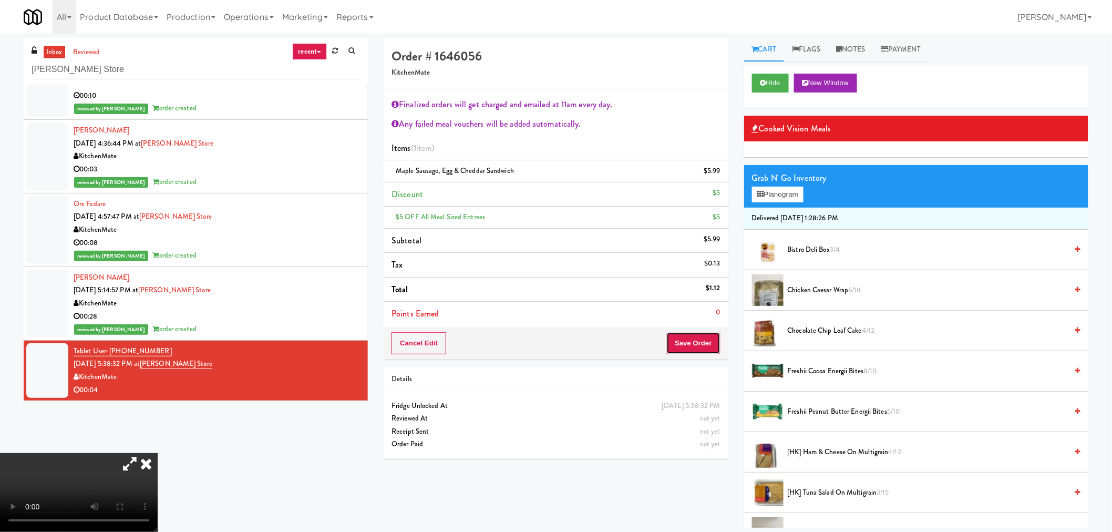
click at [685, 345] on button "Save Order" at bounding box center [694, 343] width 54 height 22
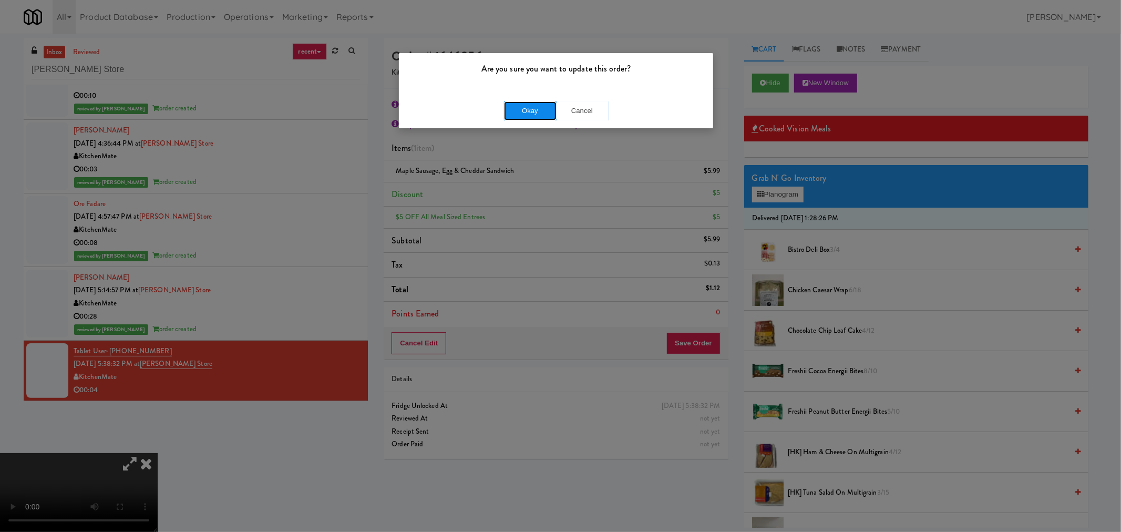
click at [527, 106] on button "Okay" at bounding box center [530, 110] width 53 height 19
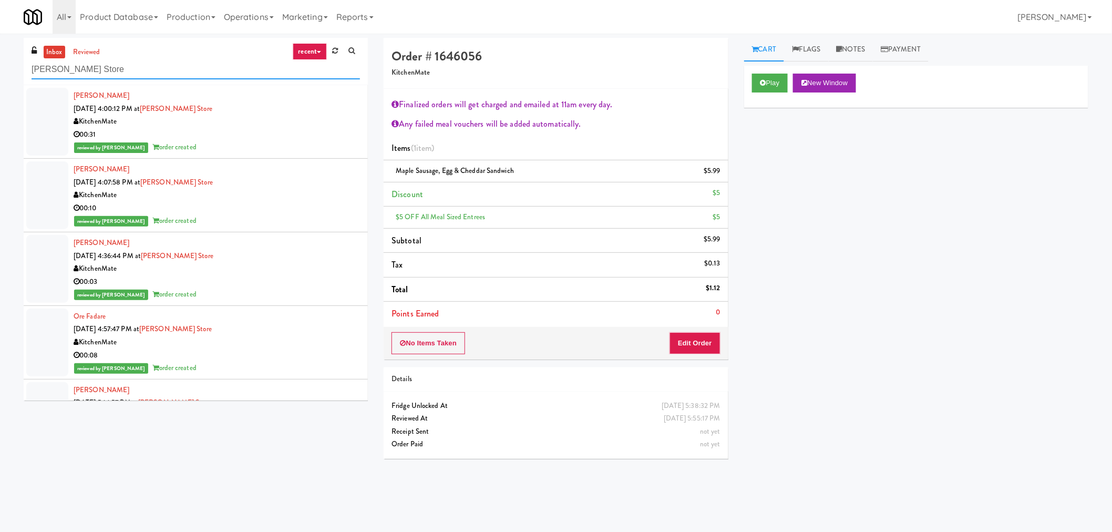
click at [130, 67] on input "[PERSON_NAME] Store" at bounding box center [196, 69] width 329 height 19
paste input "Kinetic- Drinks"
type input "Kinetic- Drinks"
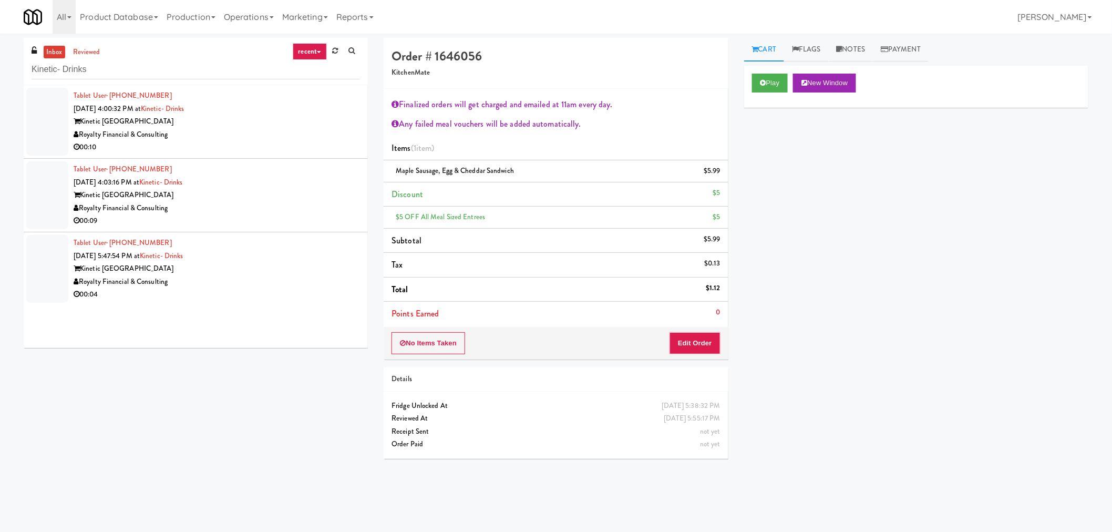
click at [269, 146] on div "00:10" at bounding box center [217, 147] width 286 height 13
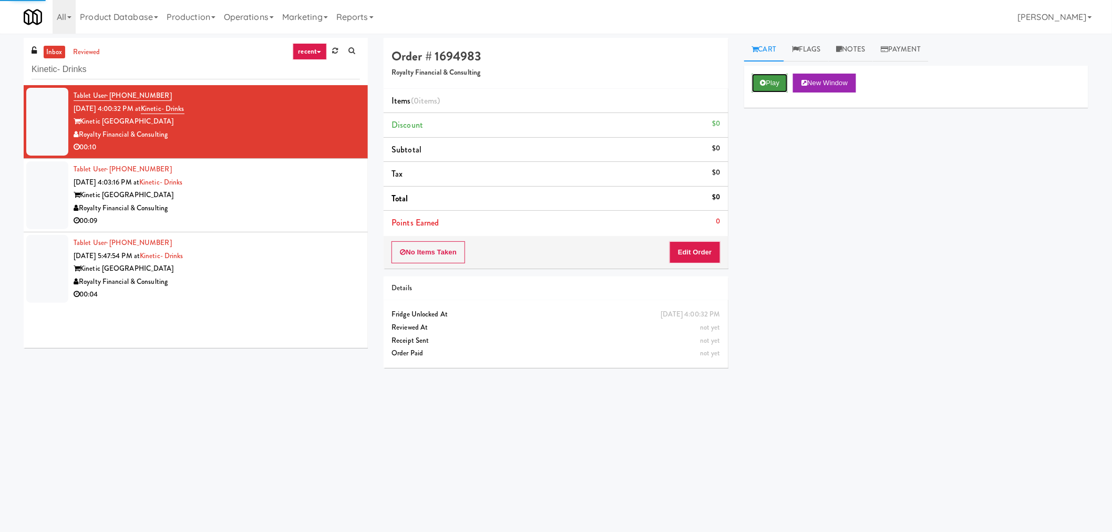
click at [763, 79] on button "Play" at bounding box center [770, 83] width 36 height 19
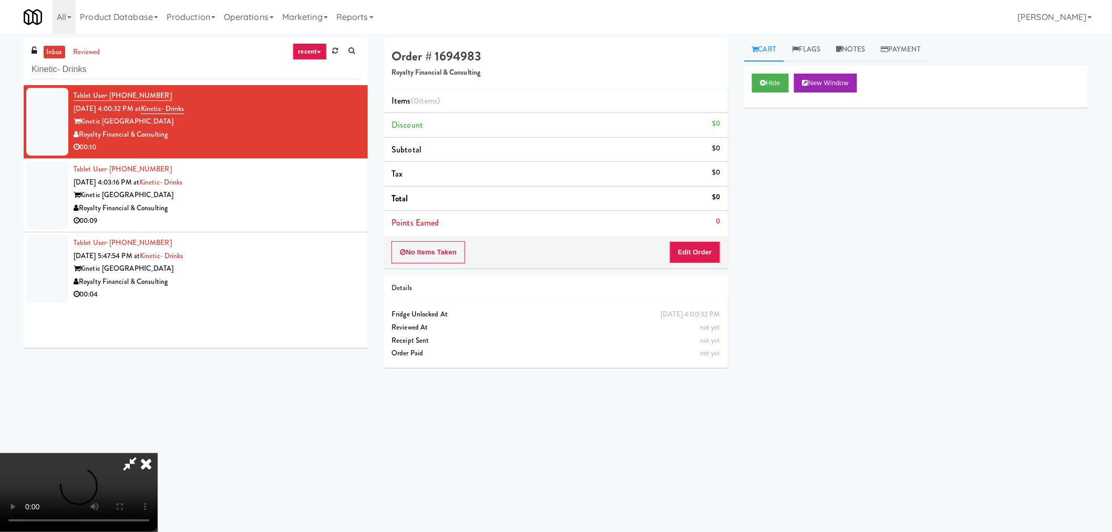
click at [127, 462] on icon at bounding box center [130, 463] width 24 height 21
click at [158, 453] on video at bounding box center [79, 492] width 158 height 79
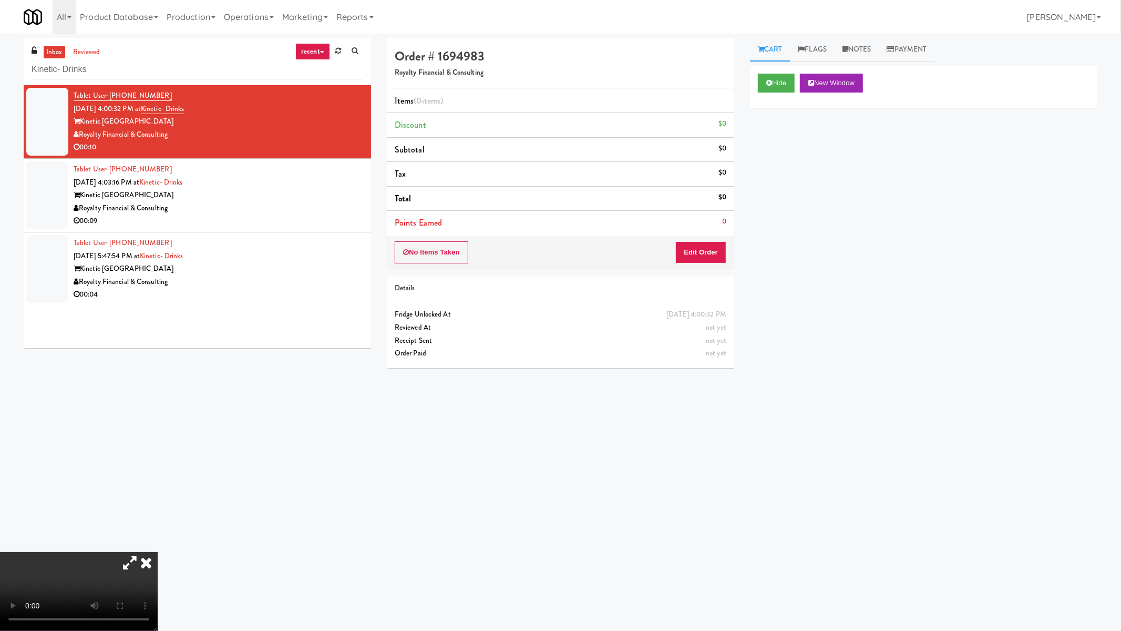
click at [158, 531] on video at bounding box center [79, 591] width 158 height 79
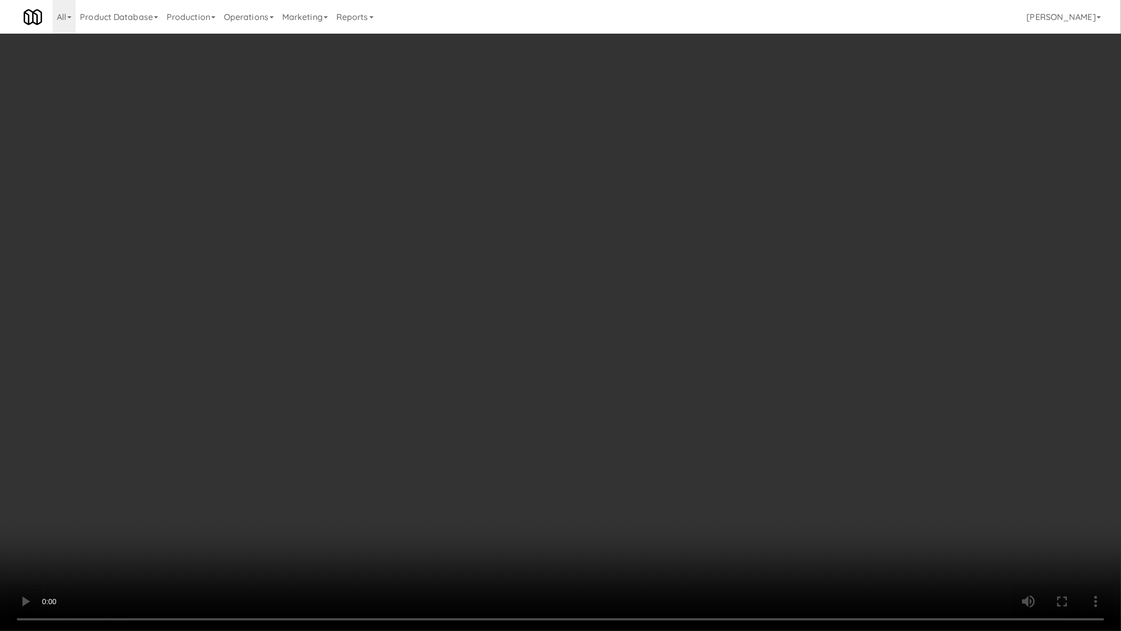
click at [607, 314] on video at bounding box center [560, 315] width 1121 height 631
click at [548, 342] on video at bounding box center [560, 315] width 1121 height 631
click at [466, 406] on video at bounding box center [560, 315] width 1121 height 631
click at [537, 433] on video at bounding box center [560, 315] width 1121 height 631
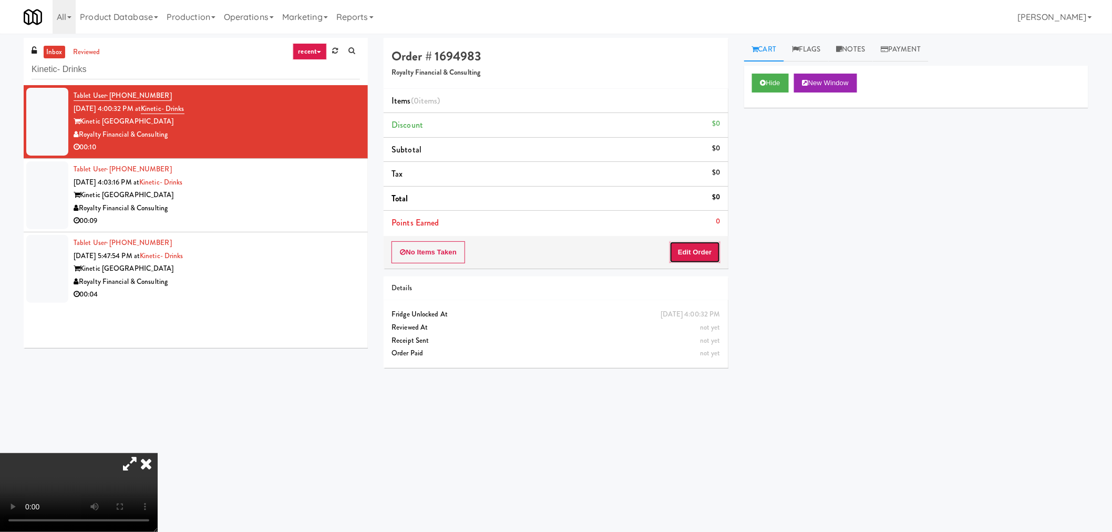
click at [712, 252] on button "Edit Order" at bounding box center [695, 252] width 51 height 22
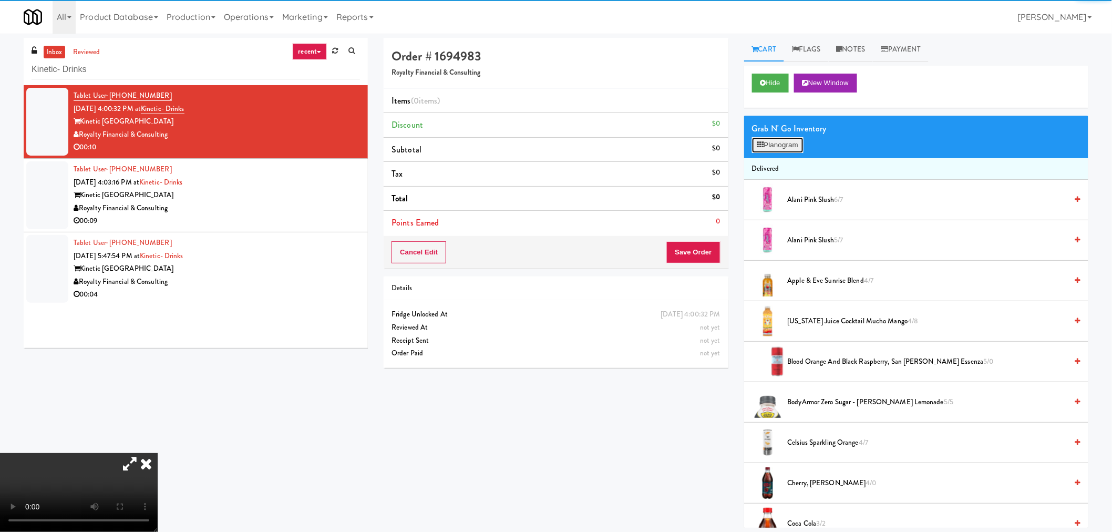
click at [792, 145] on button "Planogram" at bounding box center [778, 145] width 52 height 16
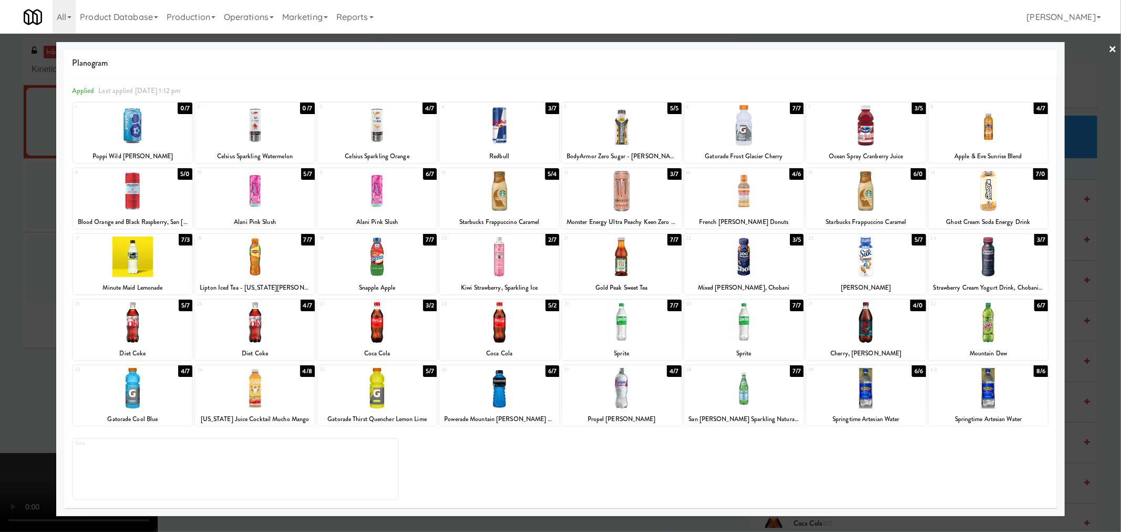
click at [502, 259] on div at bounding box center [499, 257] width 120 height 40
click at [1090, 302] on div at bounding box center [560, 266] width 1121 height 532
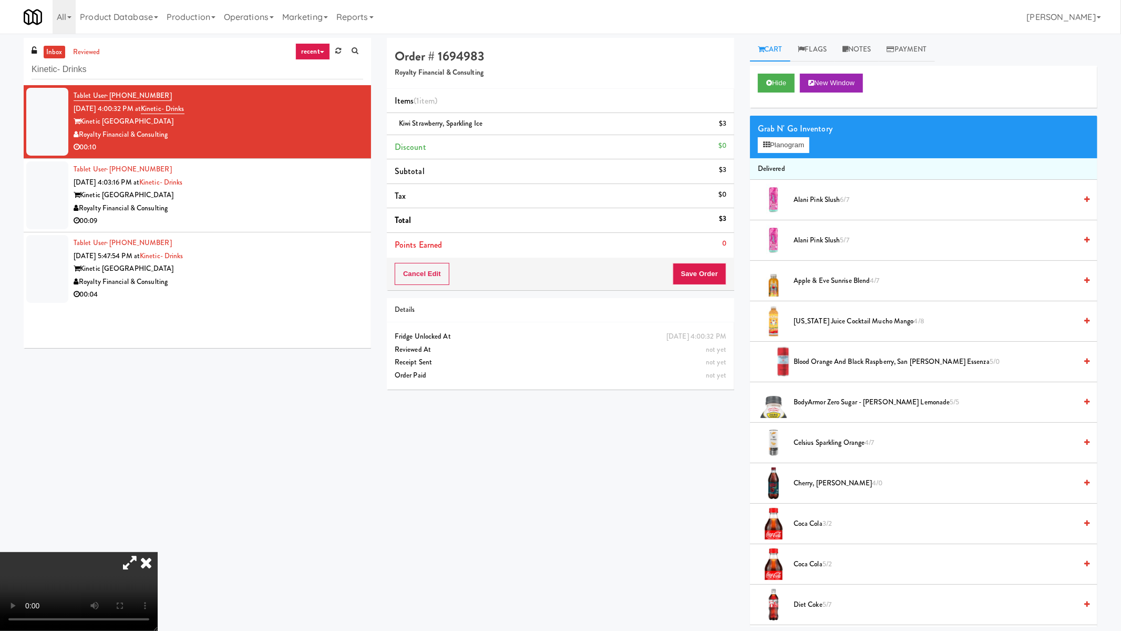
click at [158, 531] on video at bounding box center [79, 591] width 158 height 79
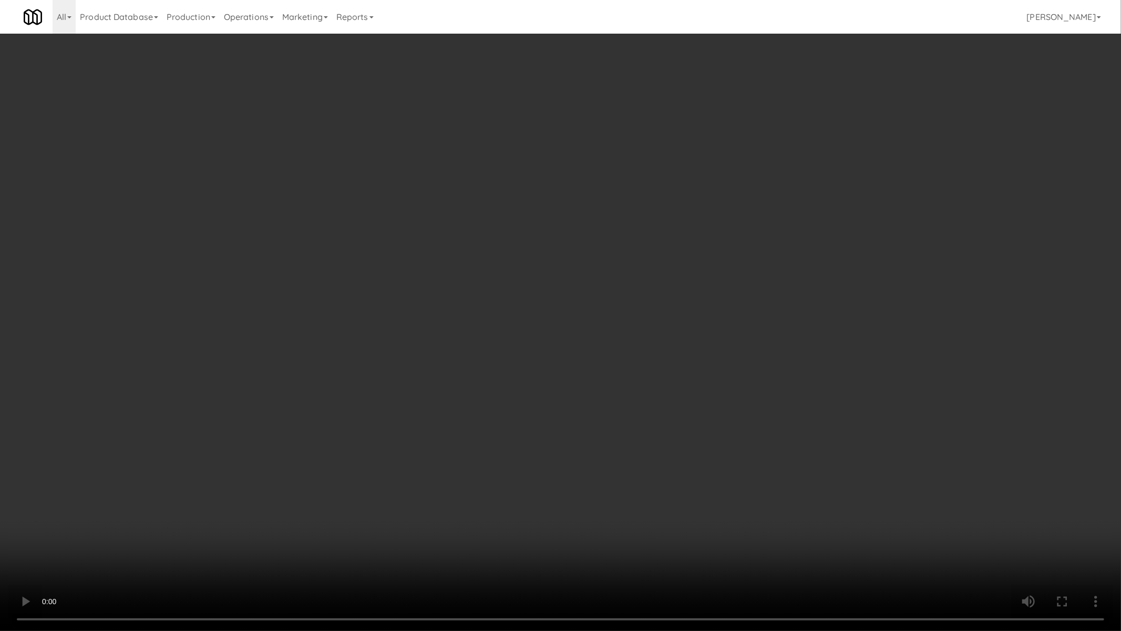
click at [471, 376] on video at bounding box center [560, 315] width 1121 height 631
click at [484, 407] on video at bounding box center [560, 315] width 1121 height 631
click at [389, 287] on video at bounding box center [560, 315] width 1121 height 631
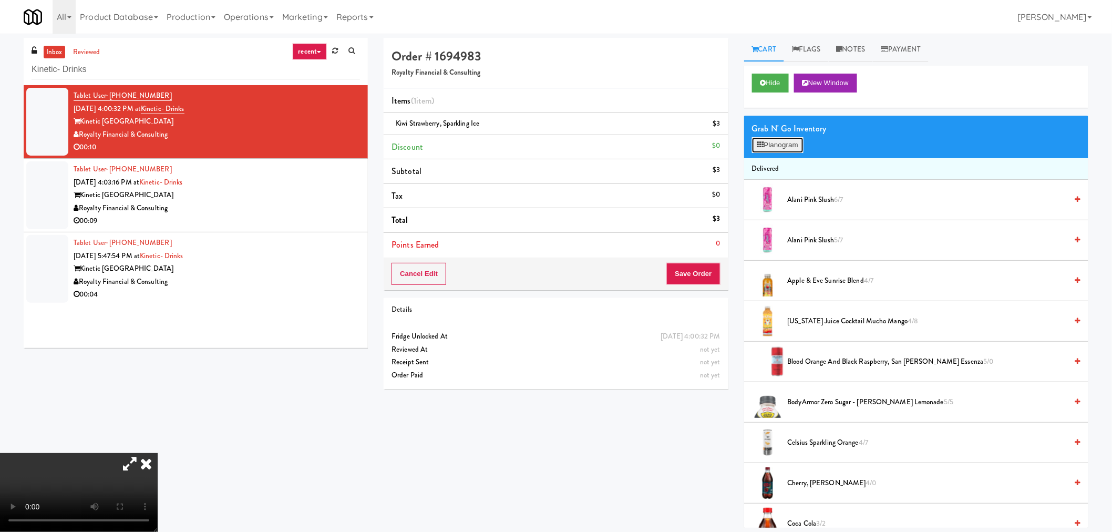
click at [769, 149] on button "Planogram" at bounding box center [778, 145] width 52 height 16
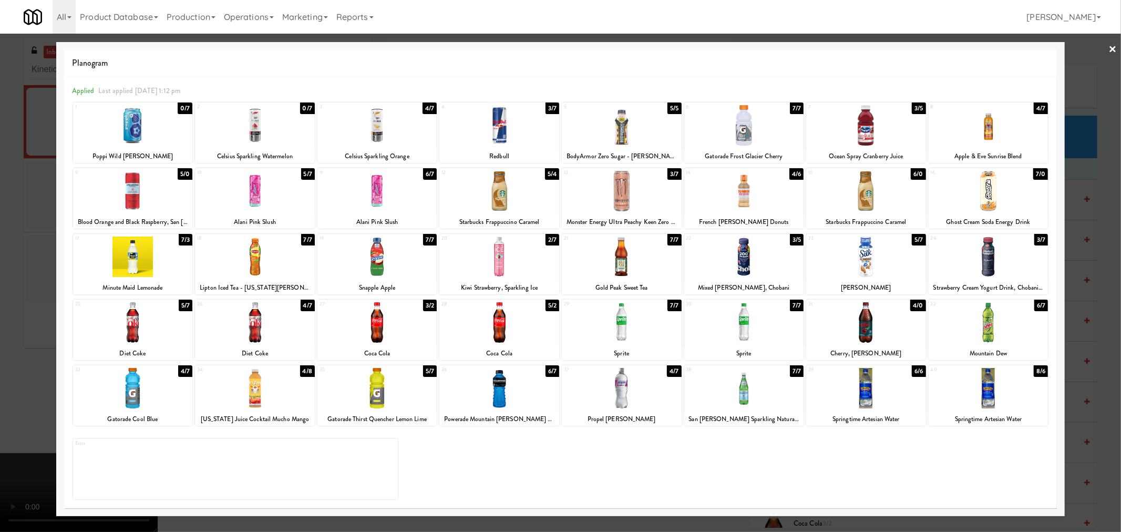
click at [1107, 253] on div at bounding box center [560, 266] width 1121 height 532
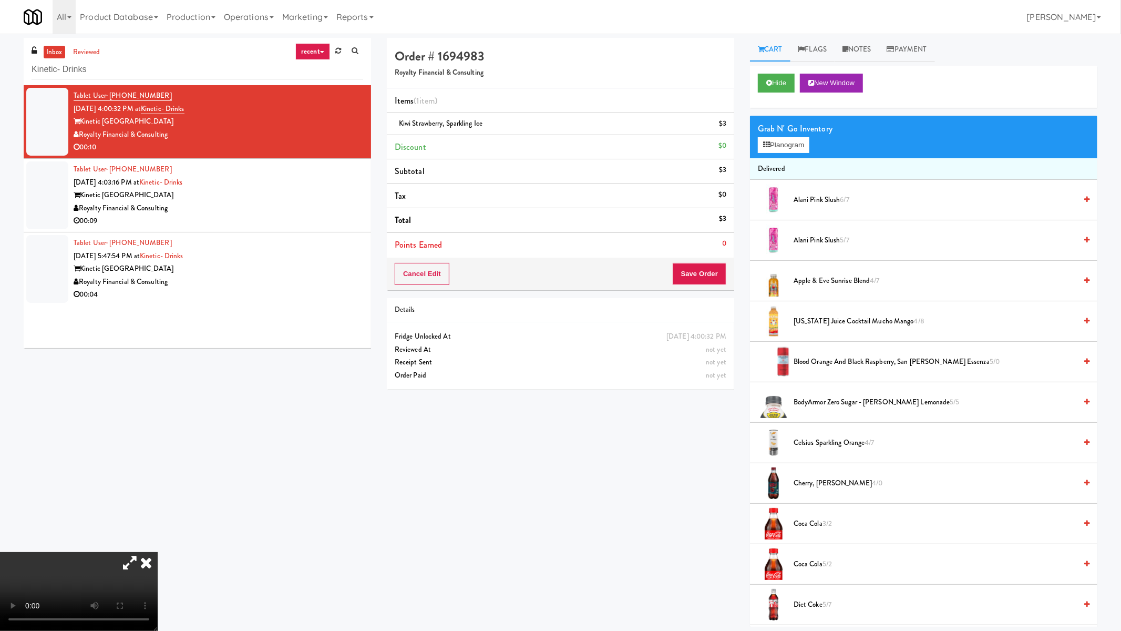
click at [158, 531] on video at bounding box center [79, 591] width 158 height 79
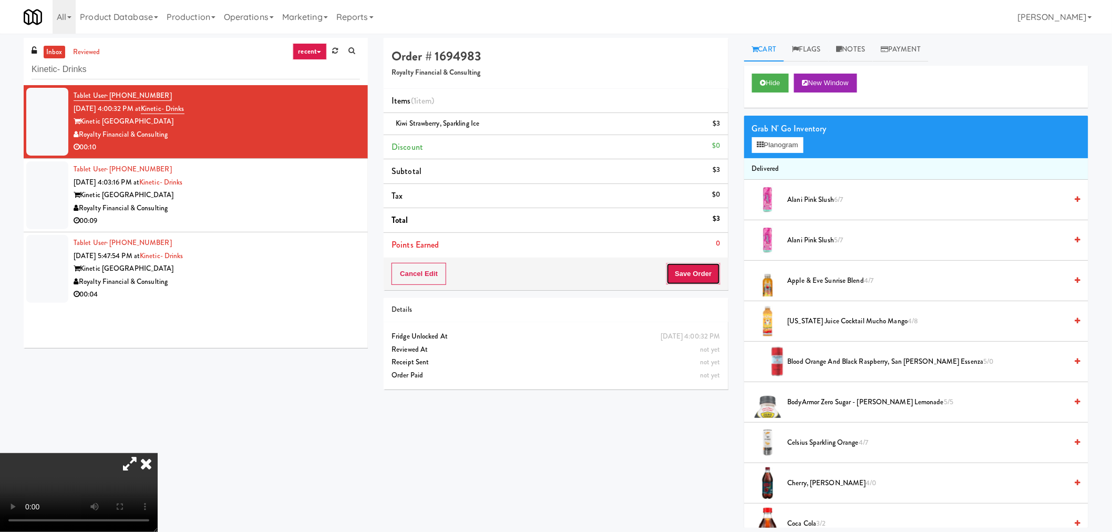
drag, startPoint x: 703, startPoint y: 279, endPoint x: 707, endPoint y: 305, distance: 26.5
click at [703, 277] on button "Save Order" at bounding box center [694, 274] width 54 height 22
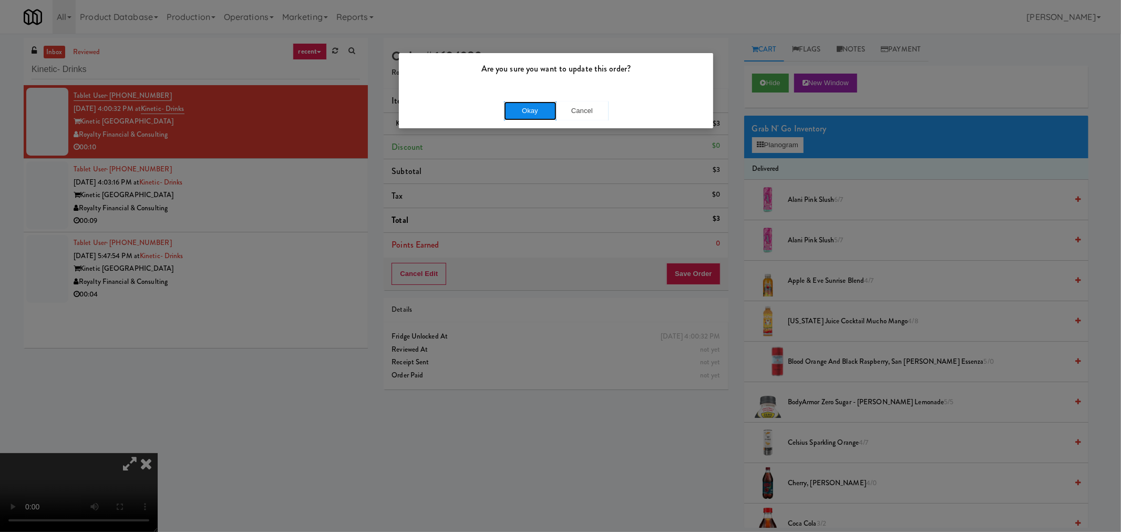
click at [523, 117] on button "Okay" at bounding box center [530, 110] width 53 height 19
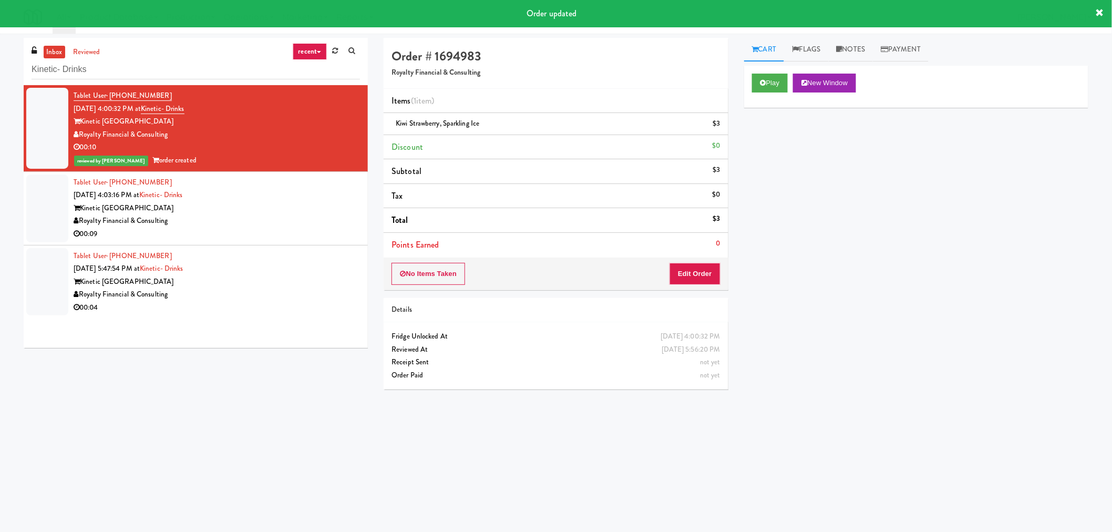
click at [308, 229] on div "00:09" at bounding box center [217, 234] width 286 height 13
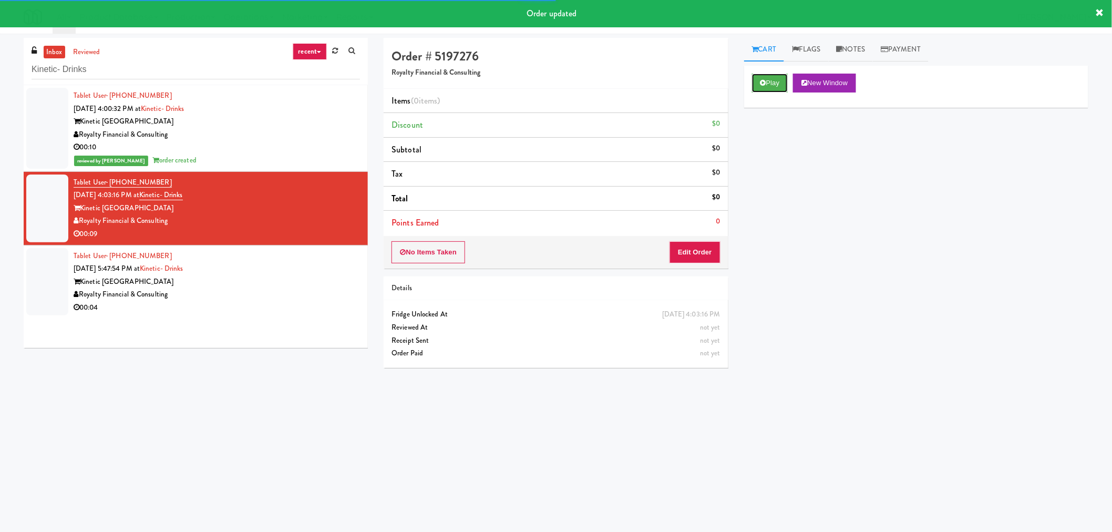
click at [775, 78] on button "Play" at bounding box center [770, 83] width 36 height 19
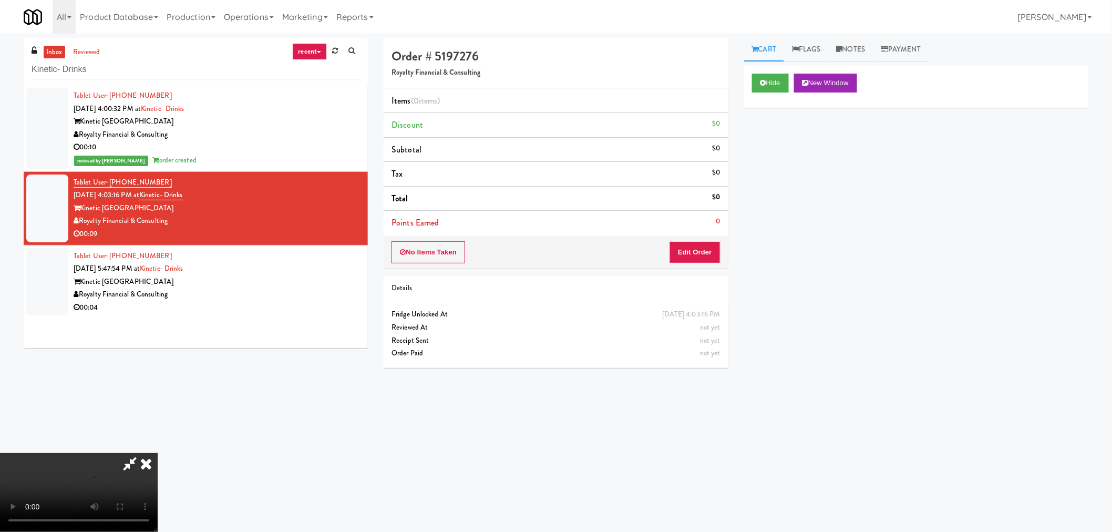
click at [130, 462] on icon at bounding box center [130, 463] width 24 height 21
click at [158, 453] on video at bounding box center [79, 492] width 158 height 79
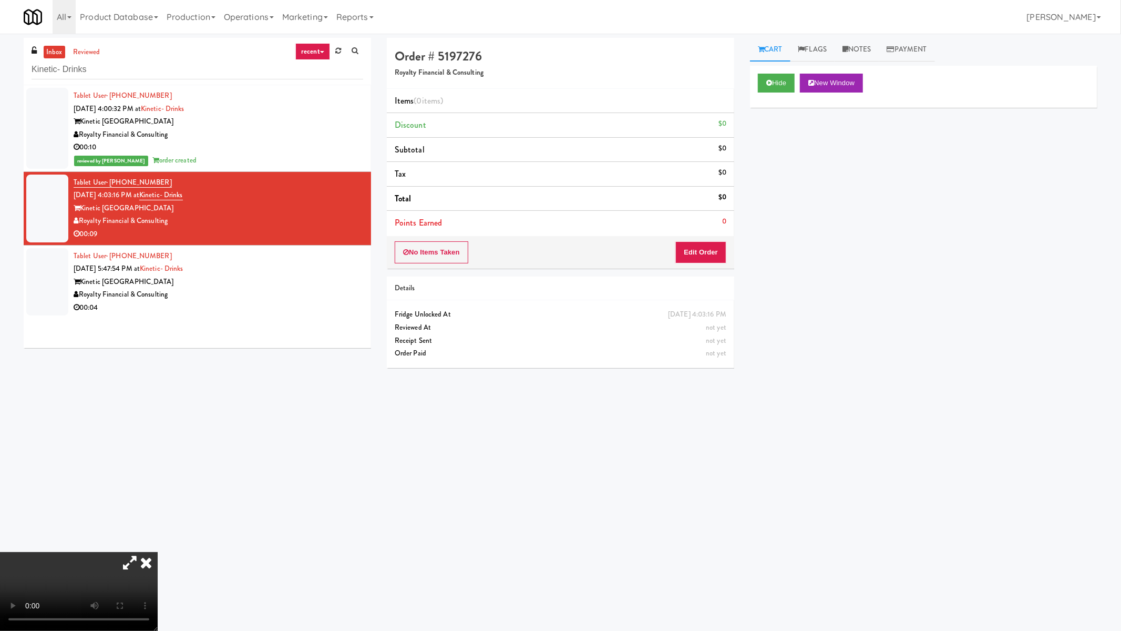
drag, startPoint x: 504, startPoint y: 449, endPoint x: 528, endPoint y: 419, distance: 38.8
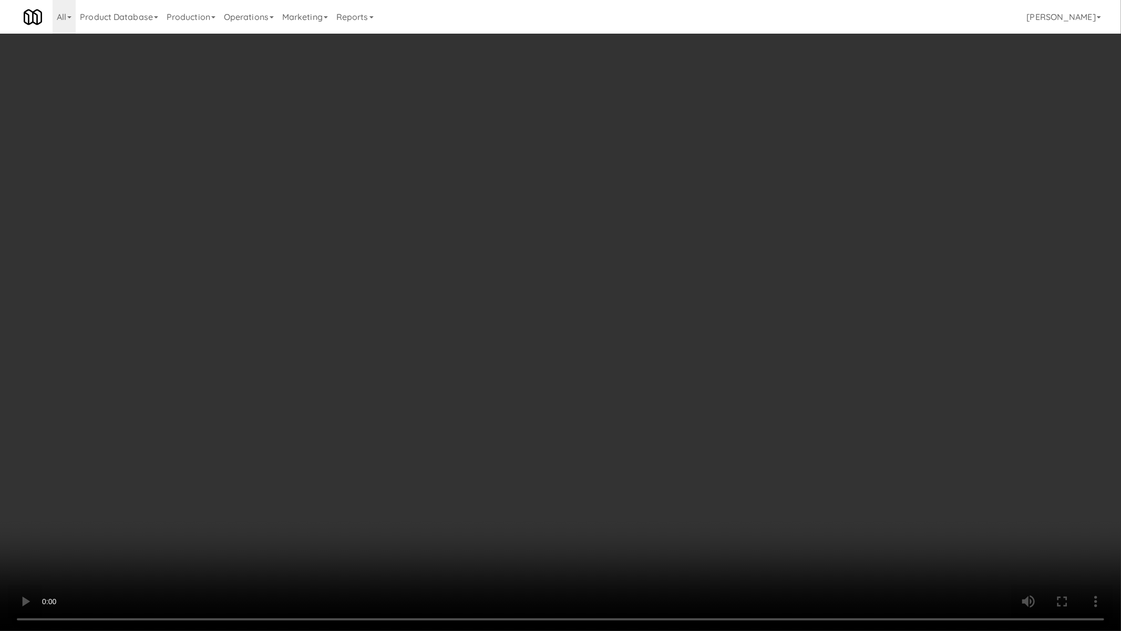
click at [504, 448] on video at bounding box center [560, 315] width 1121 height 631
click at [574, 308] on video at bounding box center [560, 315] width 1121 height 631
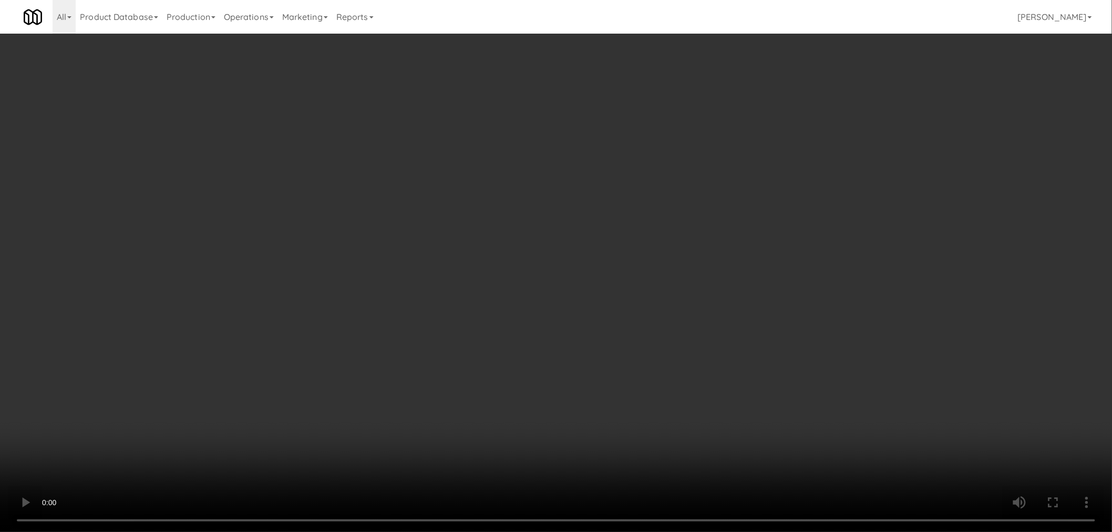
click at [663, 248] on div "No Items Taken Edit Order" at bounding box center [556, 252] width 344 height 33
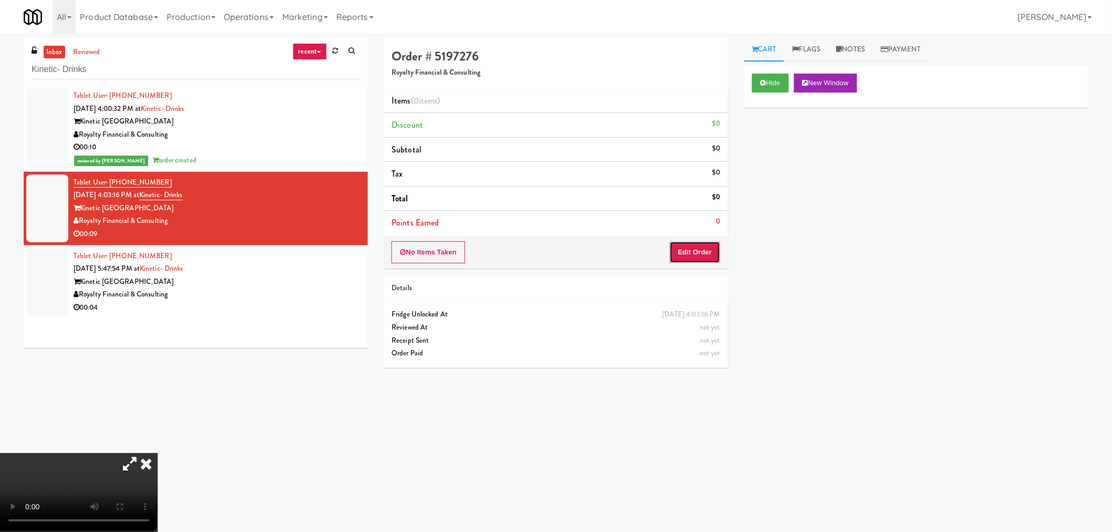
click at [685, 251] on button "Edit Order" at bounding box center [695, 252] width 51 height 22
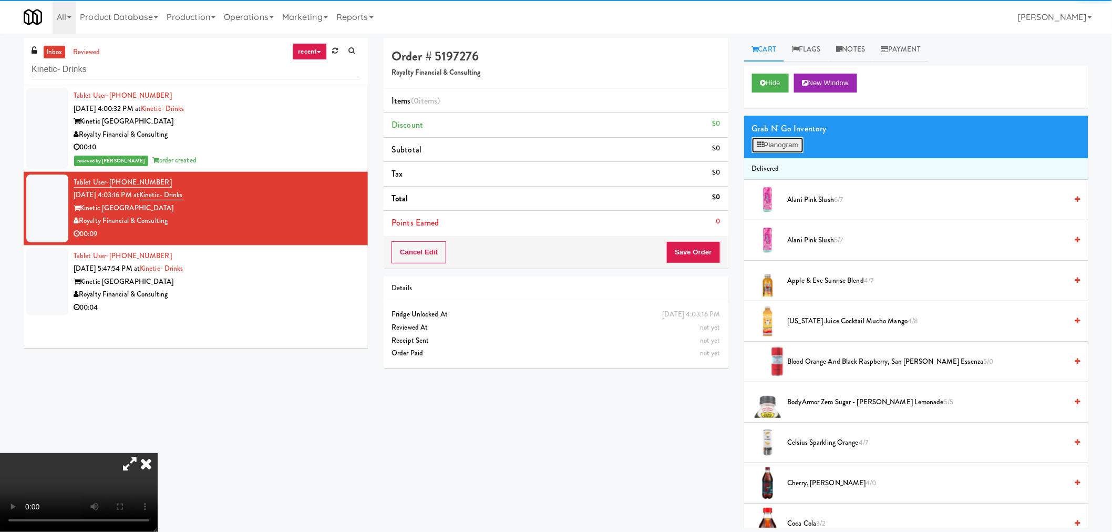
click at [760, 151] on button "Planogram" at bounding box center [778, 145] width 52 height 16
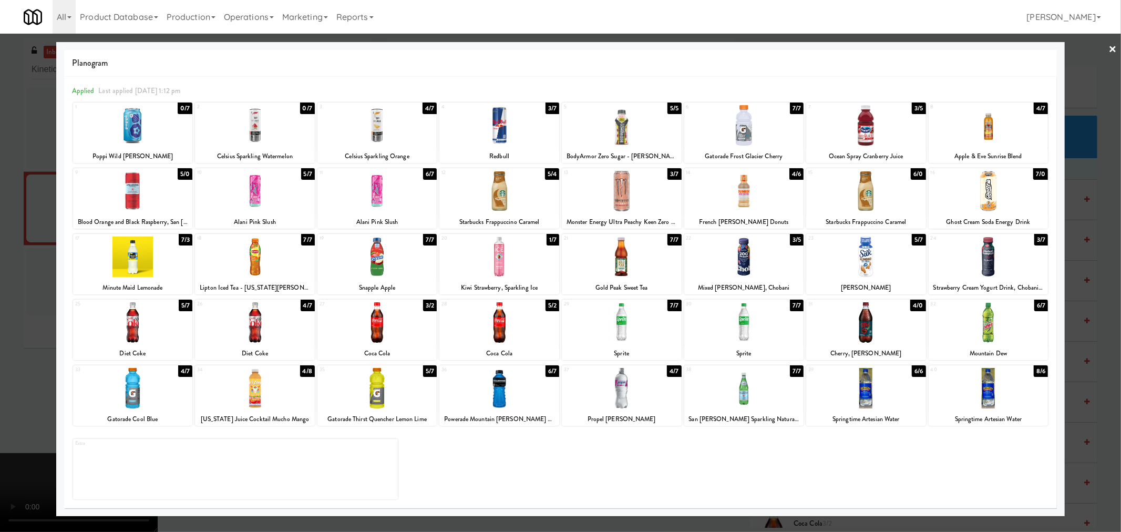
click at [265, 326] on div at bounding box center [255, 322] width 120 height 40
click at [1097, 338] on div at bounding box center [560, 266] width 1121 height 532
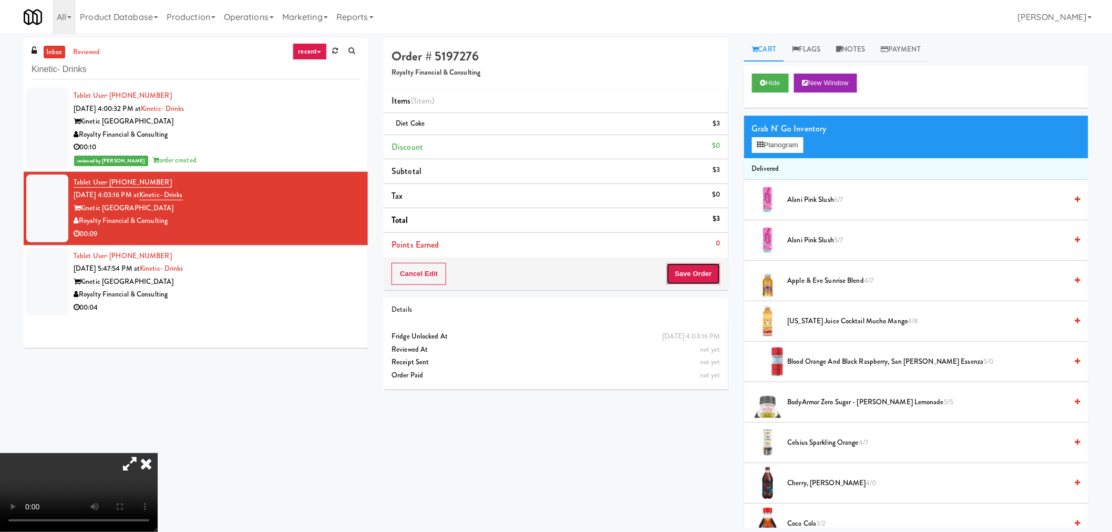
click at [718, 281] on button "Save Order" at bounding box center [694, 274] width 54 height 22
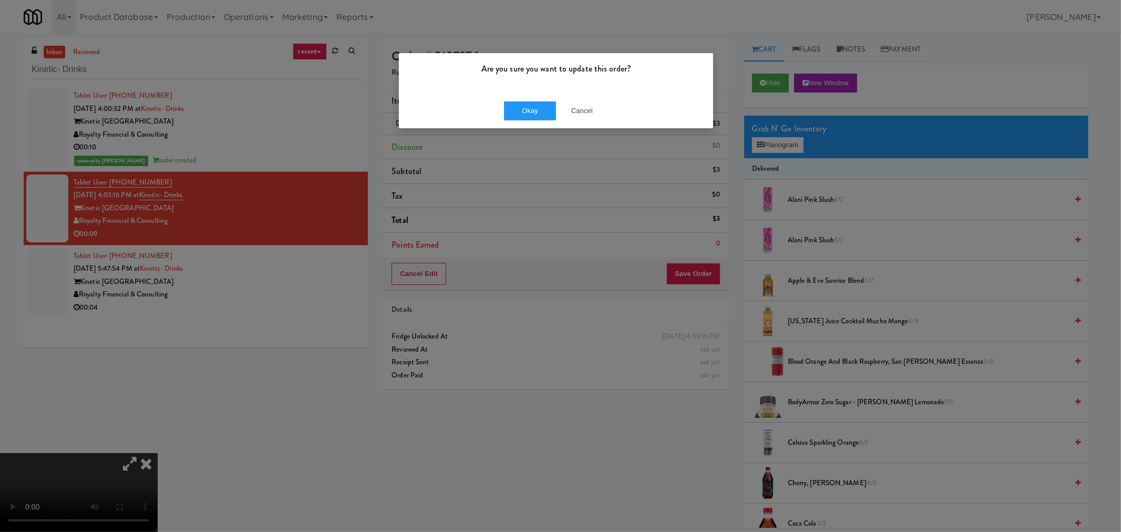
click at [525, 100] on div "Okay Cancel" at bounding box center [556, 110] width 314 height 35
click at [529, 108] on button "Okay" at bounding box center [530, 110] width 53 height 19
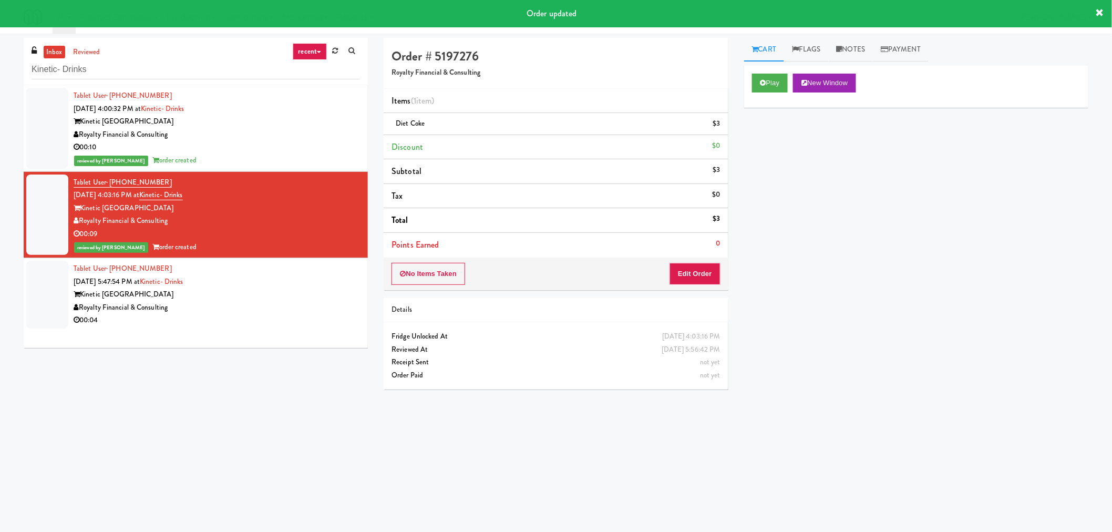
click at [244, 334] on div "Tablet User · (912) 294-5795 [DATE] 4:00:32 PM at Kinetic- Drinks Kinetic Atlan…" at bounding box center [196, 216] width 344 height 263
click at [276, 285] on div "Tablet User · (312) 307-3011 [DATE] 5:47:54 PM at Kinetic- Drinks Kinetic Atlan…" at bounding box center [217, 294] width 286 height 65
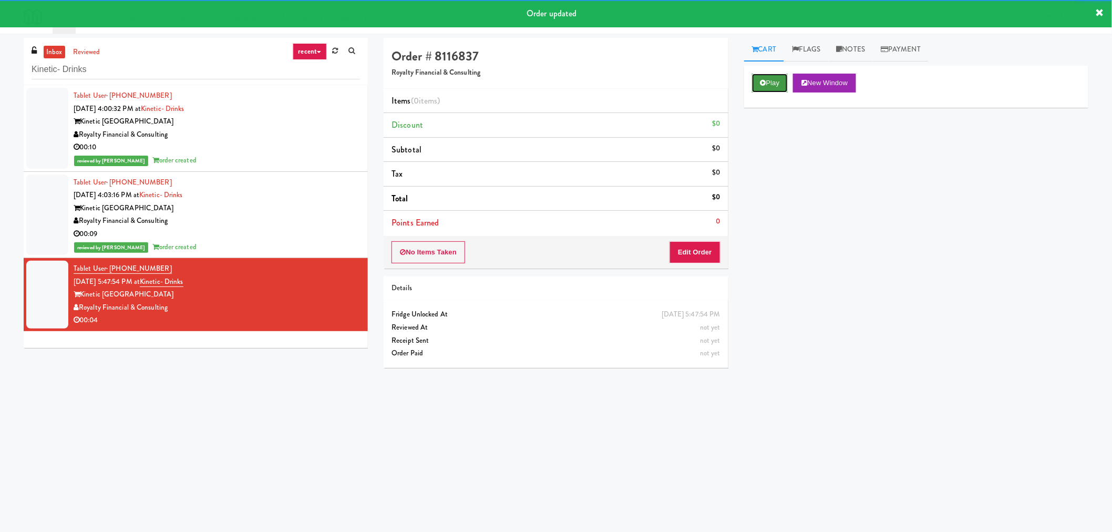
click at [762, 79] on button "Play" at bounding box center [770, 83] width 36 height 19
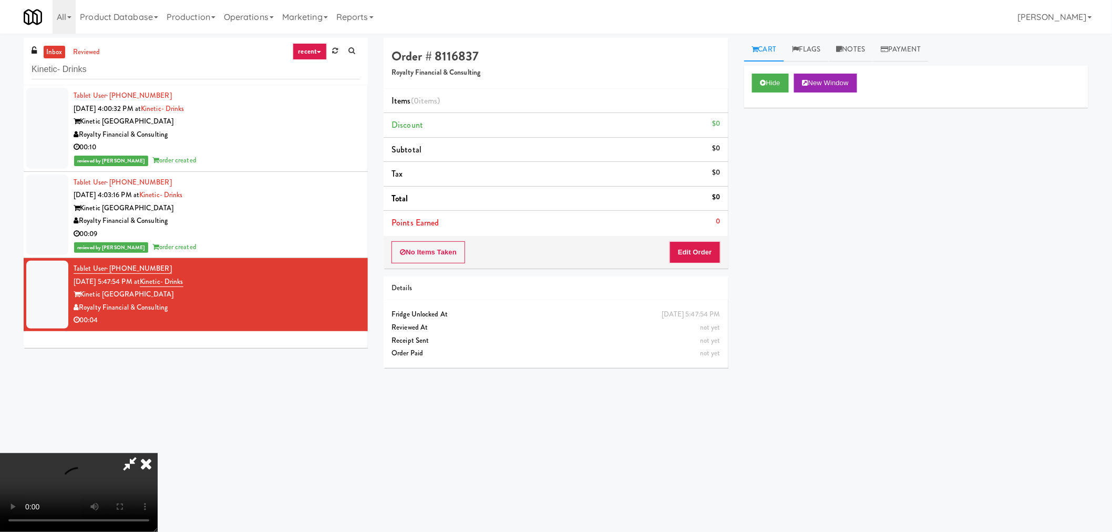
click at [128, 462] on icon at bounding box center [130, 463] width 24 height 21
drag, startPoint x: 306, startPoint y: 475, endPoint x: 322, endPoint y: 477, distance: 16.5
click at [158, 475] on video at bounding box center [79, 492] width 158 height 79
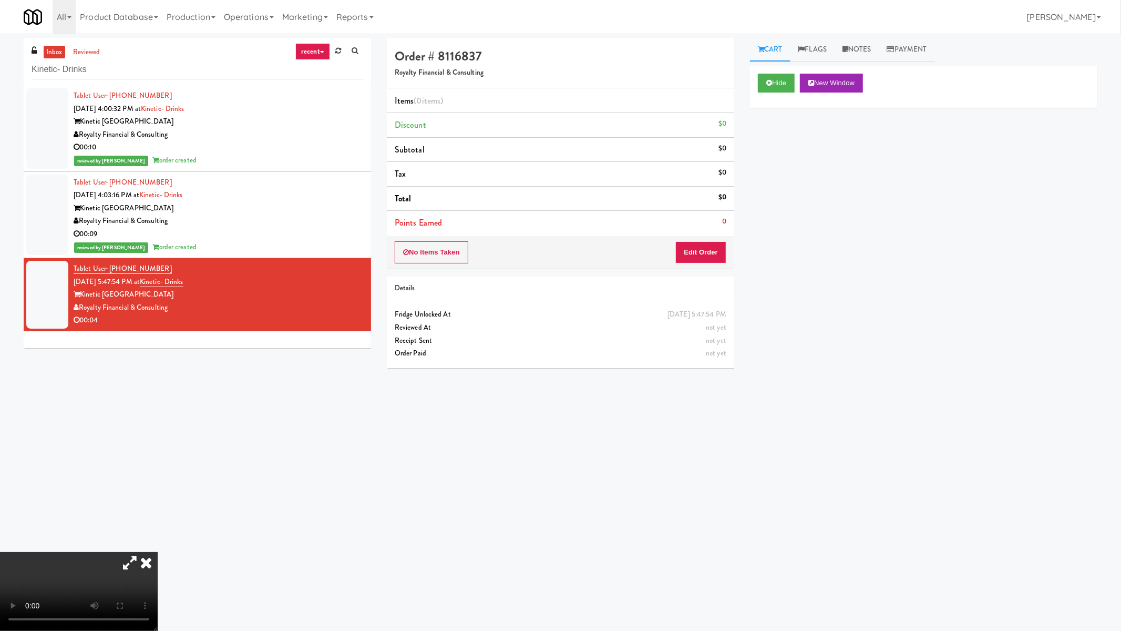
click at [158, 531] on video at bounding box center [79, 591] width 158 height 79
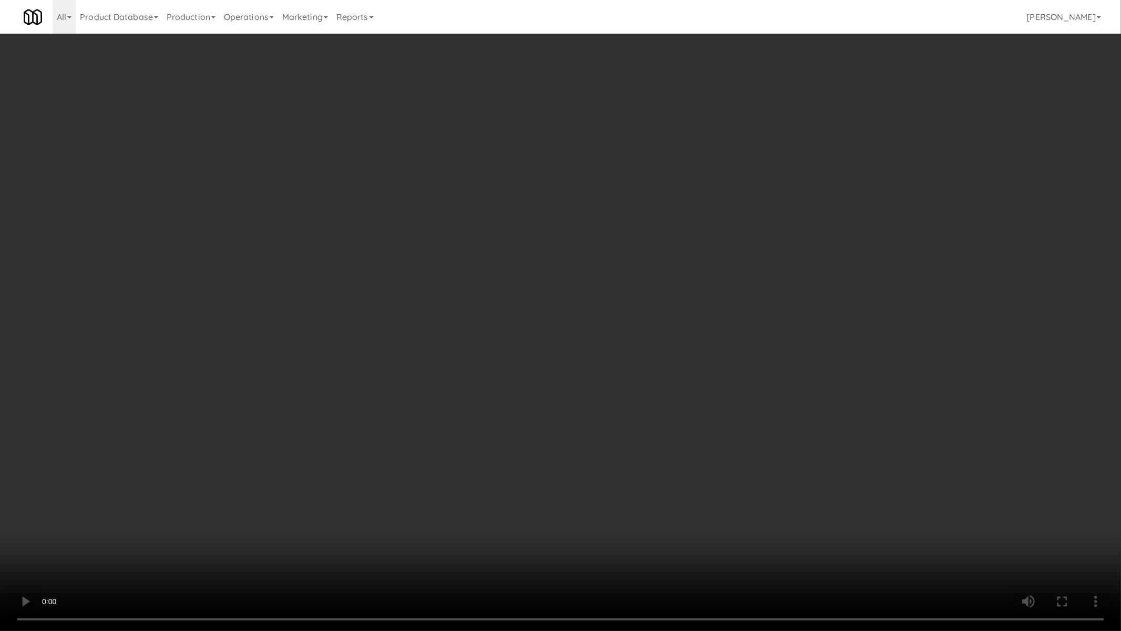
click at [550, 396] on video at bounding box center [560, 315] width 1121 height 631
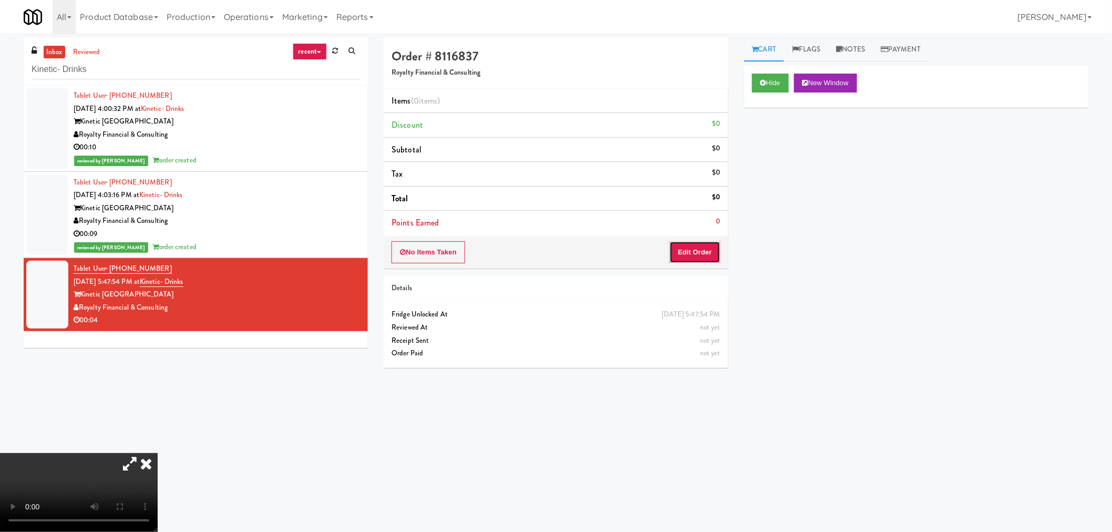
click at [700, 252] on button "Edit Order" at bounding box center [695, 252] width 51 height 22
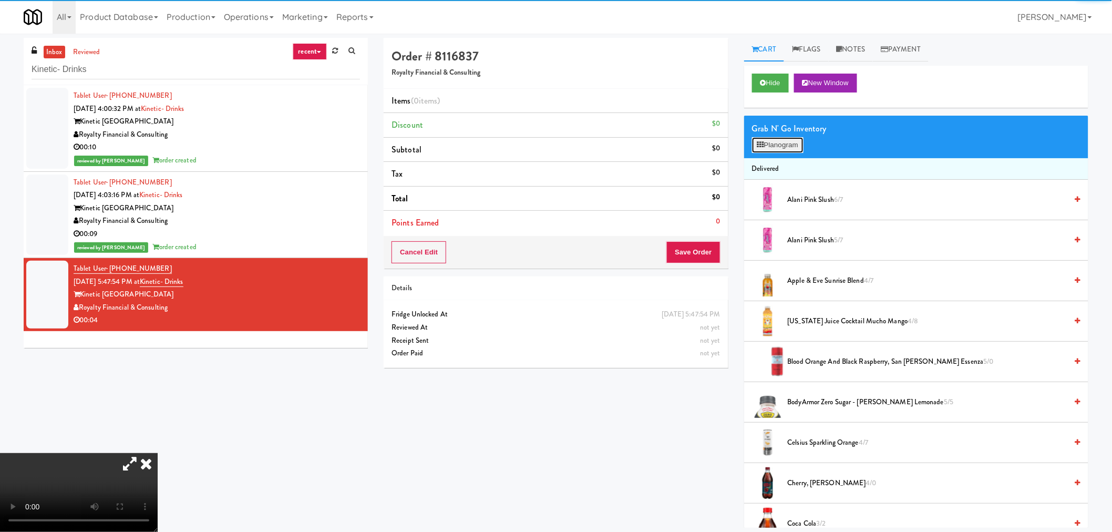
click at [781, 142] on button "Planogram" at bounding box center [778, 145] width 52 height 16
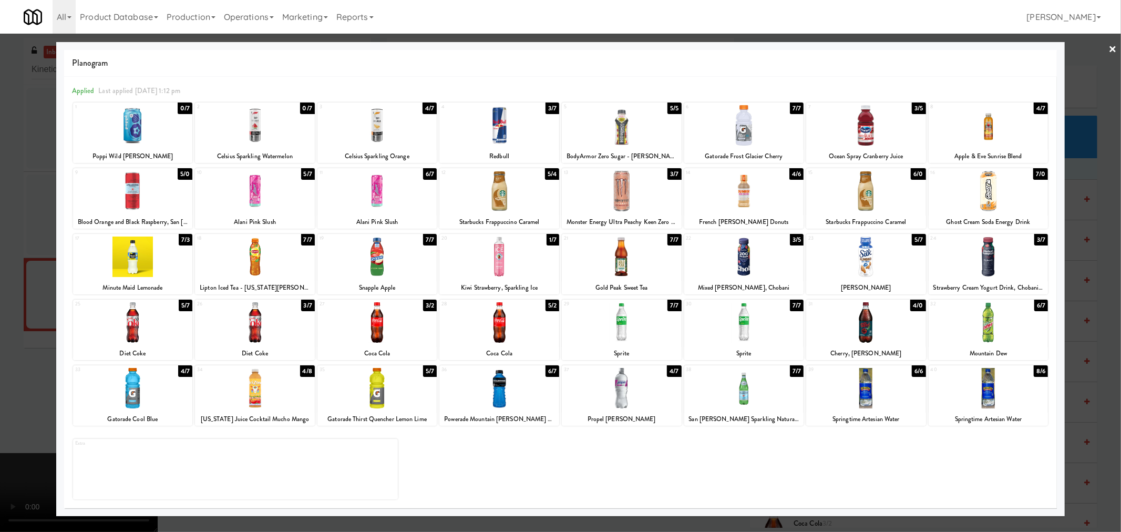
click at [393, 393] on div at bounding box center [378, 388] width 120 height 40
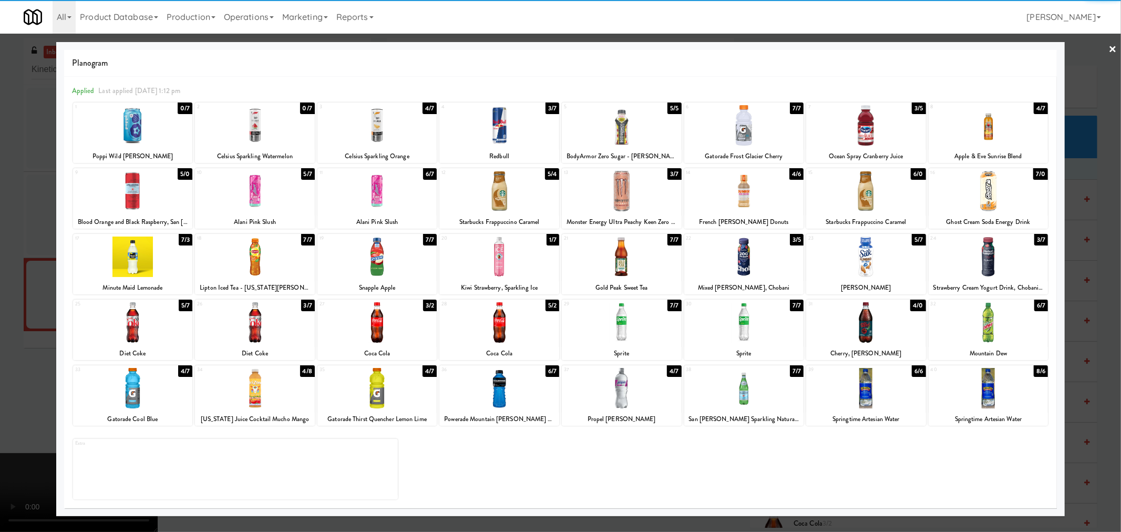
click at [23, 398] on div at bounding box center [560, 266] width 1121 height 532
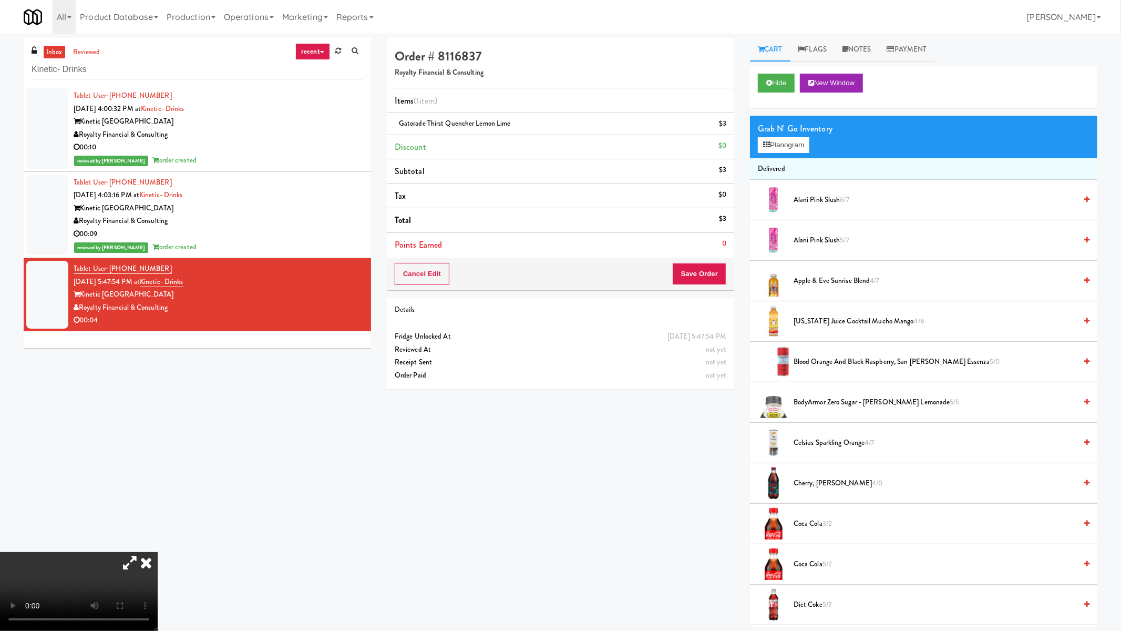
click at [158, 531] on video at bounding box center [79, 591] width 158 height 79
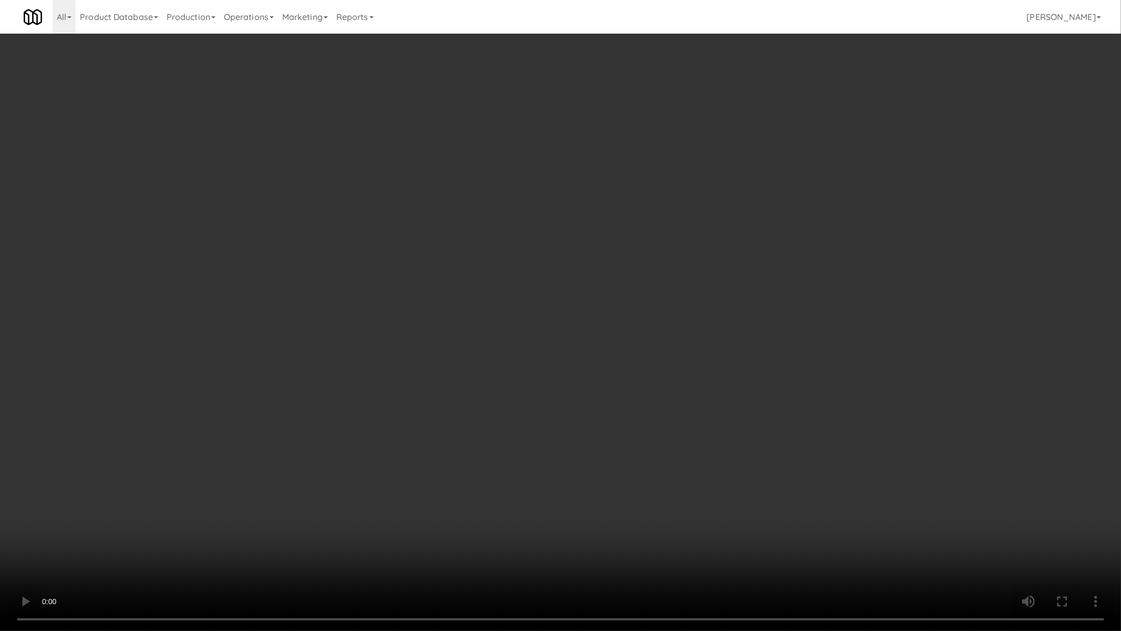
click at [591, 510] on video at bounding box center [560, 315] width 1121 height 631
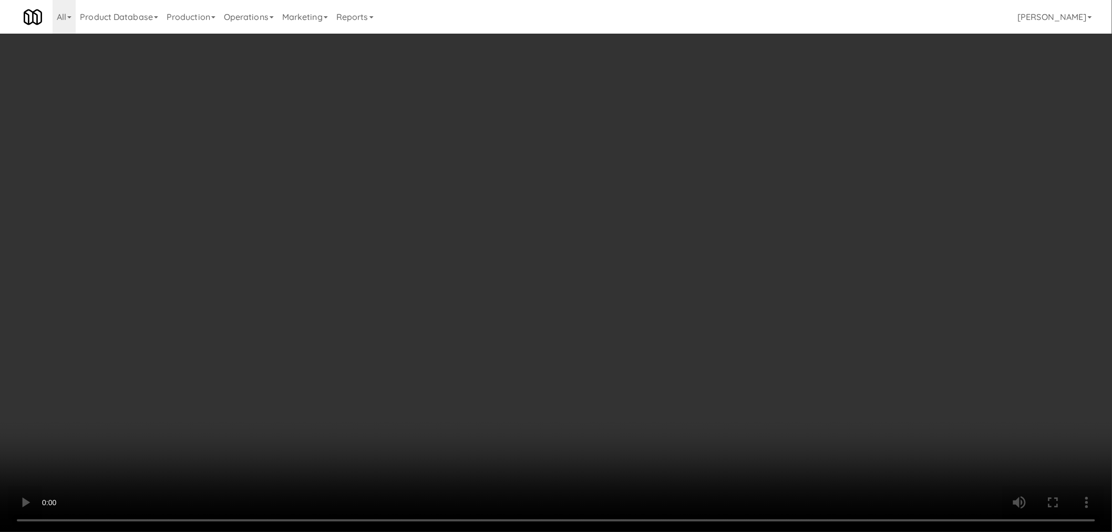
click at [864, 52] on link "Notes" at bounding box center [851, 50] width 45 height 24
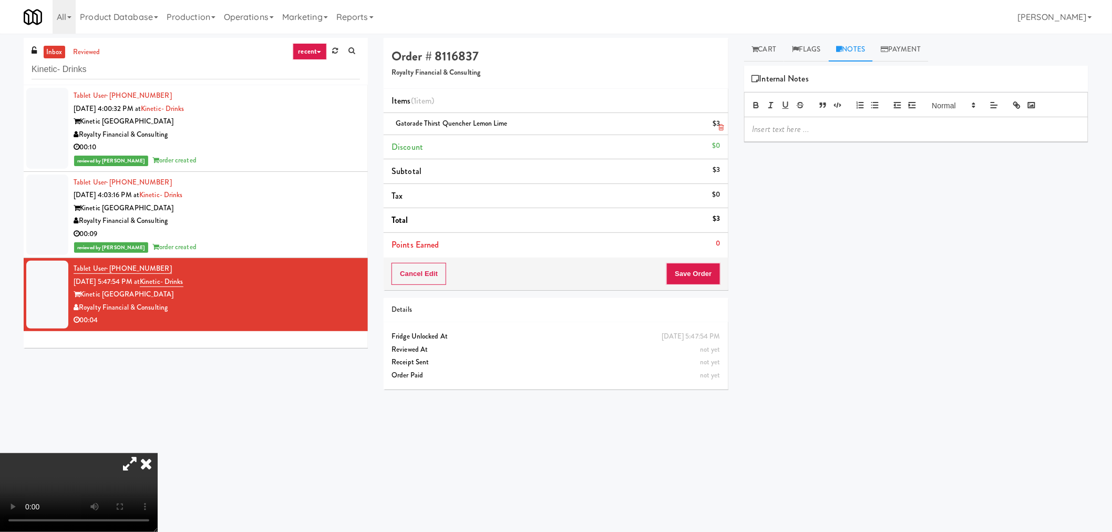
click at [474, 123] on span "Gatorade Thirst Quencher Lemon Lime" at bounding box center [452, 123] width 112 height 10
copy span "Gatorade Thirst Quencher Lemon Lime"
click at [413, 70] on h5 "Royalty Financial & Consulting" at bounding box center [556, 73] width 329 height 8
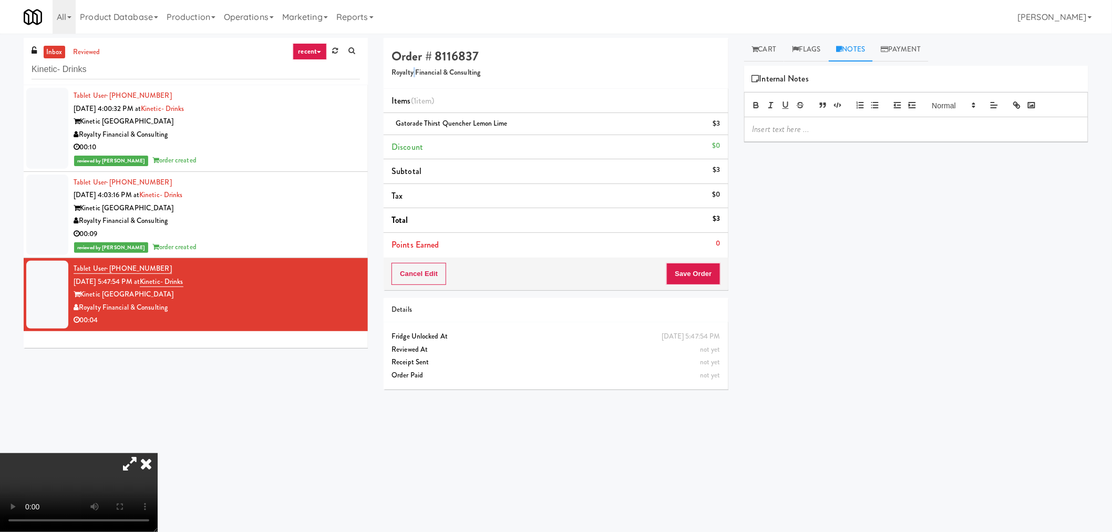
click at [413, 70] on h5 "Royalty Financial & Consulting" at bounding box center [556, 73] width 329 height 8
copy h5 "Royalty Financial & Consulting"
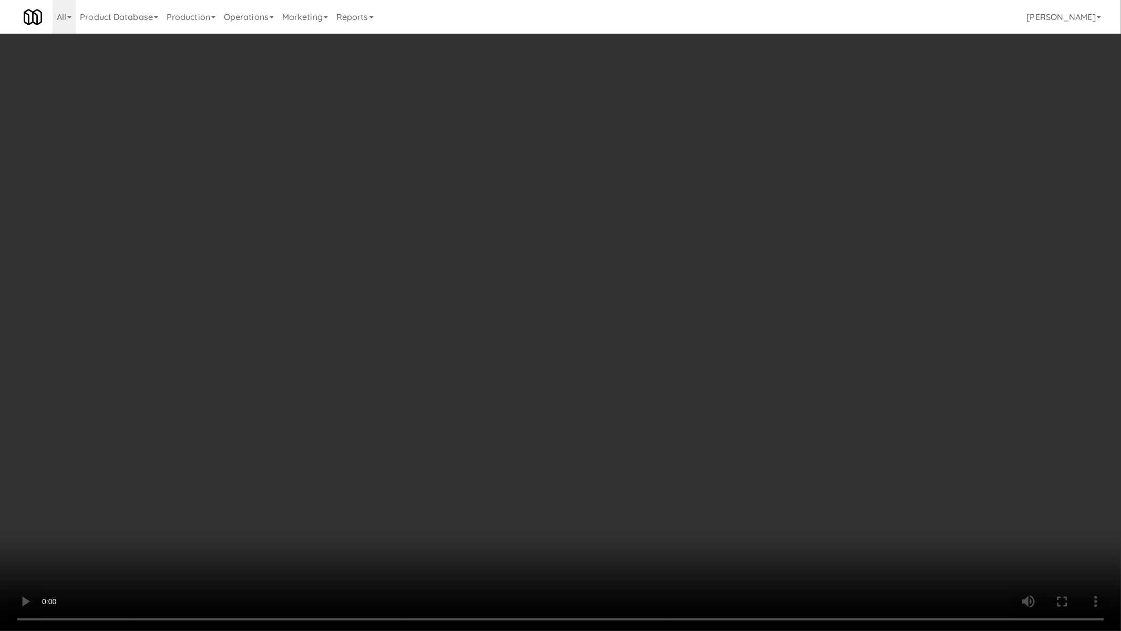
click at [637, 426] on video at bounding box center [560, 315] width 1121 height 631
click at [607, 434] on video at bounding box center [560, 315] width 1121 height 631
click at [566, 438] on video at bounding box center [560, 315] width 1121 height 631
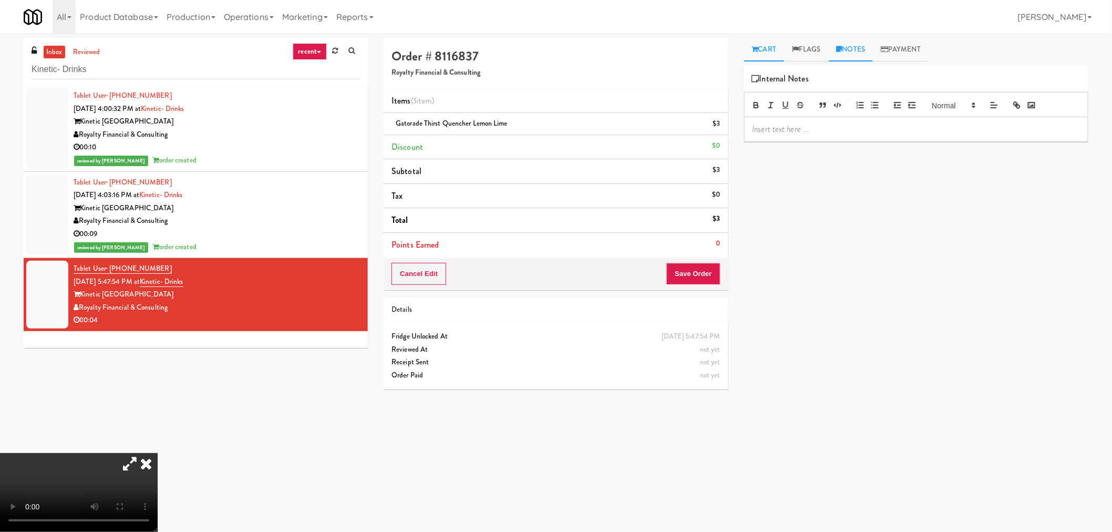
click at [765, 55] on link "Cart" at bounding box center [764, 50] width 40 height 24
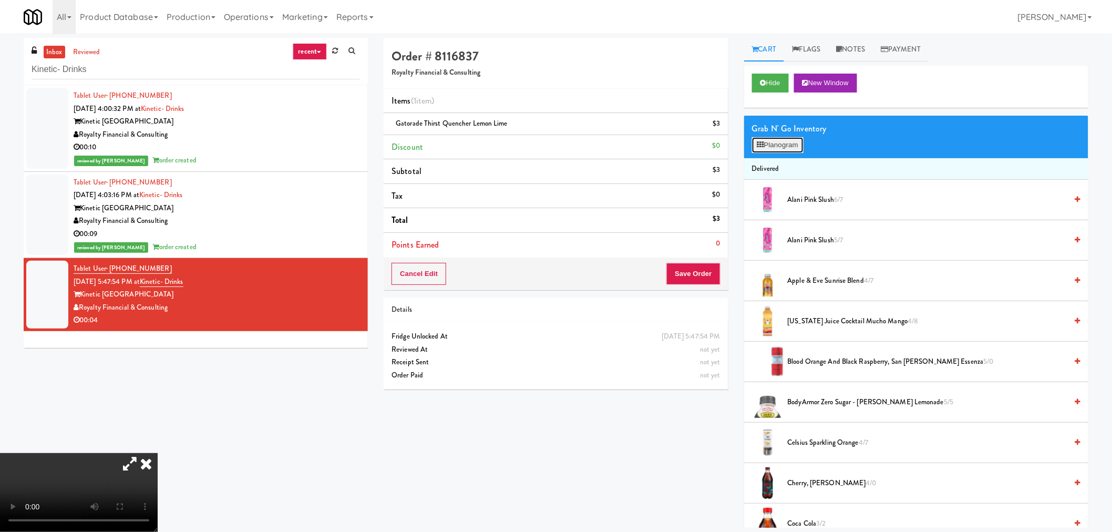
click at [786, 142] on button "Planogram" at bounding box center [778, 145] width 52 height 16
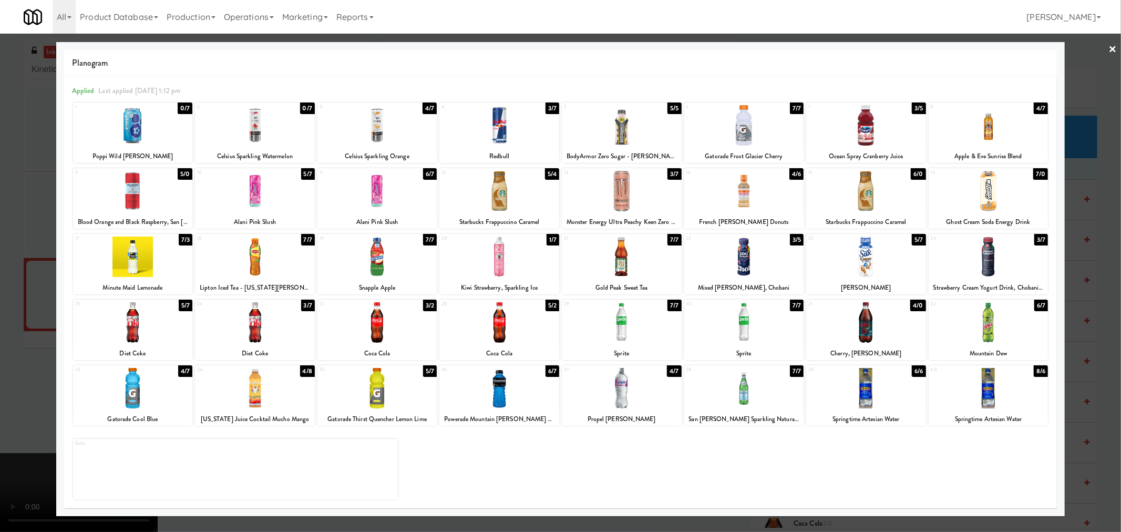
click at [1098, 298] on div at bounding box center [560, 266] width 1121 height 532
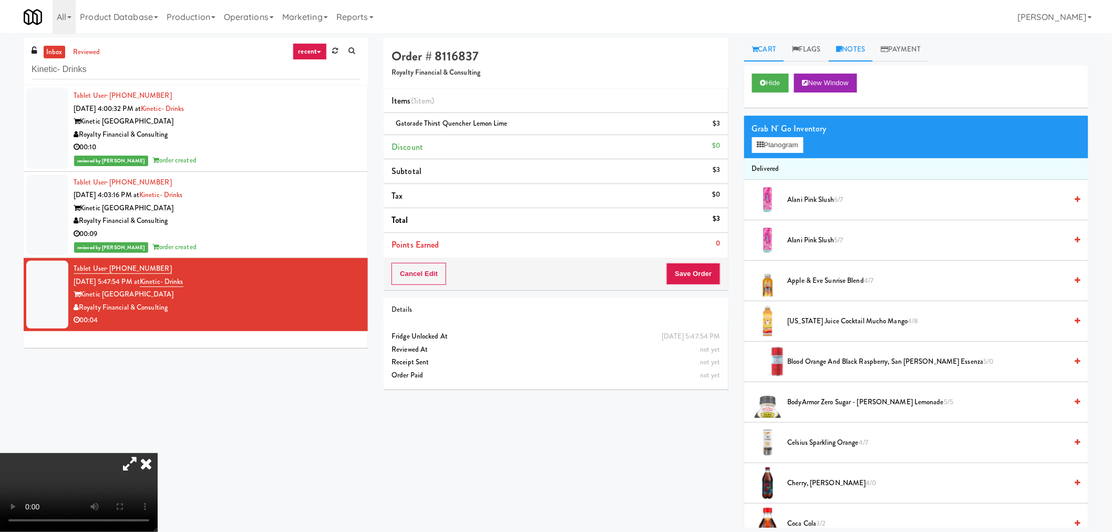
click at [846, 50] on link "Notes" at bounding box center [851, 50] width 45 height 24
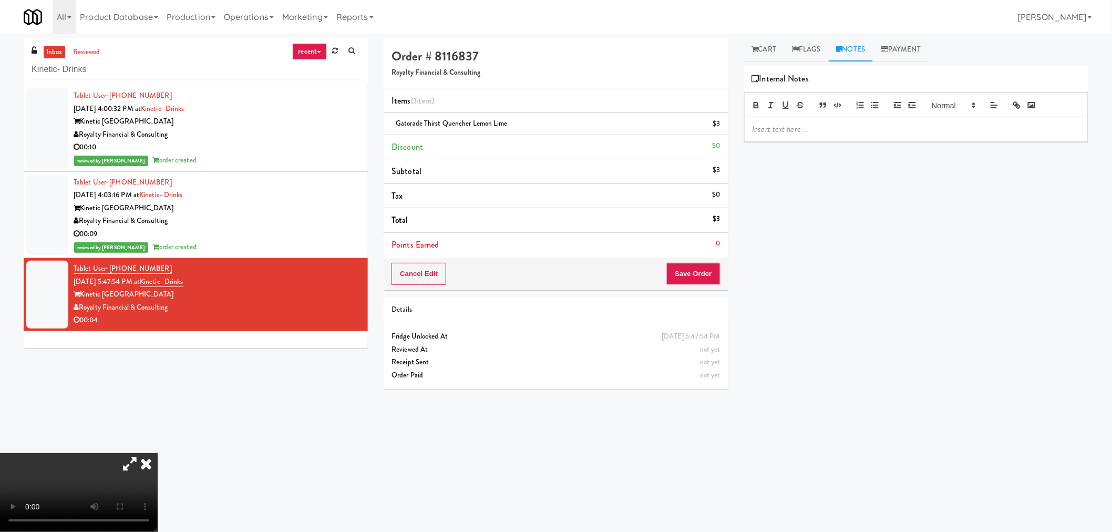
click at [793, 129] on p at bounding box center [916, 130] width 327 height 12
click at [828, 128] on p "Ivy:" at bounding box center [916, 130] width 327 height 12
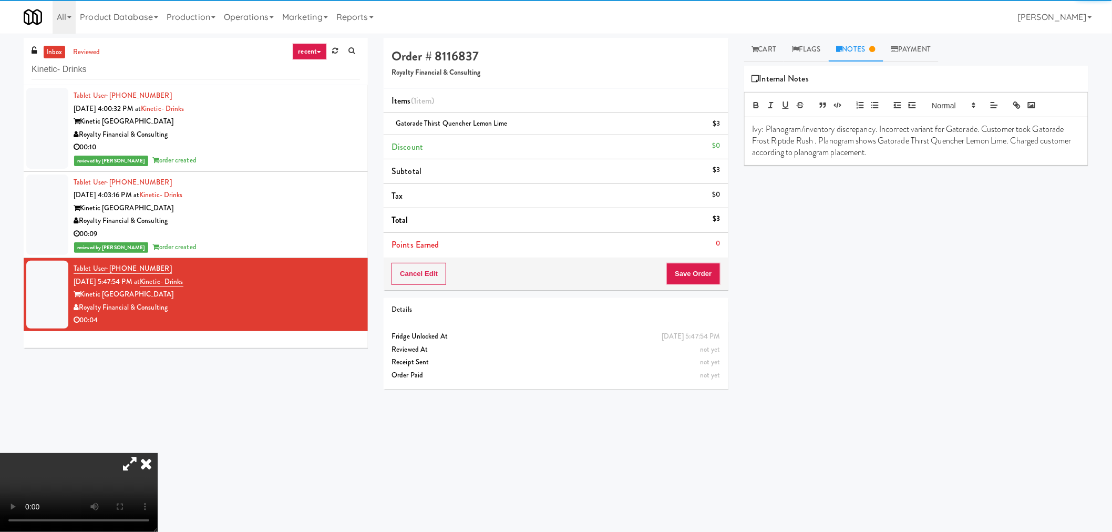
drag, startPoint x: 831, startPoint y: 238, endPoint x: 820, endPoint y: 173, distance: 65.1
click at [832, 237] on div "Hide New Window Grab N' Go Inventory Planogram Delivered Alani Pink Slush 6/7 A…" at bounding box center [916, 263] width 344 height 394
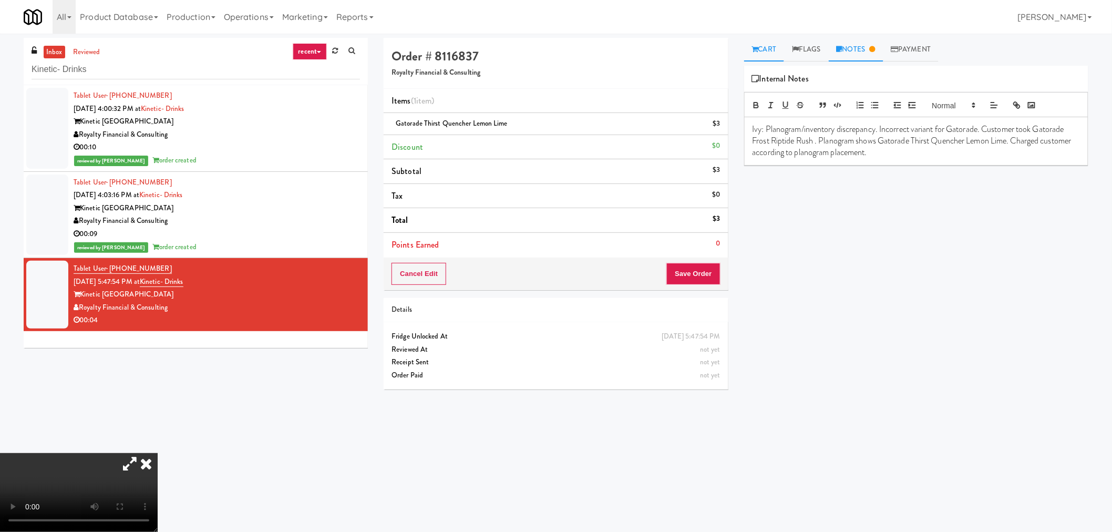
click at [770, 55] on link "Cart" at bounding box center [764, 50] width 40 height 24
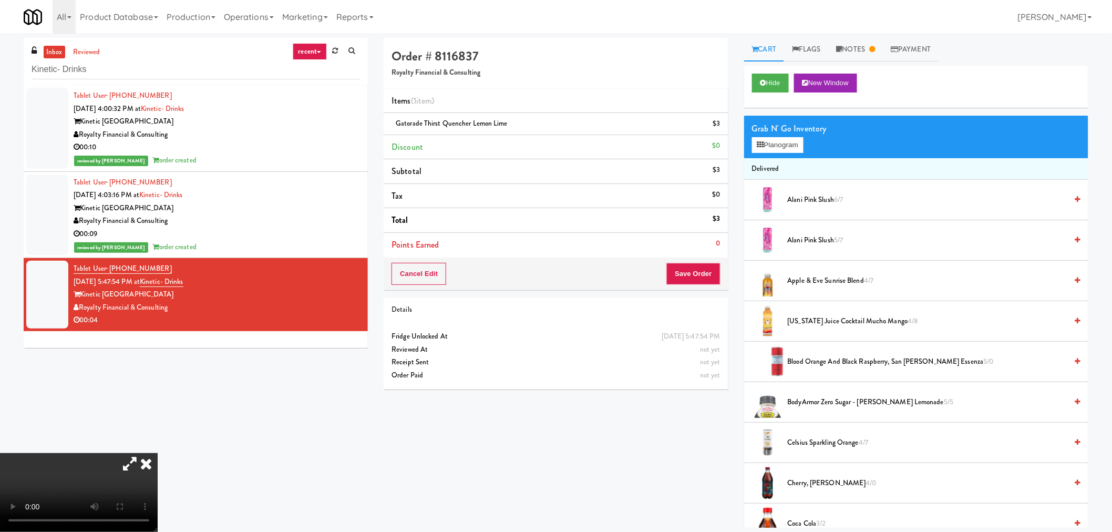
click at [158, 453] on video at bounding box center [79, 492] width 158 height 79
click at [698, 267] on button "Save Order" at bounding box center [694, 274] width 54 height 22
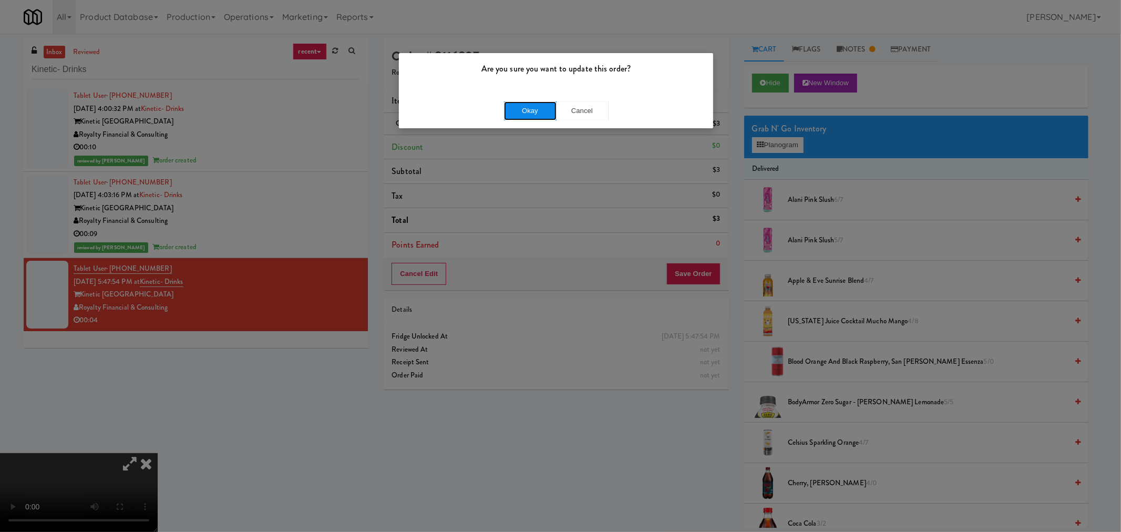
click at [521, 107] on button "Okay" at bounding box center [530, 110] width 53 height 19
